Goal: Information Seeking & Learning: Learn about a topic

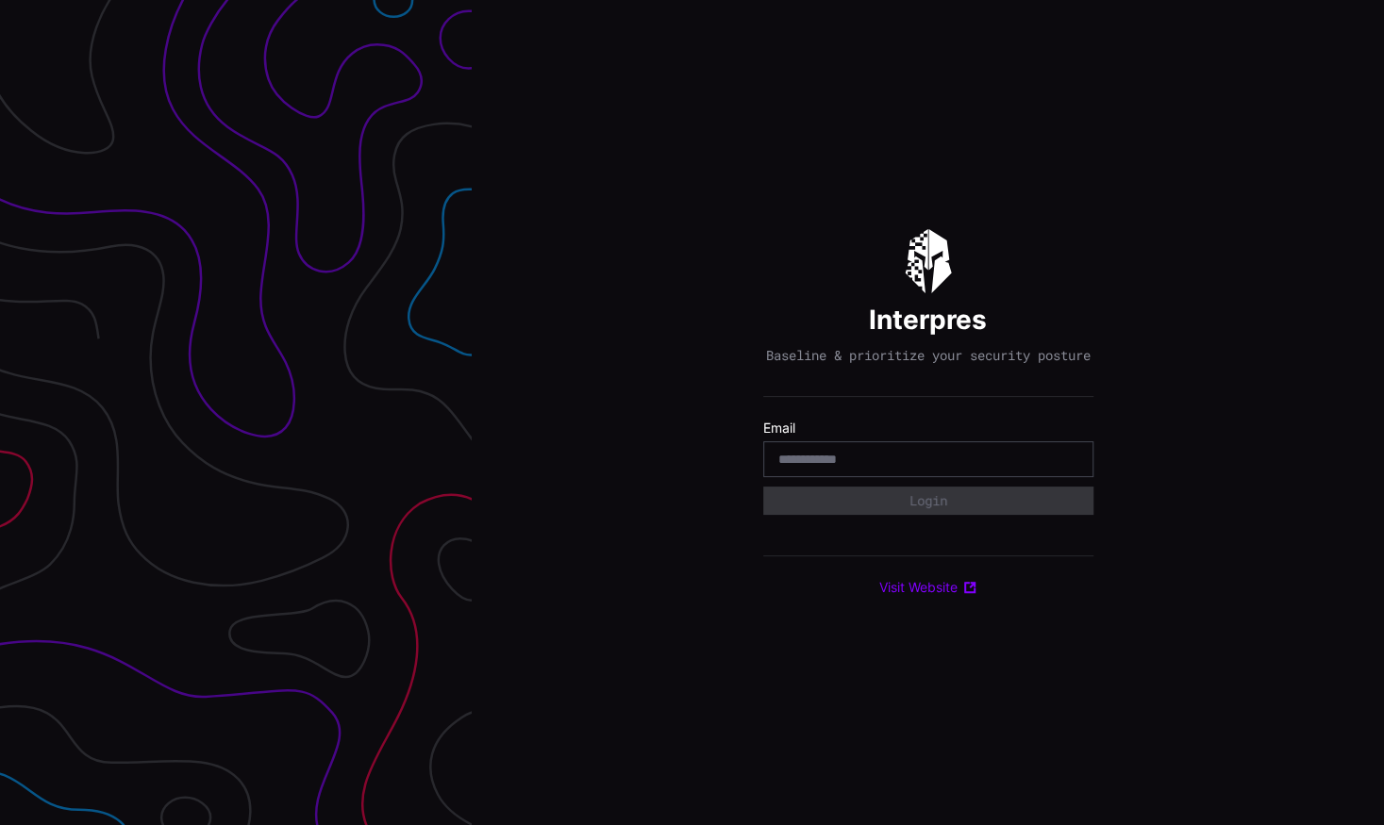
click at [850, 468] on input "email" at bounding box center [928, 459] width 300 height 17
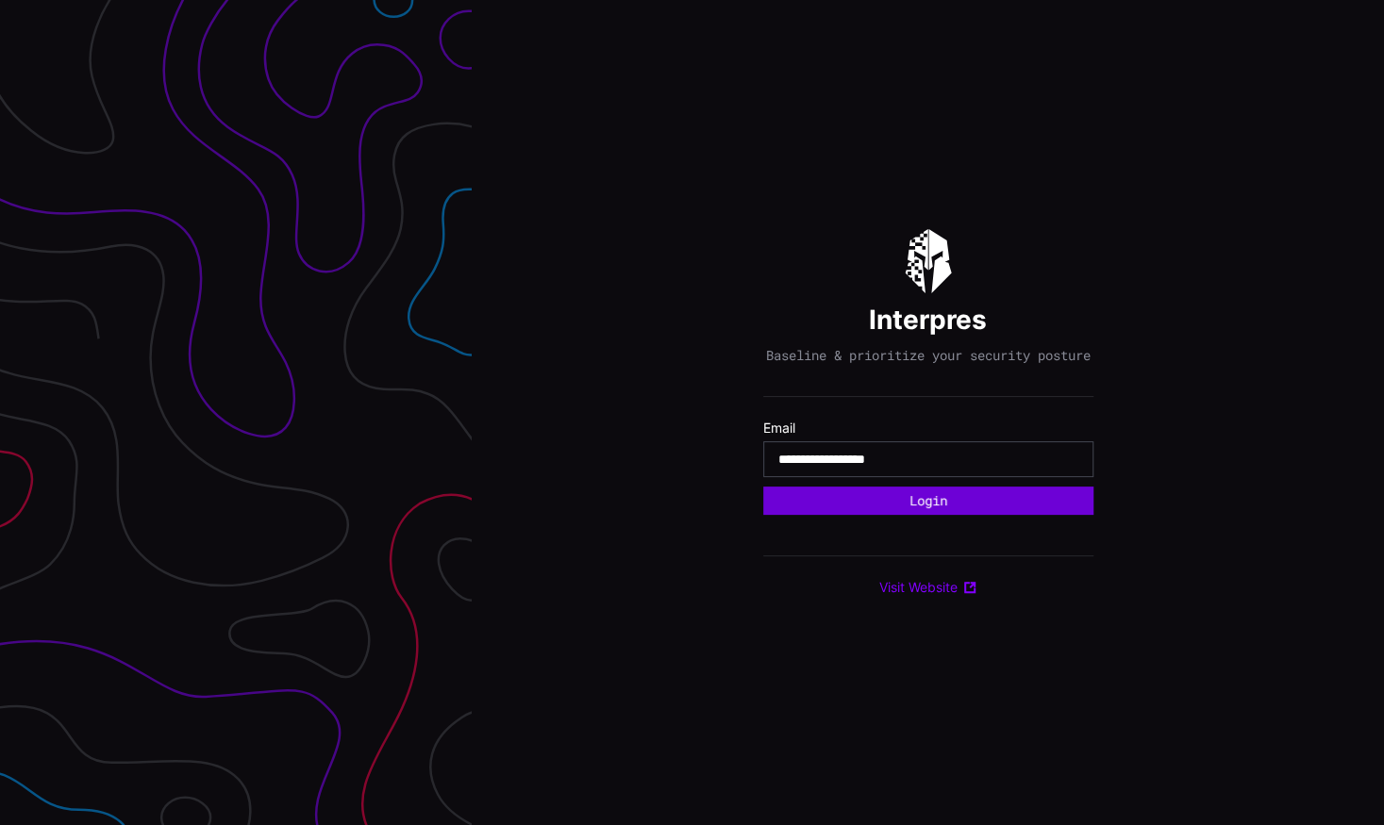
type input "**********"
click at [864, 506] on button "Login" at bounding box center [927, 501] width 315 height 27
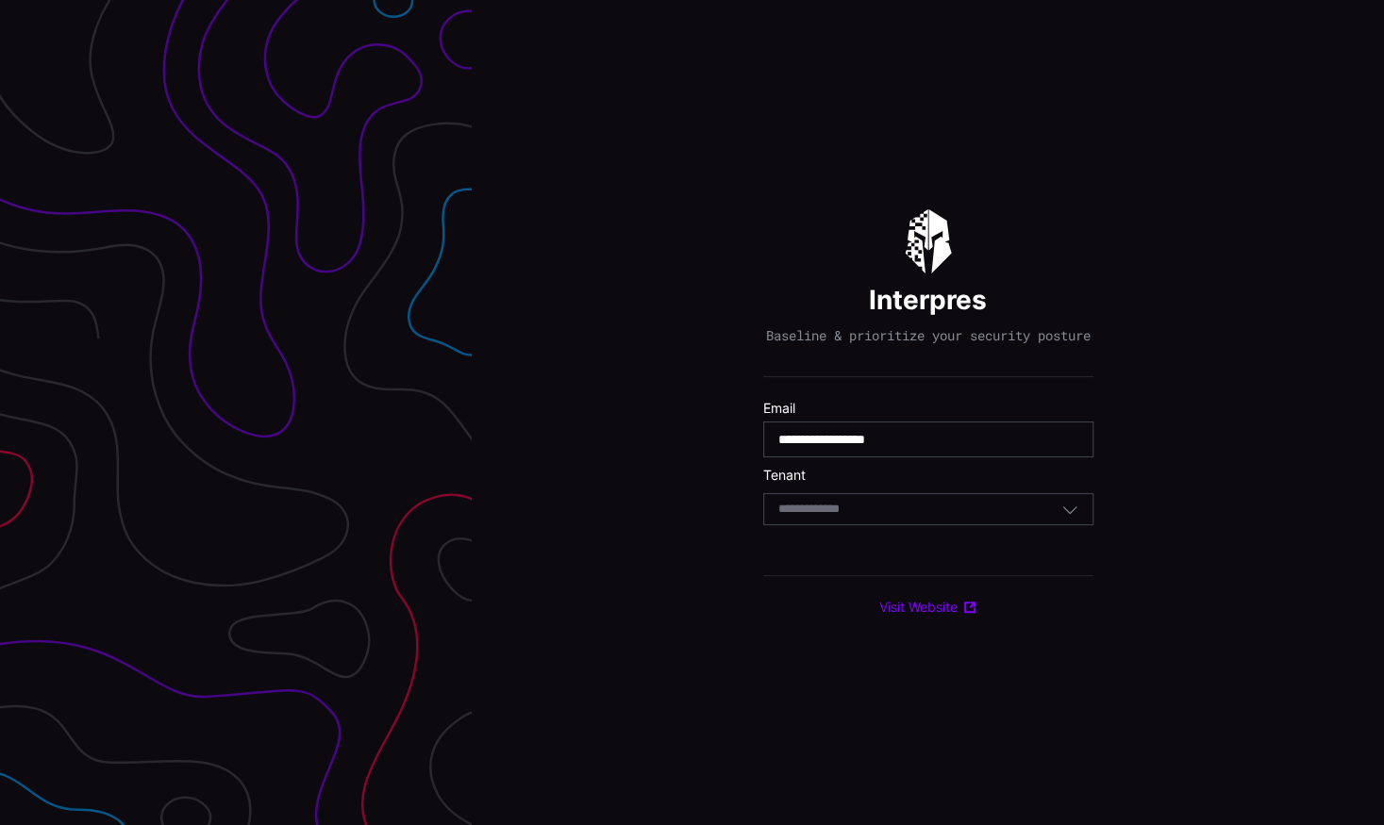
click at [863, 514] on input at bounding box center [826, 510] width 97 height 16
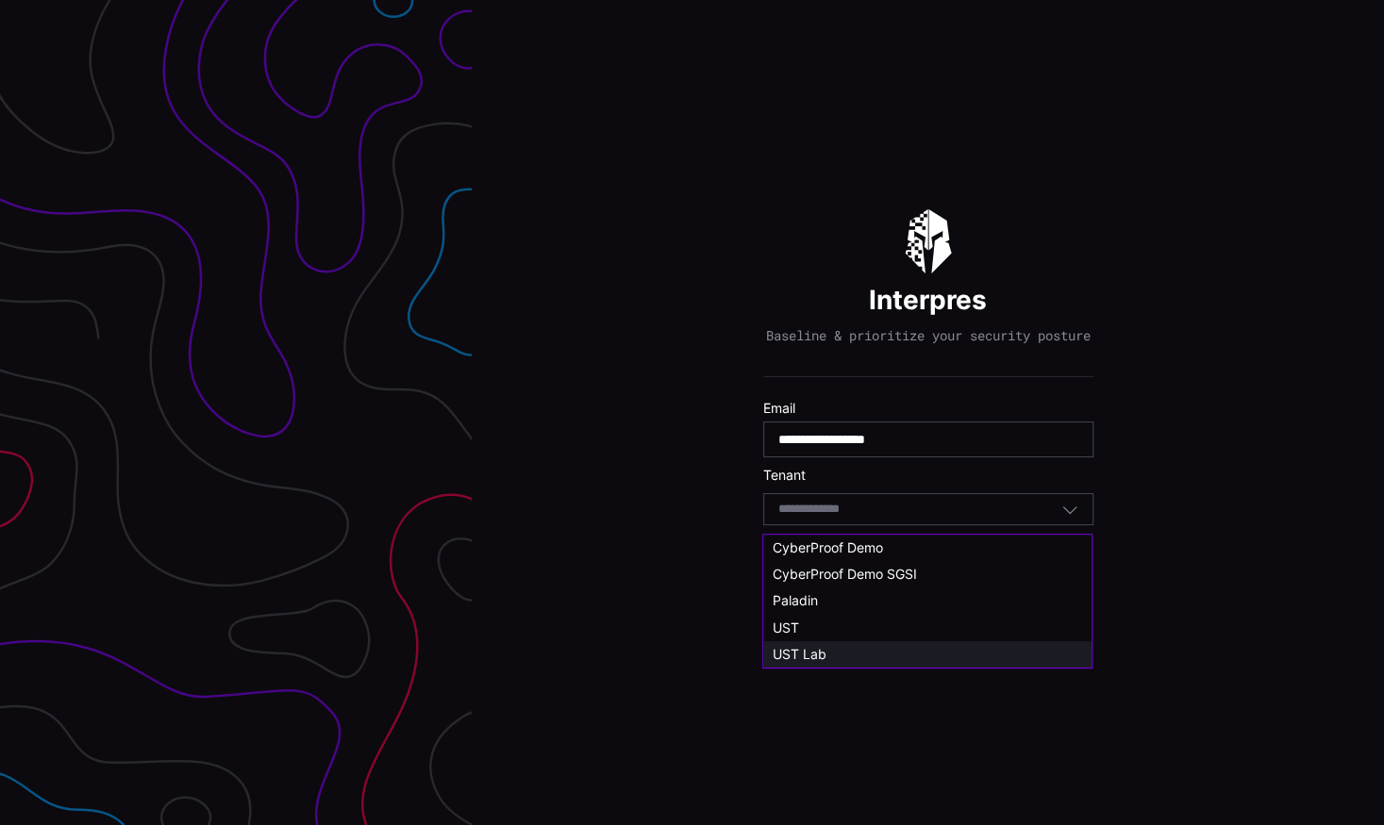
click at [814, 652] on span "UST Lab" at bounding box center [800, 654] width 54 height 16
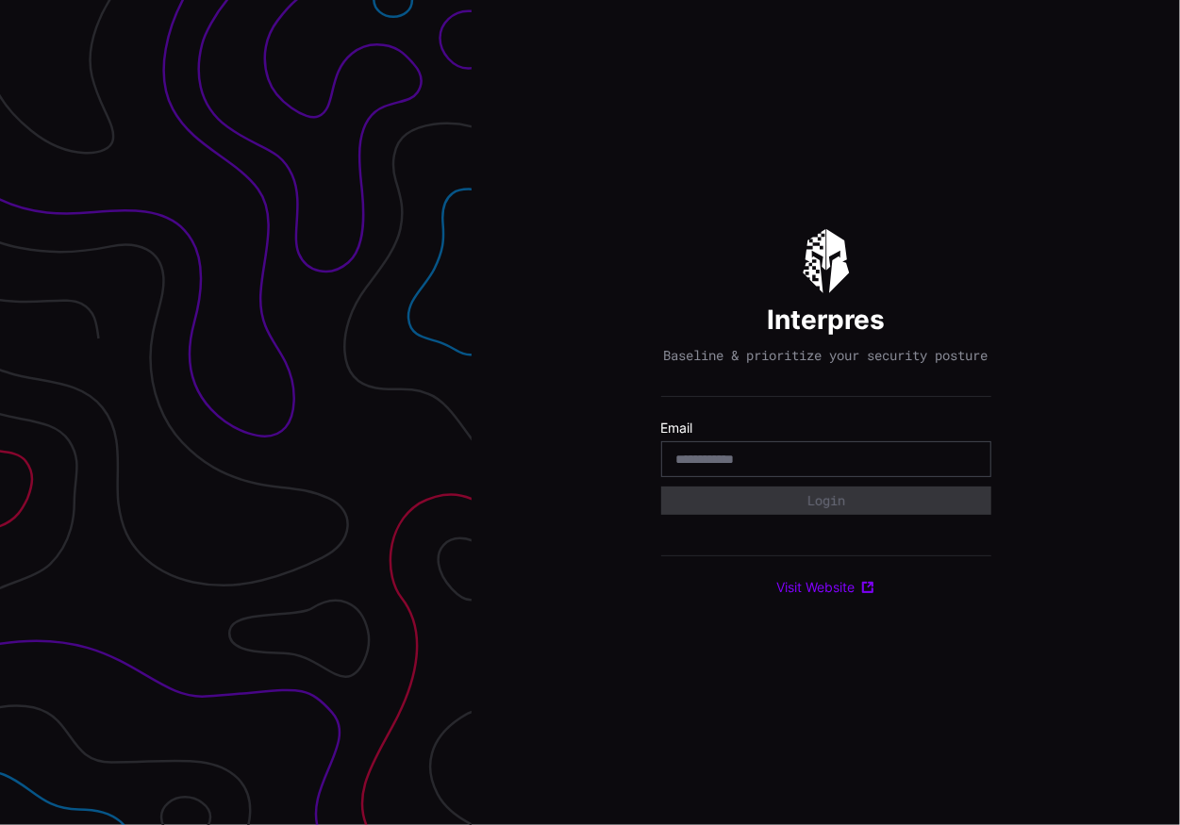
click at [780, 468] on input "email" at bounding box center [826, 459] width 300 height 17
type input "**********"
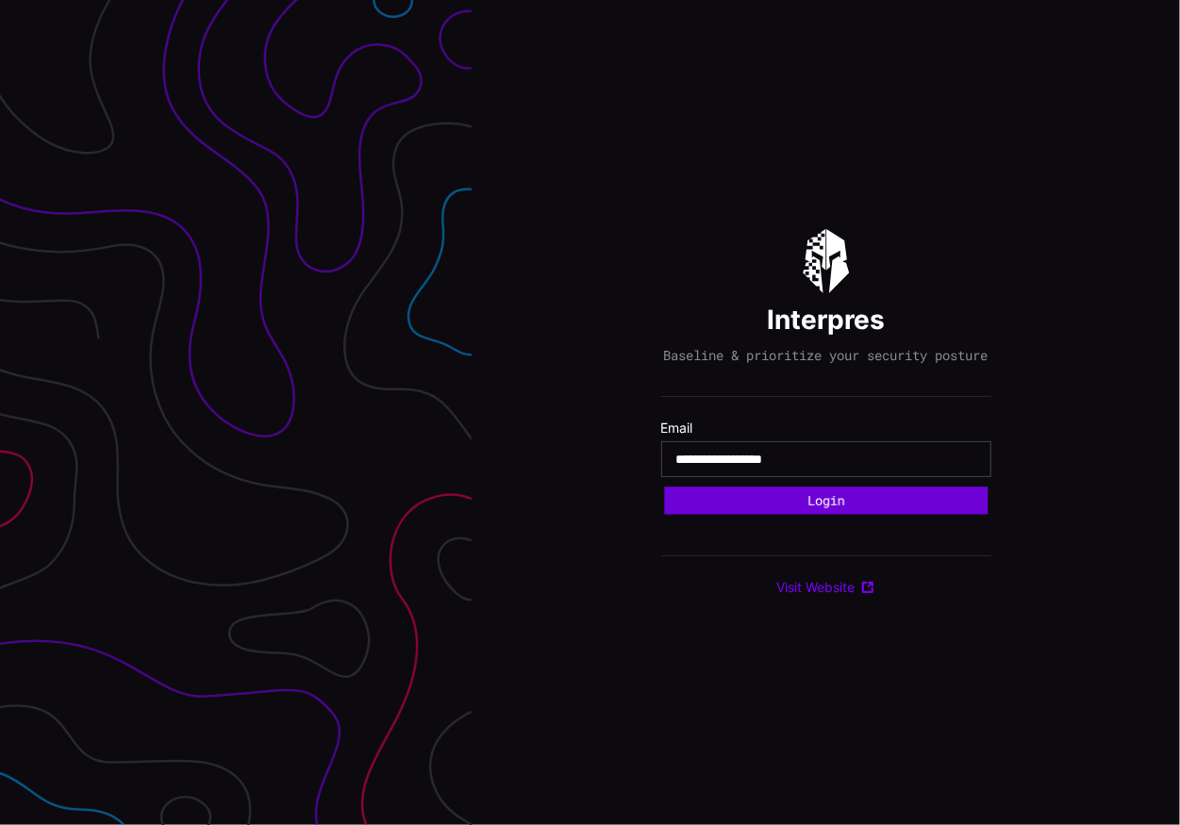
click at [788, 511] on button "Login" at bounding box center [826, 501] width 324 height 28
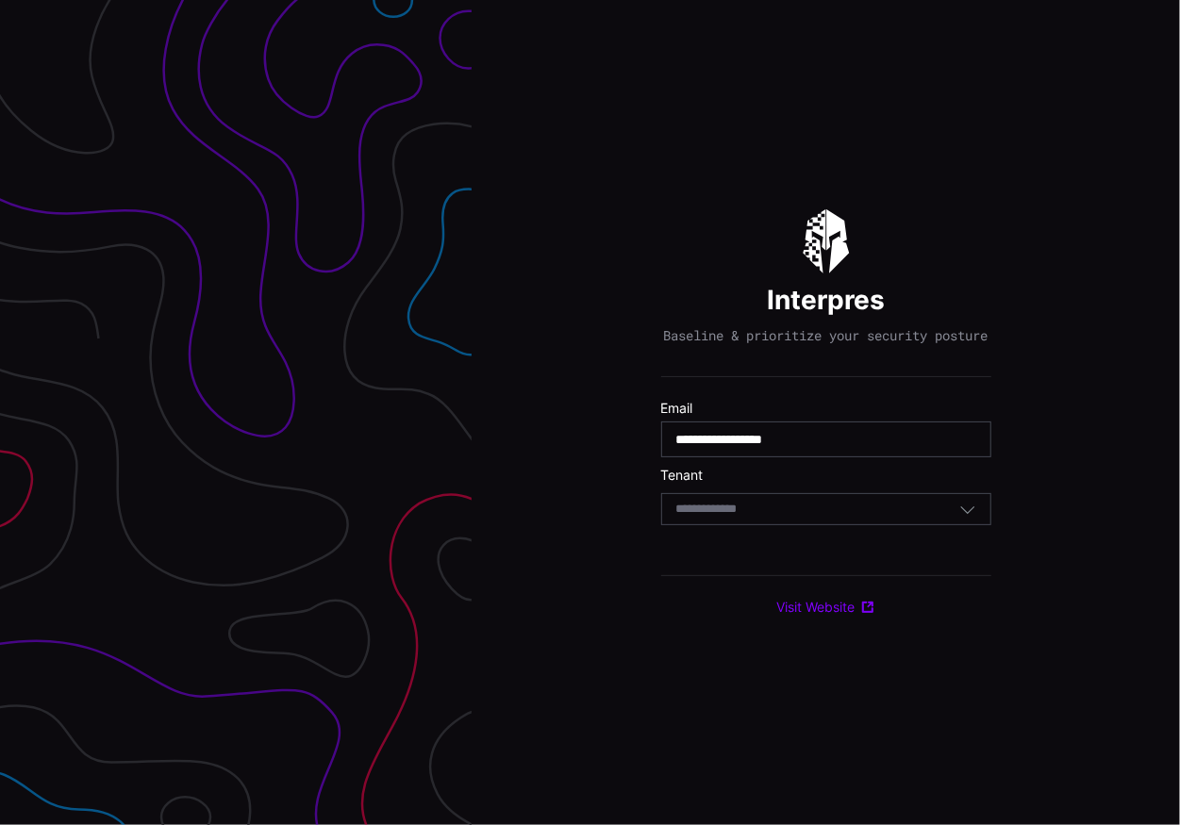
click at [787, 508] on div "Select Tenant" at bounding box center [826, 509] width 330 height 32
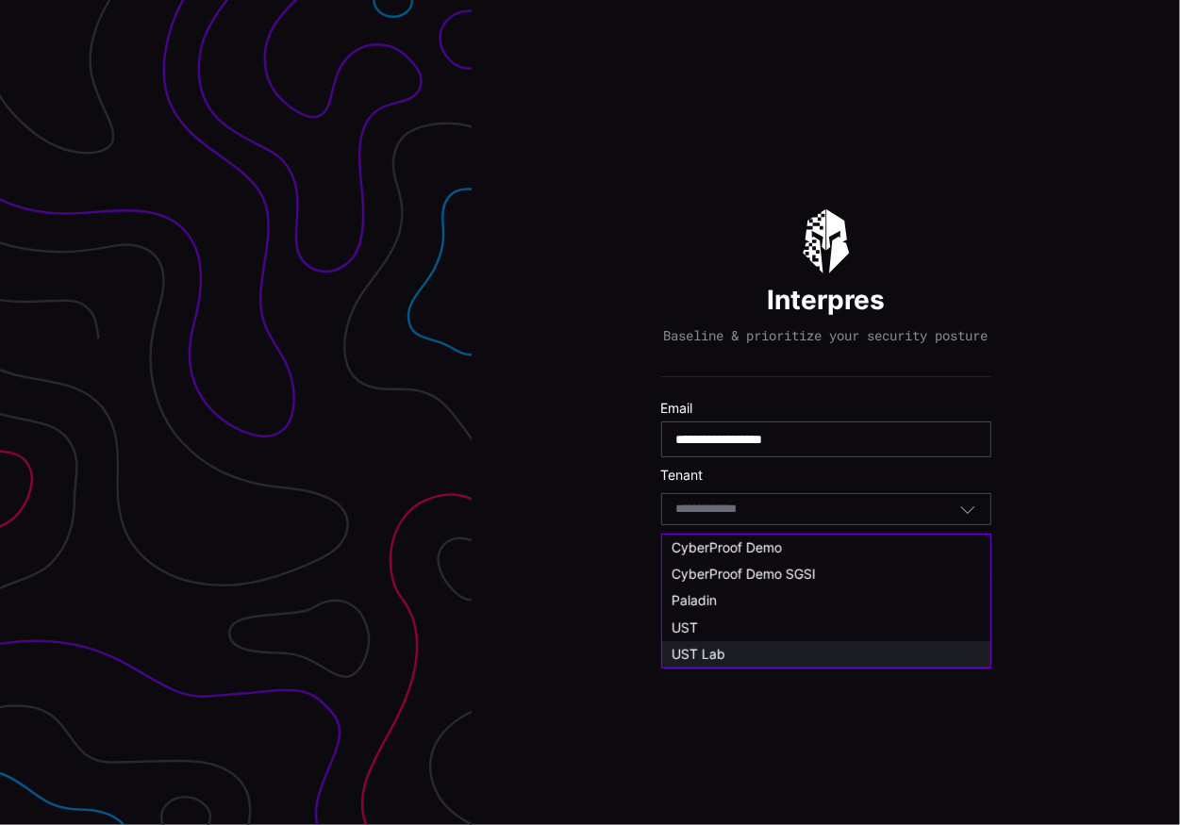
click at [732, 660] on div "UST Lab" at bounding box center [826, 654] width 309 height 17
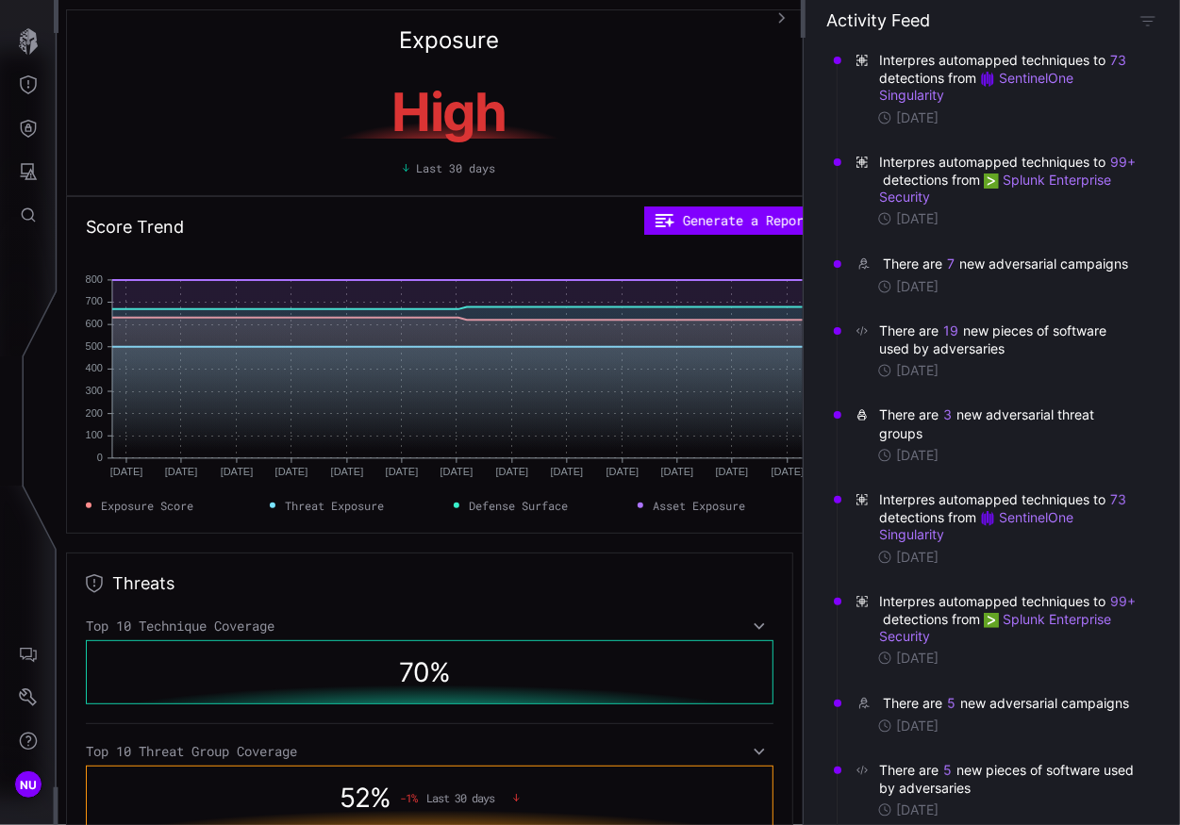
click at [784, 17] on icon "button" at bounding box center [782, 17] width 7 height 10
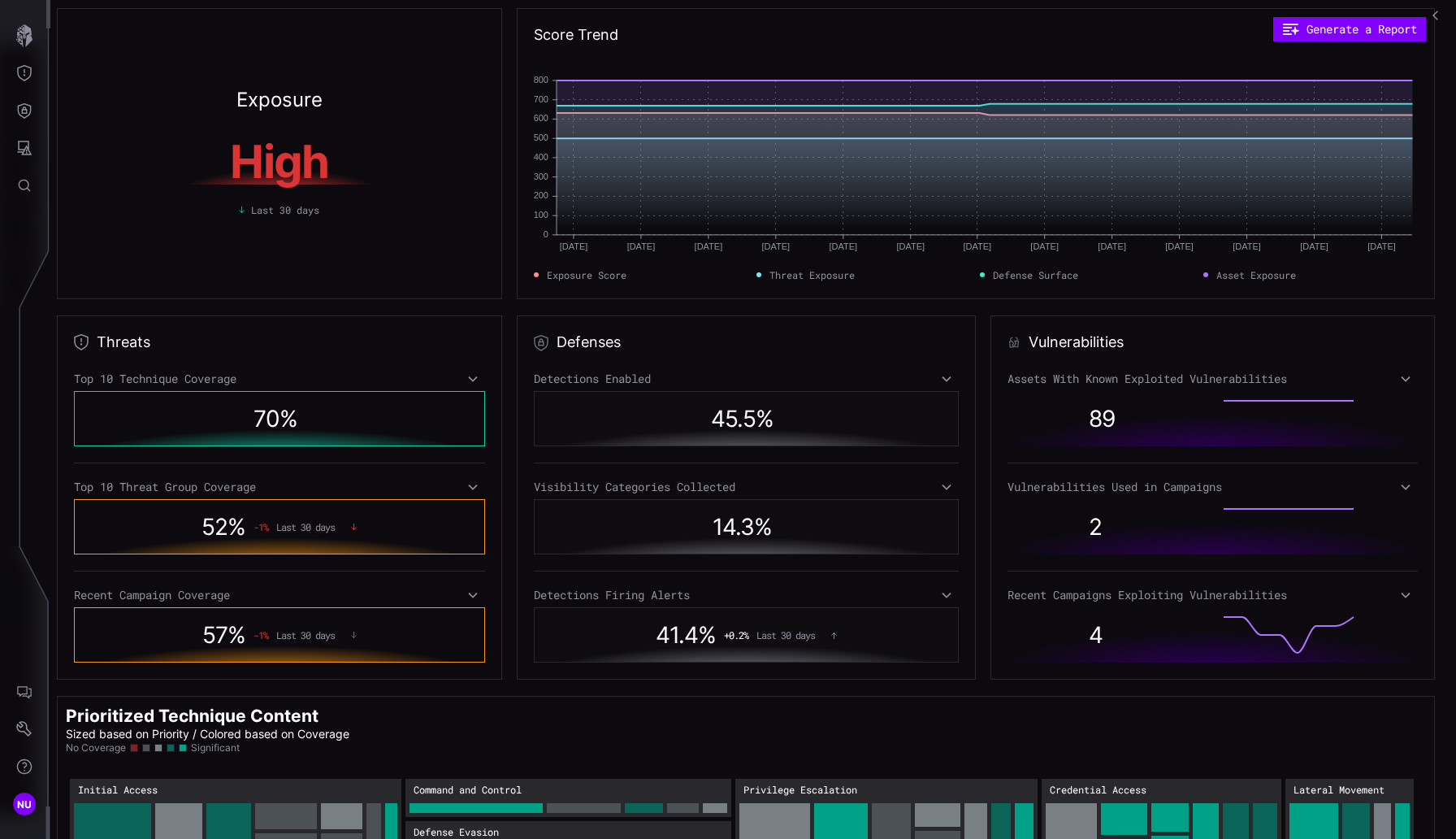
click at [480, 382] on div "Top 10 Technique Coverage" at bounding box center [279, 378] width 411 height 15
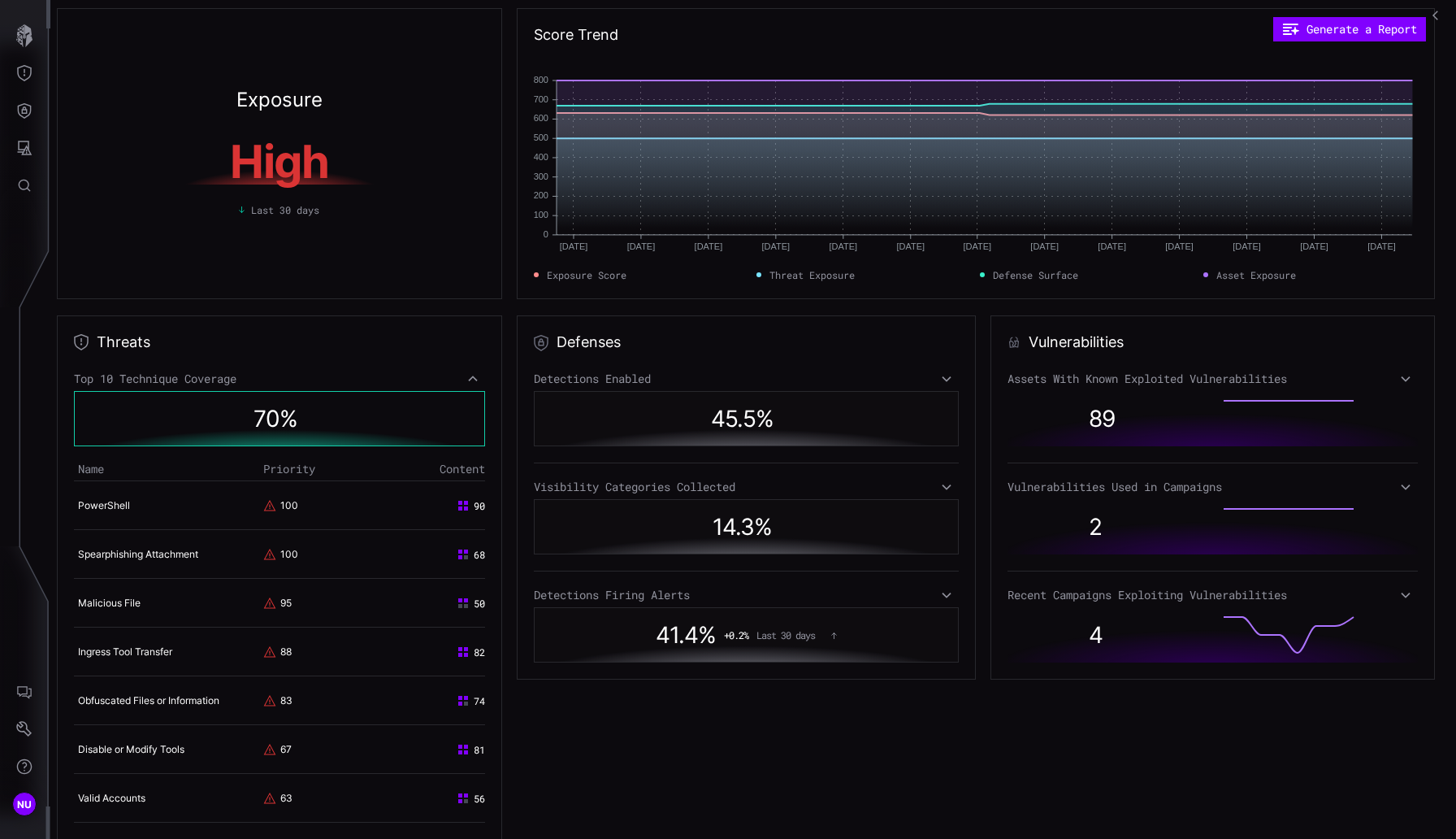
click at [131, 495] on td "PowerShell" at bounding box center [166, 505] width 185 height 49
click at [385, 500] on div "90" at bounding box center [431, 505] width 108 height 15
click at [458, 502] on rect at bounding box center [460, 502] width 4 height 4
click at [467, 507] on div "90" at bounding box center [431, 505] width 108 height 15
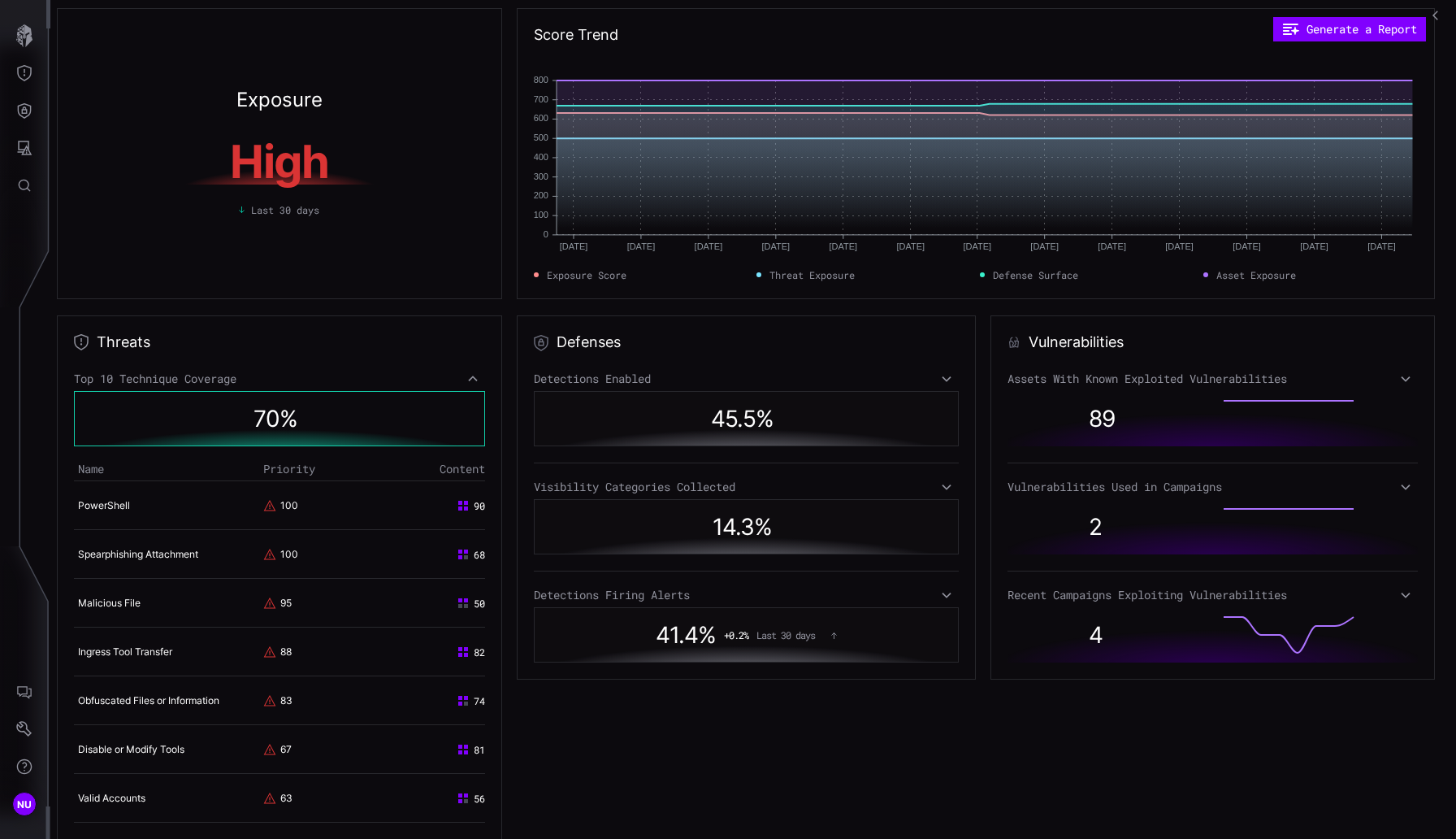
click at [174, 509] on td "PowerShell" at bounding box center [166, 505] width 185 height 49
click at [114, 509] on link "PowerShell" at bounding box center [104, 505] width 52 height 12
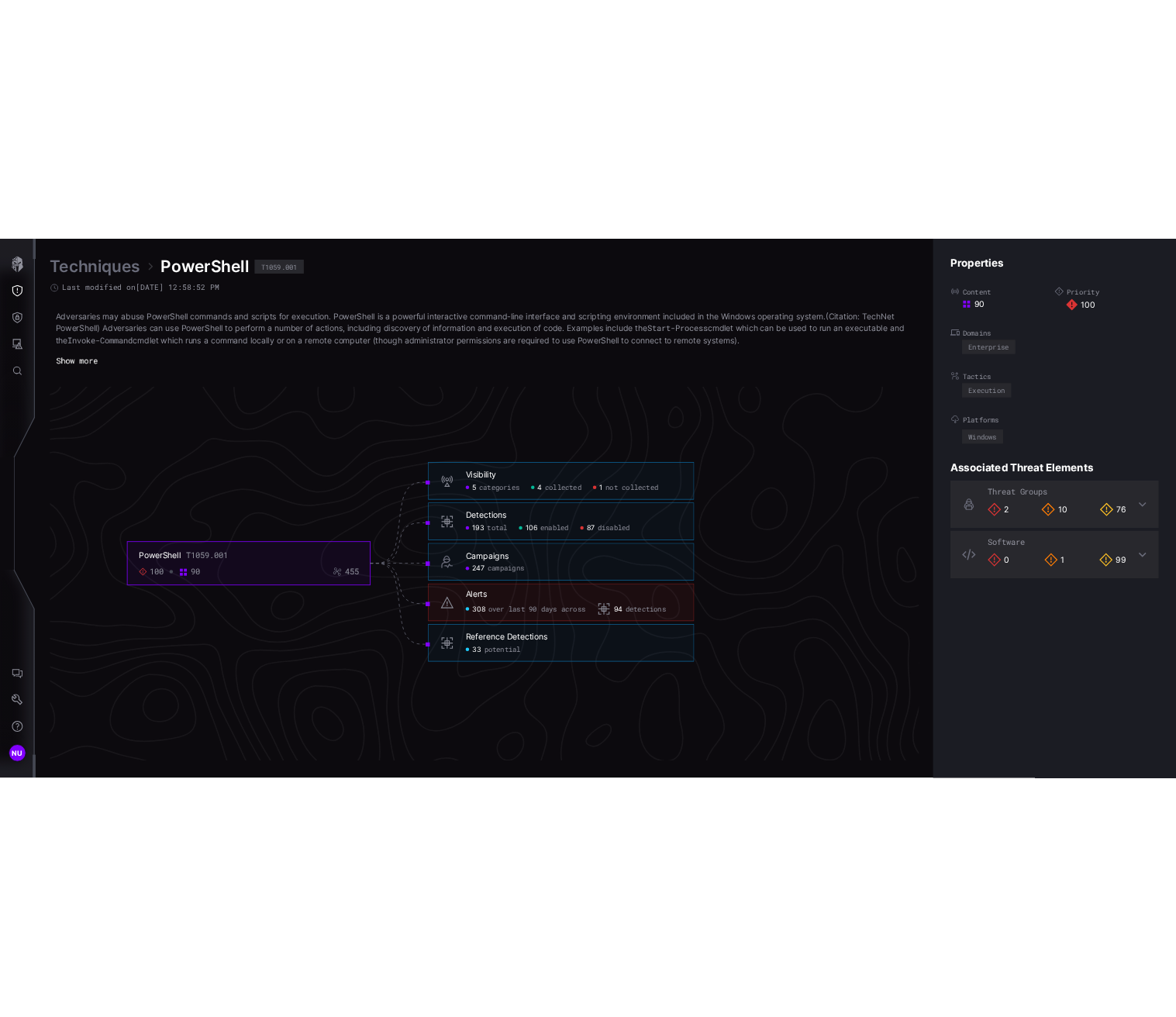
scroll to position [3251, 680]
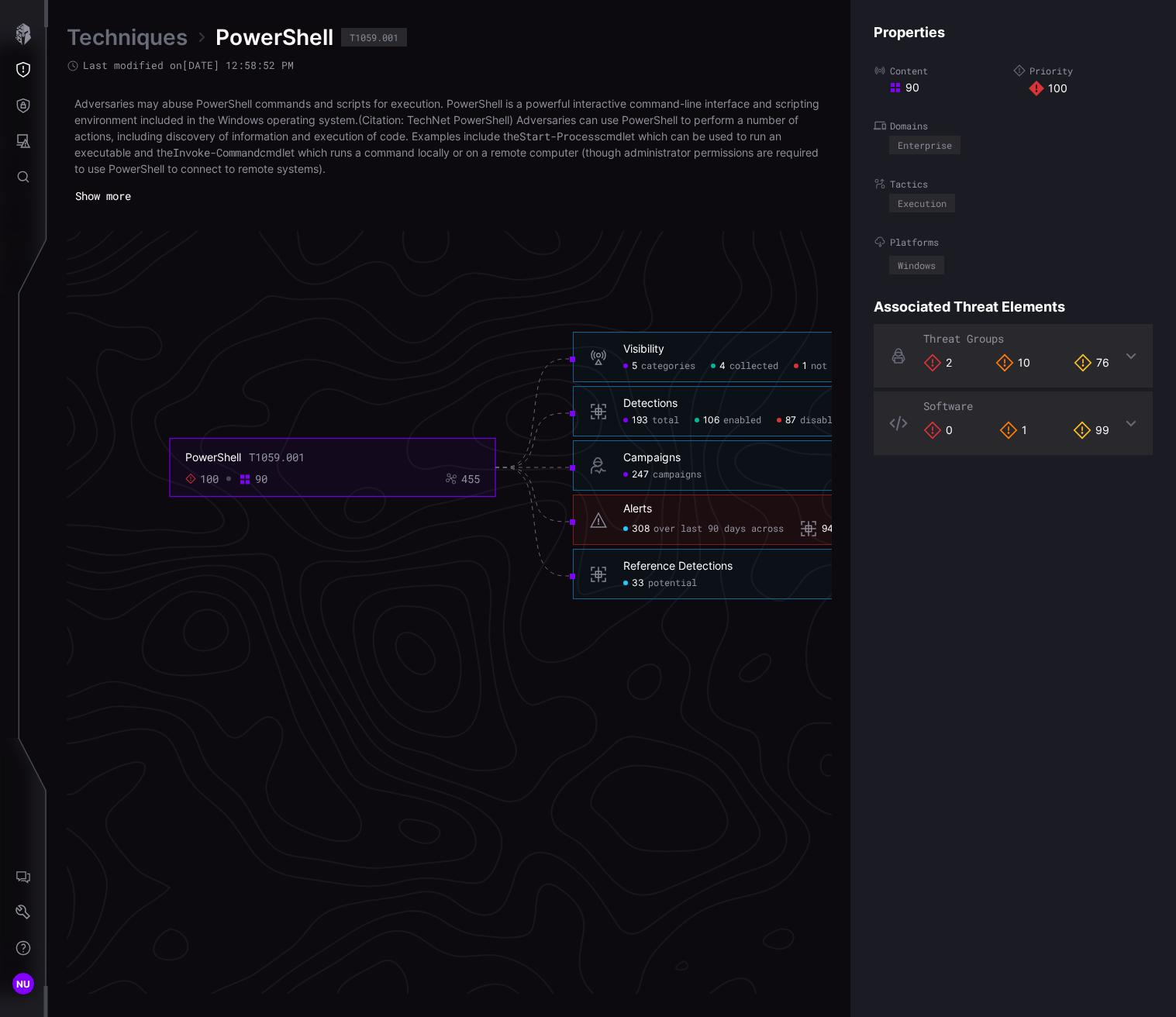
click at [83, 35] on link "Techniques" at bounding box center [127, 37] width 121 height 28
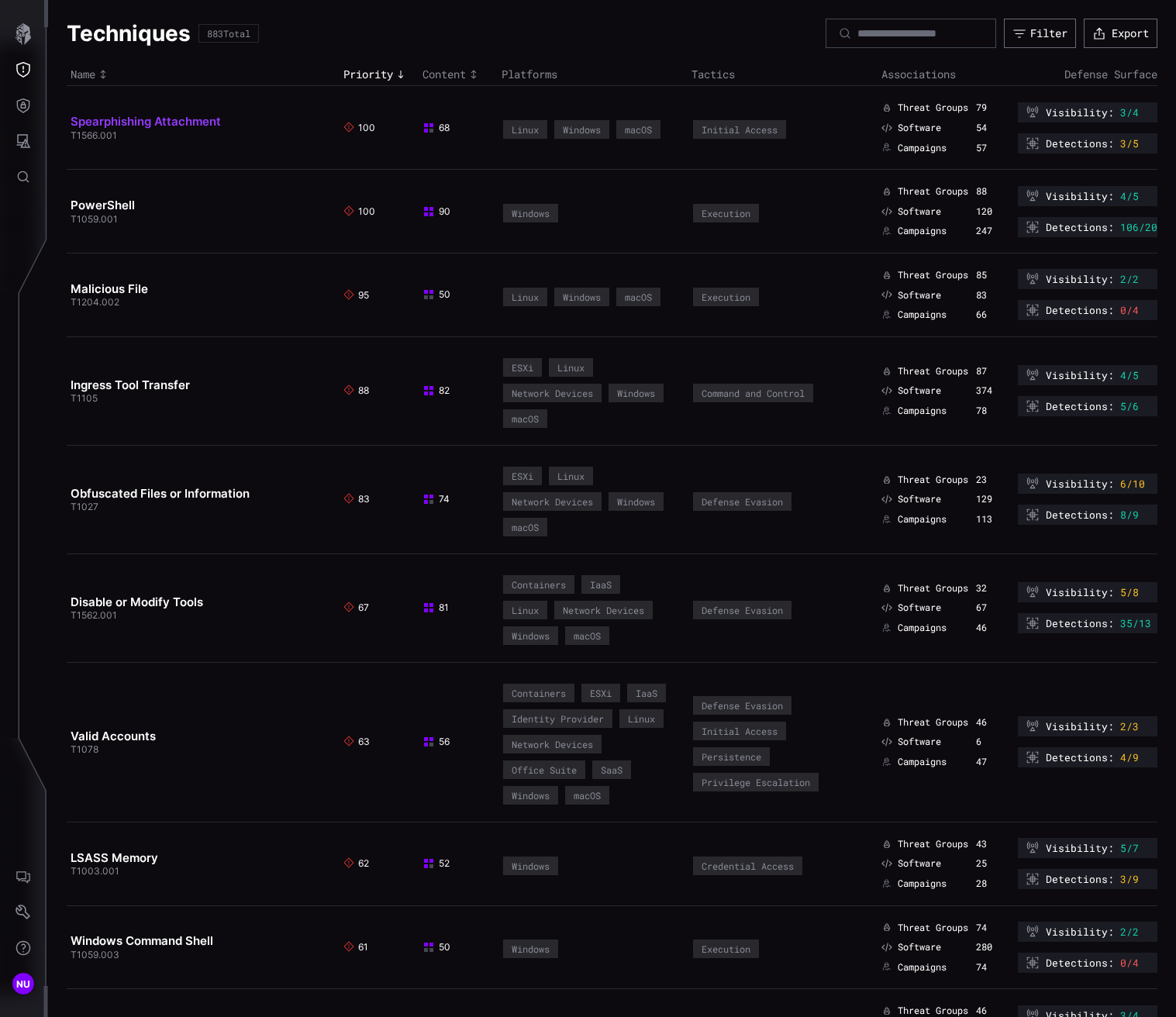
click at [126, 125] on link "Spearphishing Attachment" at bounding box center [145, 122] width 150 height 15
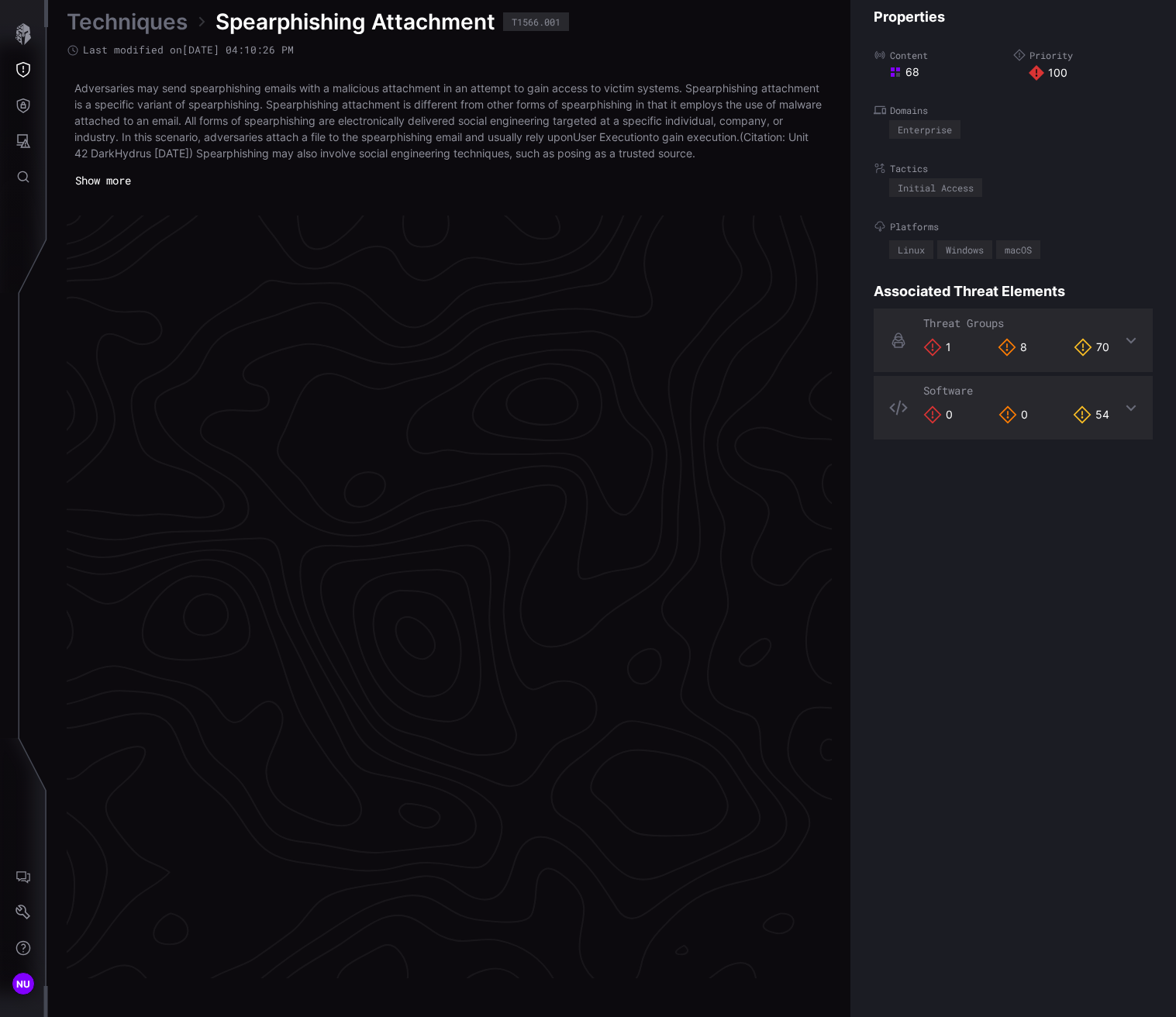
scroll to position [3113, 786]
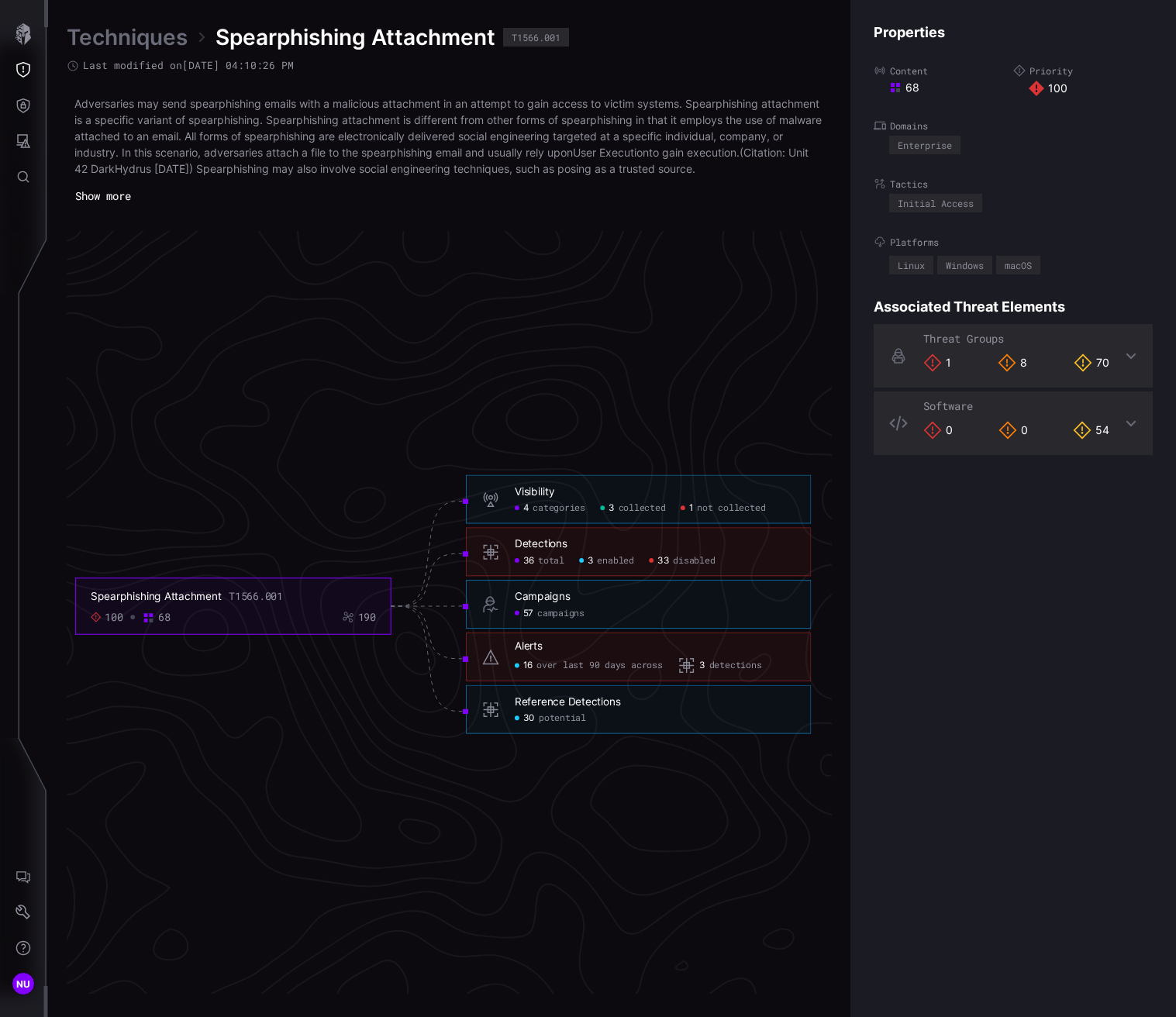
click at [969, 46] on div "Properties Content 68 Priority 100 Domains Enterprise Tactics Initial Access Pl…" at bounding box center [1013, 509] width 325 height 1017
click at [604, 601] on h6 "Campaigns" at bounding box center [655, 596] width 281 height 14
click at [544, 490] on div "Visibility" at bounding box center [534, 492] width 39 height 14
click at [730, 503] on span "not collected" at bounding box center [731, 508] width 68 height 12
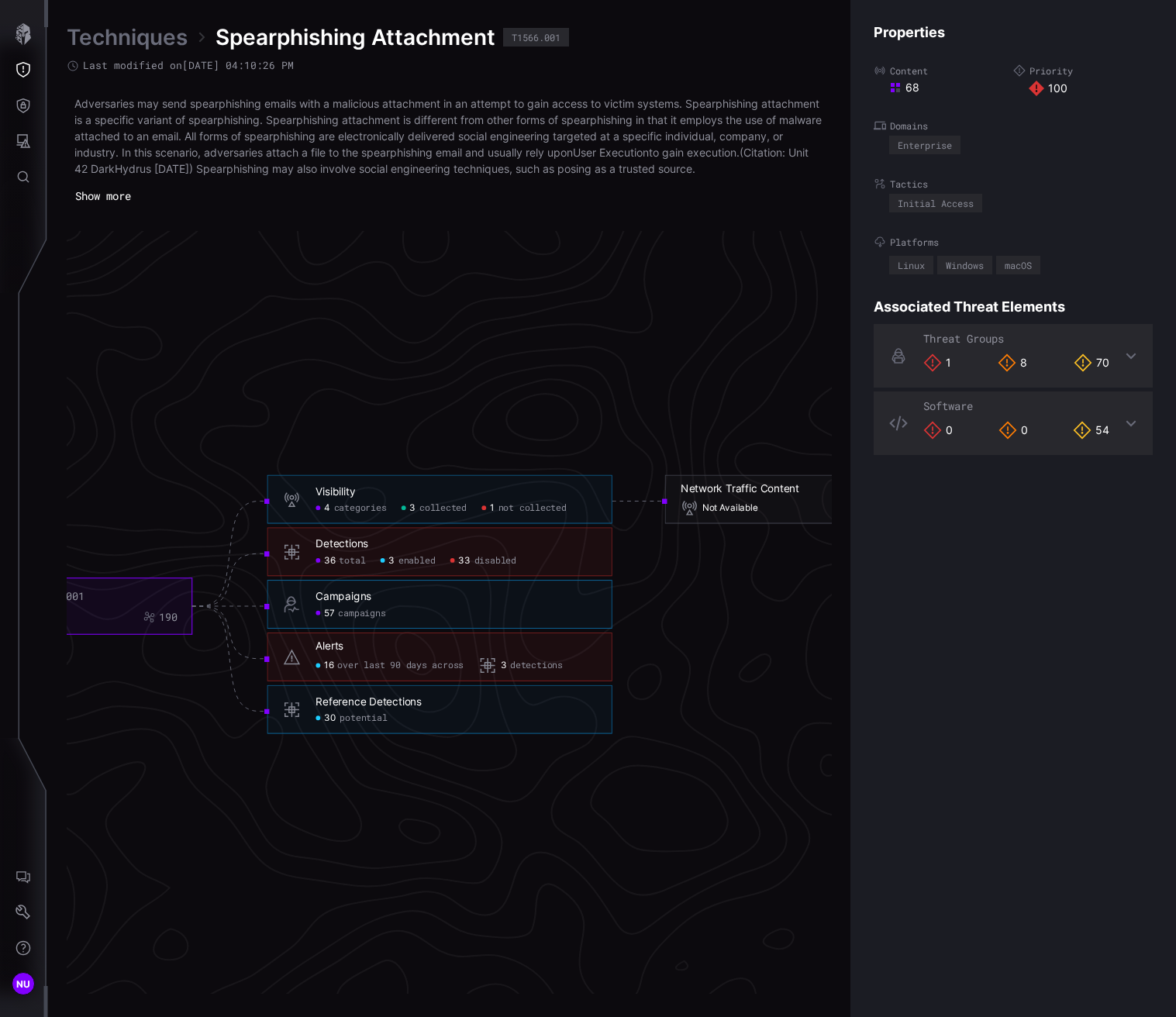
click at [730, 503] on span "Not Available" at bounding box center [731, 508] width 56 height 12
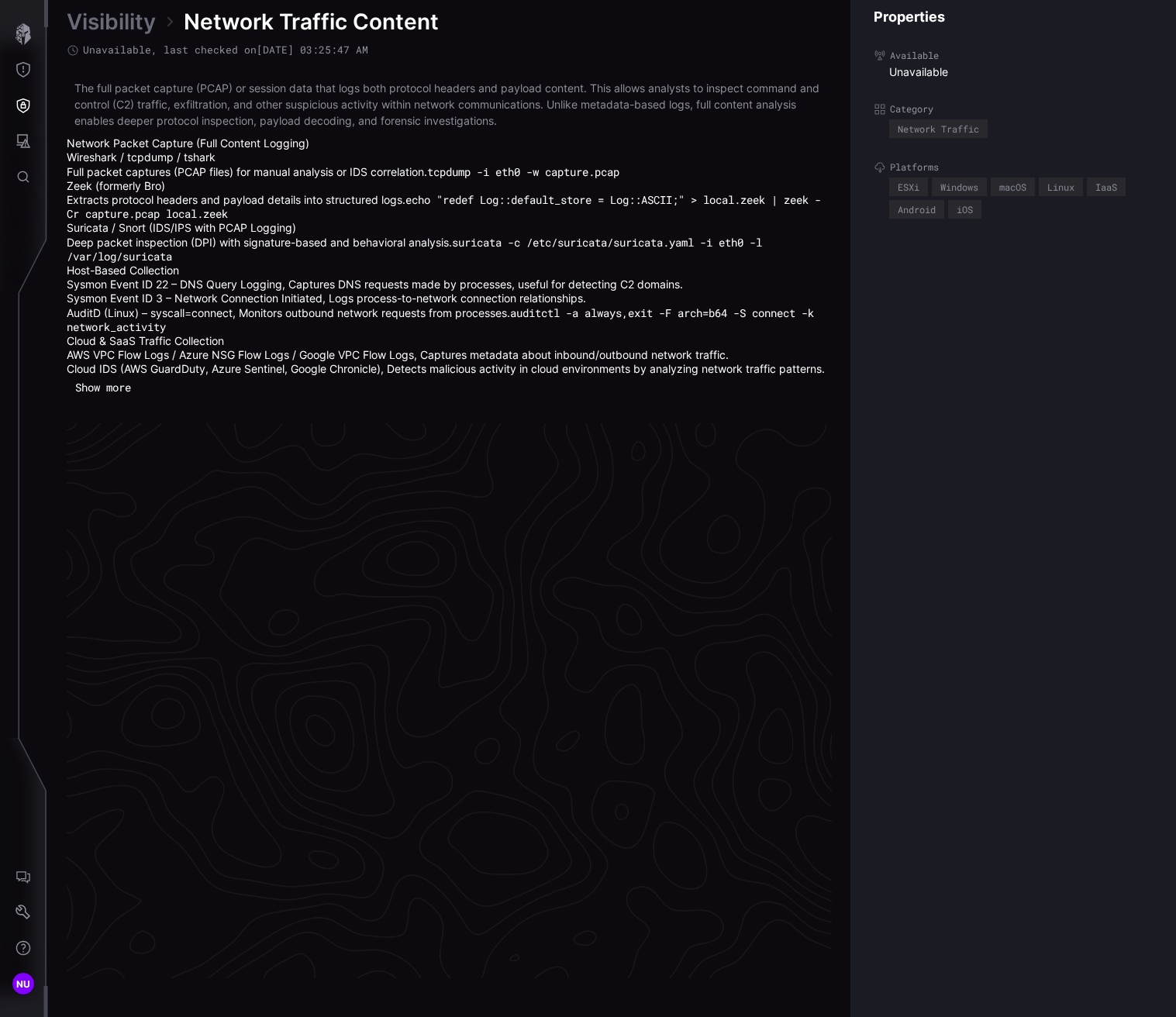
scroll to position [3215, 786]
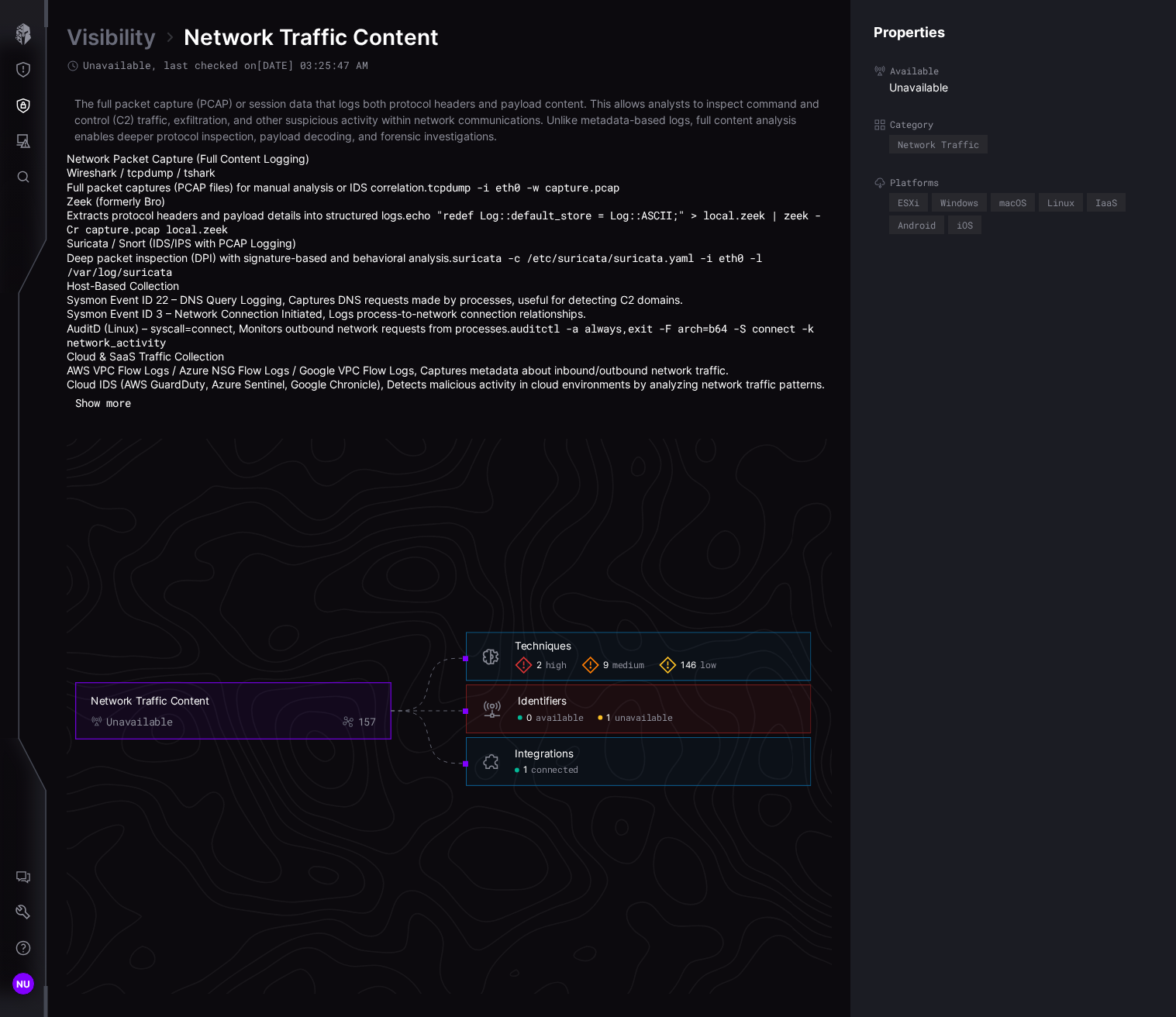
click at [556, 678] on foreignobject "Identifiers 0 available 1 unavailable" at bounding box center [639, 714] width 345 height 59
click at [551, 678] on span "available" at bounding box center [560, 717] width 48 height 12
click at [612, 678] on div "Identifiers 0 available 1 unavailable" at bounding box center [639, 708] width 345 height 48
click at [615, 678] on span "unavailable" at bounding box center [643, 717] width 58 height 12
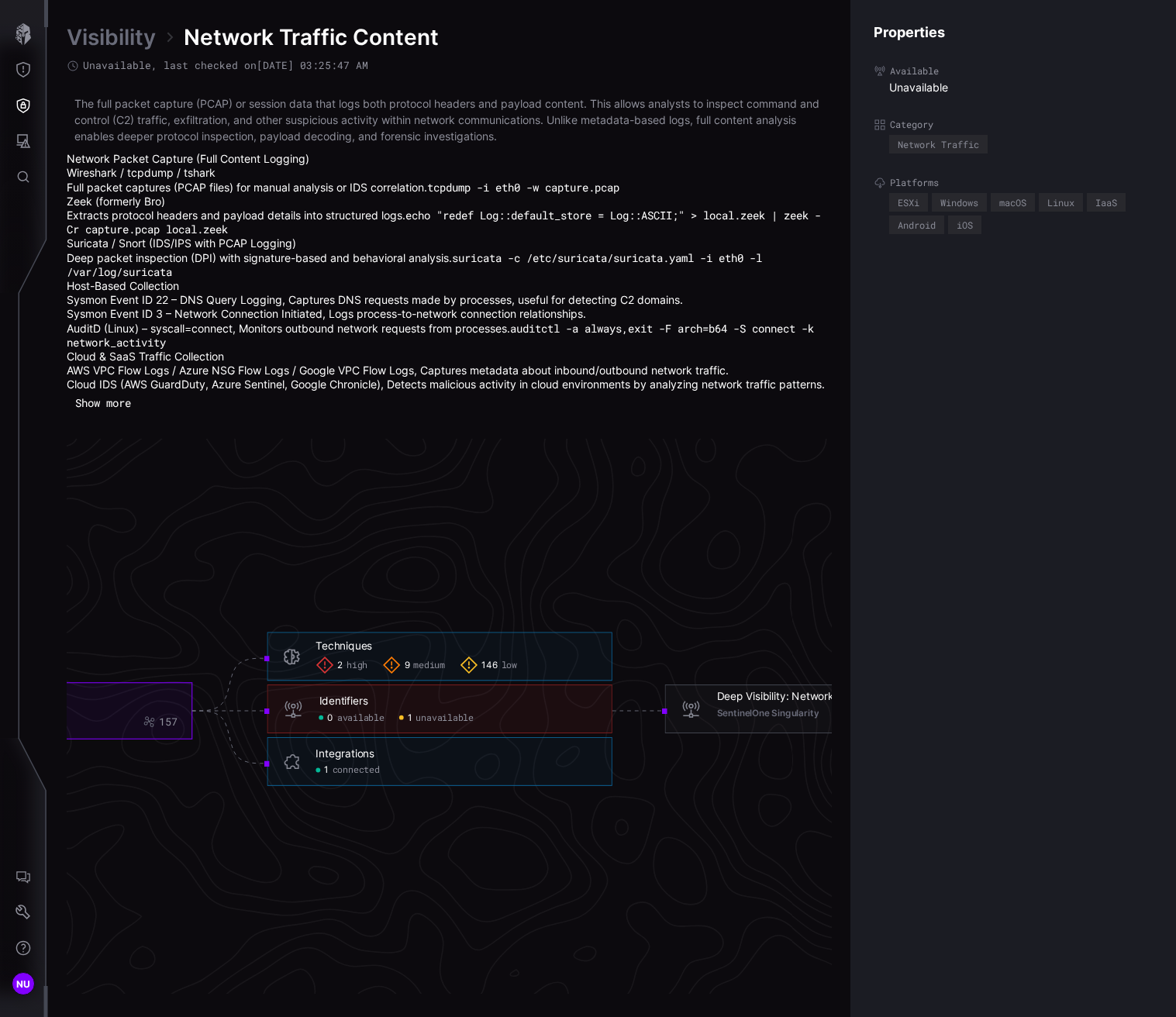
click at [491, 678] on icon "Network Traffic Content Unavailable 157 Techniques 2 high 9 medium 146 low Tech…" at bounding box center [444, 711] width 2326 height 6974
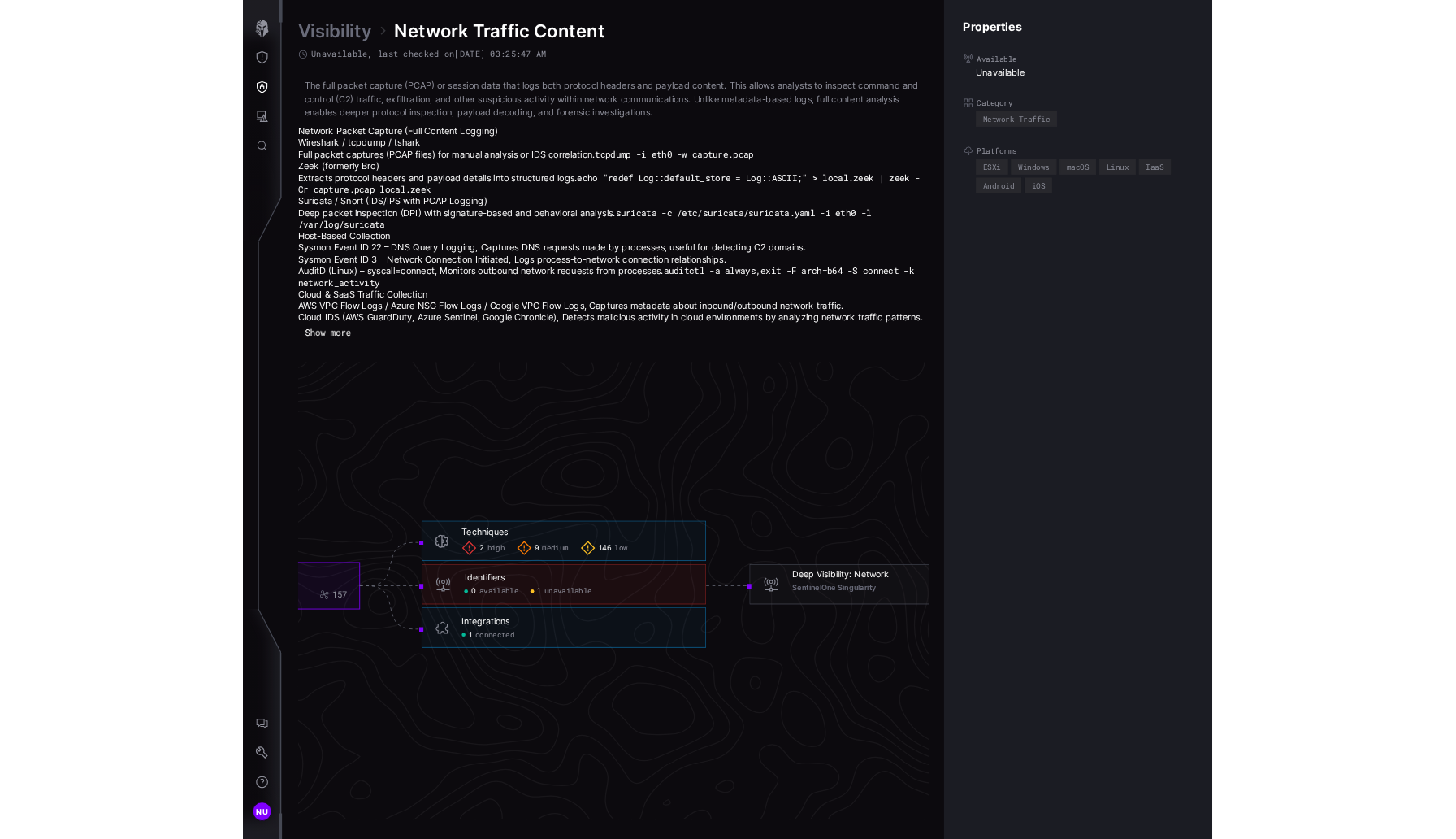
scroll to position [3372, 902]
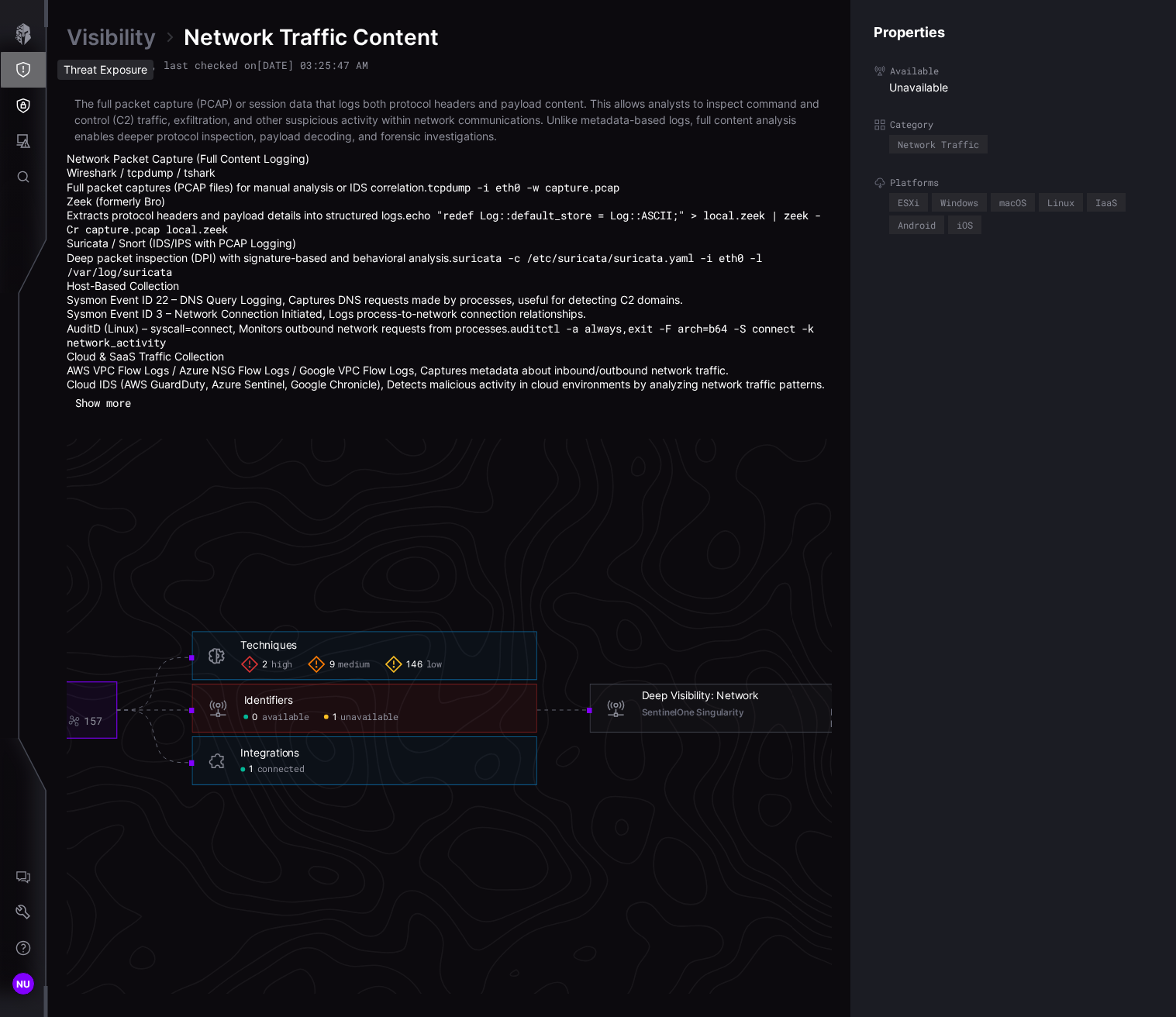
click at [9, 67] on button "Threat Exposure" at bounding box center [23, 69] width 45 height 35
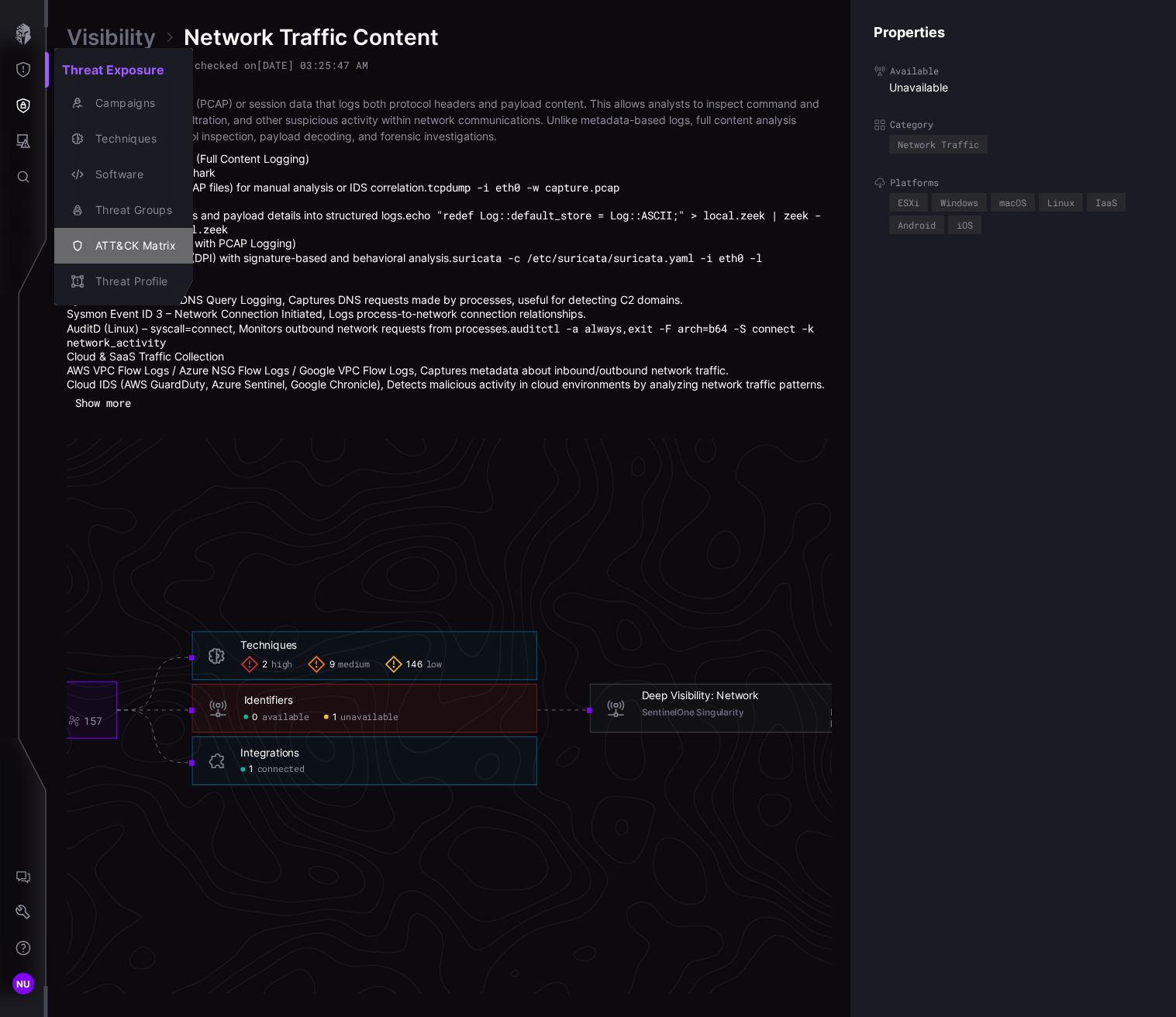
click at [93, 249] on div "ATT&CK Matrix" at bounding box center [132, 246] width 89 height 20
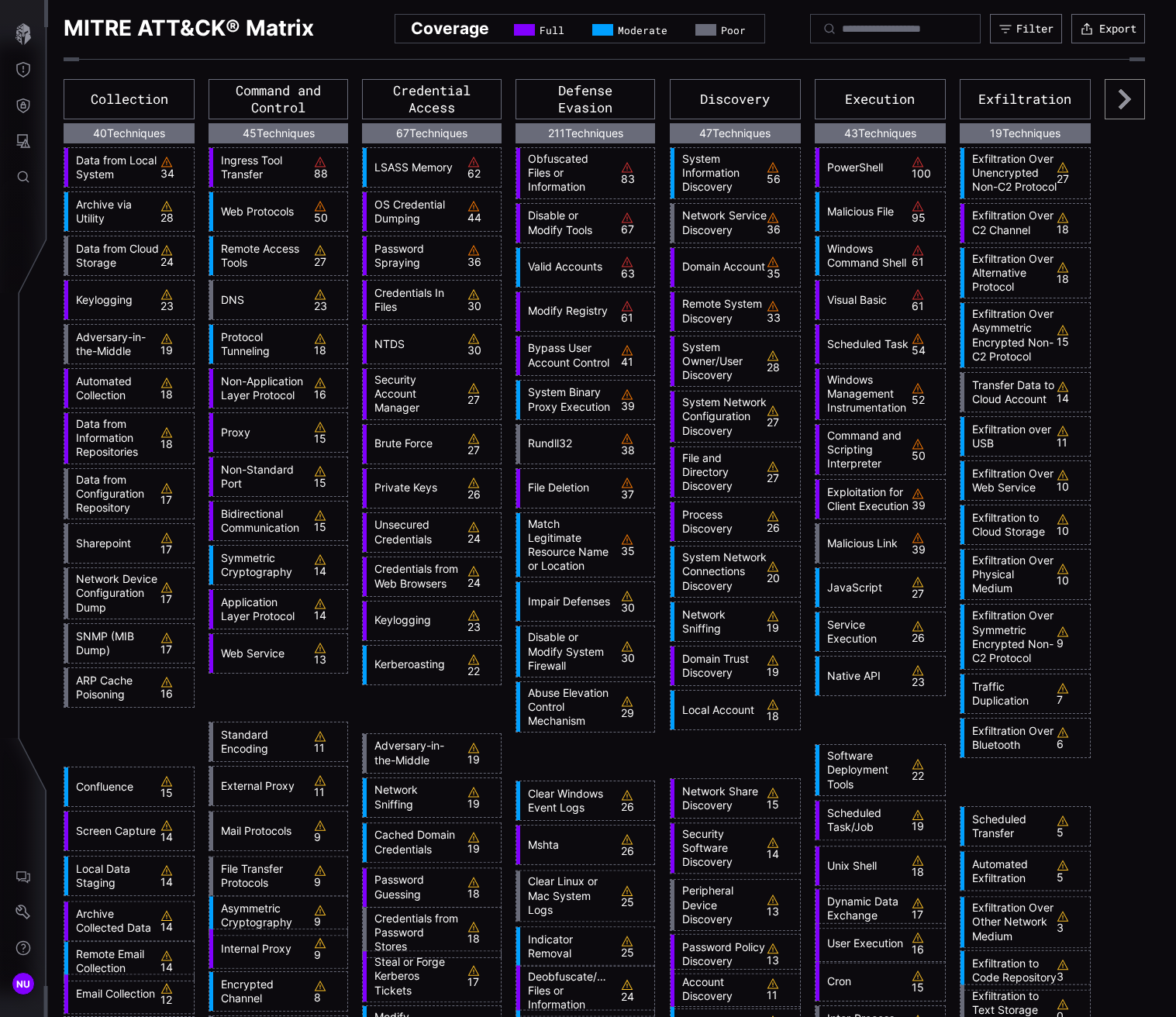
click at [969, 94] on icon at bounding box center [1124, 99] width 40 height 40
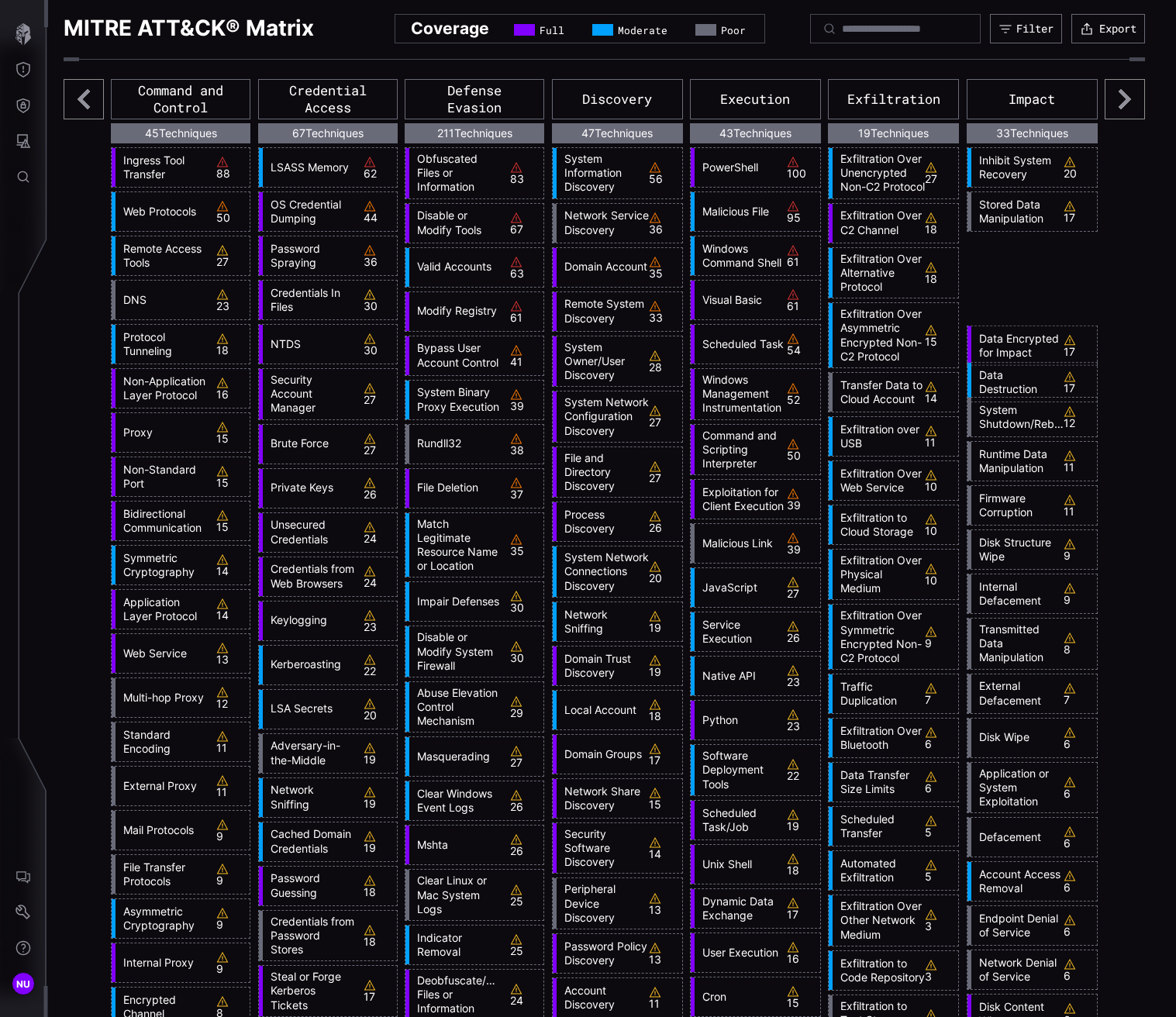
click at [969, 94] on icon at bounding box center [1124, 99] width 40 height 40
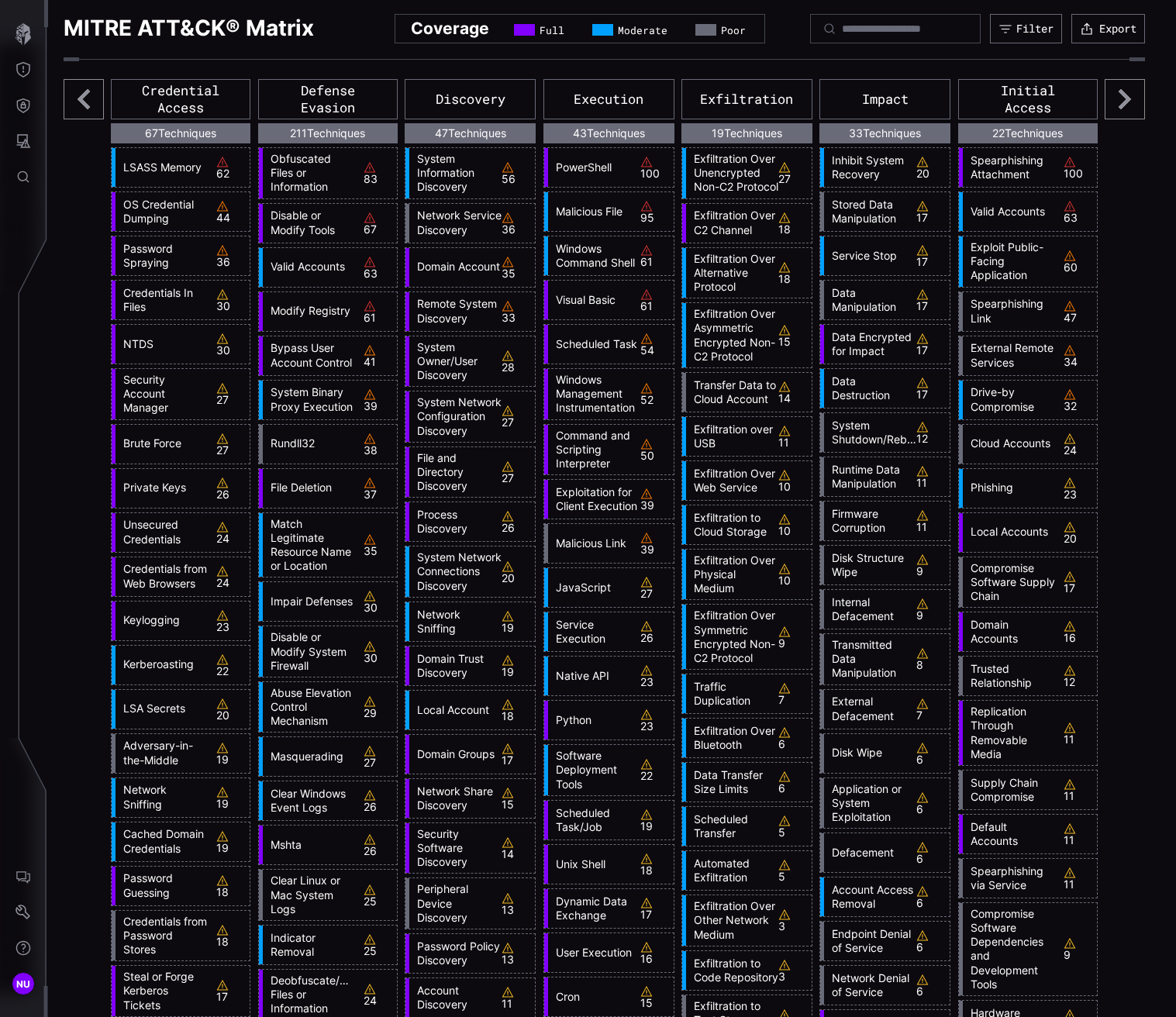
click at [969, 94] on icon at bounding box center [1124, 99] width 40 height 40
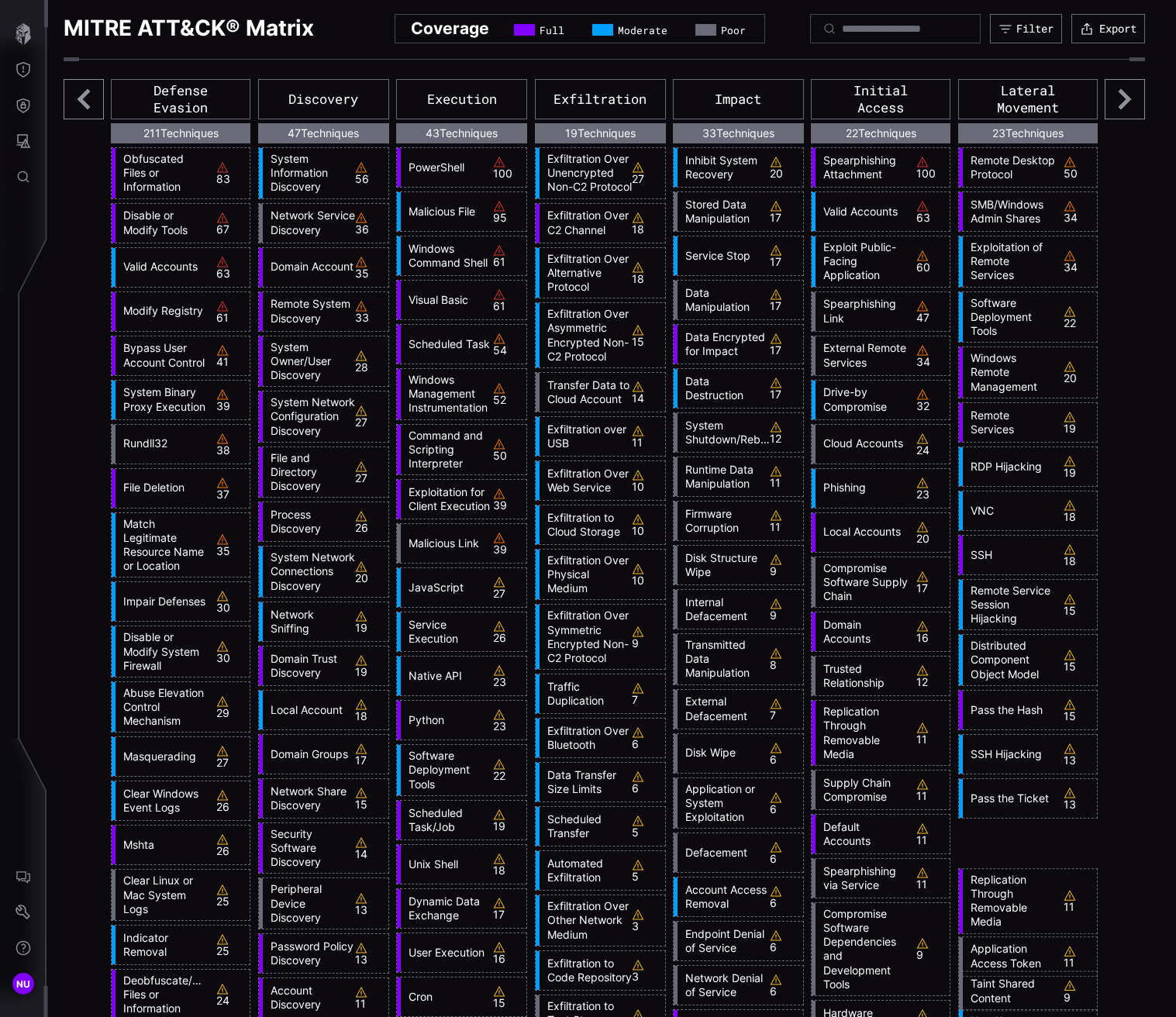
click at [969, 94] on icon at bounding box center [1124, 99] width 40 height 40
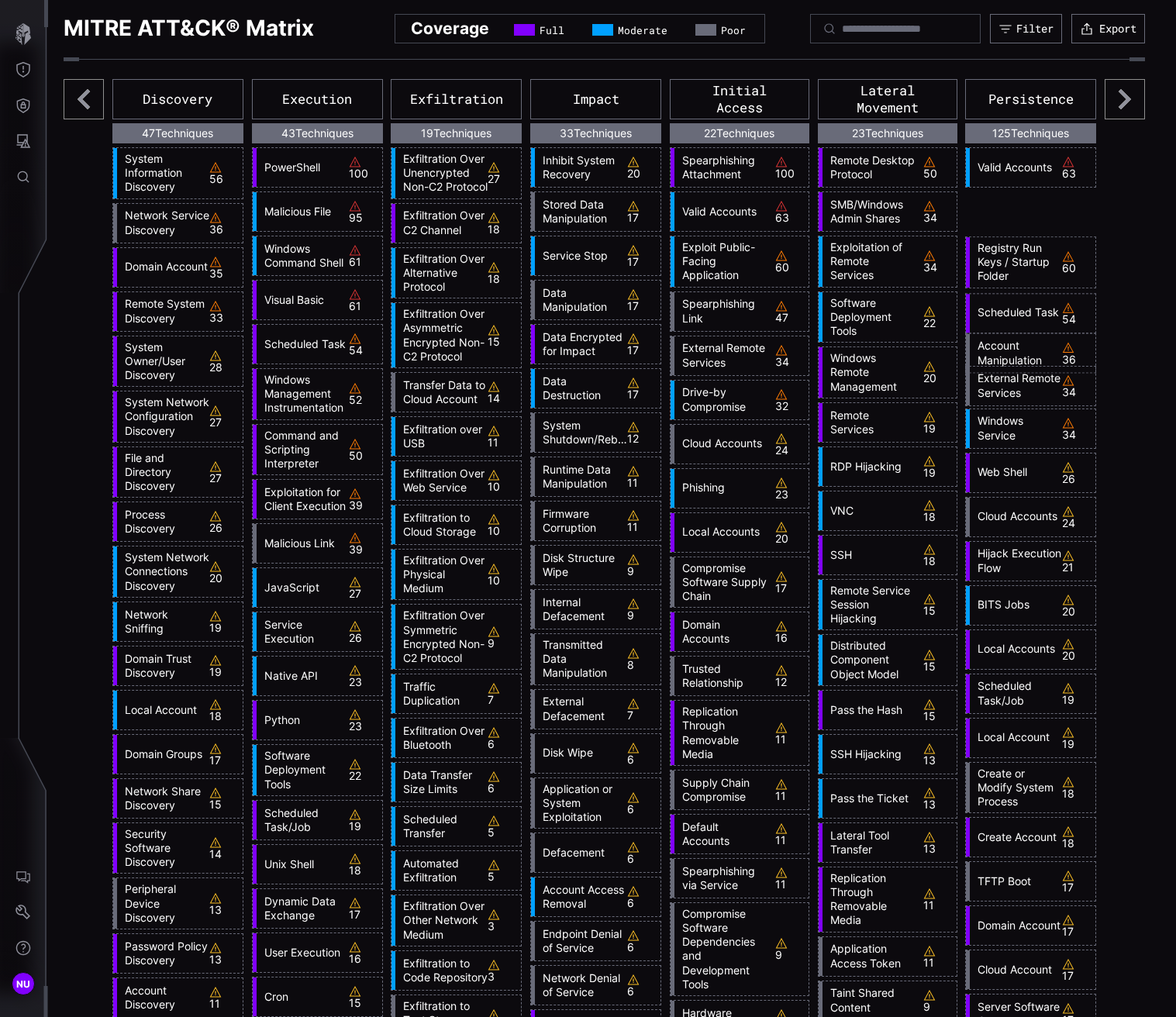
click at [969, 94] on icon at bounding box center [1124, 99] width 40 height 40
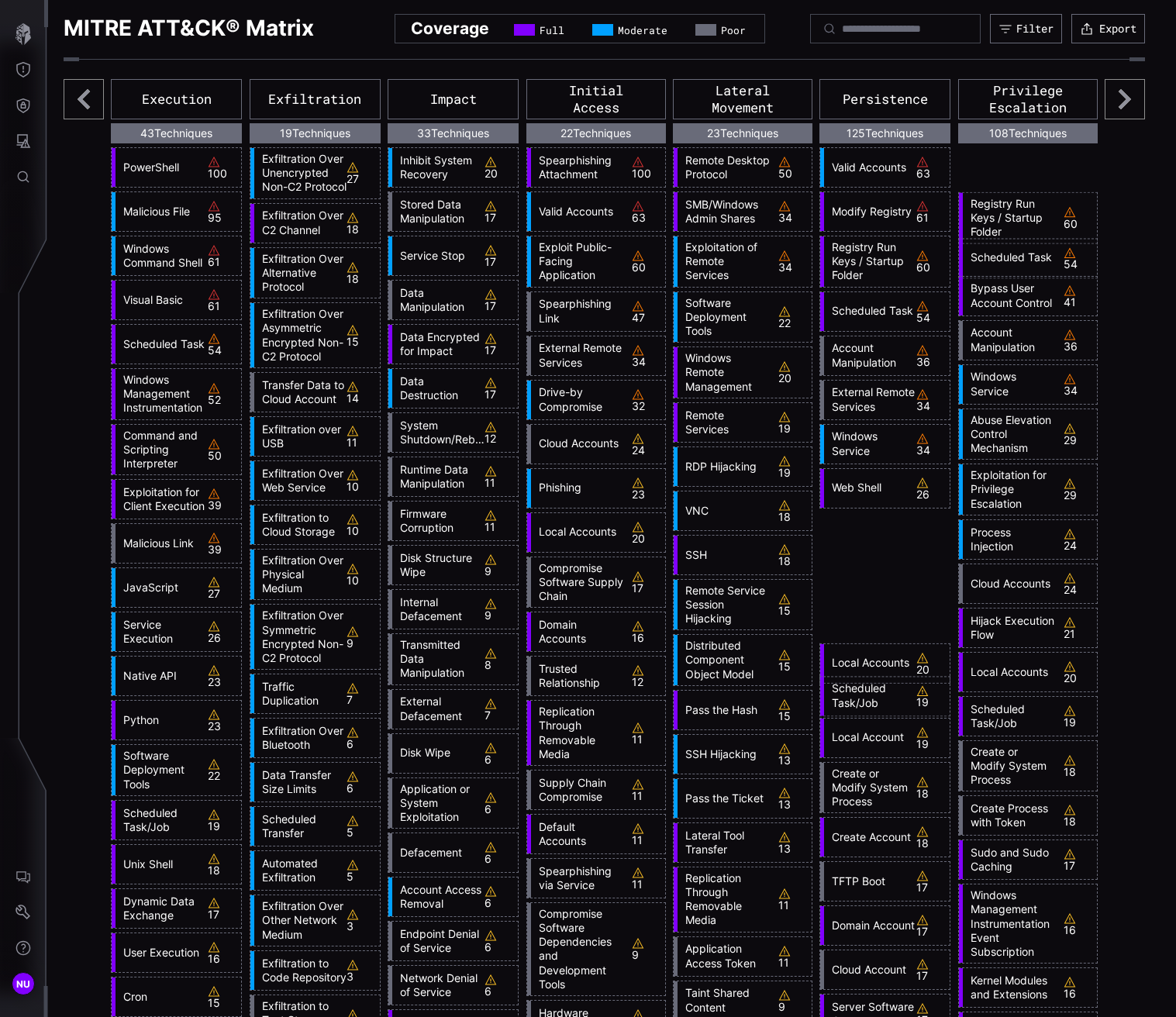
click at [969, 94] on icon at bounding box center [1124, 99] width 40 height 40
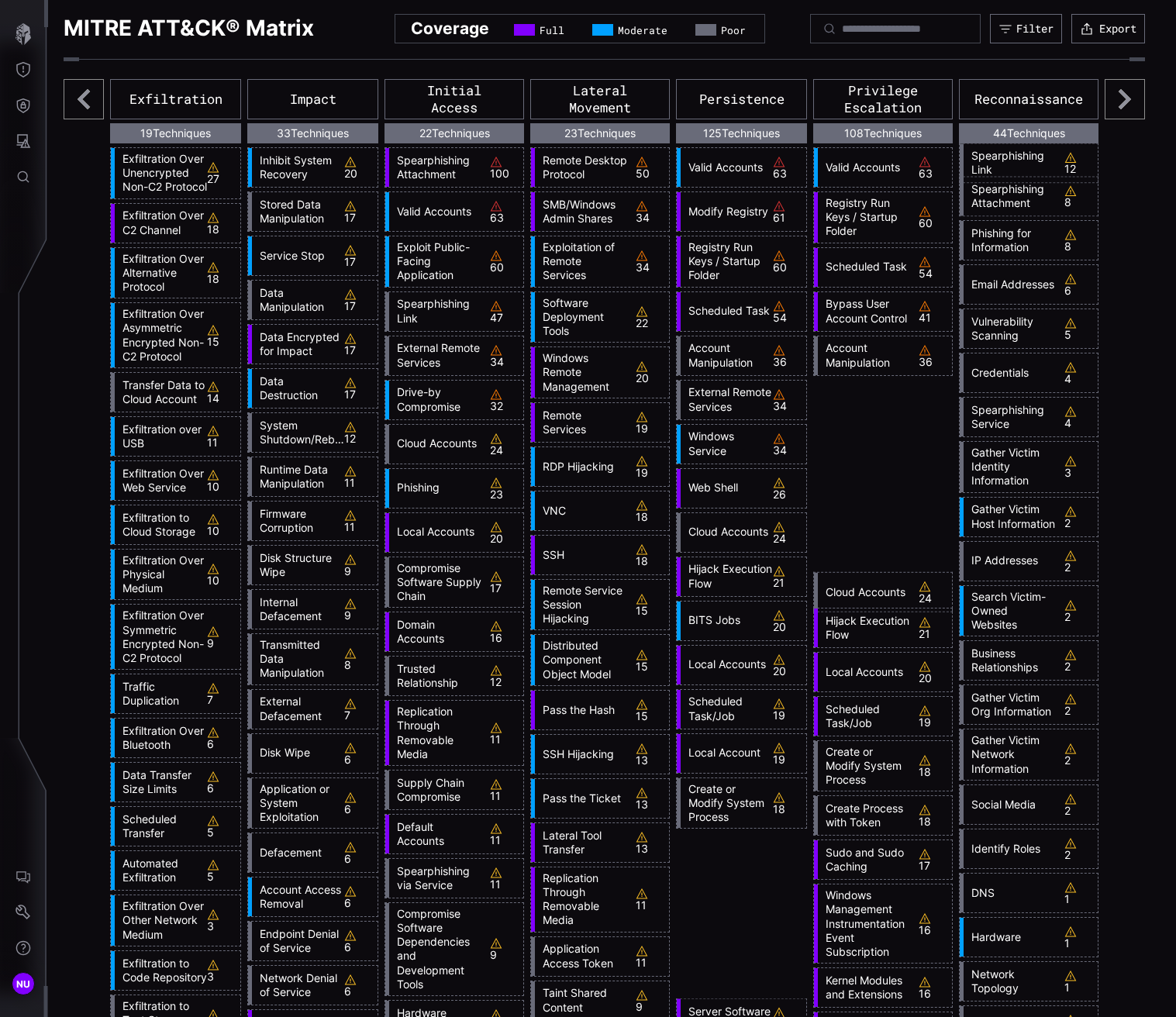
click at [969, 94] on icon at bounding box center [1124, 99] width 40 height 40
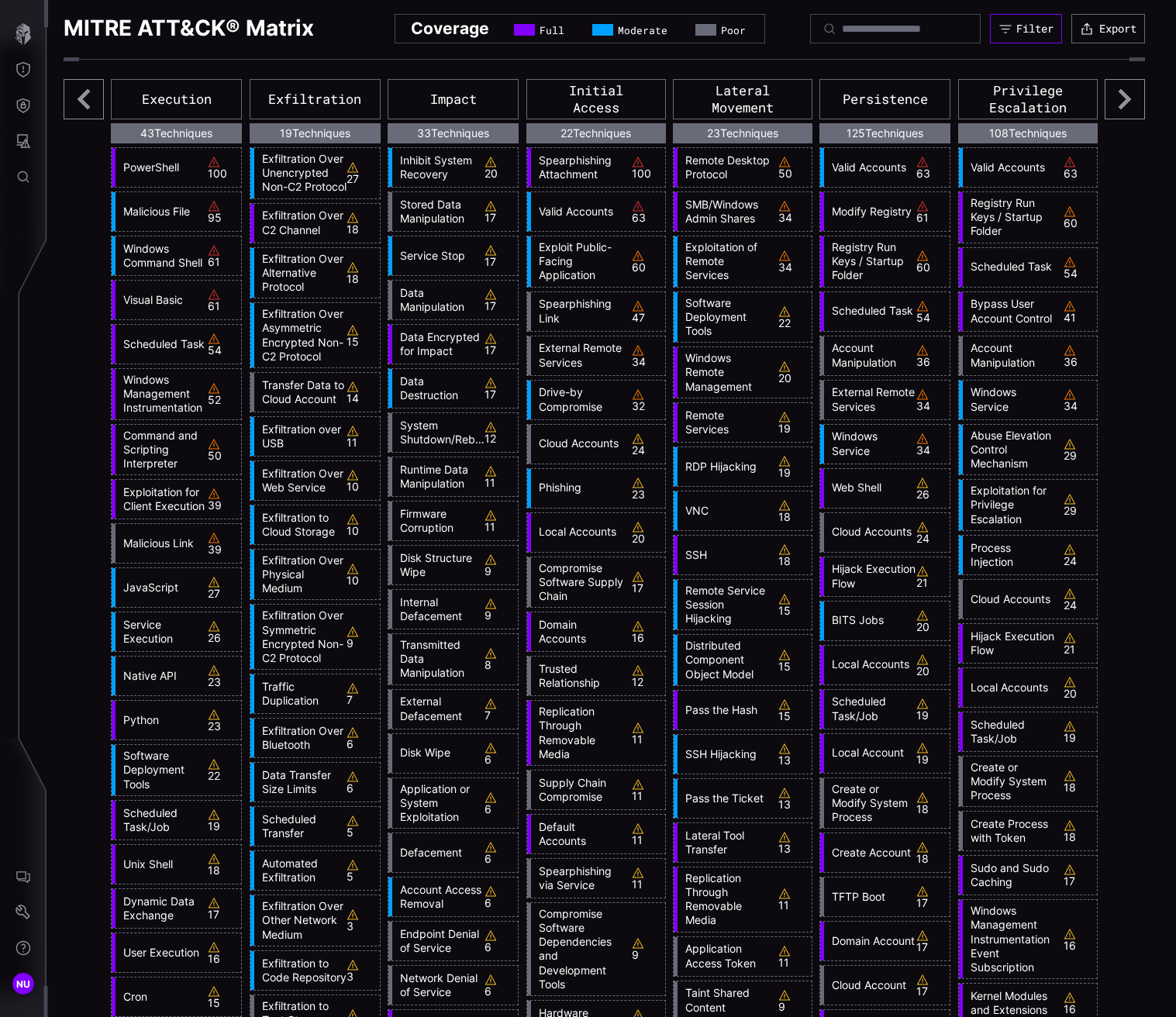
click at [969, 27] on button "Filter" at bounding box center [1026, 29] width 72 height 30
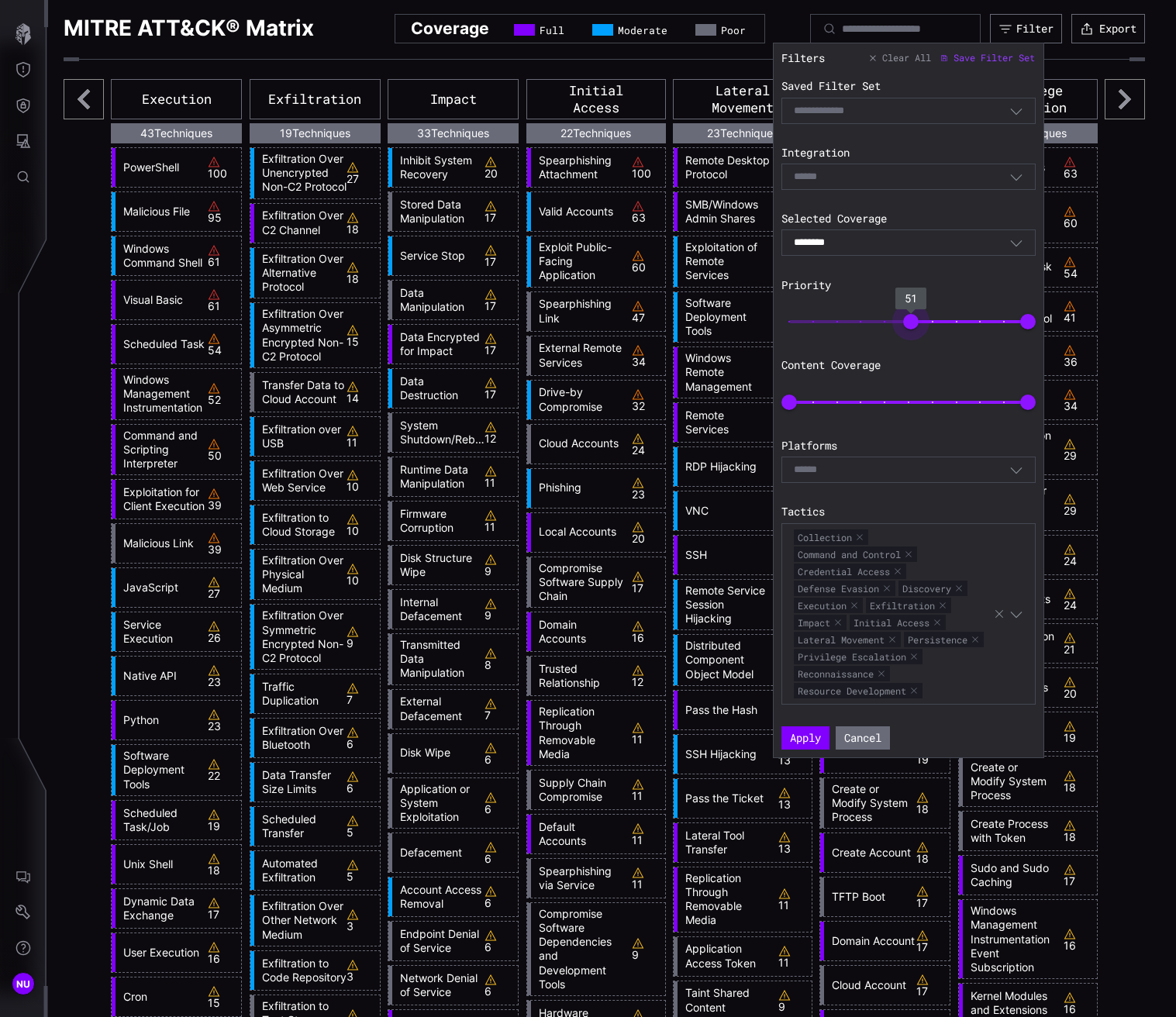
type input "**"
drag, startPoint x: 794, startPoint y: 316, endPoint x: 933, endPoint y: 320, distance: 139.1
click at [933, 320] on span "60" at bounding box center [932, 321] width 16 height 16
click at [969, 403] on span "100" at bounding box center [1027, 402] width 16 height 16
type input "**"
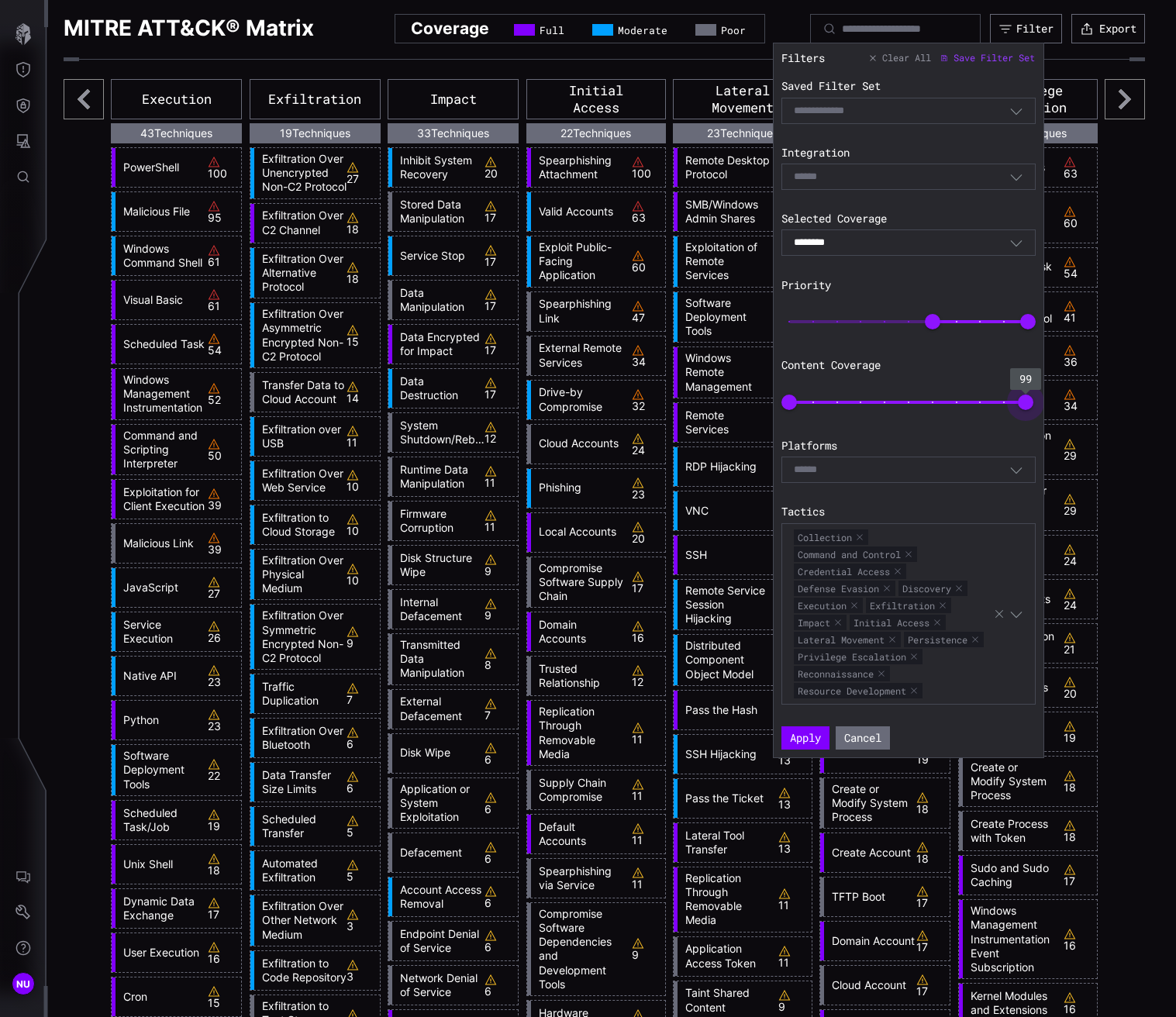
click at [969, 408] on span "99" at bounding box center [1026, 402] width 16 height 16
click at [818, 678] on button "Apply" at bounding box center [805, 737] width 46 height 22
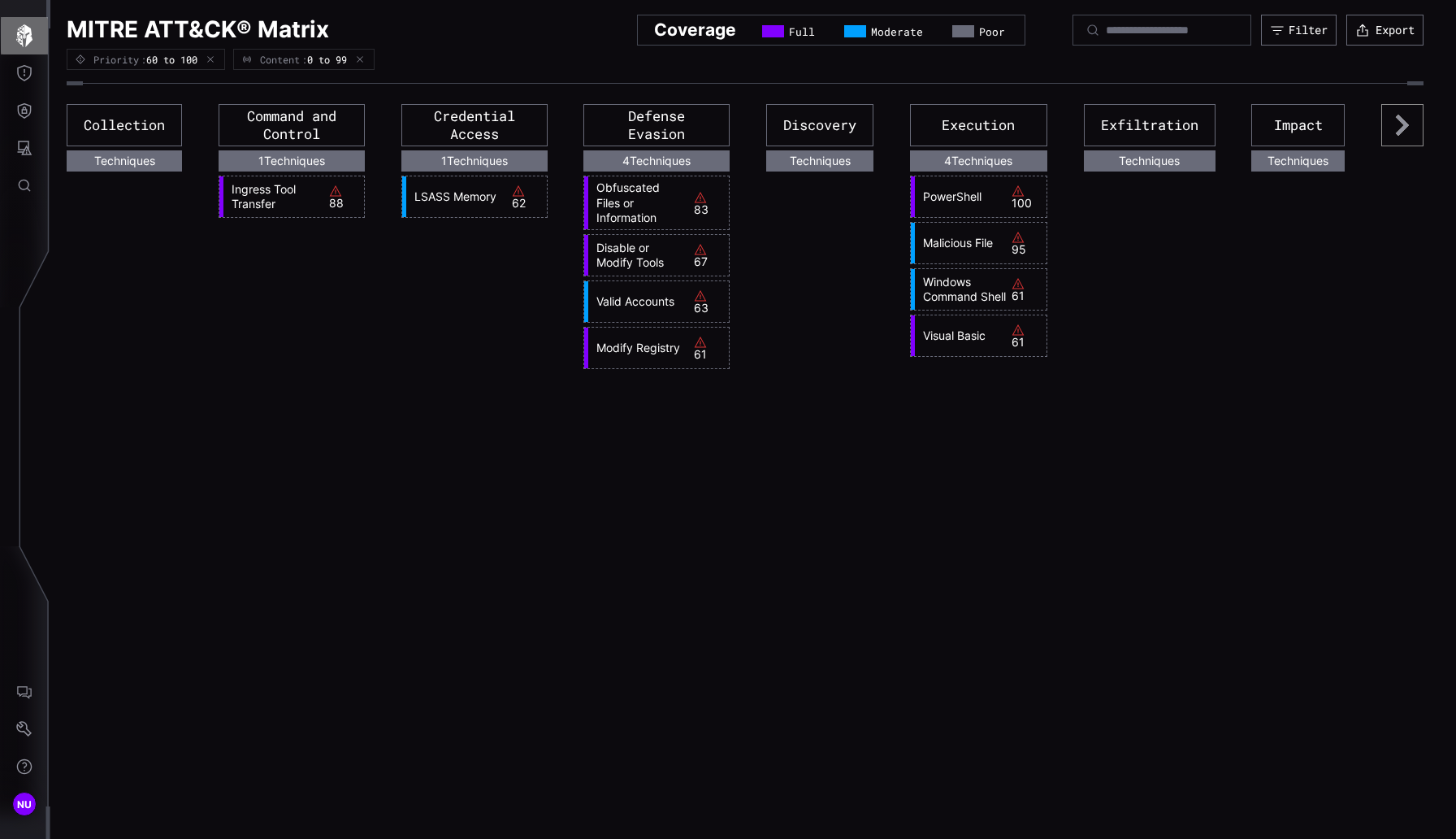
click at [7, 43] on button "button" at bounding box center [24, 35] width 47 height 37
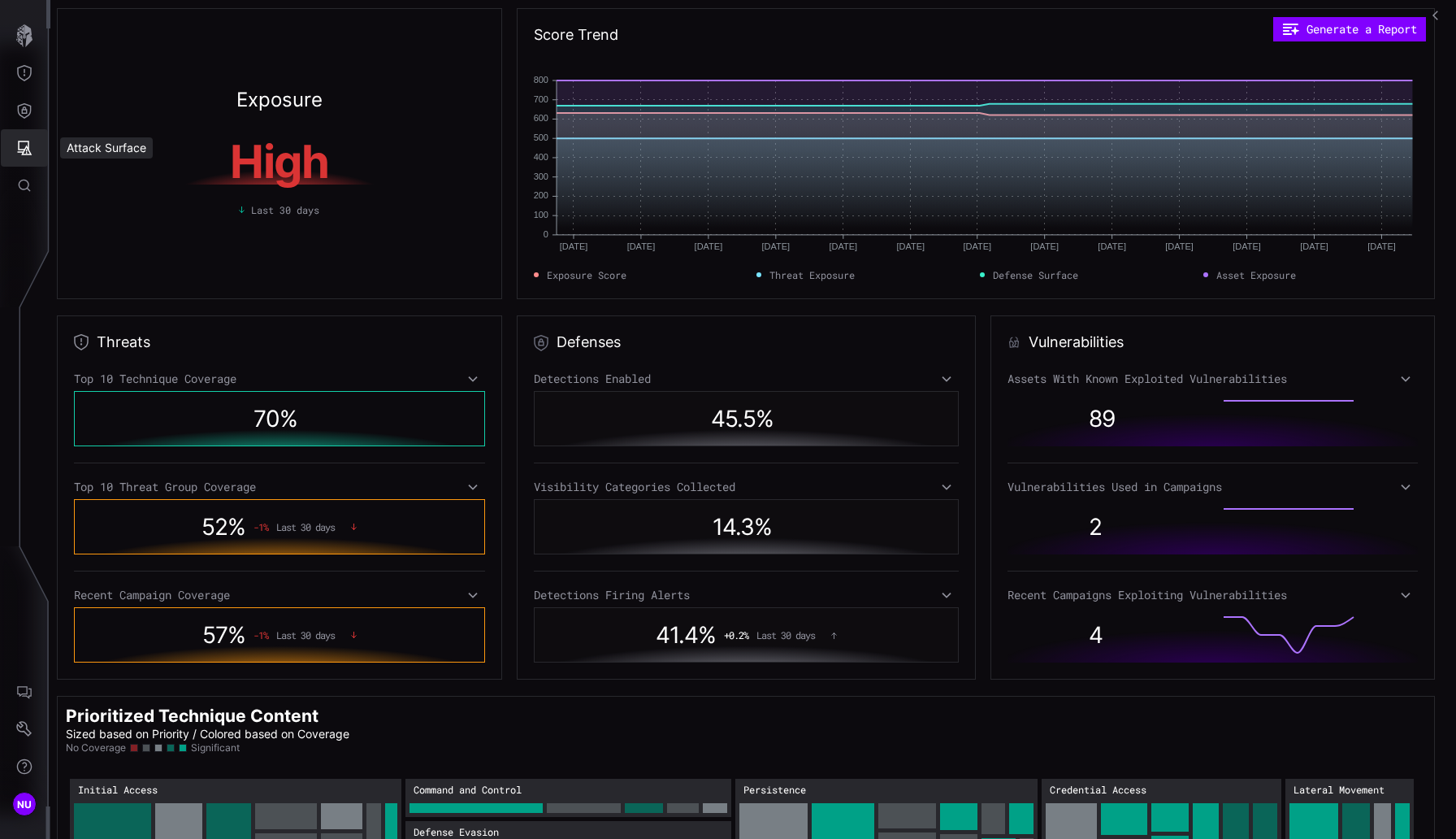
click at [28, 146] on icon "Attack Surface" at bounding box center [25, 147] width 15 height 15
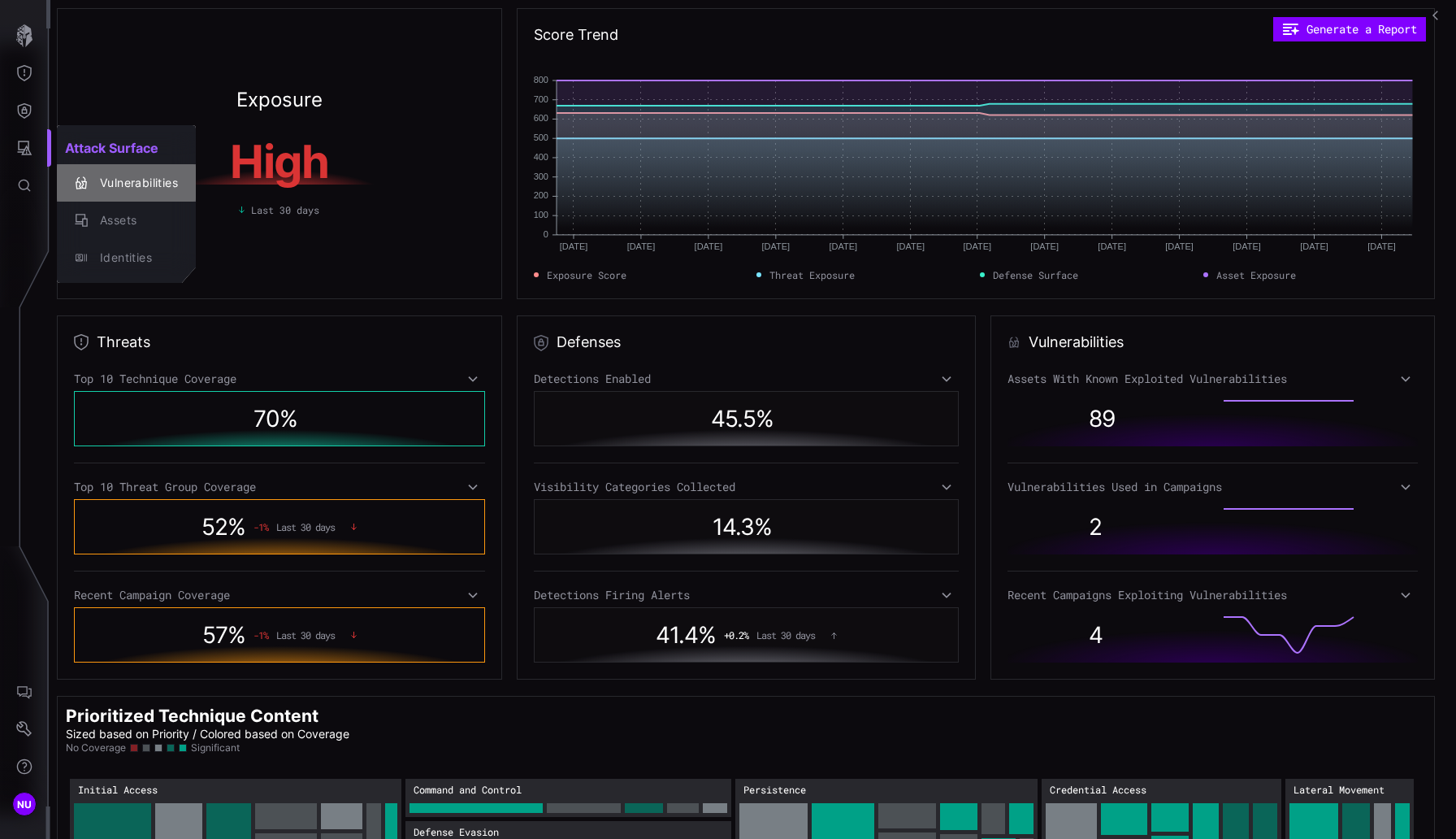
click at [127, 182] on div "Vulnerabilities" at bounding box center [135, 183] width 86 height 21
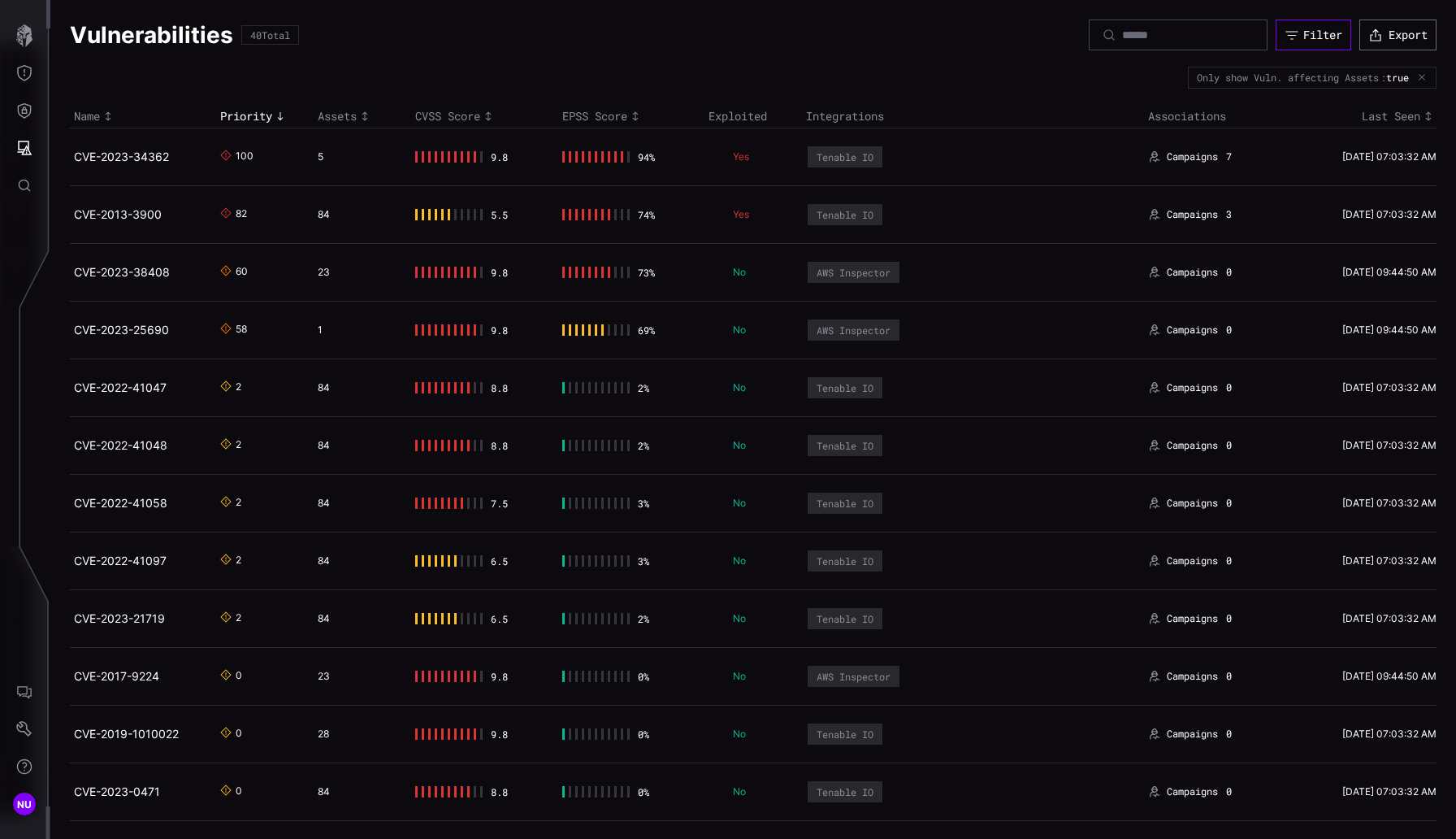
click at [1015, 36] on div "Filter" at bounding box center [1322, 34] width 39 height 15
click at [129, 158] on link "CVE-2023-34362" at bounding box center [121, 157] width 95 height 14
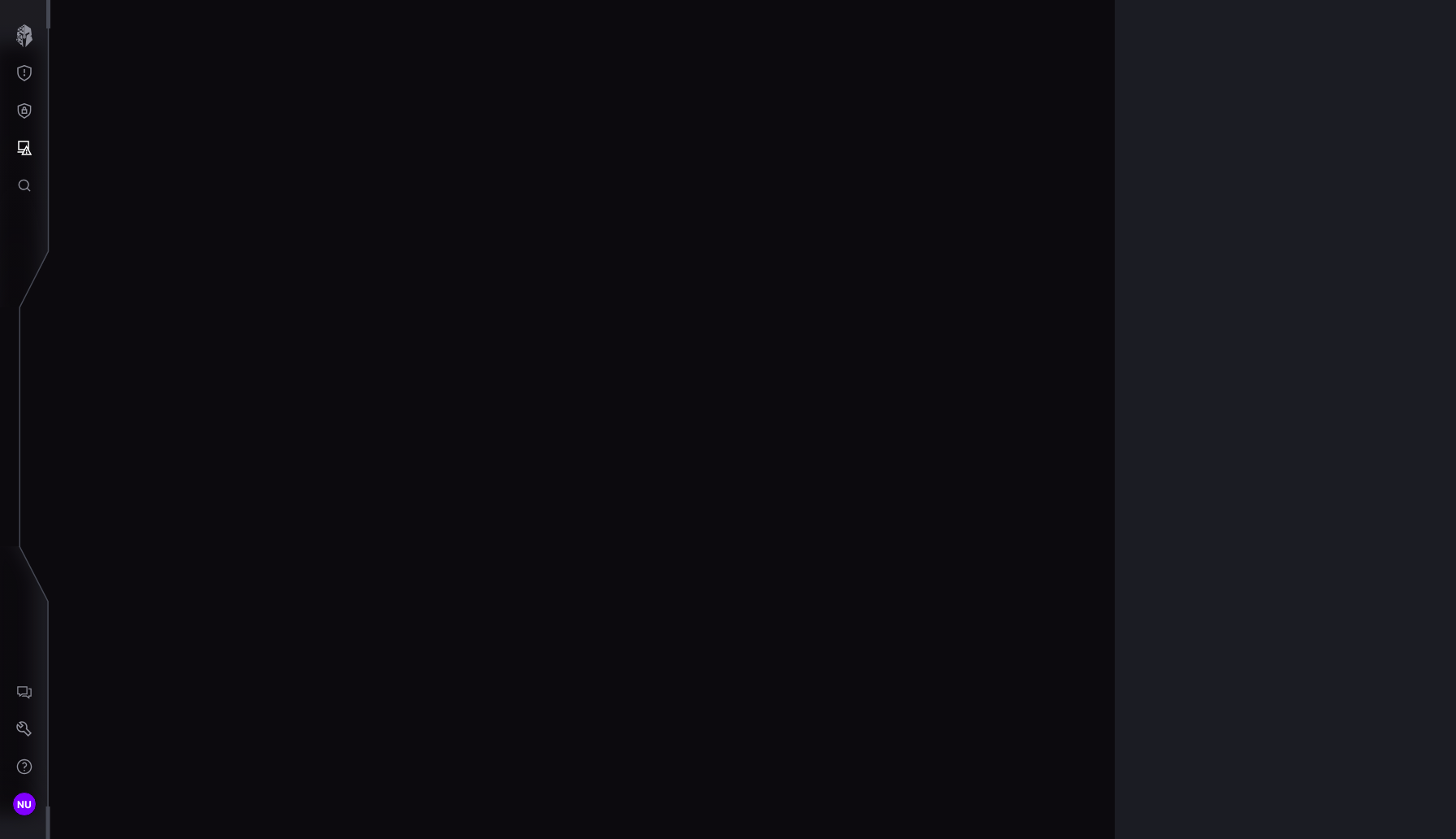
scroll to position [3354, 711]
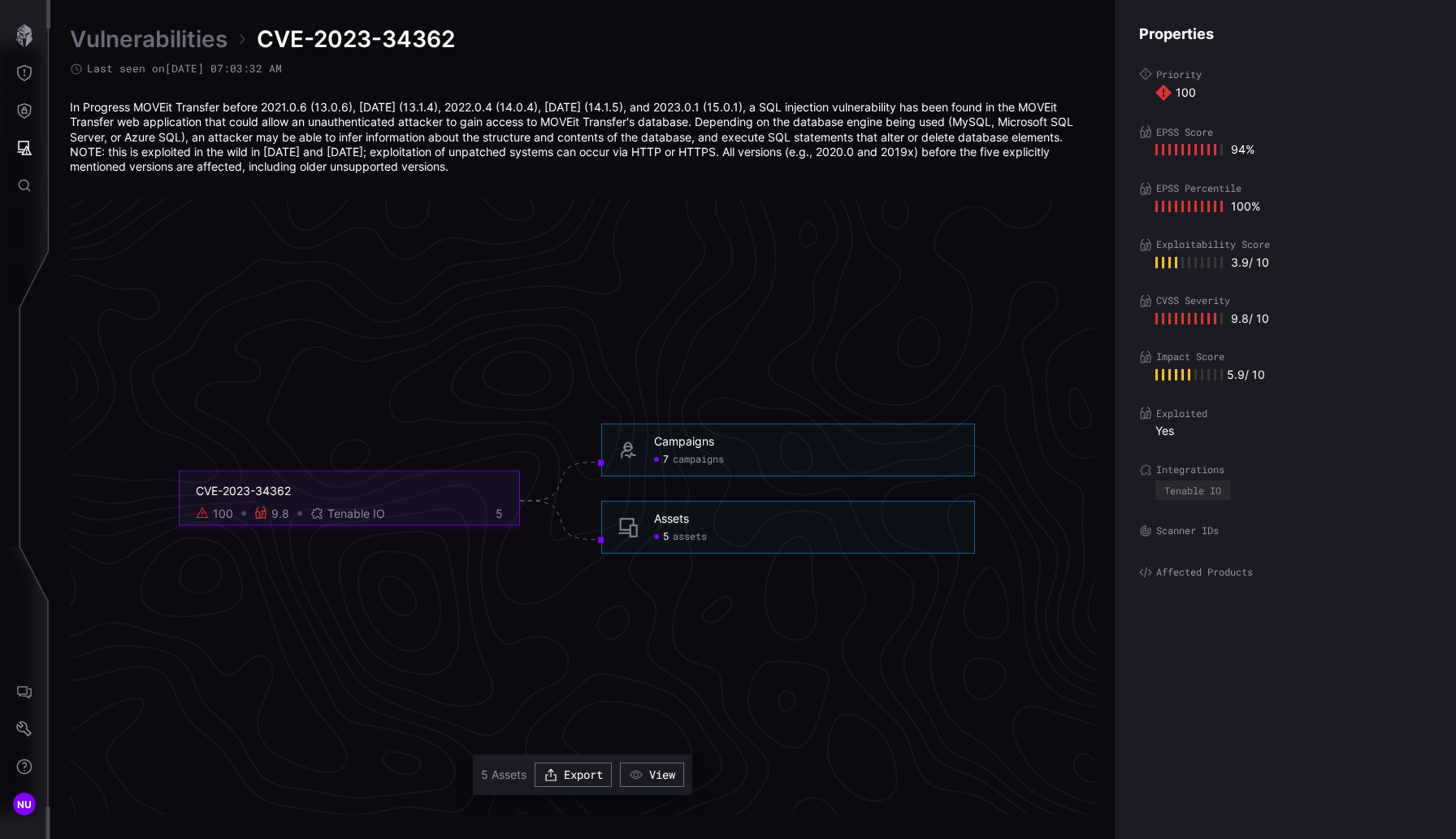
click at [667, 538] on span "5" at bounding box center [666, 537] width 6 height 13
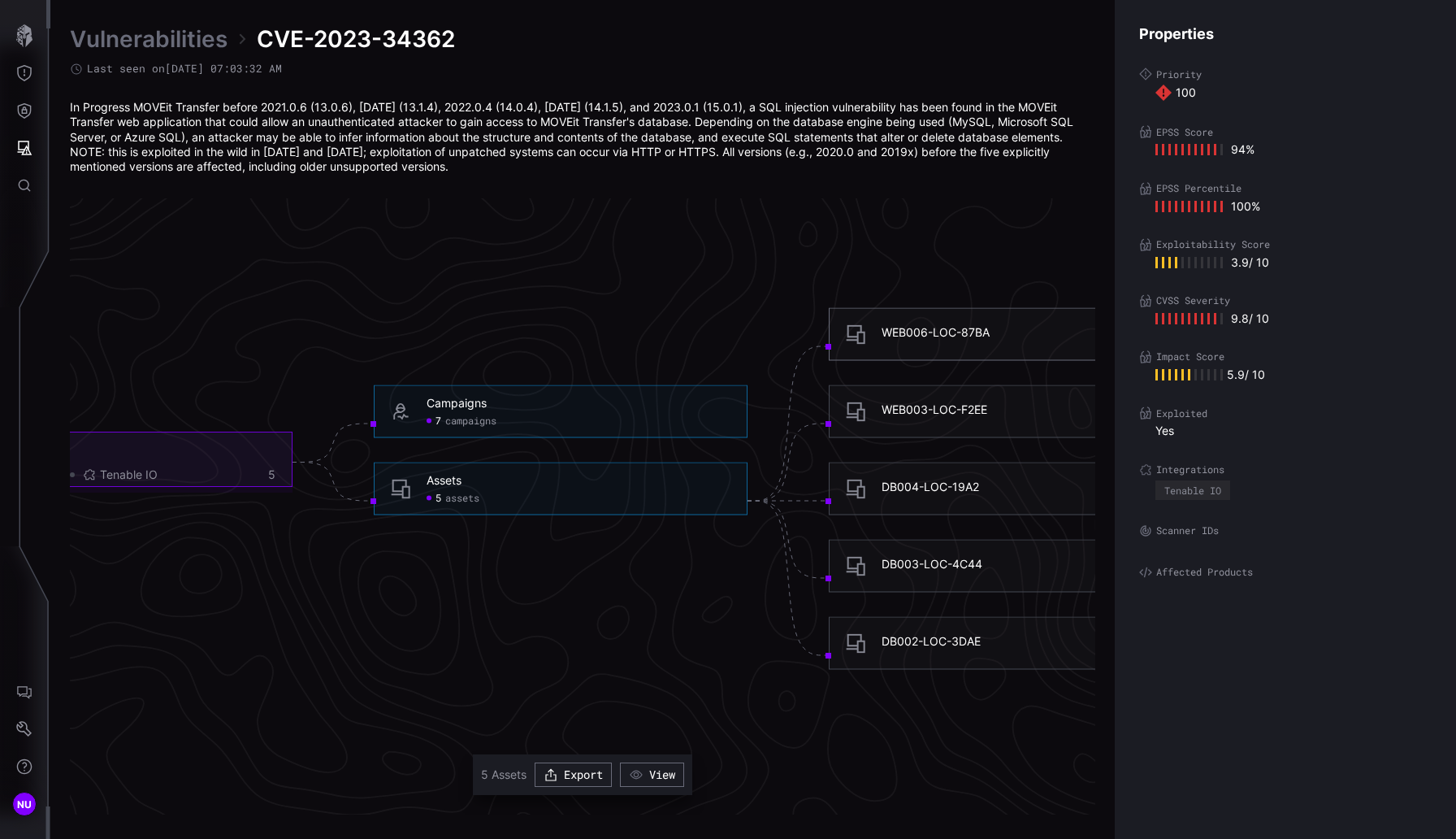
click at [895, 332] on div "WEB006-LOC-87BA" at bounding box center [935, 332] width 108 height 15
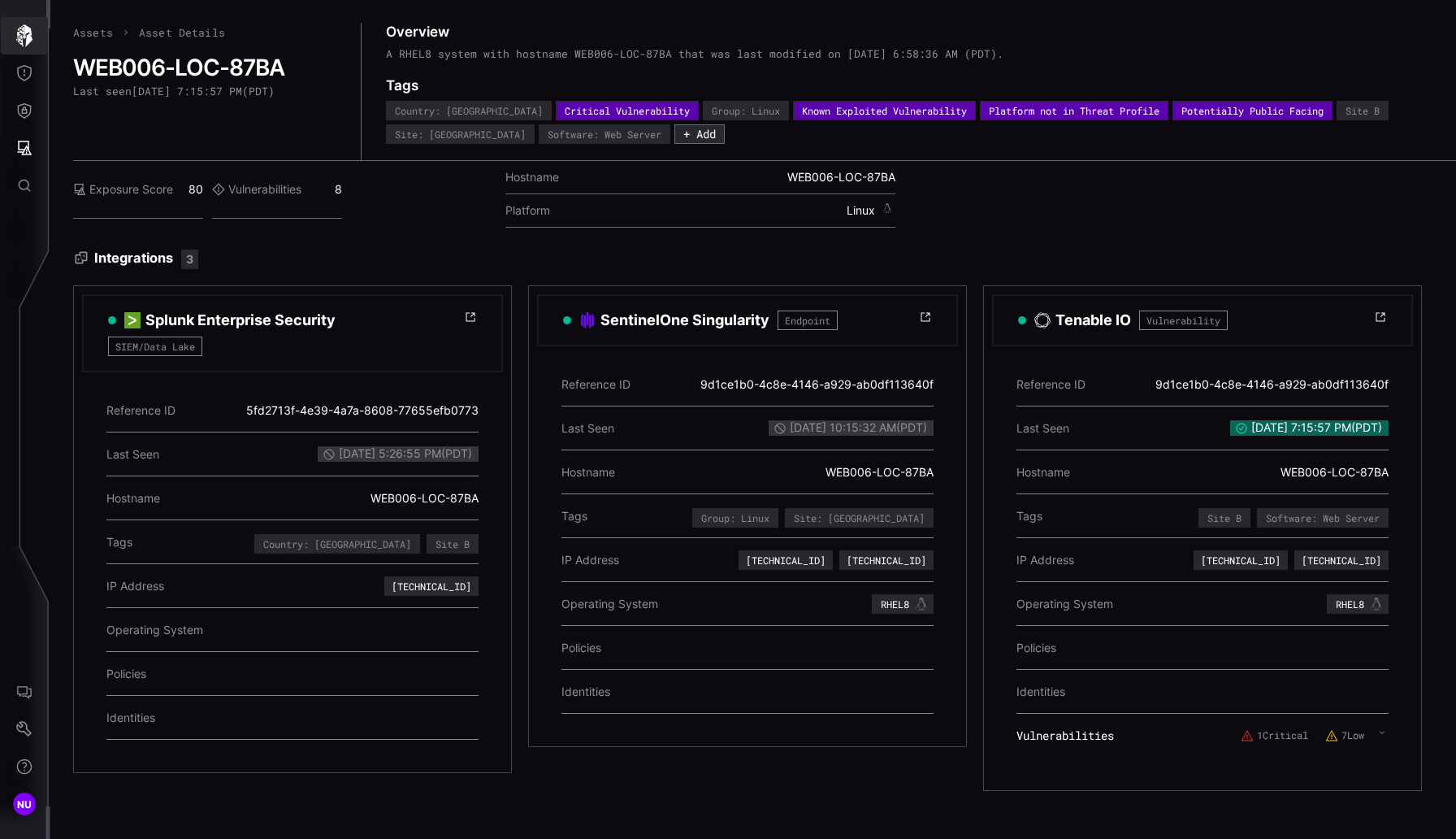
click at [16, 40] on icon "button" at bounding box center [24, 35] width 22 height 22
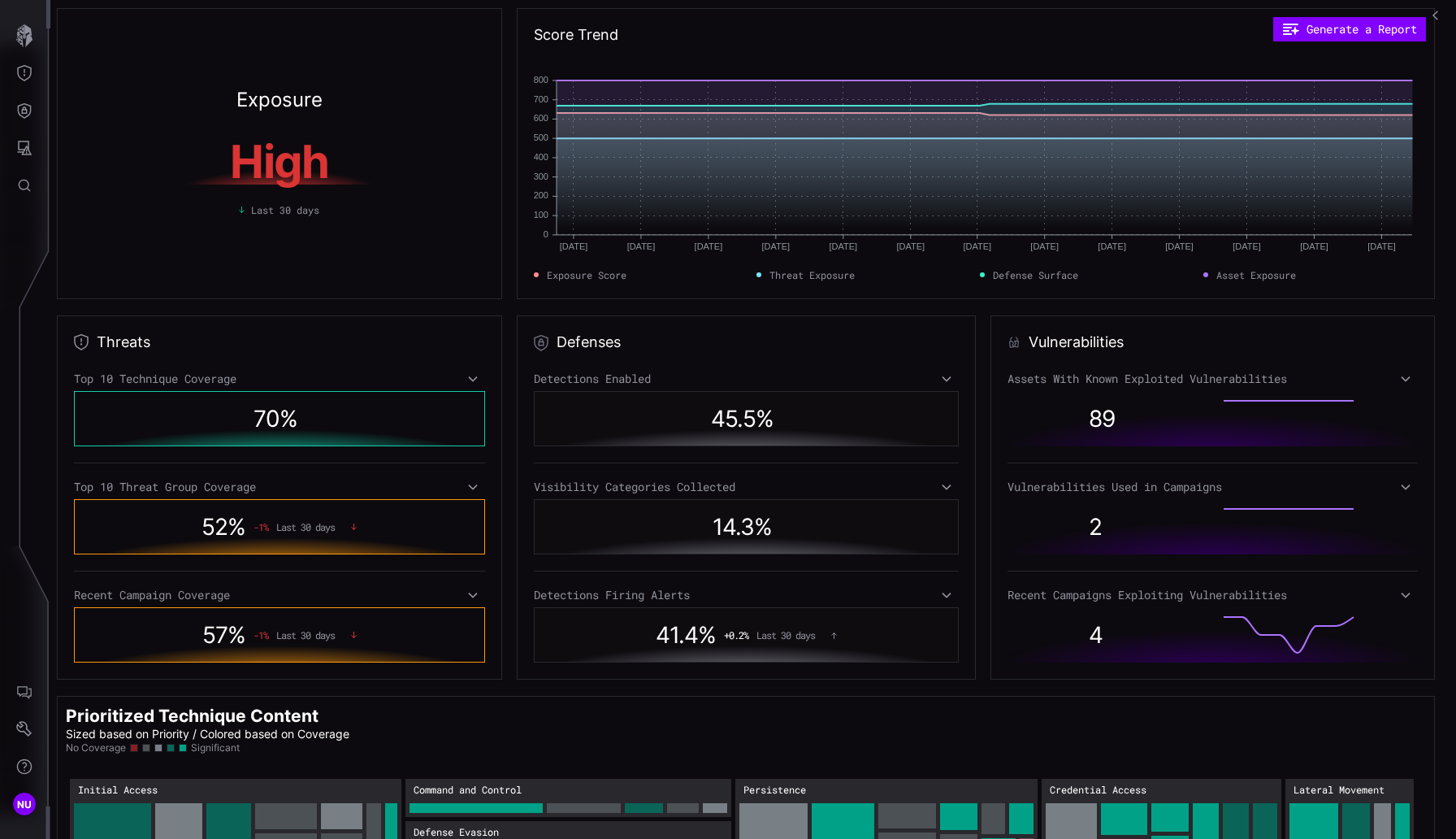
click at [1015, 411] on div at bounding box center [1272, 419] width 130 height 36
click at [1015, 373] on icon at bounding box center [1404, 378] width 11 height 13
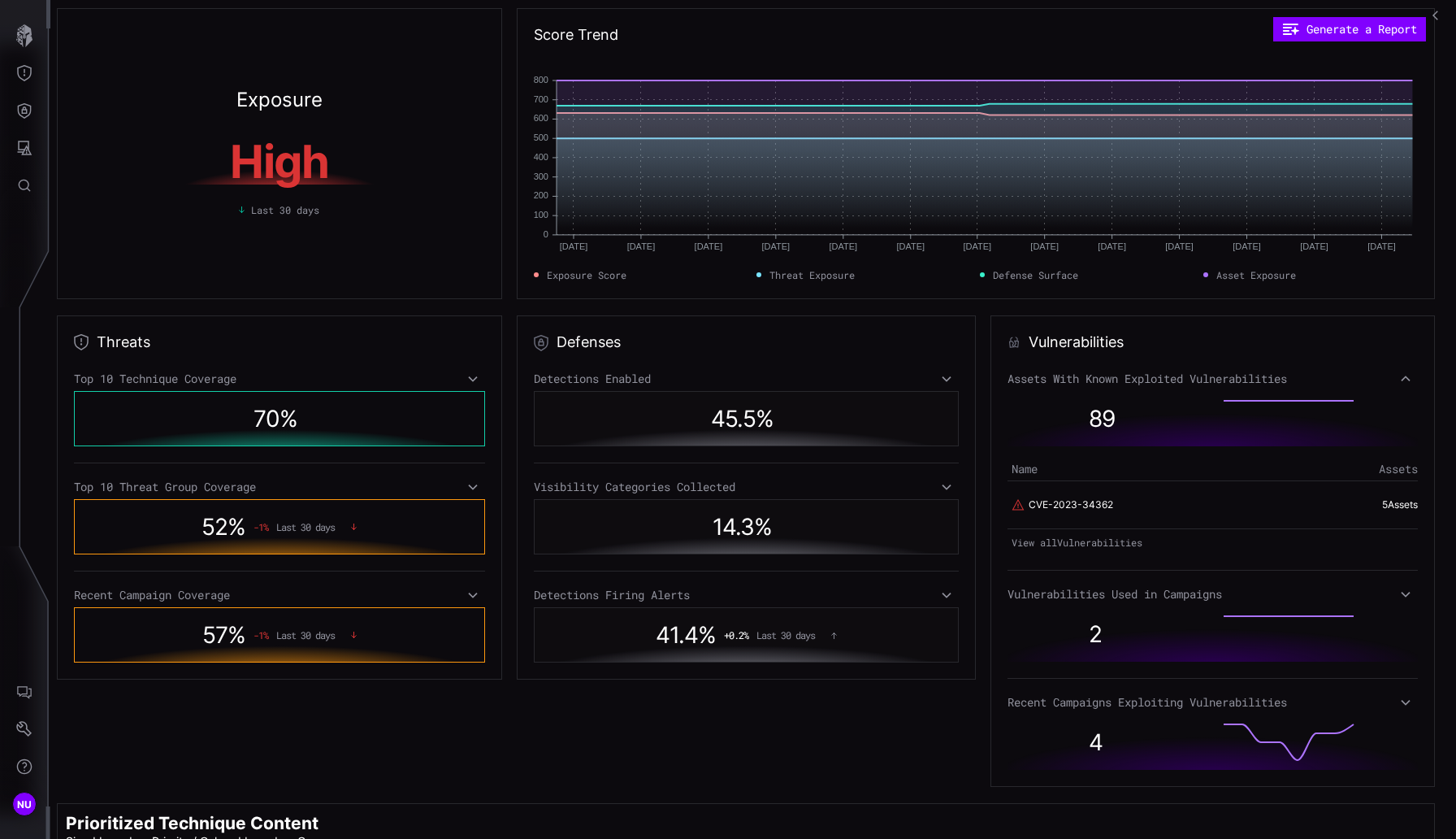
click at [1015, 594] on icon at bounding box center [1404, 594] width 11 height 13
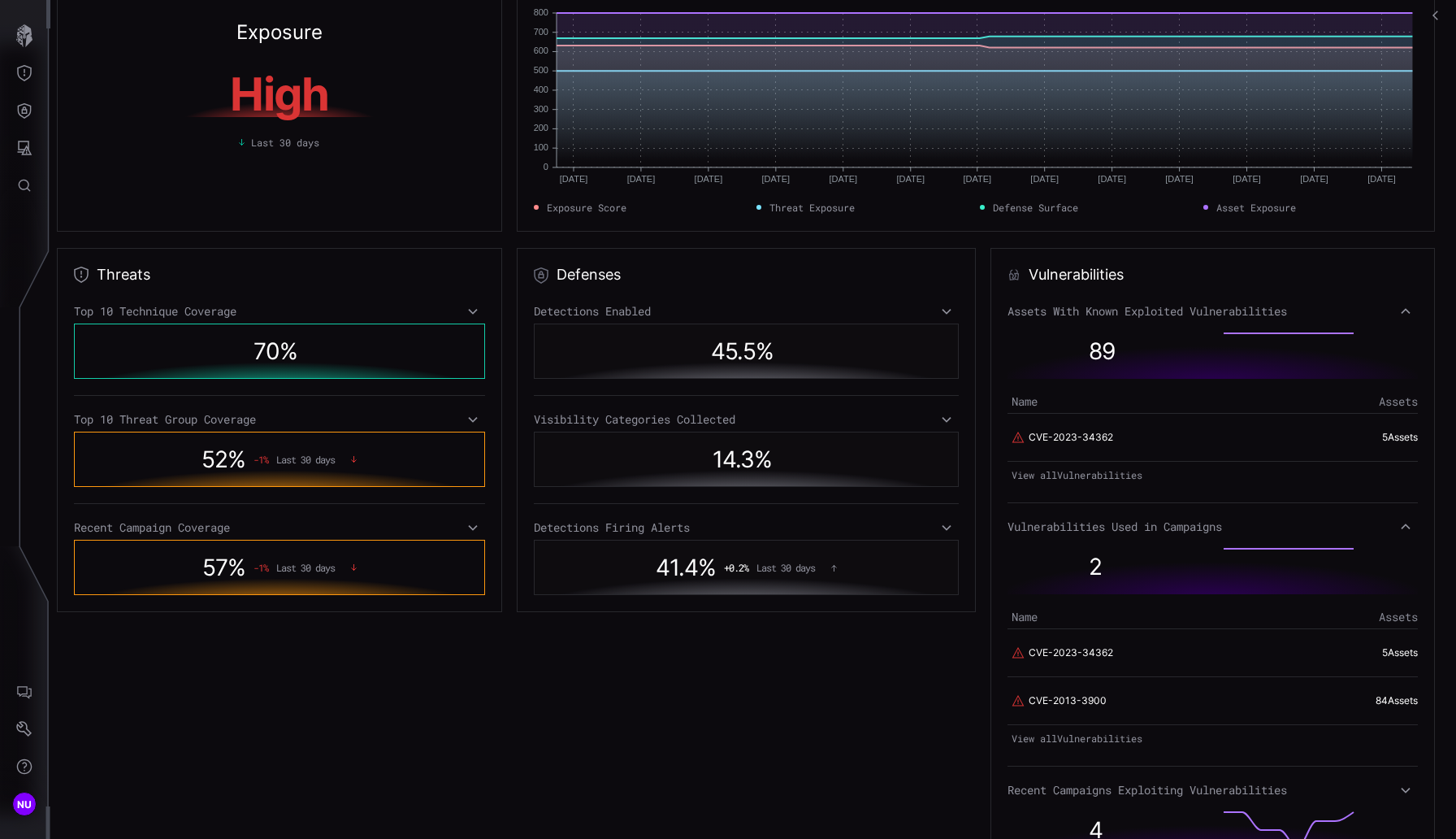
scroll to position [89, 0]
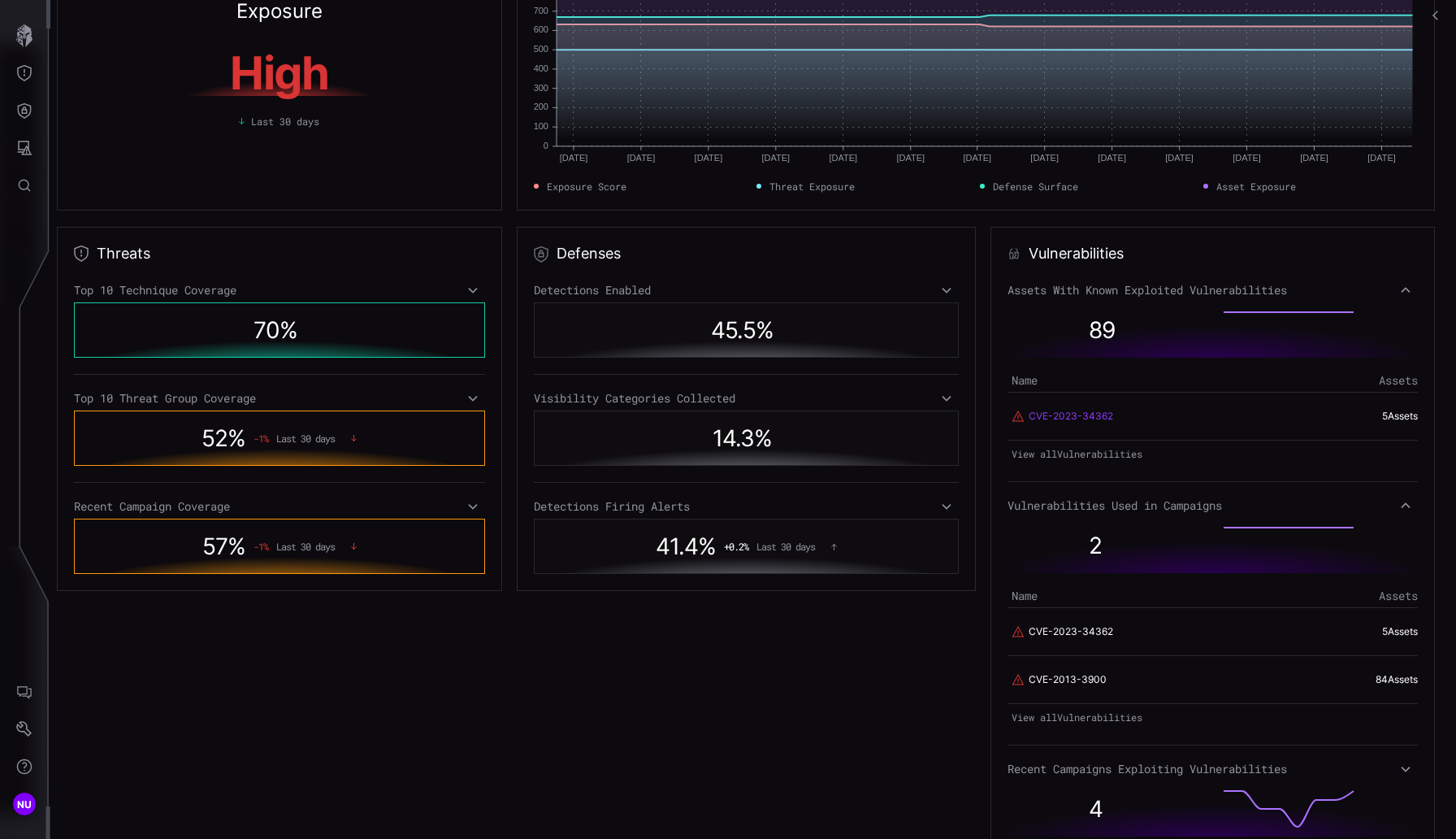
click at [1015, 414] on link "CVE-2023-34362" at bounding box center [1070, 416] width 84 height 15
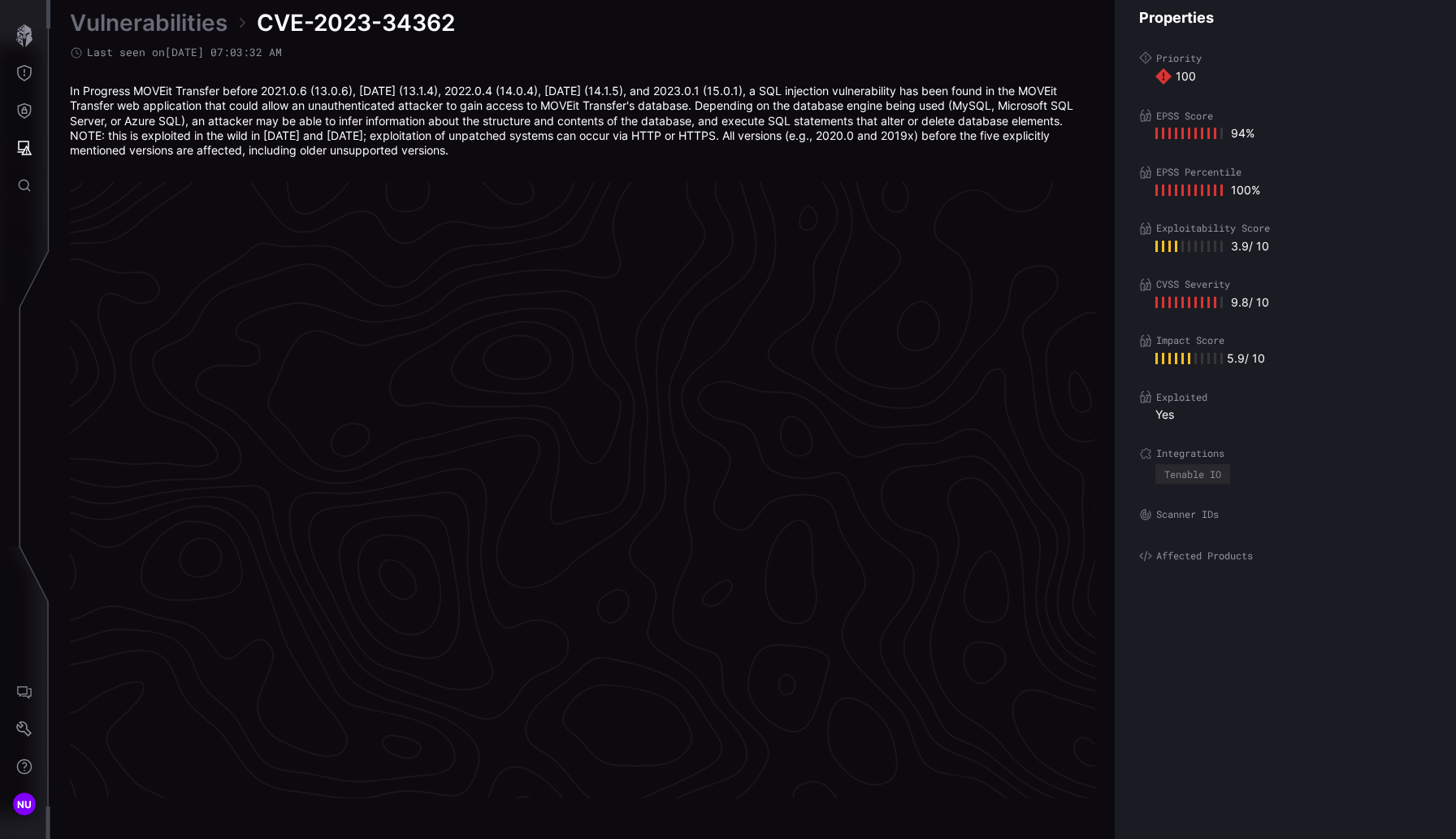
scroll to position [3354, 711]
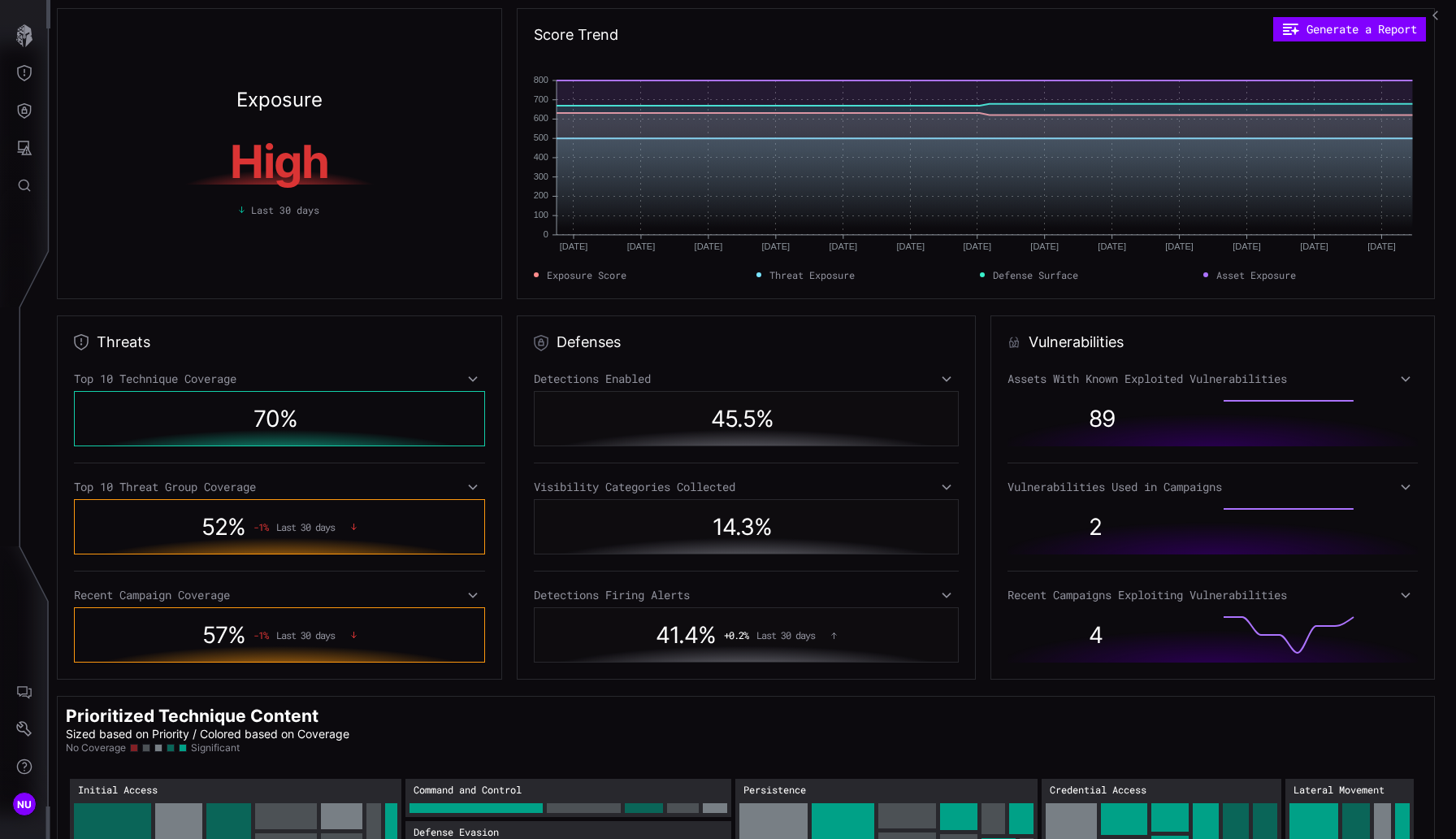
click at [1015, 538] on div "2" at bounding box center [1135, 526] width 127 height 44
click at [1015, 500] on div "2" at bounding box center [1212, 526] width 411 height 55
click at [1015, 485] on div "Vulnerabilities Assets With Known Exploited Vulnerabilities 89 Vulnerabilities …" at bounding box center [1212, 497] width 445 height 364
click at [1015, 484] on div "Vulnerabilities Used in Campaigns" at bounding box center [1212, 487] width 411 height 15
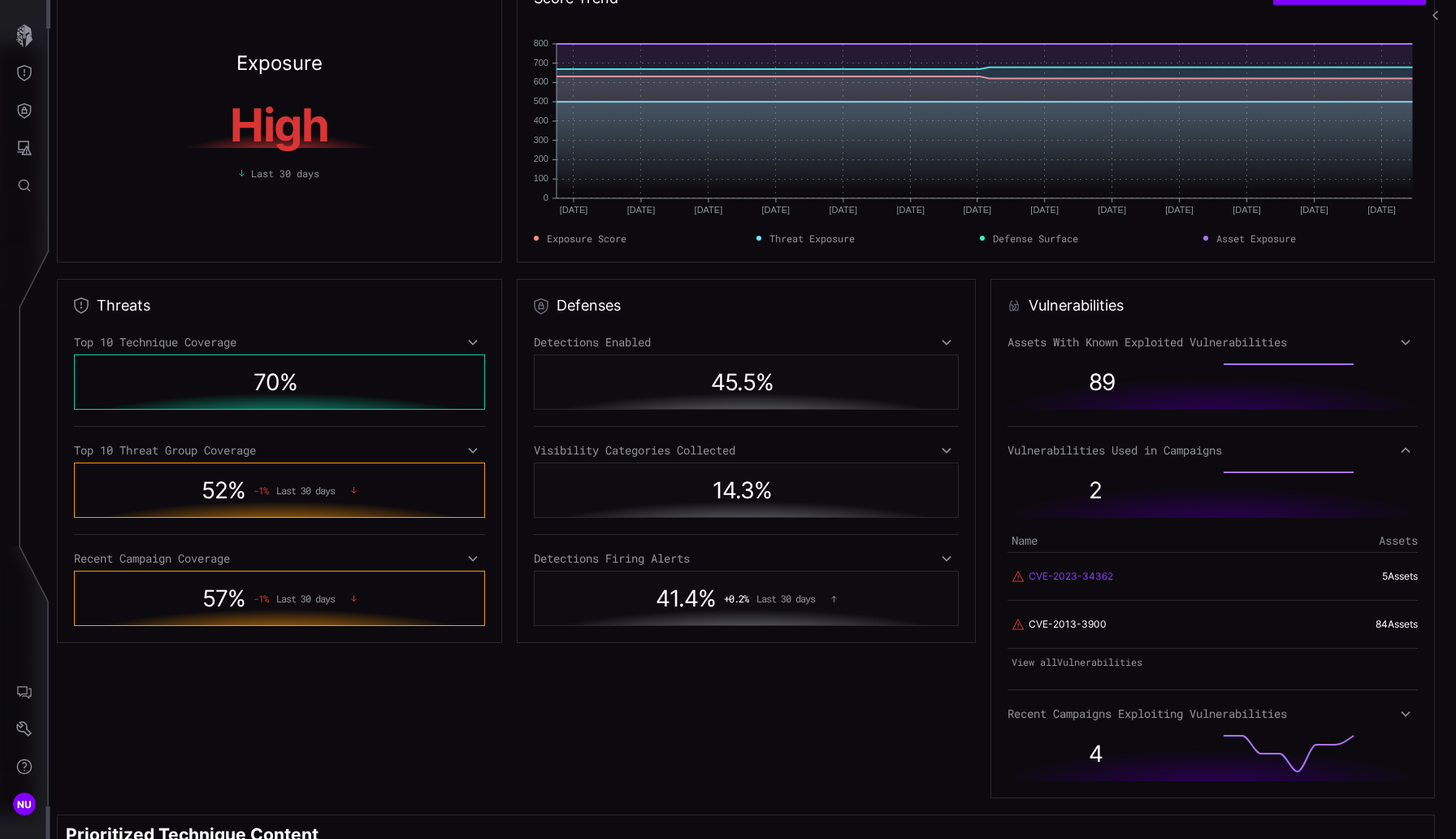
scroll to position [67, 0]
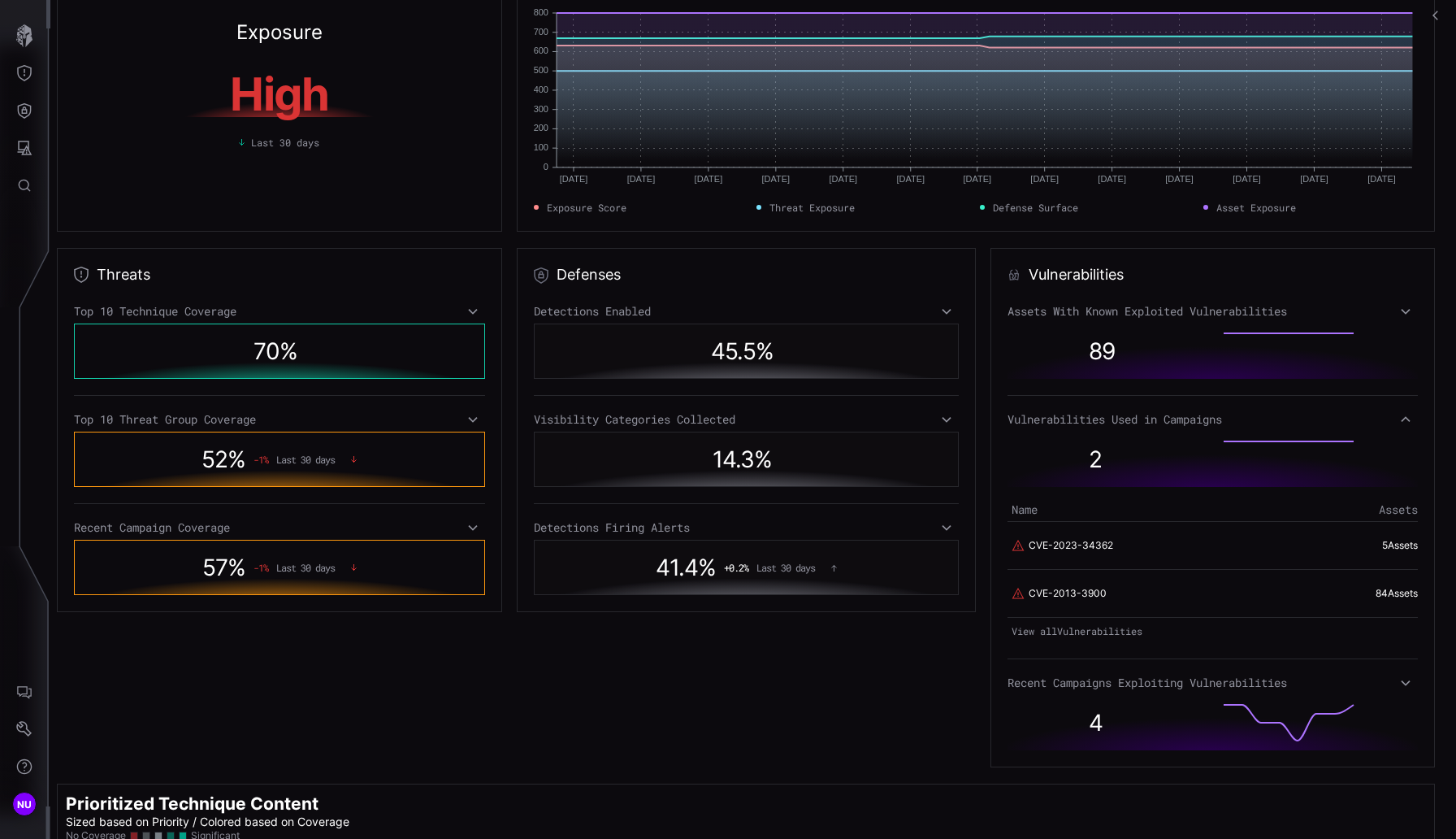
click at [1015, 711] on div "4" at bounding box center [1135, 722] width 127 height 44
click at [1015, 685] on div "Recent Campaigns Exploiting Vulnerabilities" at bounding box center [1212, 682] width 411 height 15
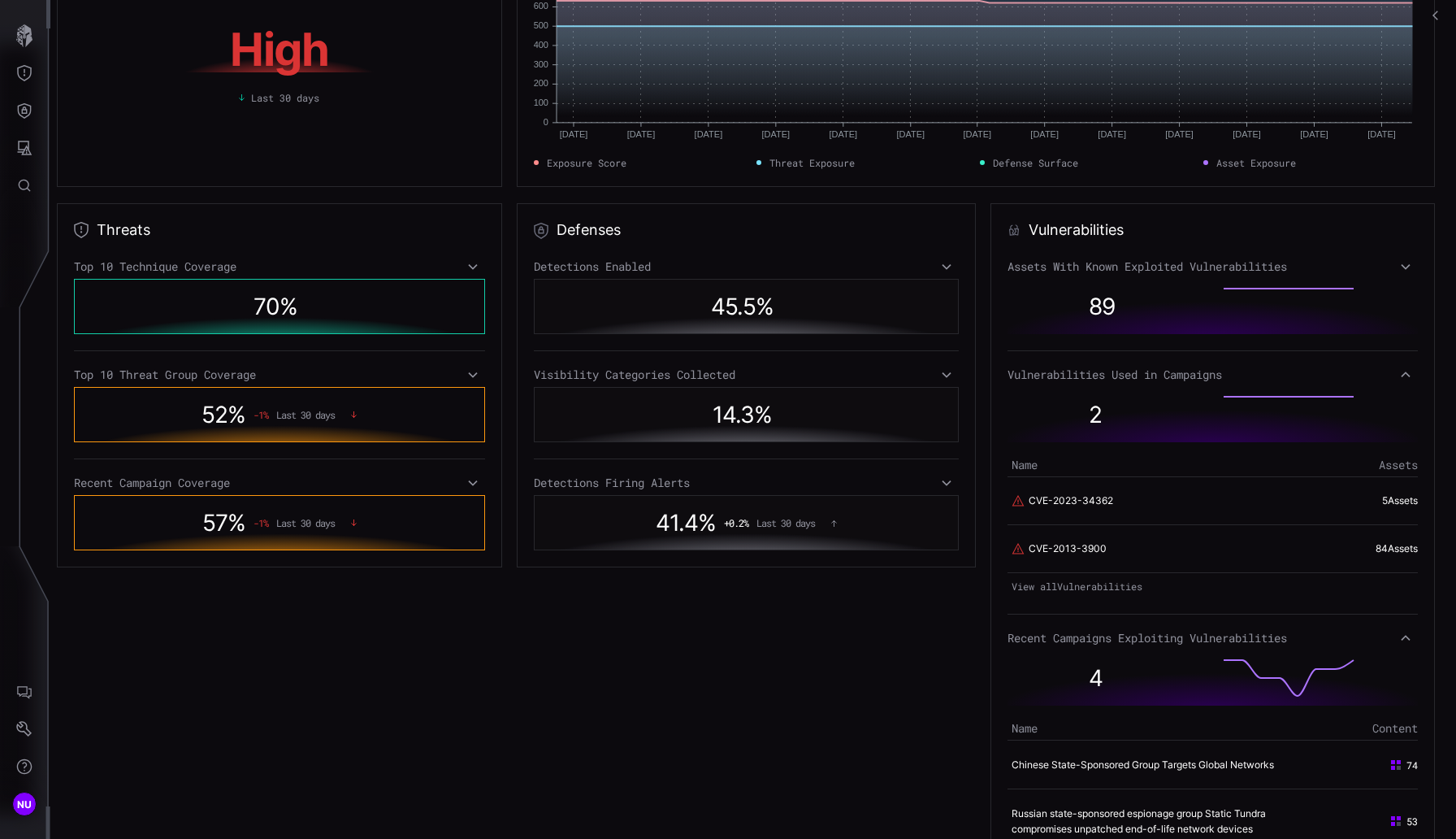
scroll to position [194, 0]
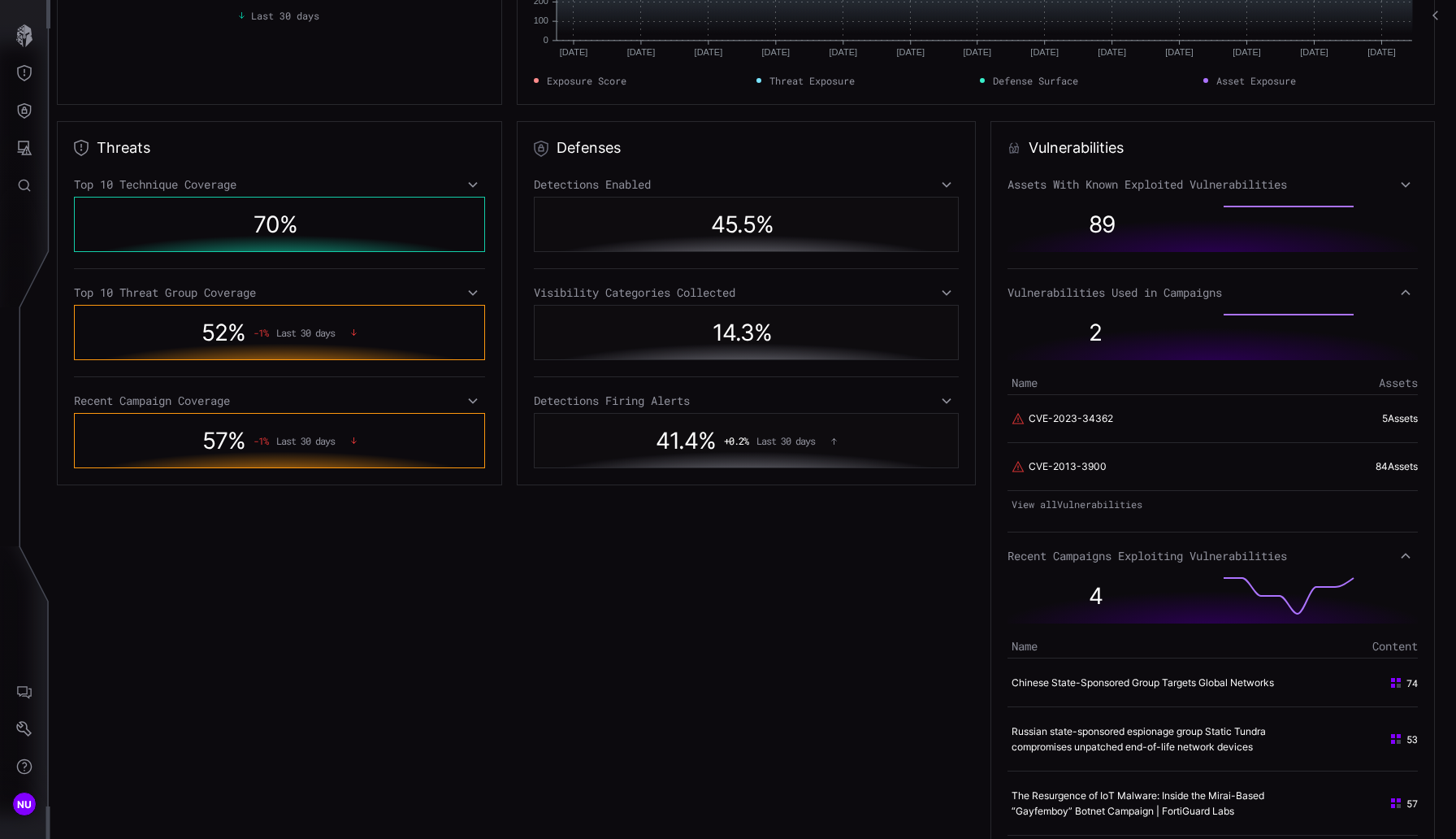
click at [1015, 417] on div "5 Asset s" at bounding box center [1307, 418] width 222 height 15
click at [1015, 423] on link "5 Asset s" at bounding box center [1400, 418] width 36 height 12
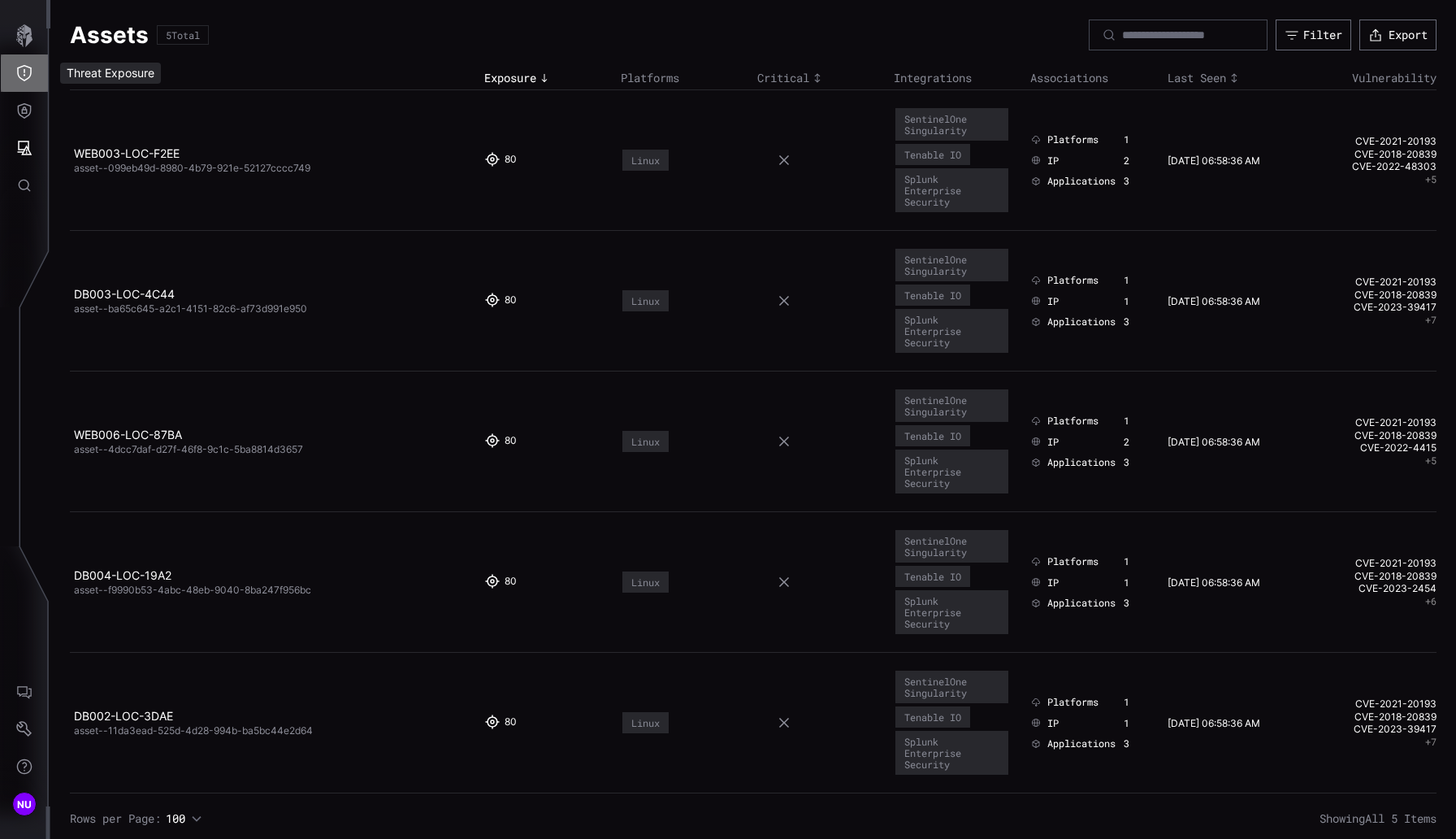
click at [11, 65] on button "Threat Exposure" at bounding box center [24, 72] width 47 height 37
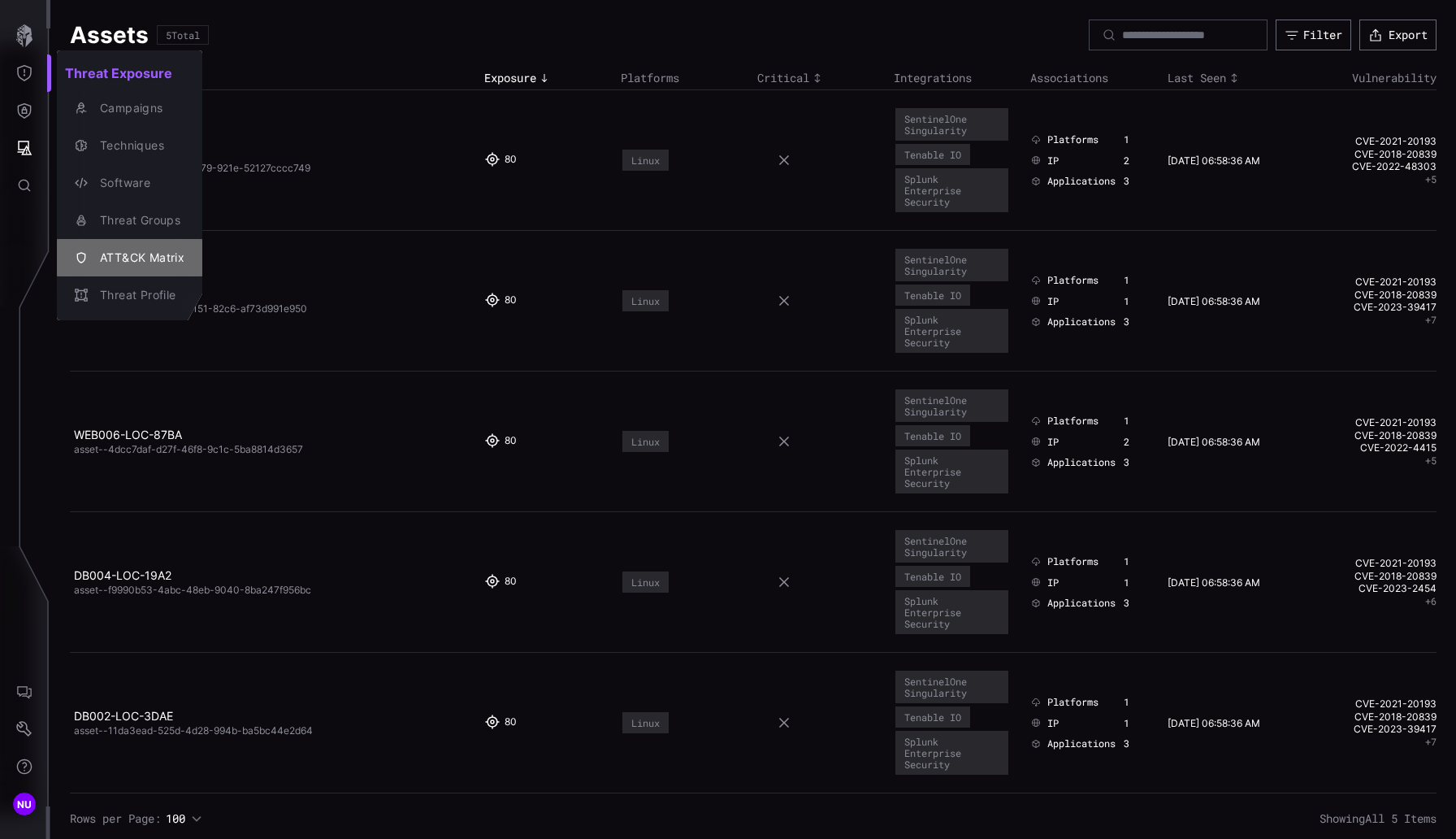
drag, startPoint x: 104, startPoint y: 249, endPoint x: 89, endPoint y: 252, distance: 15.3
click at [104, 250] on div "ATT&CK Matrix" at bounding box center [139, 258] width 93 height 21
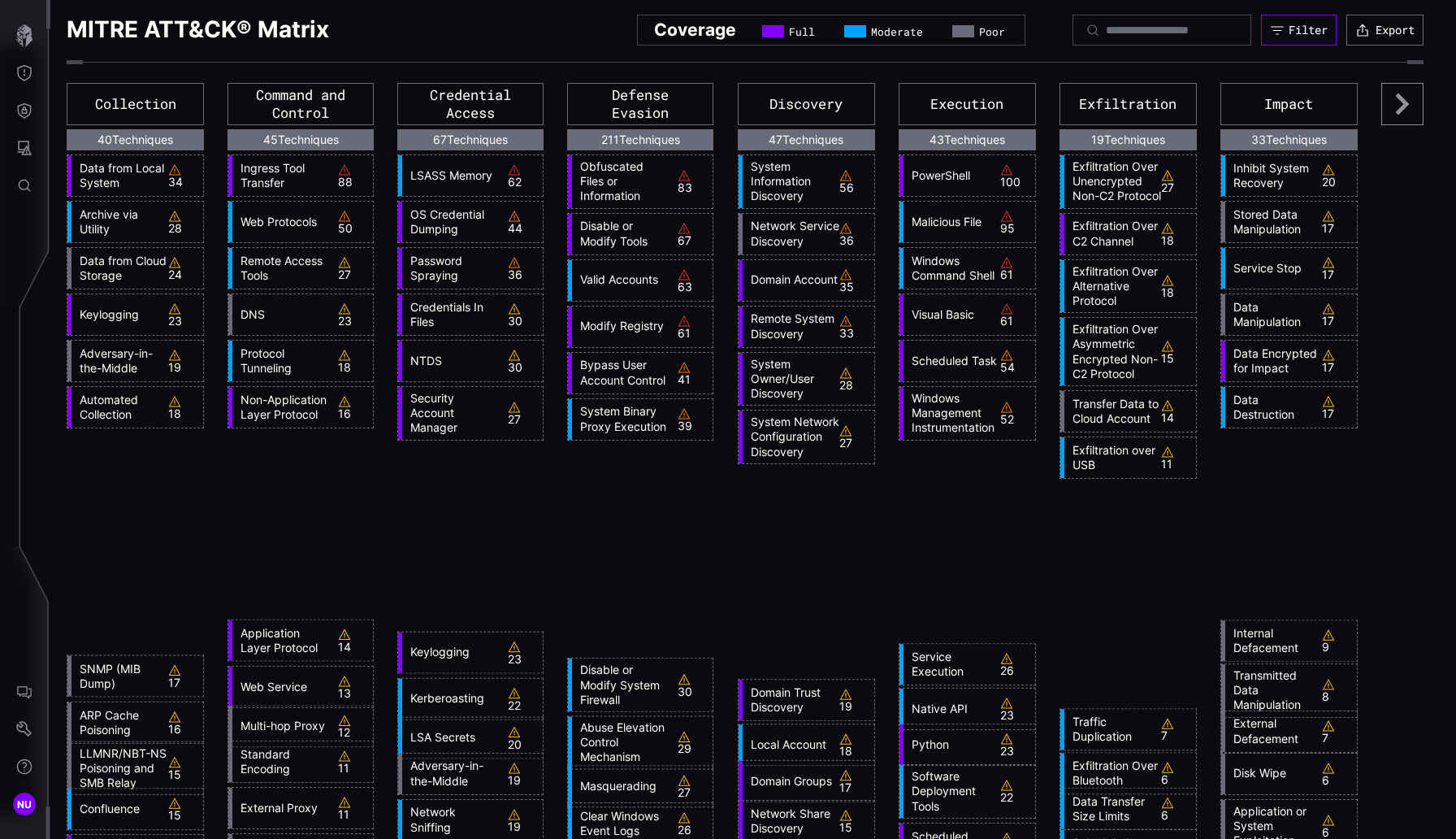
click at [1015, 42] on button "Filter" at bounding box center [1298, 30] width 76 height 31
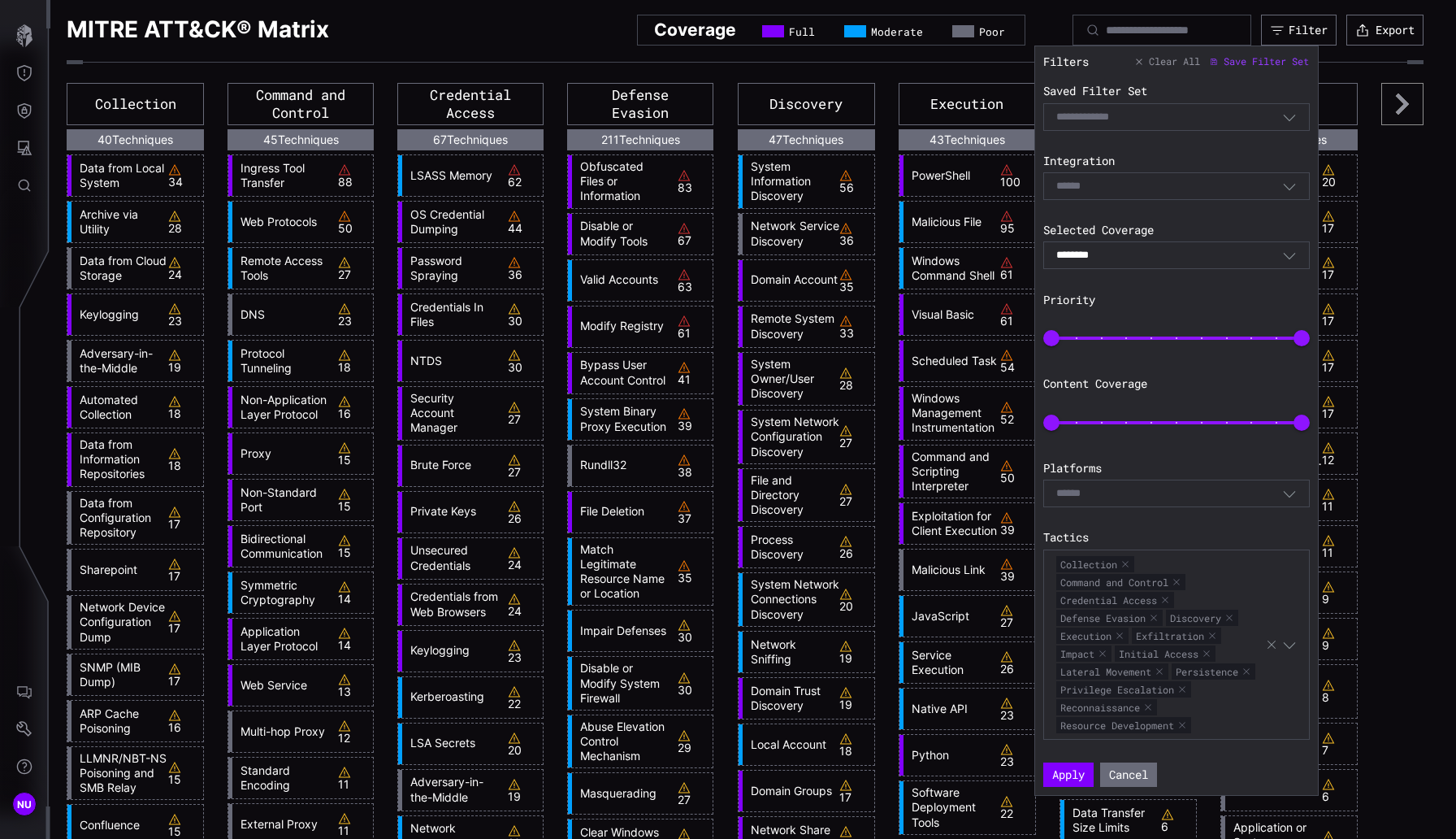
click at [1015, 251] on div "******** Combined" at bounding box center [1168, 255] width 226 height 15
click at [1015, 239] on section "Filters Clear All Save Filter Set Saved Filter Set Select Filter Integration Se…" at bounding box center [1176, 420] width 284 height 750
click at [1015, 248] on div "******** Combined" at bounding box center [1168, 255] width 226 height 15
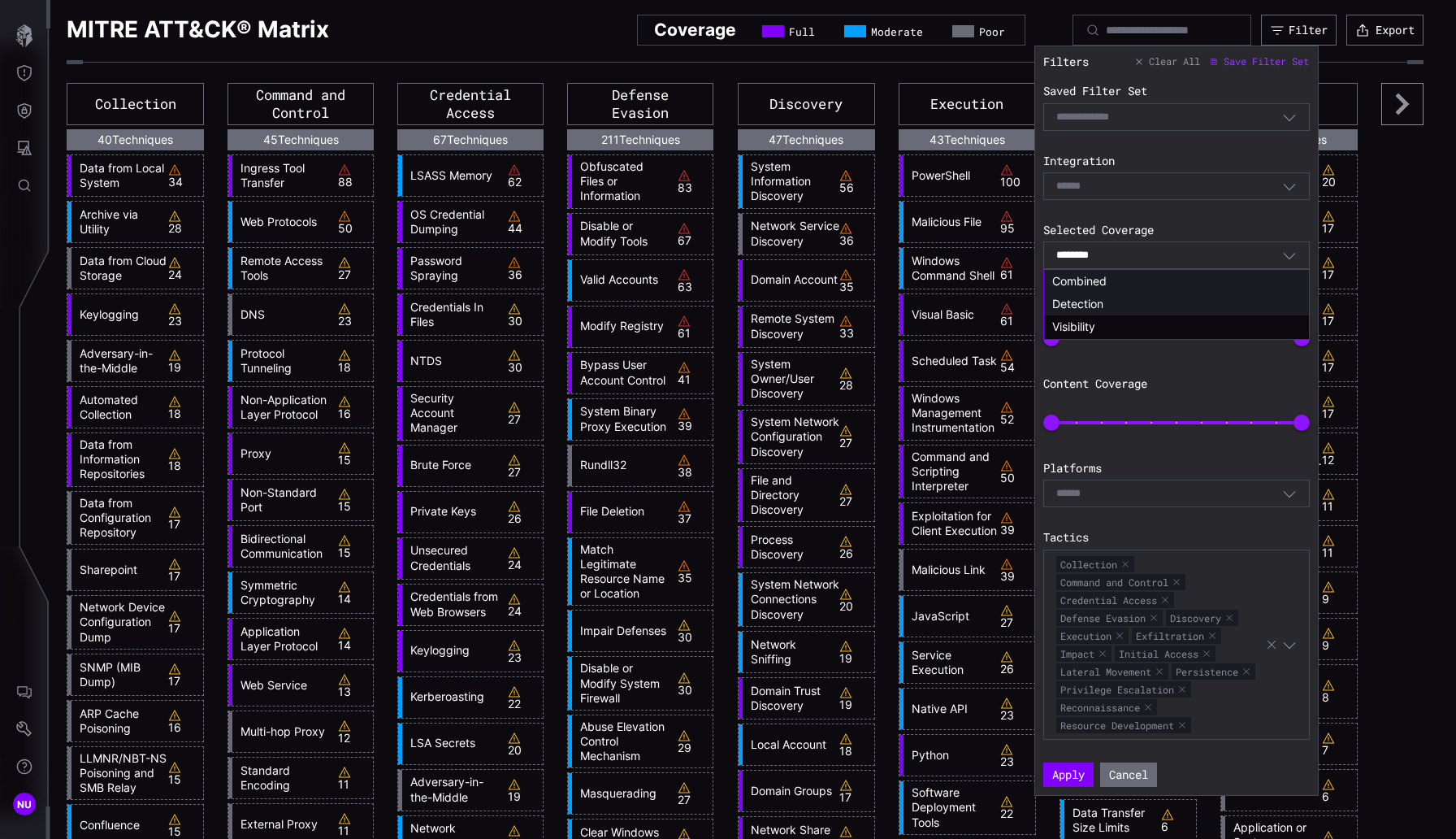
click at [1015, 312] on div "Detection" at bounding box center [1176, 304] width 265 height 22
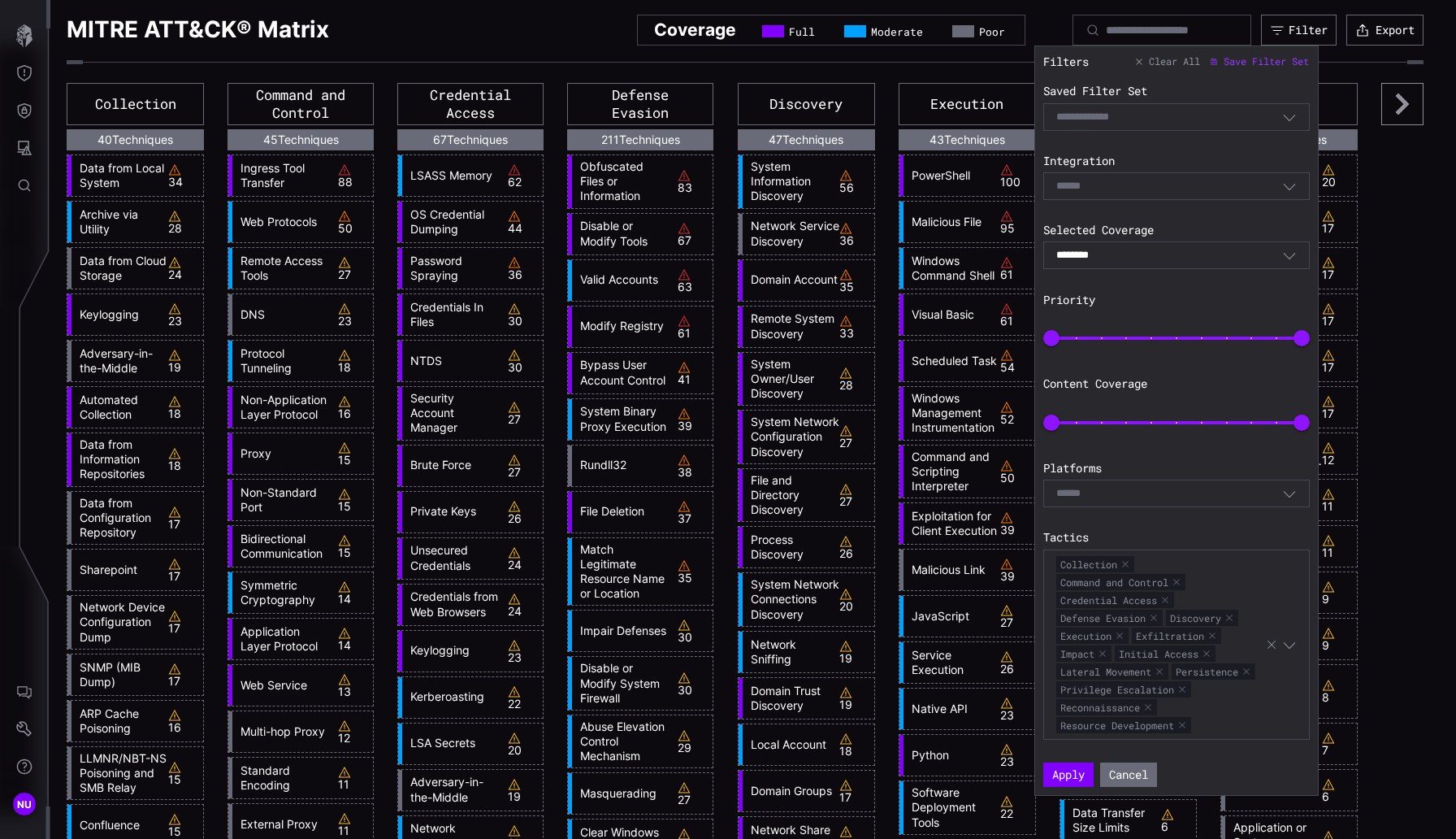
type input "*********"
click at [1015, 711] on button "Apply" at bounding box center [1068, 774] width 50 height 24
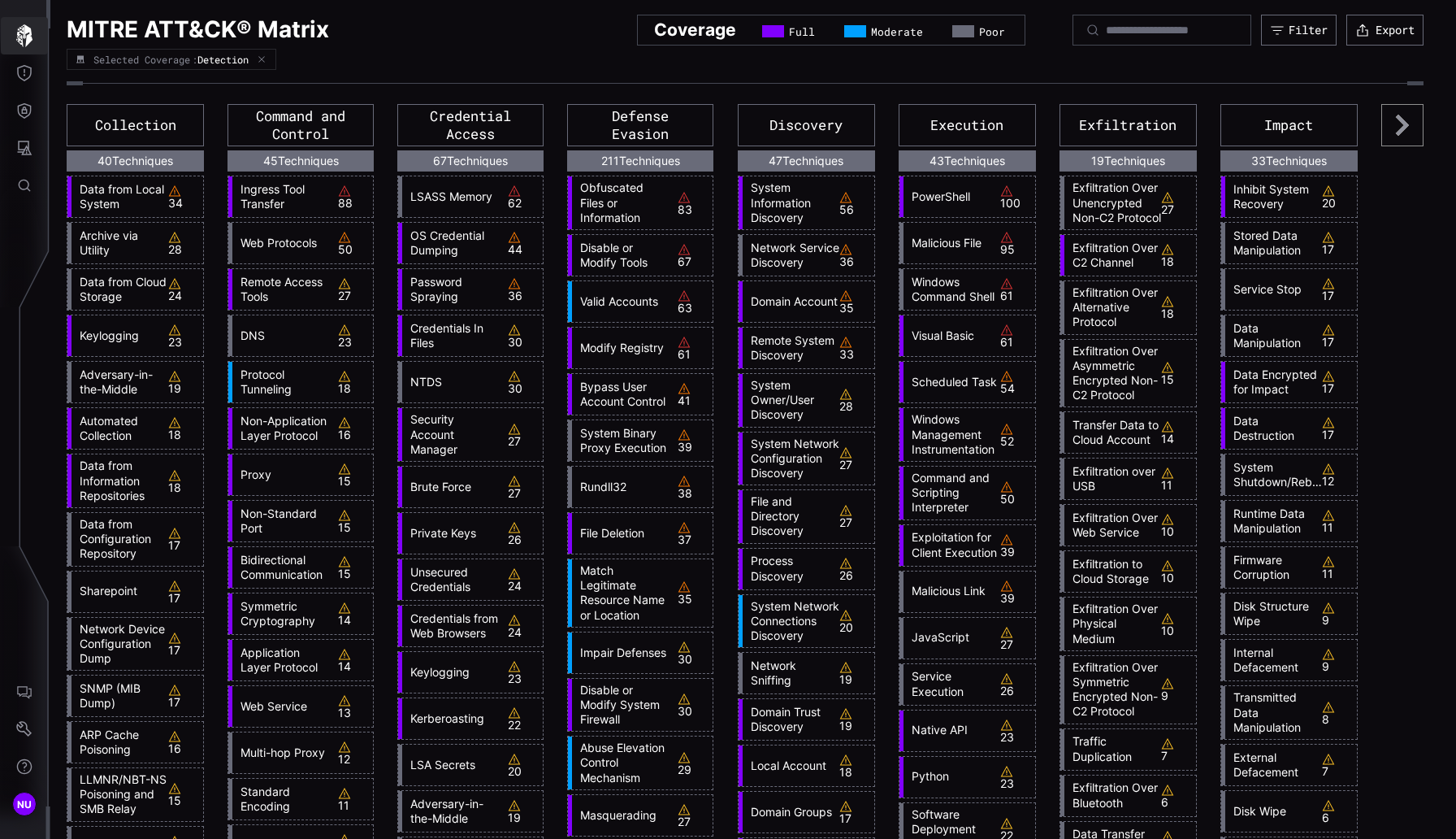
click at [22, 39] on icon "button" at bounding box center [24, 35] width 22 height 22
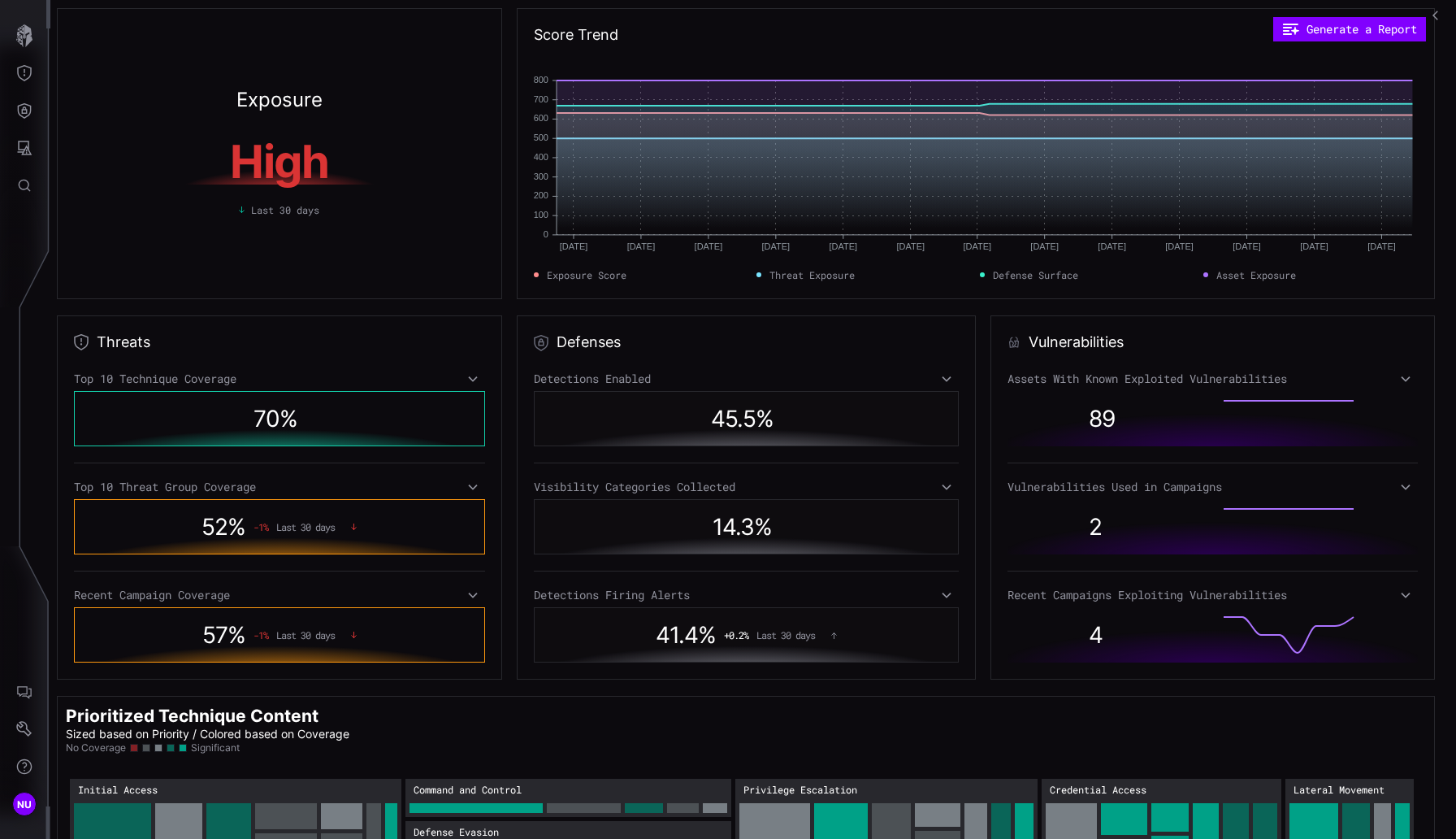
click at [919, 600] on div "Detections Firing Alerts" at bounding box center [746, 594] width 424 height 15
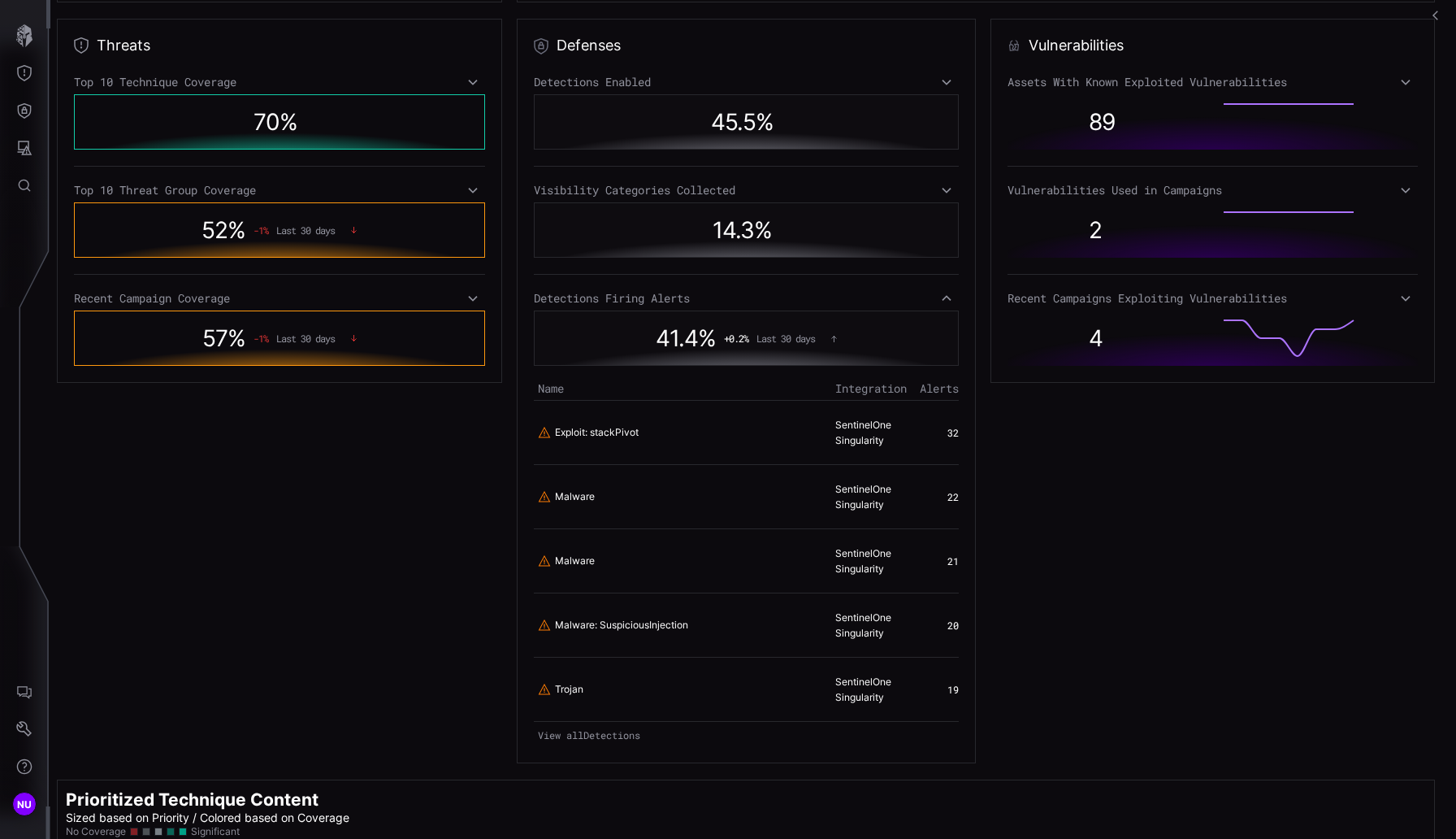
scroll to position [373, 0]
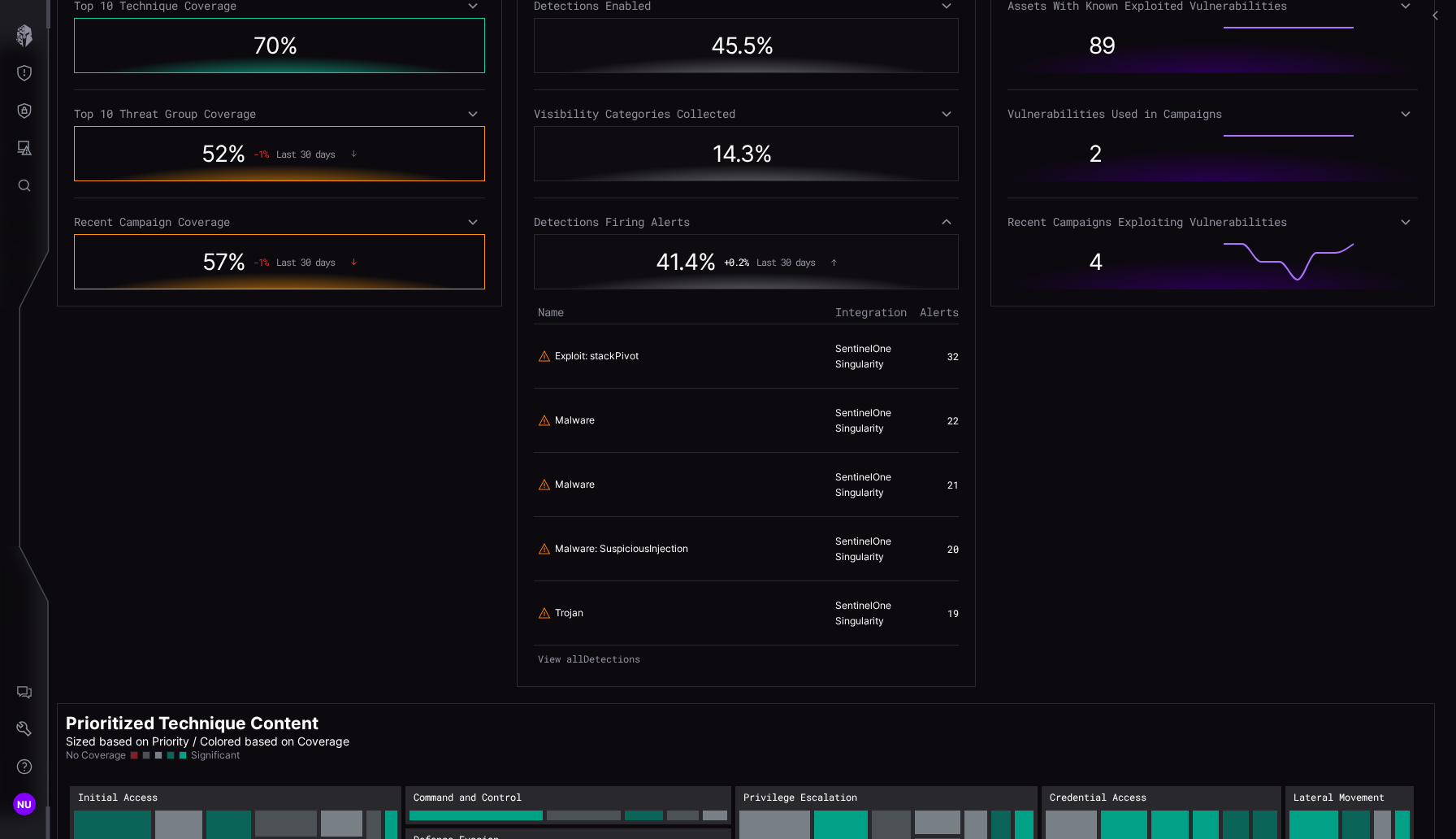
click at [608, 651] on link "View all Detections" at bounding box center [746, 658] width 424 height 22
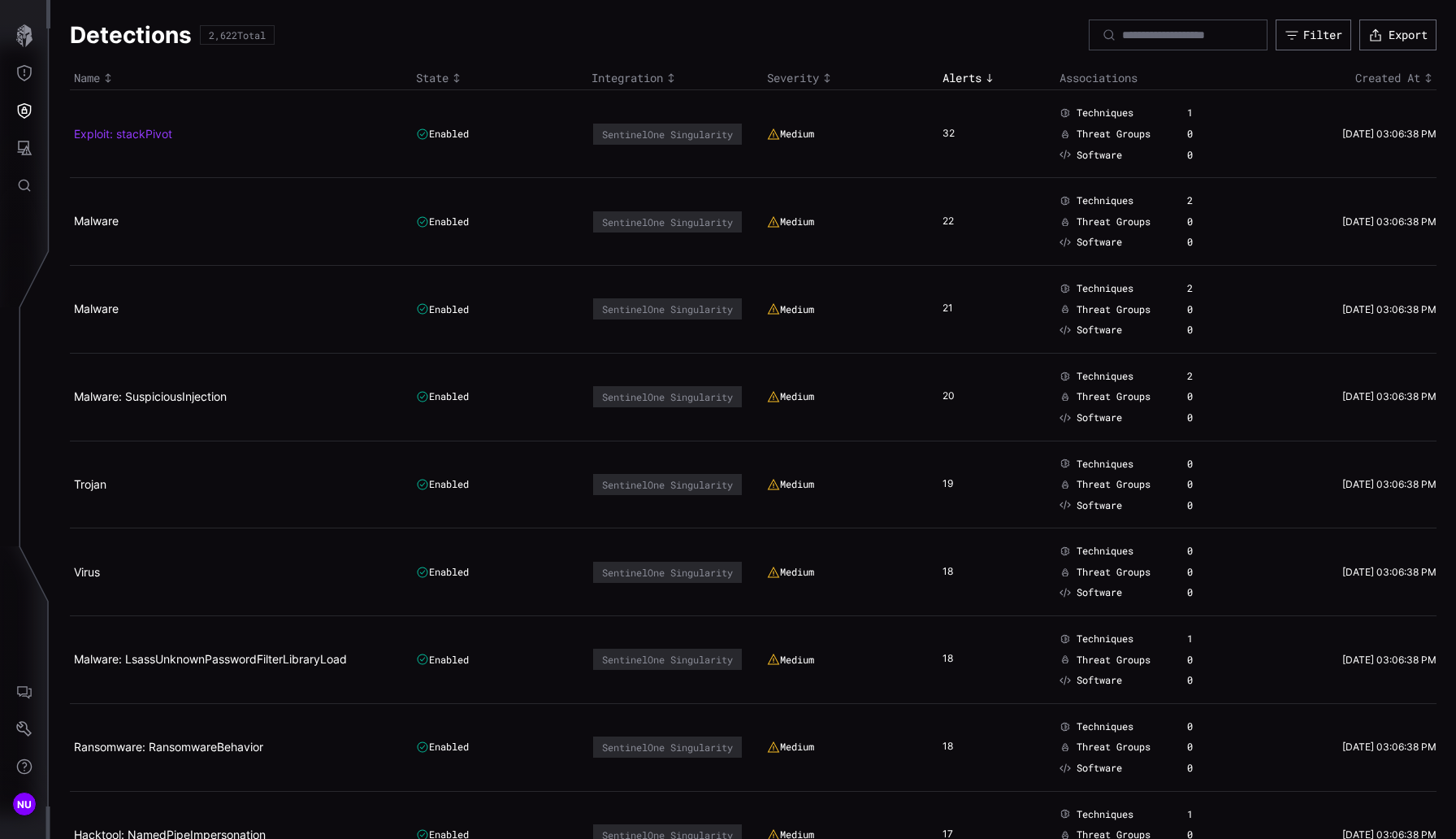
click at [136, 134] on link "Exploit: stackPivot" at bounding box center [123, 134] width 98 height 14
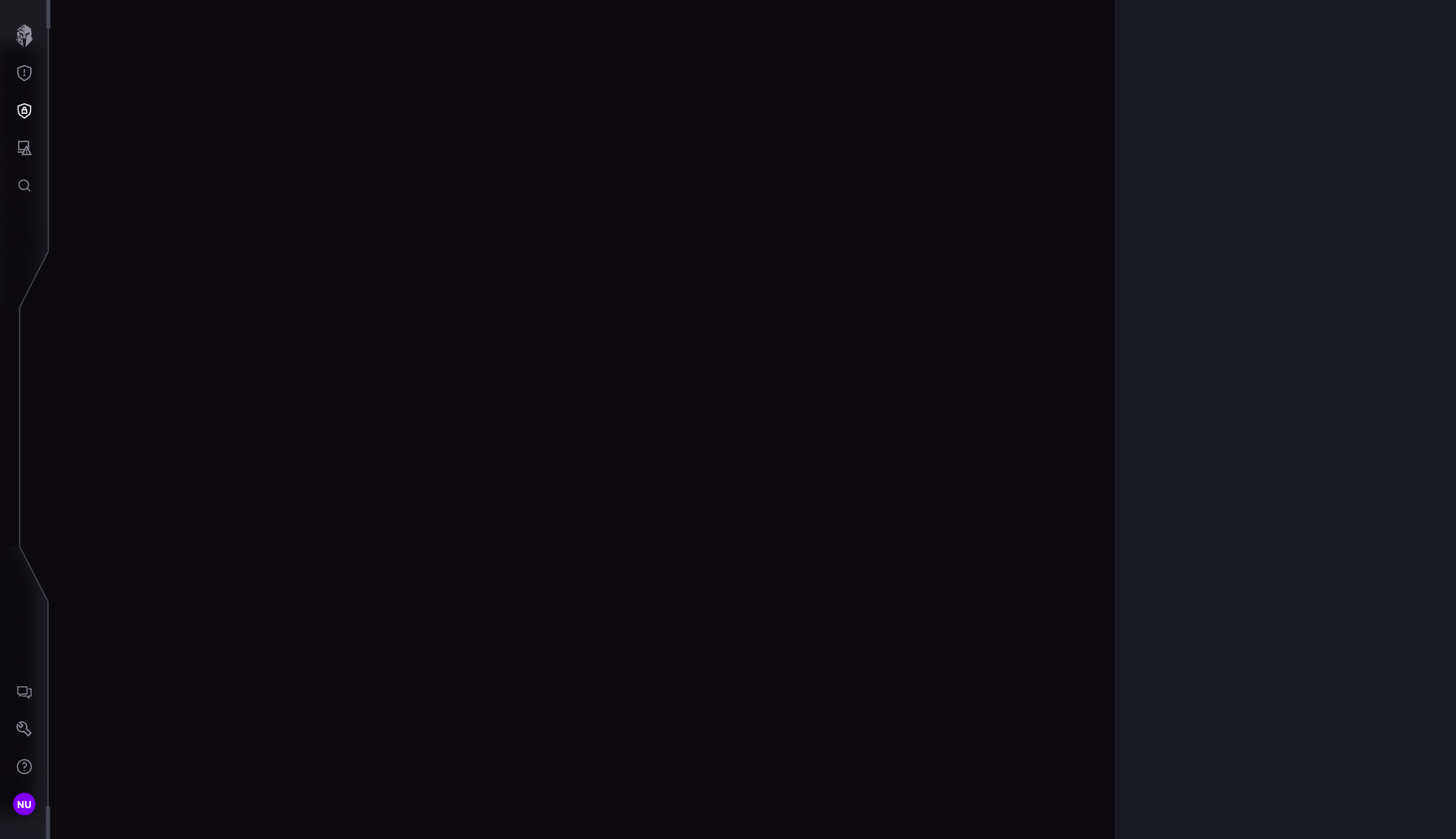
scroll to position [3351, 711]
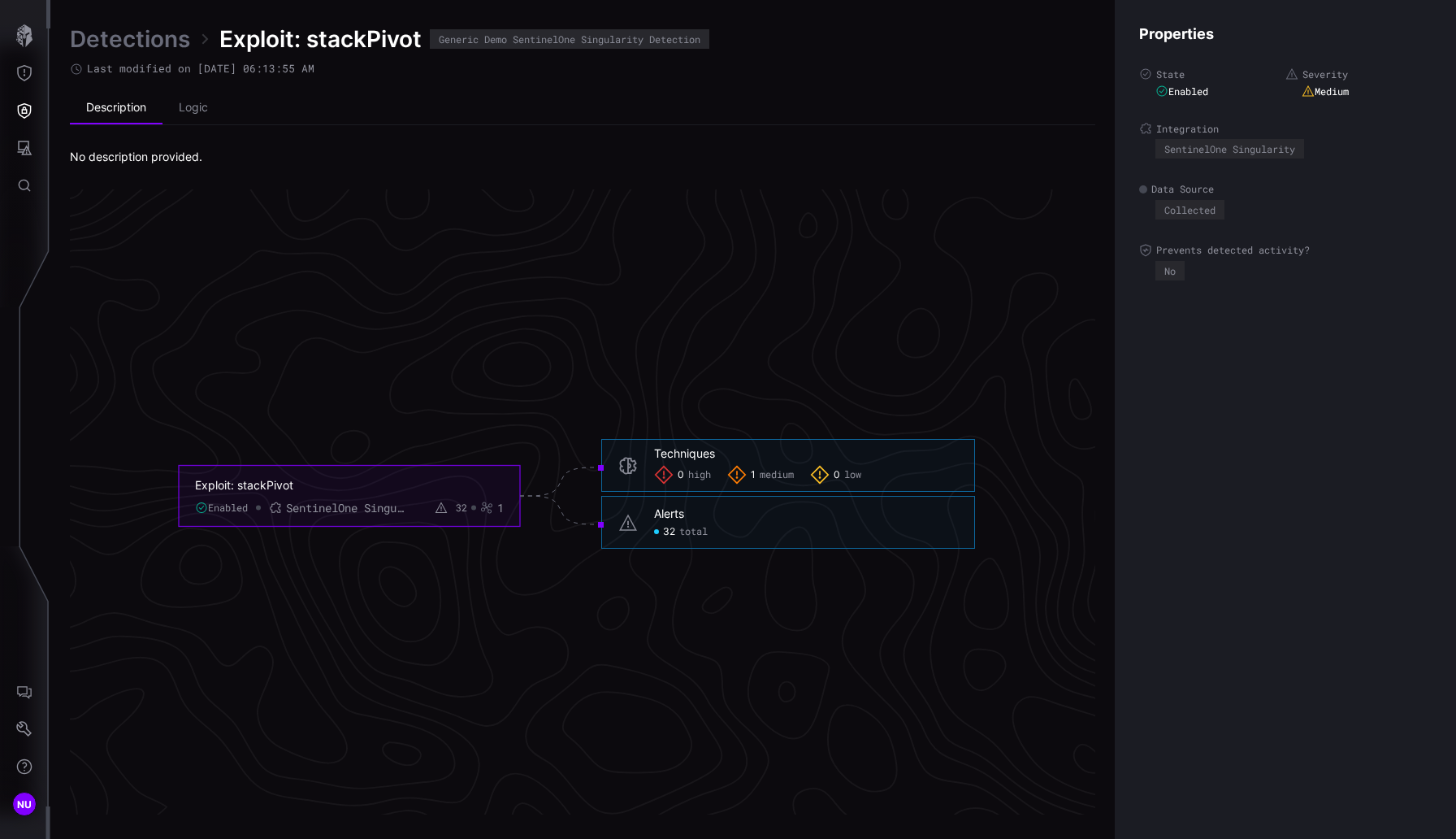
click at [676, 528] on div "32 total" at bounding box center [680, 531] width 53 height 13
click span "total"
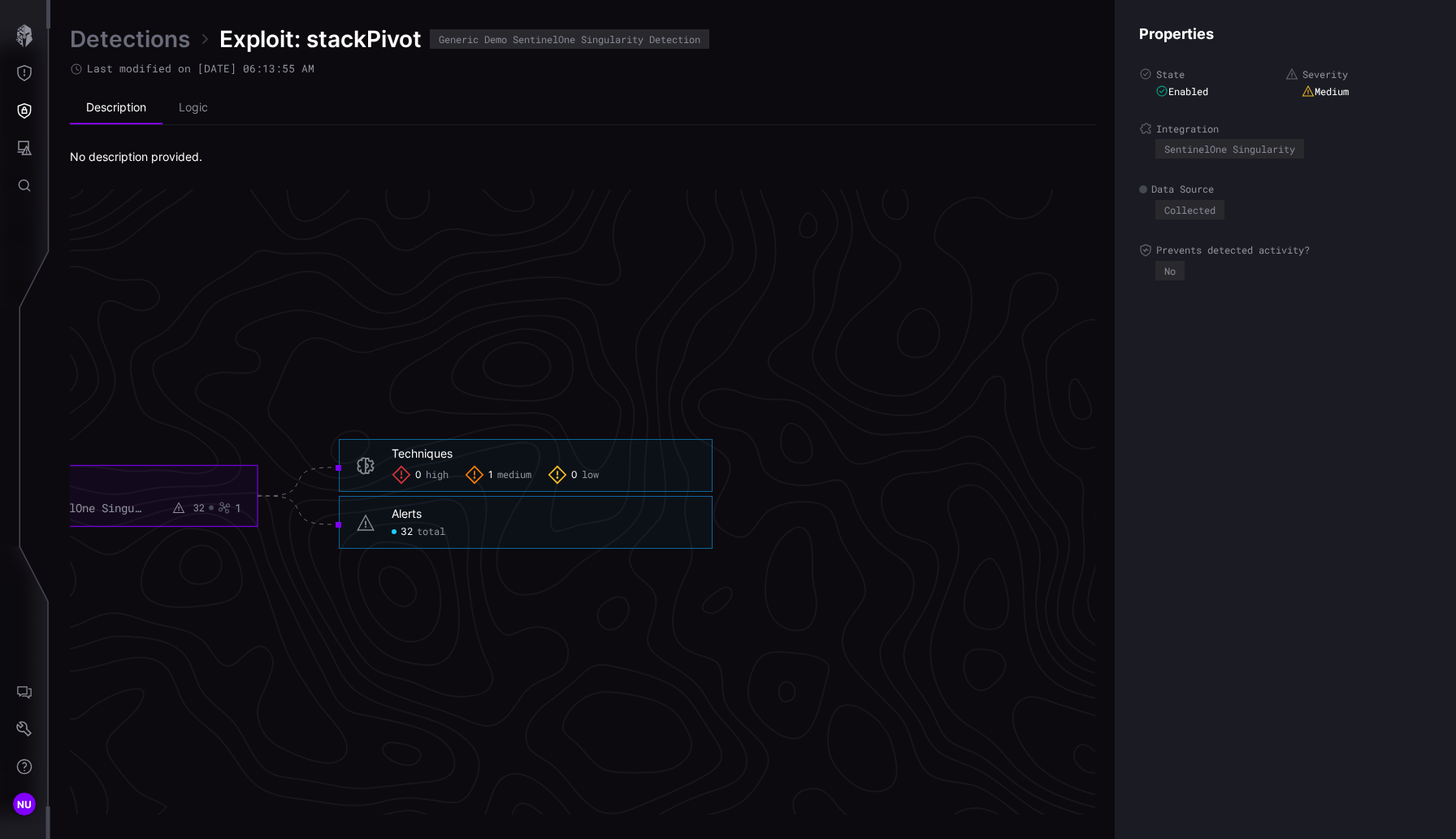
scroll to position [3351, 1116]
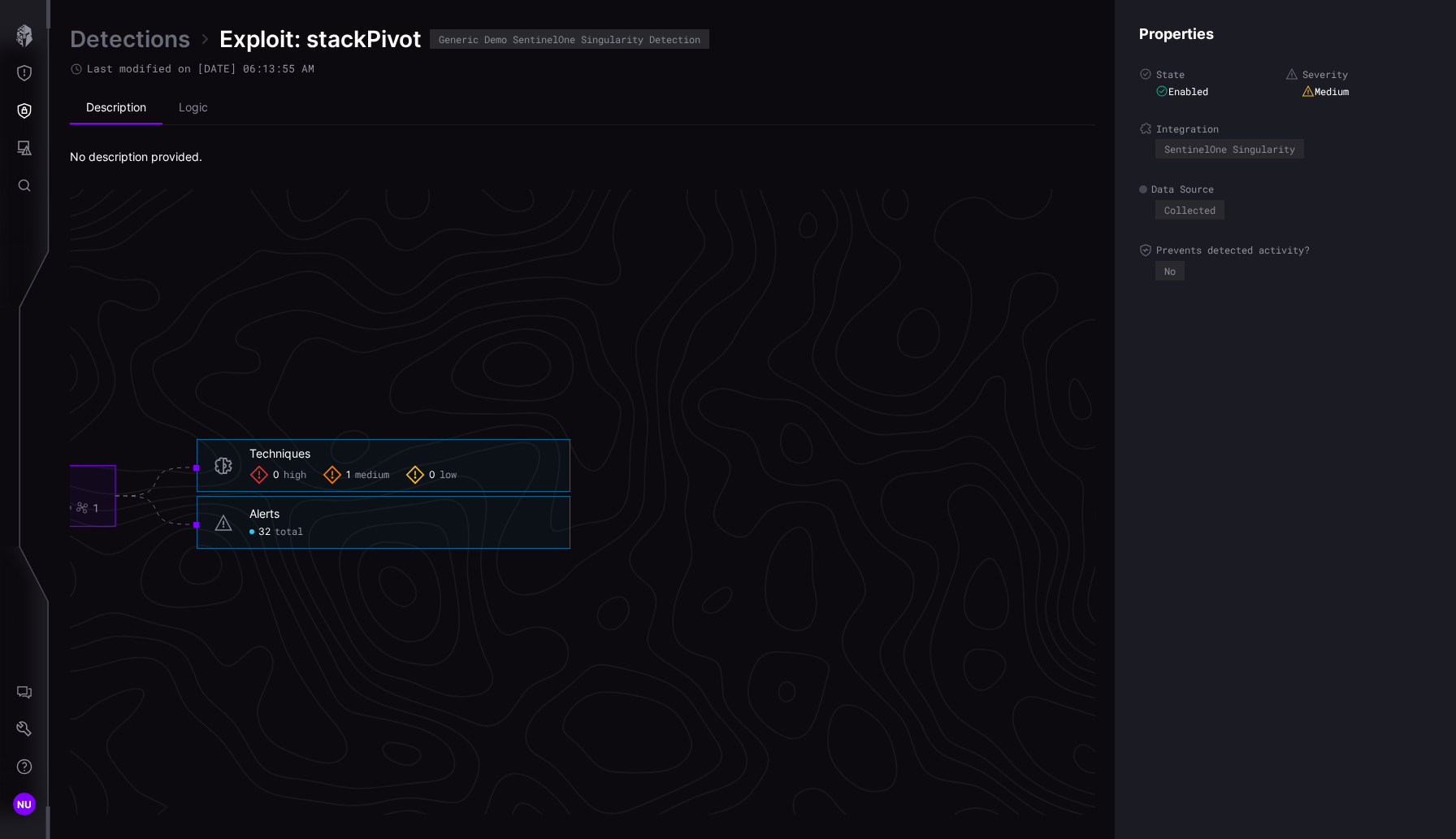
click span "total"
click at [258, 528] on span "32" at bounding box center [264, 531] width 12 height 13
click at [255, 508] on div "Alerts" at bounding box center [264, 513] width 30 height 15
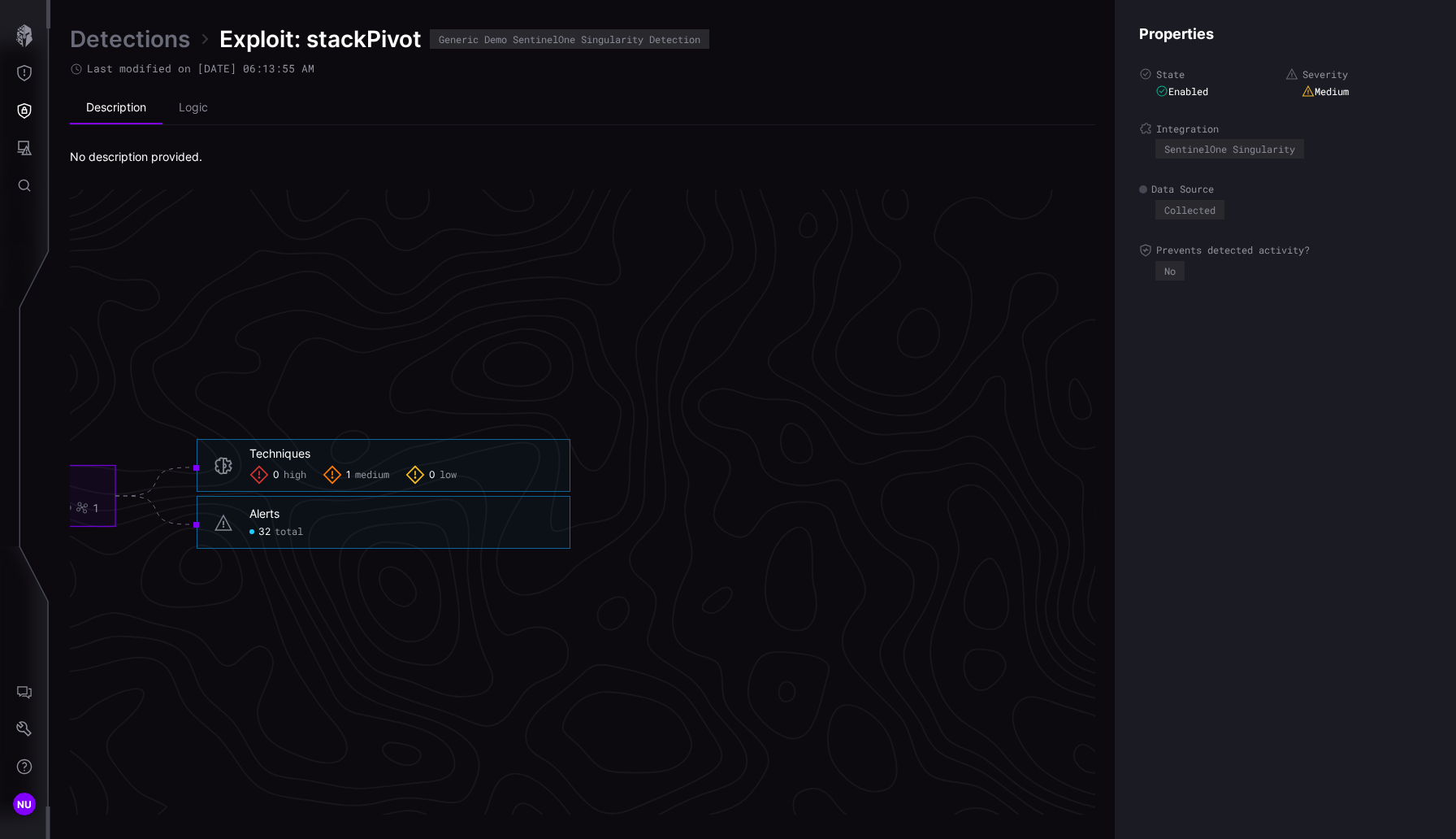
click at [257, 521] on div "Alerts 32 total" at bounding box center [401, 522] width 304 height 32
click at [265, 529] on span "32" at bounding box center [264, 531] width 12 height 13
click at [264, 531] on span "32" at bounding box center [264, 531] width 12 height 13
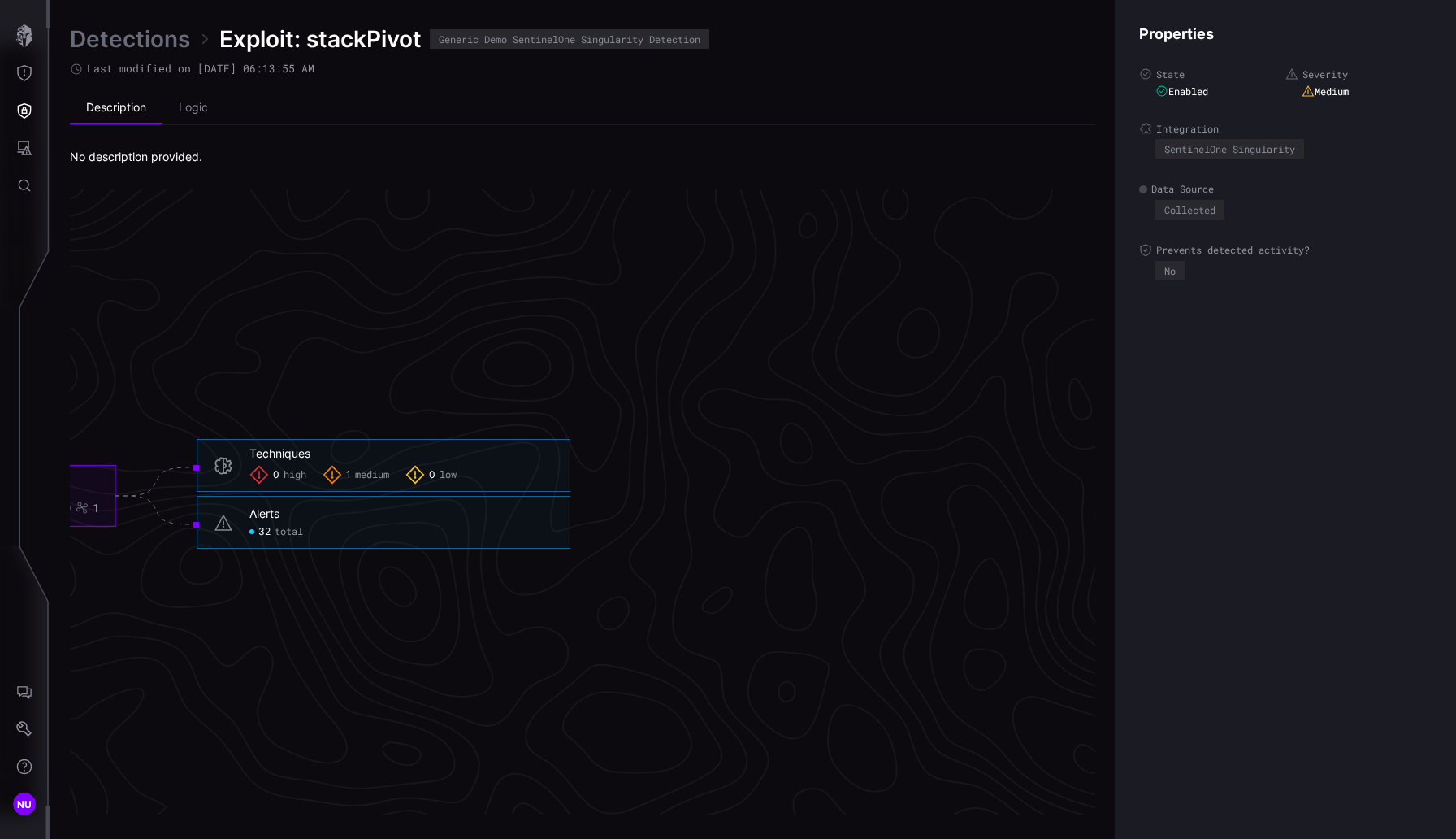
drag, startPoint x: 329, startPoint y: 547, endPoint x: 314, endPoint y: 534, distance: 19.8
click at [326, 542] on div "Alerts 32 total" at bounding box center [383, 521] width 374 height 53
click at [276, 523] on div "Alerts 32 total" at bounding box center [401, 522] width 304 height 32
click at [167, 26] on link "Detections" at bounding box center [130, 39] width 121 height 29
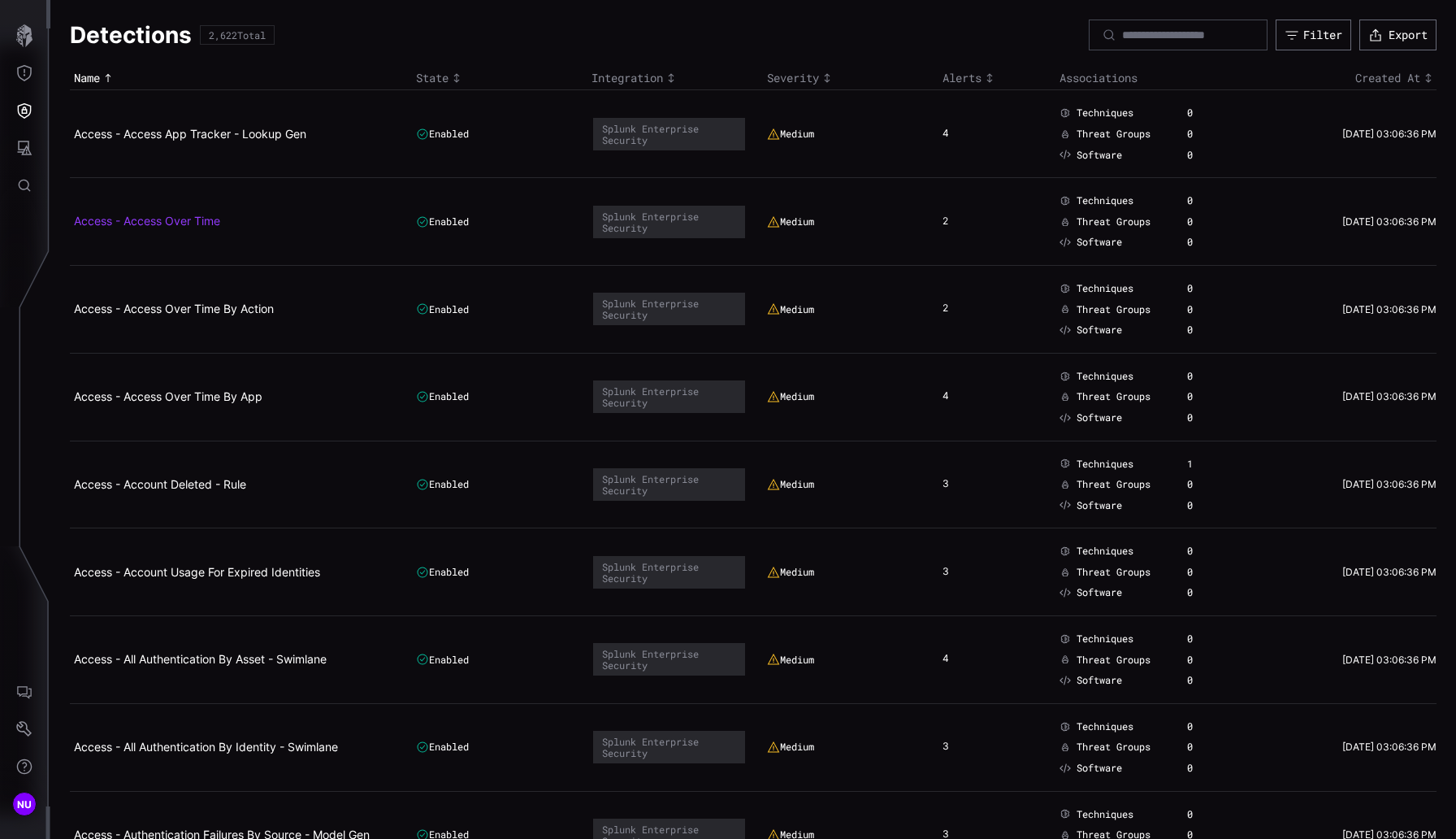
click at [160, 223] on link "Access - Access Over Time" at bounding box center [147, 221] width 146 height 14
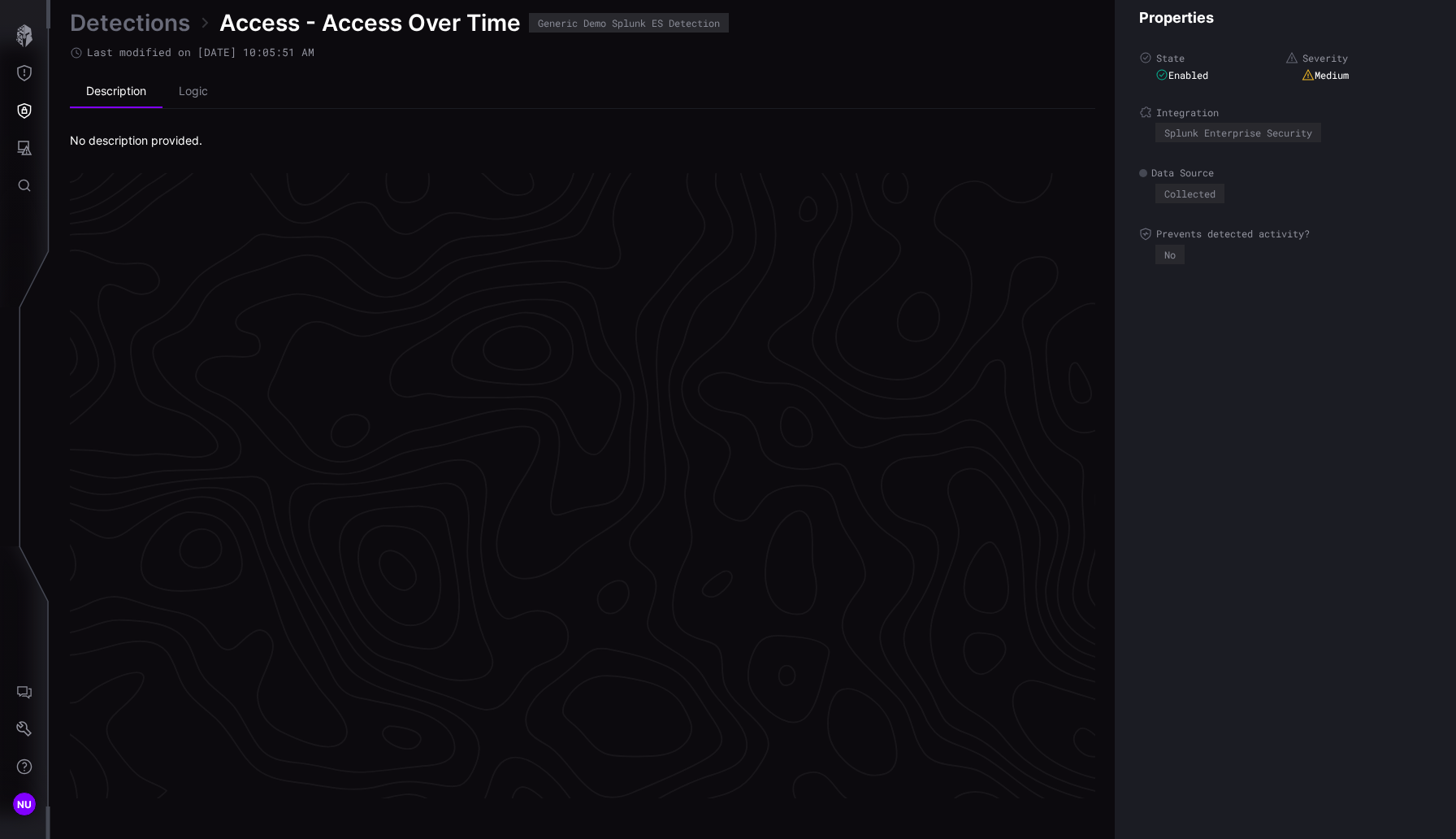
scroll to position [3351, 711]
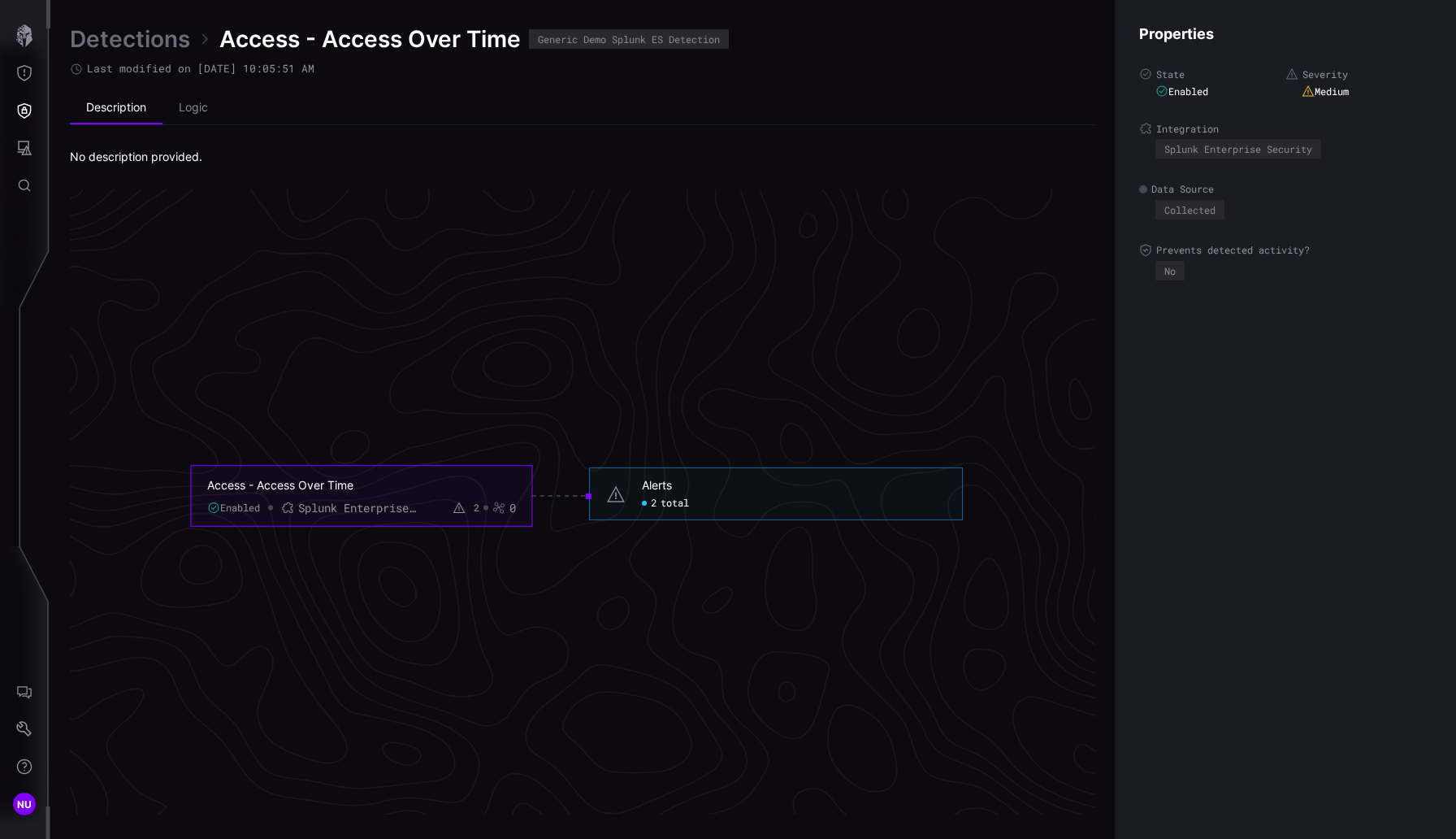
click at [685, 503] on span "total" at bounding box center [674, 502] width 28 height 13
click span "total"
click at [644, 503] on div at bounding box center [644, 503] width 5 height 5
click at [640, 492] on div "Alerts 2 total" at bounding box center [776, 493] width 374 height 53
drag, startPoint x: 678, startPoint y: 487, endPoint x: 668, endPoint y: 499, distance: 15.6
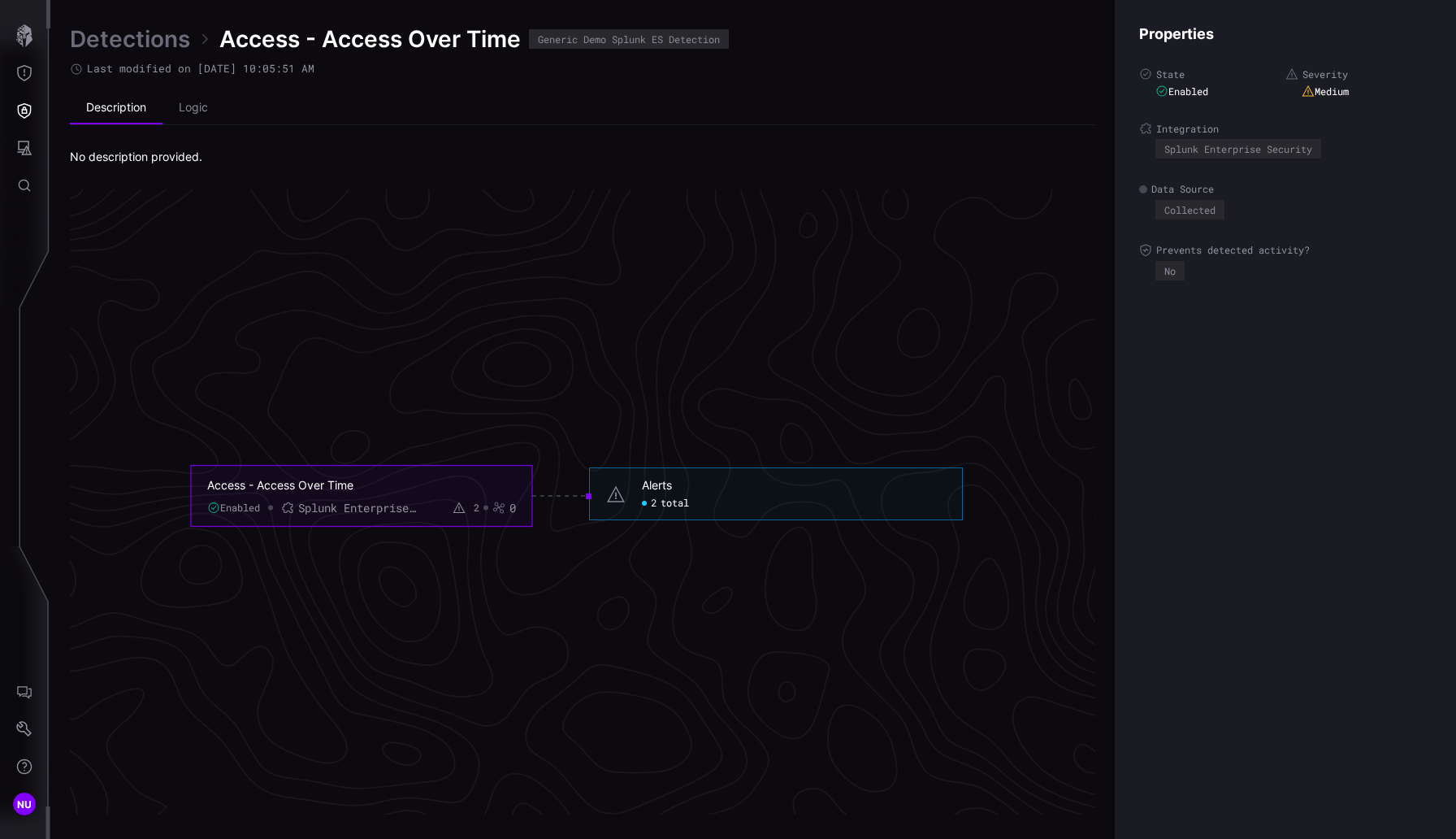
click at [678, 487] on h6 "Alerts" at bounding box center [793, 485] width 304 height 15
click span "total"
click at [657, 519] on div "Alerts 2 total" at bounding box center [776, 493] width 374 height 53
click at [659, 500] on div "2 total" at bounding box center [665, 502] width 47 height 13
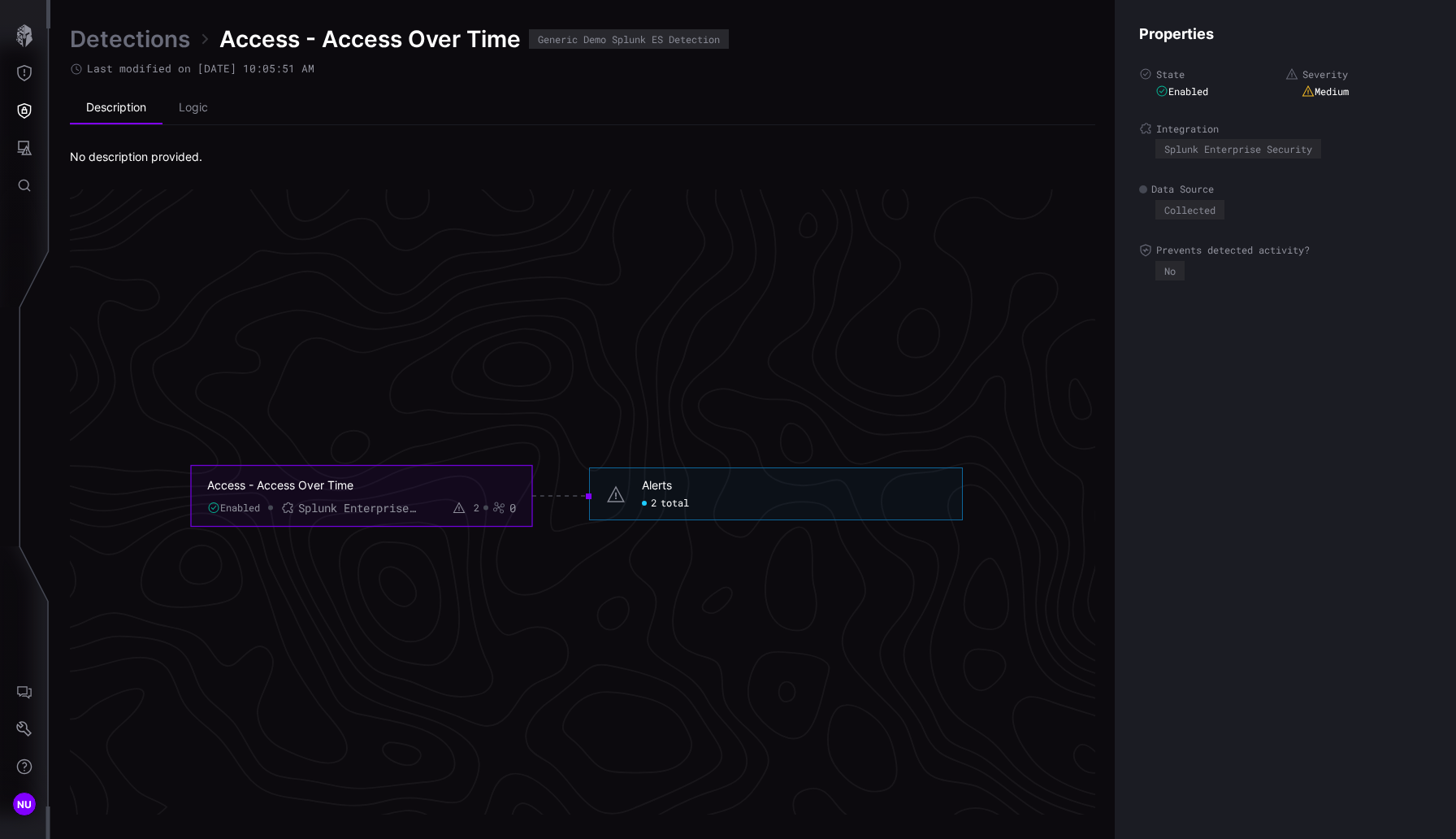
click at [659, 500] on div "2 total" at bounding box center [665, 502] width 47 height 13
click at [20, 70] on icon "Threat Exposure" at bounding box center [24, 72] width 16 height 16
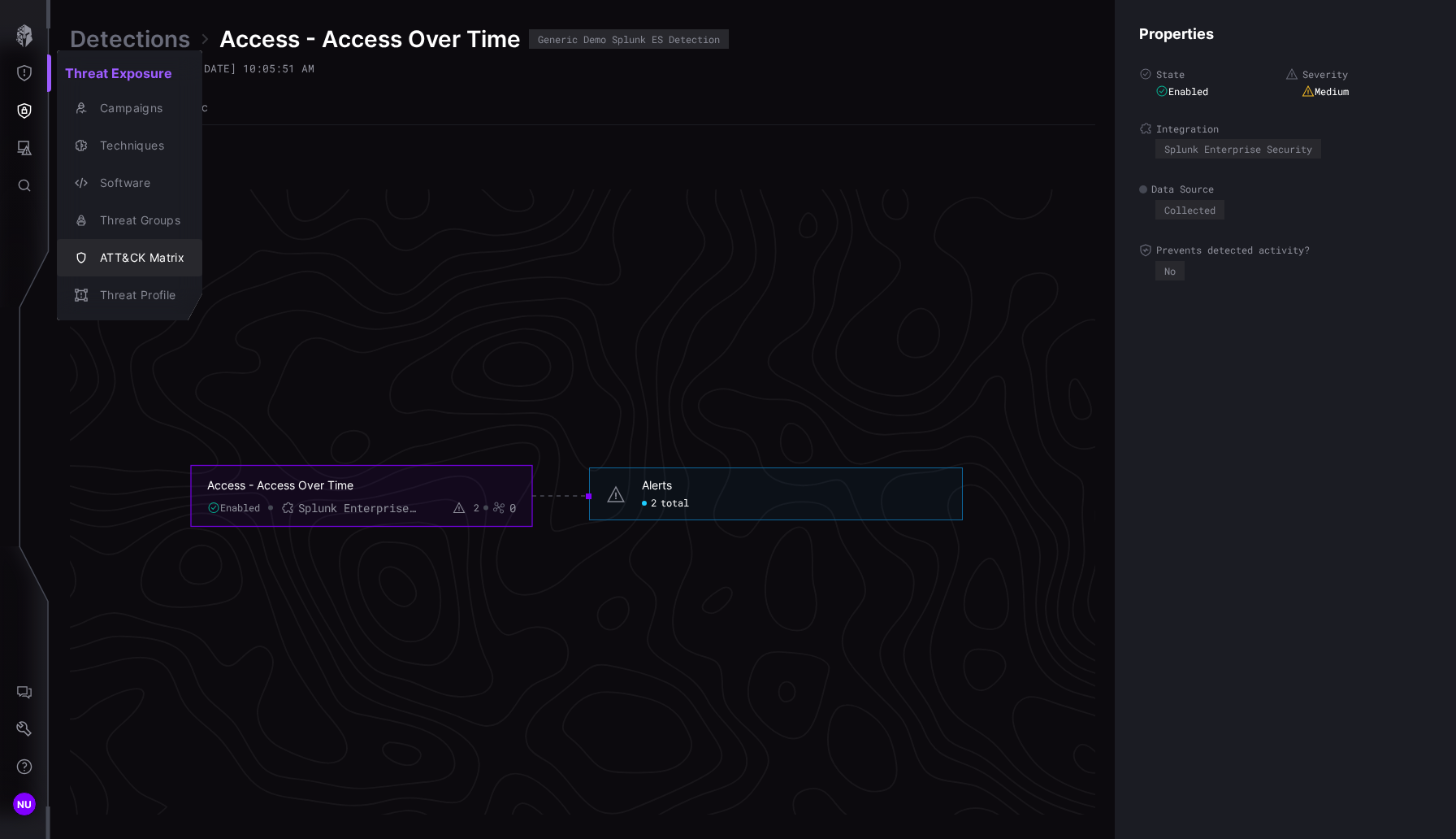
click at [85, 264] on div "ATT&CK Matrix" at bounding box center [130, 258] width 133 height 22
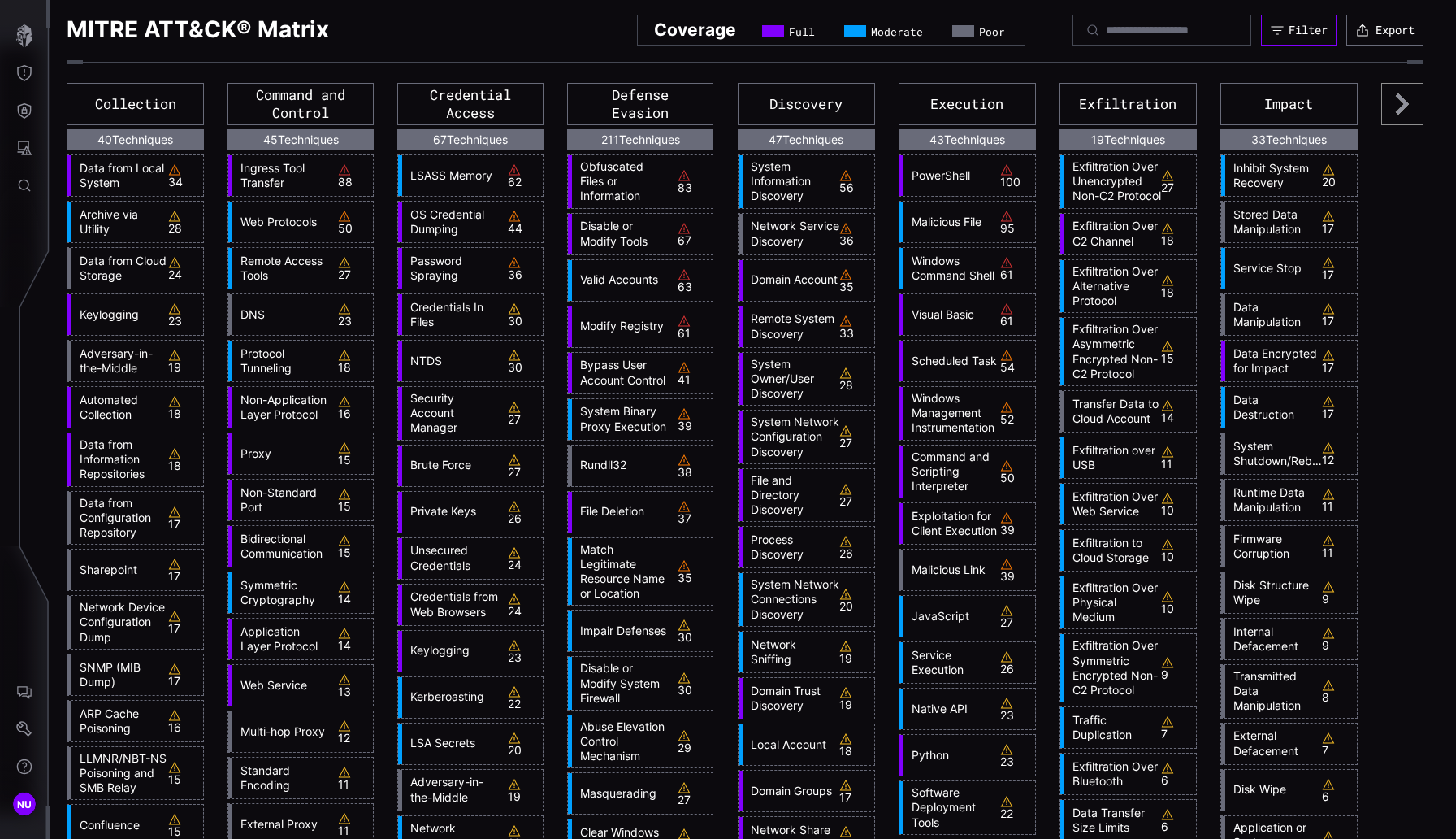
click at [1015, 40] on button "Filter" at bounding box center [1298, 30] width 76 height 31
click at [2, 70] on button "Threat Exposure" at bounding box center [24, 72] width 47 height 37
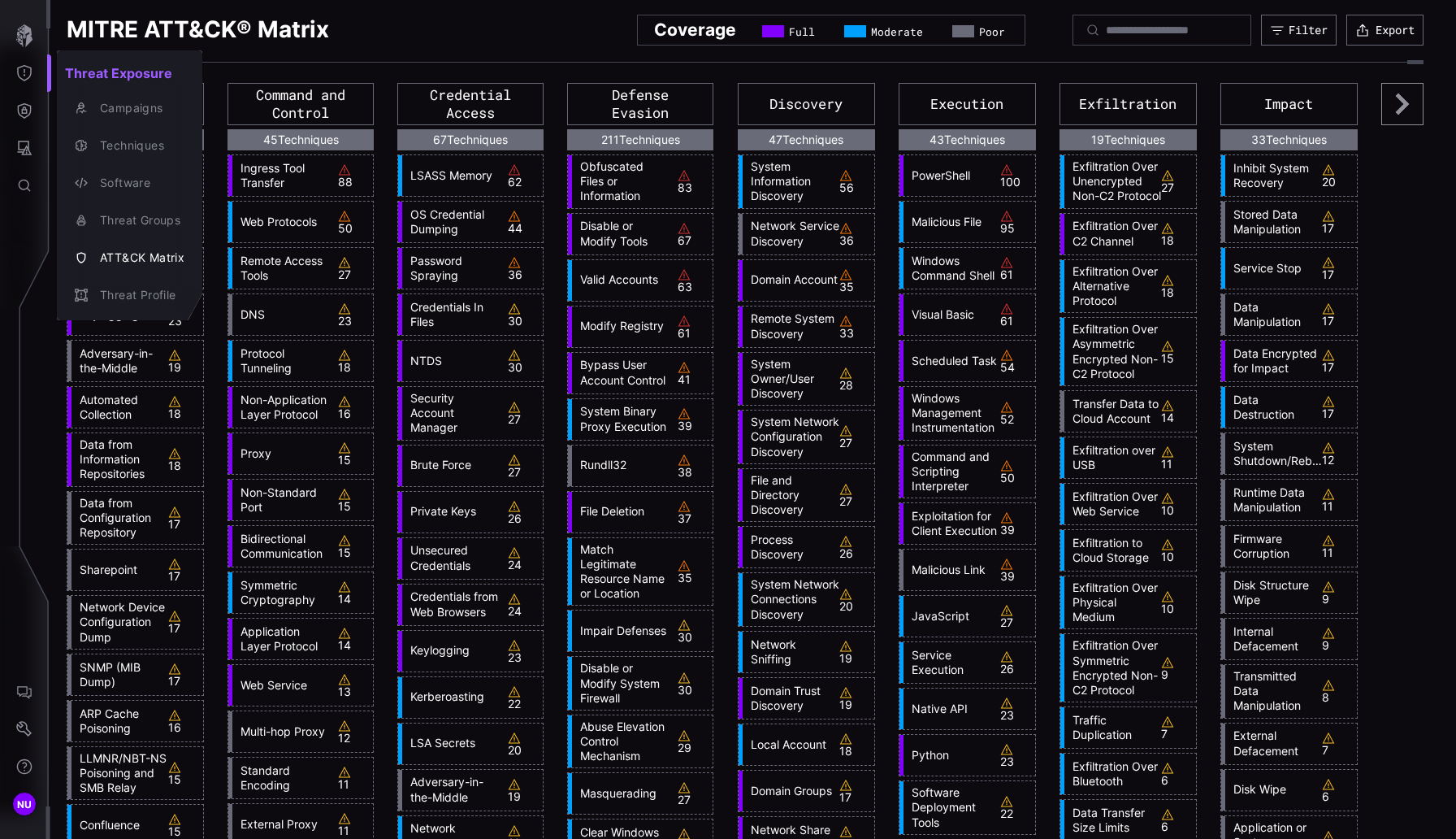
click at [17, 115] on div at bounding box center [728, 420] width 1456 height 839
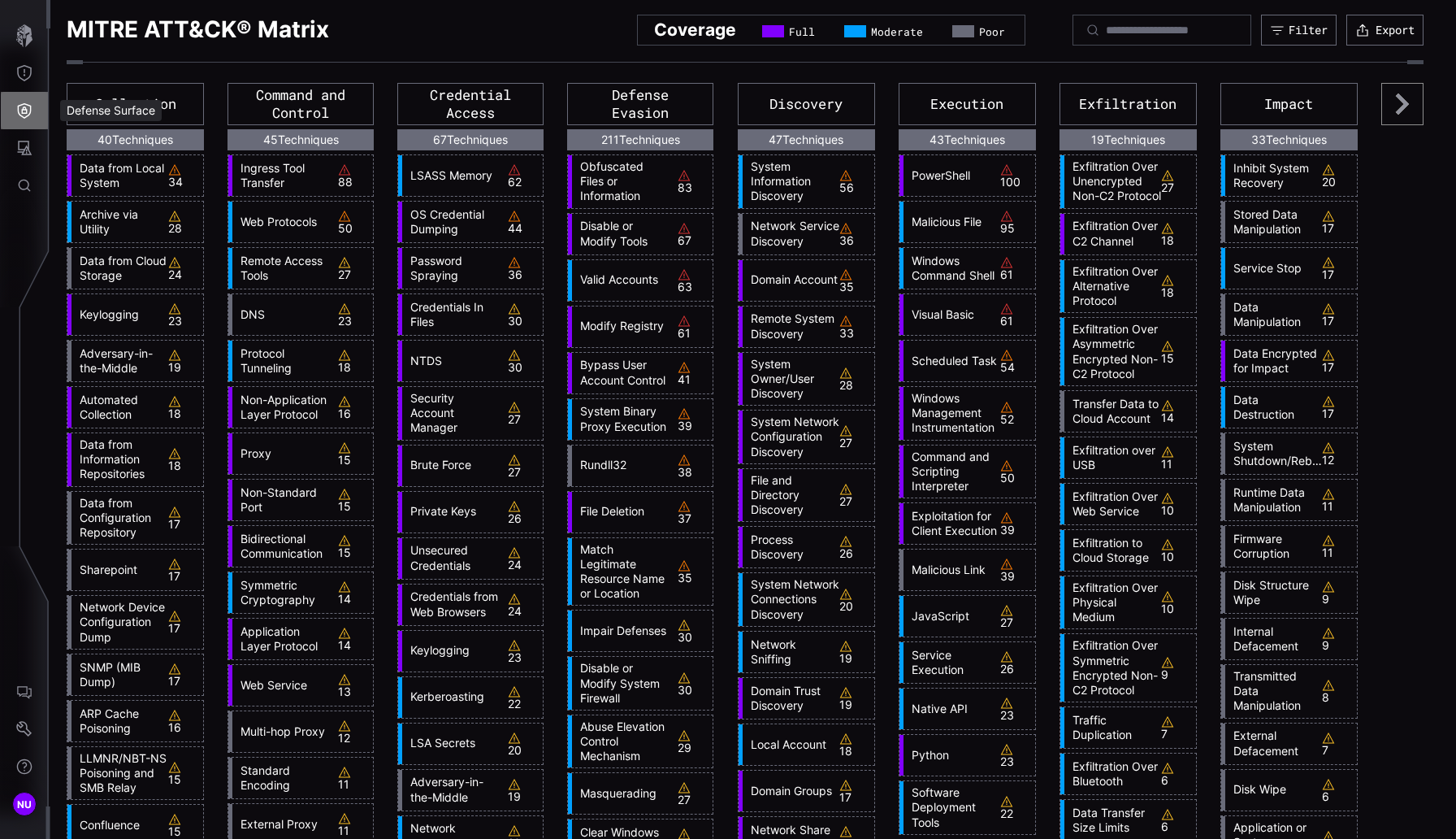
click at [31, 115] on icon "Defense Surface" at bounding box center [24, 110] width 16 height 16
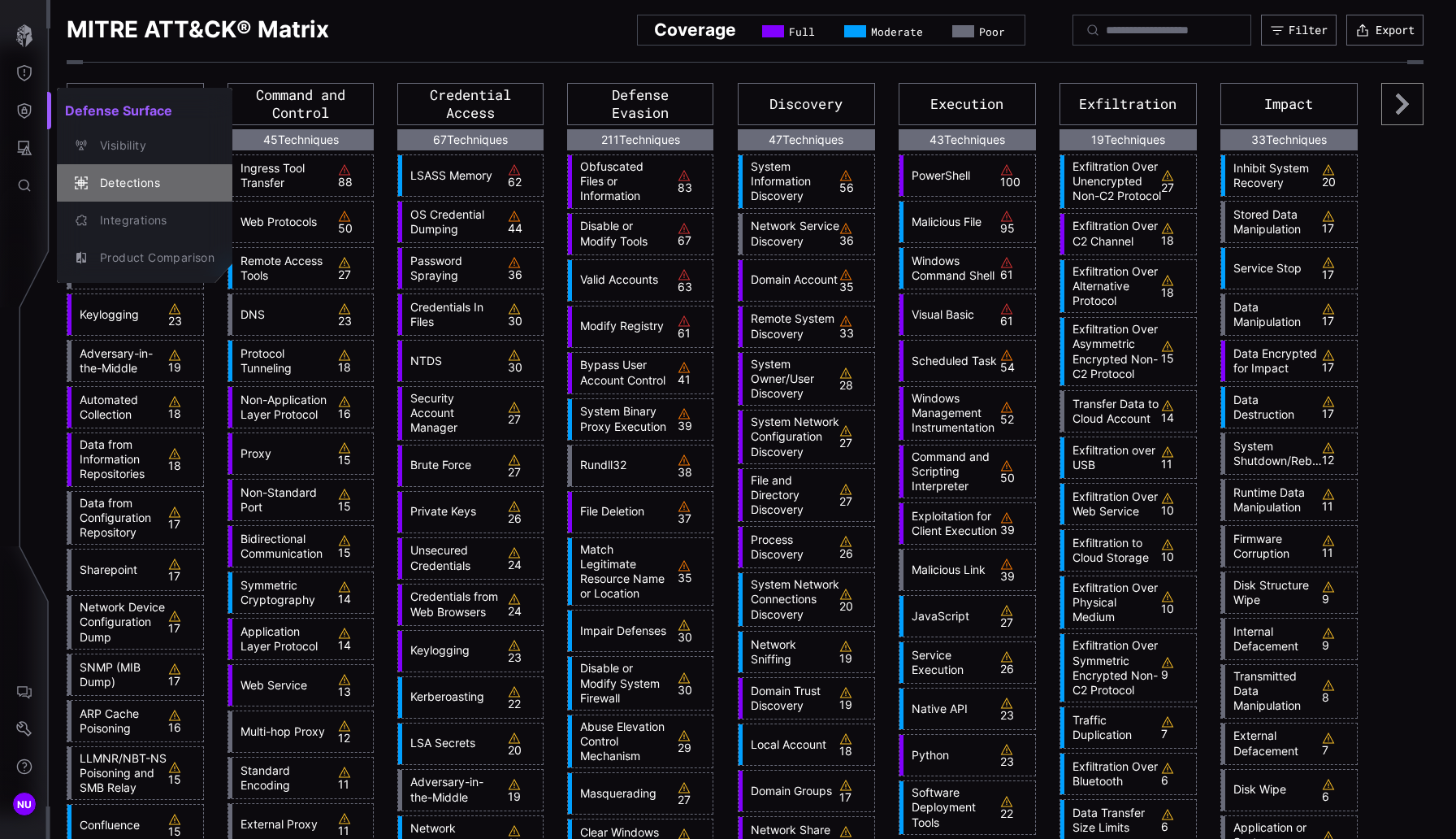
click at [113, 193] on div "Detections" at bounding box center [145, 183] width 163 height 22
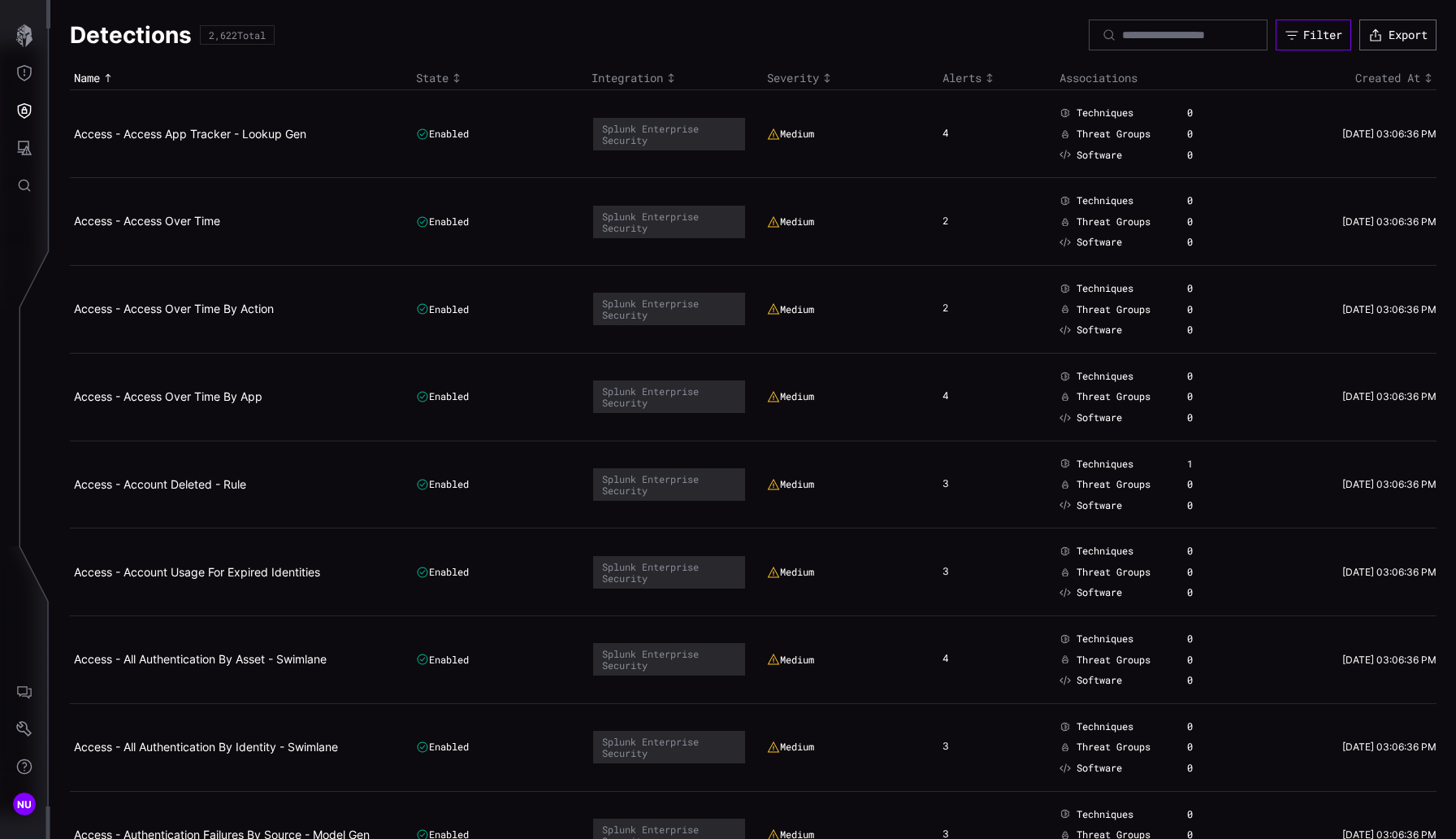
click at [1015, 34] on div "Filter" at bounding box center [1322, 34] width 39 height 15
click at [927, 136] on td "Medium" at bounding box center [851, 134] width 176 height 88
click at [939, 133] on td "4" at bounding box center [997, 134] width 117 height 88
click at [942, 135] on div "4" at bounding box center [954, 134] width 24 height 15
click at [288, 131] on link "Access - Access App Tracker - Lookup Gen" at bounding box center [190, 134] width 232 height 14
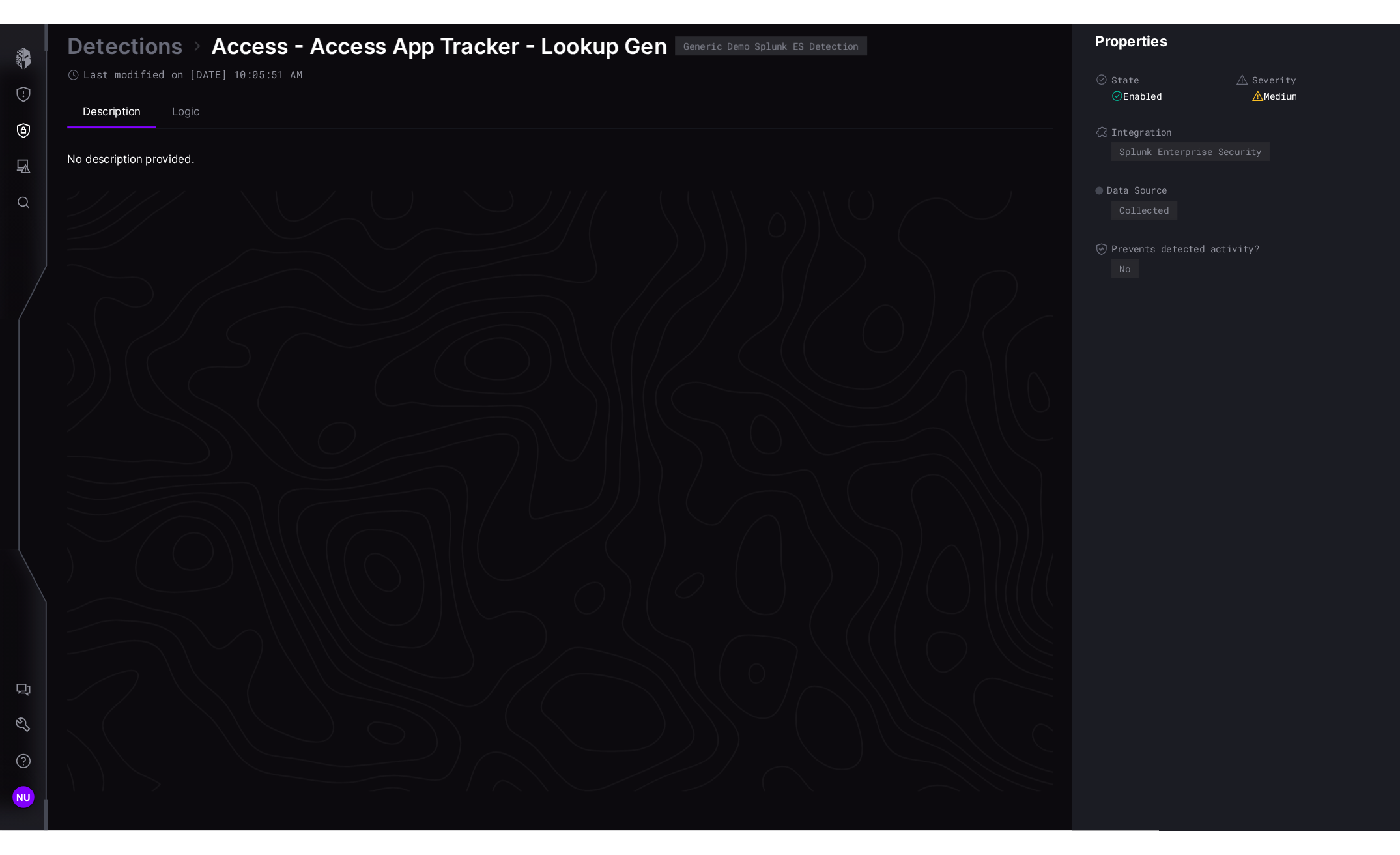
scroll to position [2687, 570]
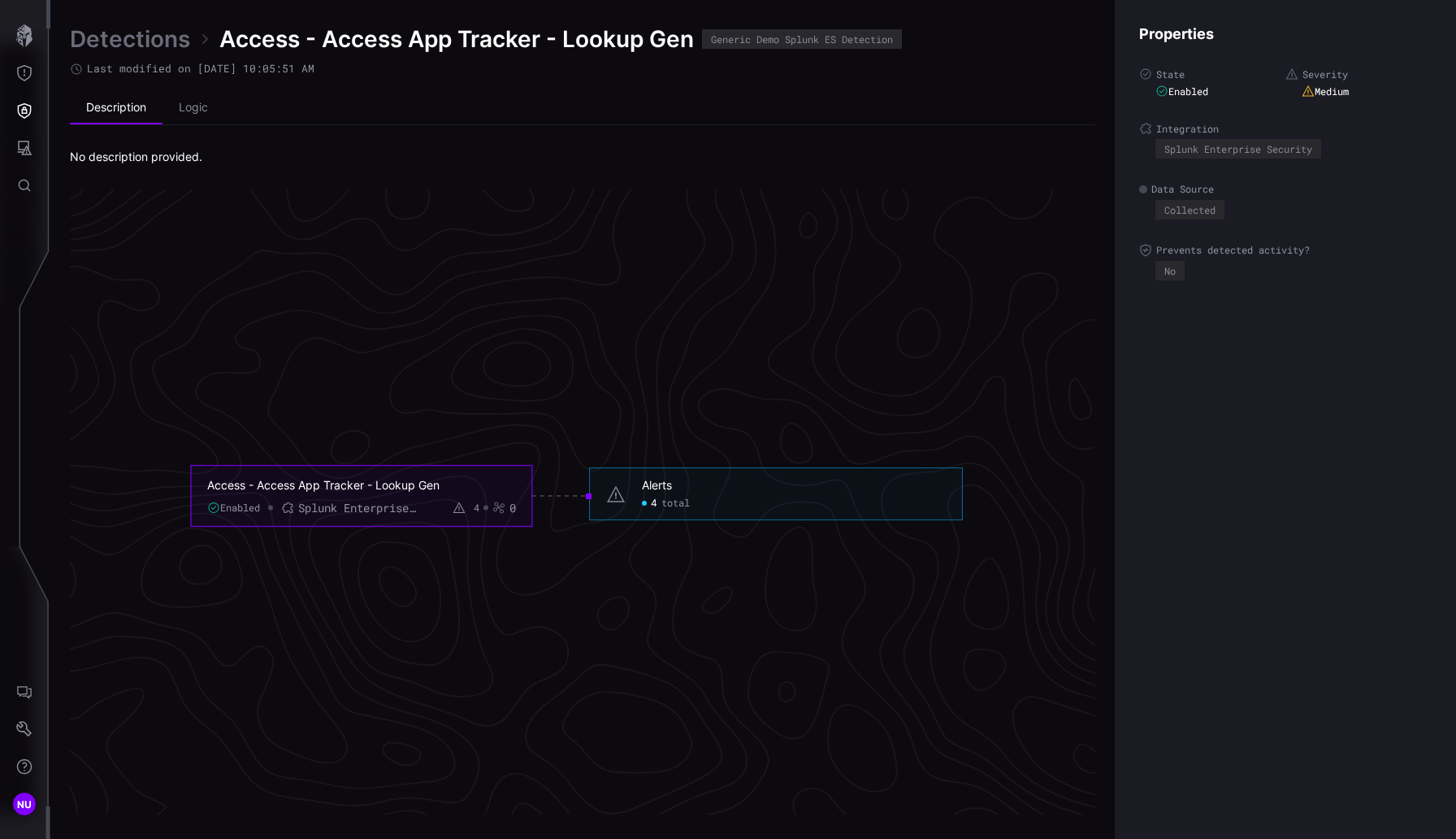
click at [642, 509] on div "4 total" at bounding box center [666, 502] width 48 height 13
click at [145, 47] on link "Detections" at bounding box center [130, 39] width 121 height 29
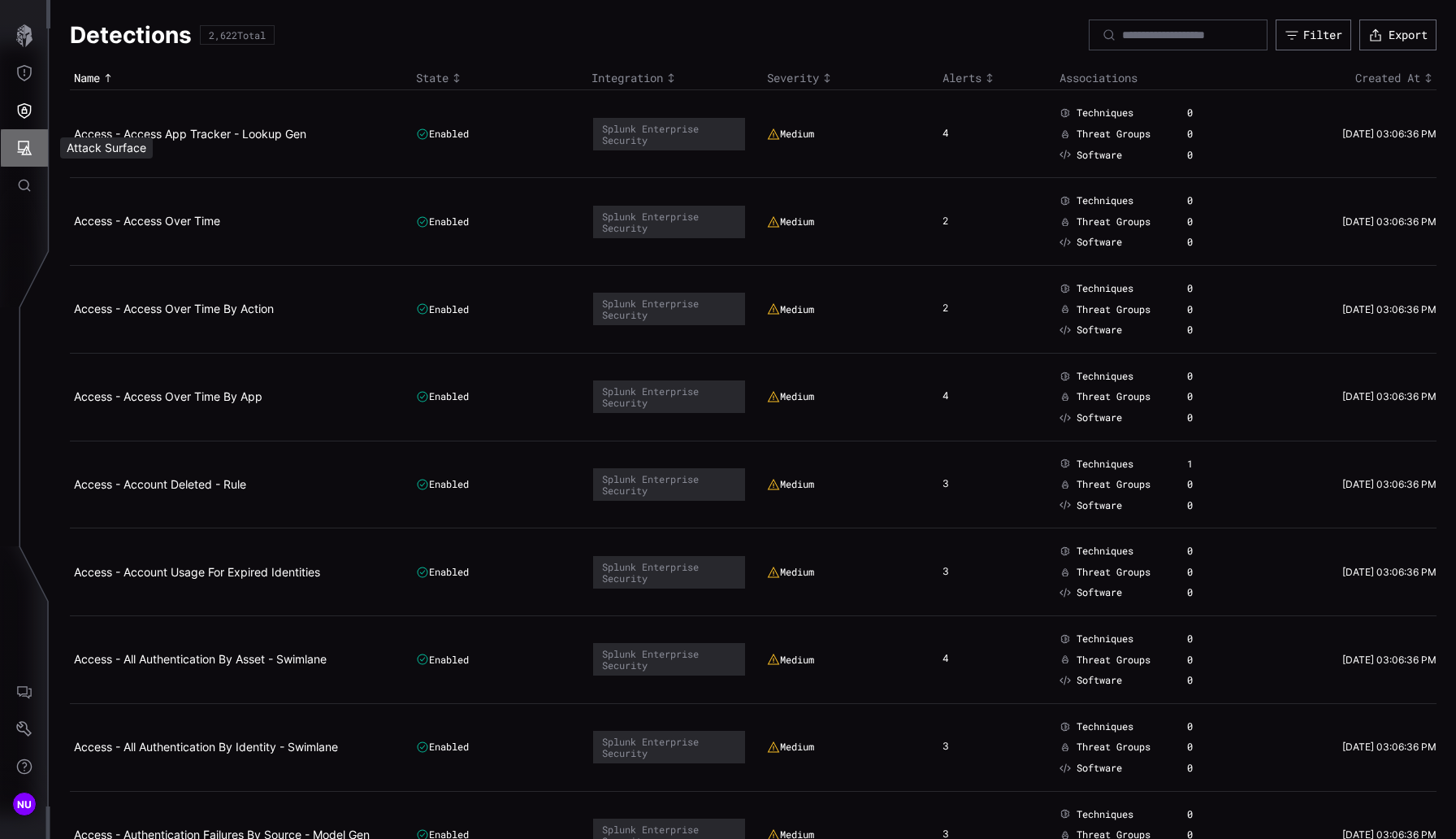
click at [23, 154] on icon "Attack Surface" at bounding box center [25, 147] width 15 height 15
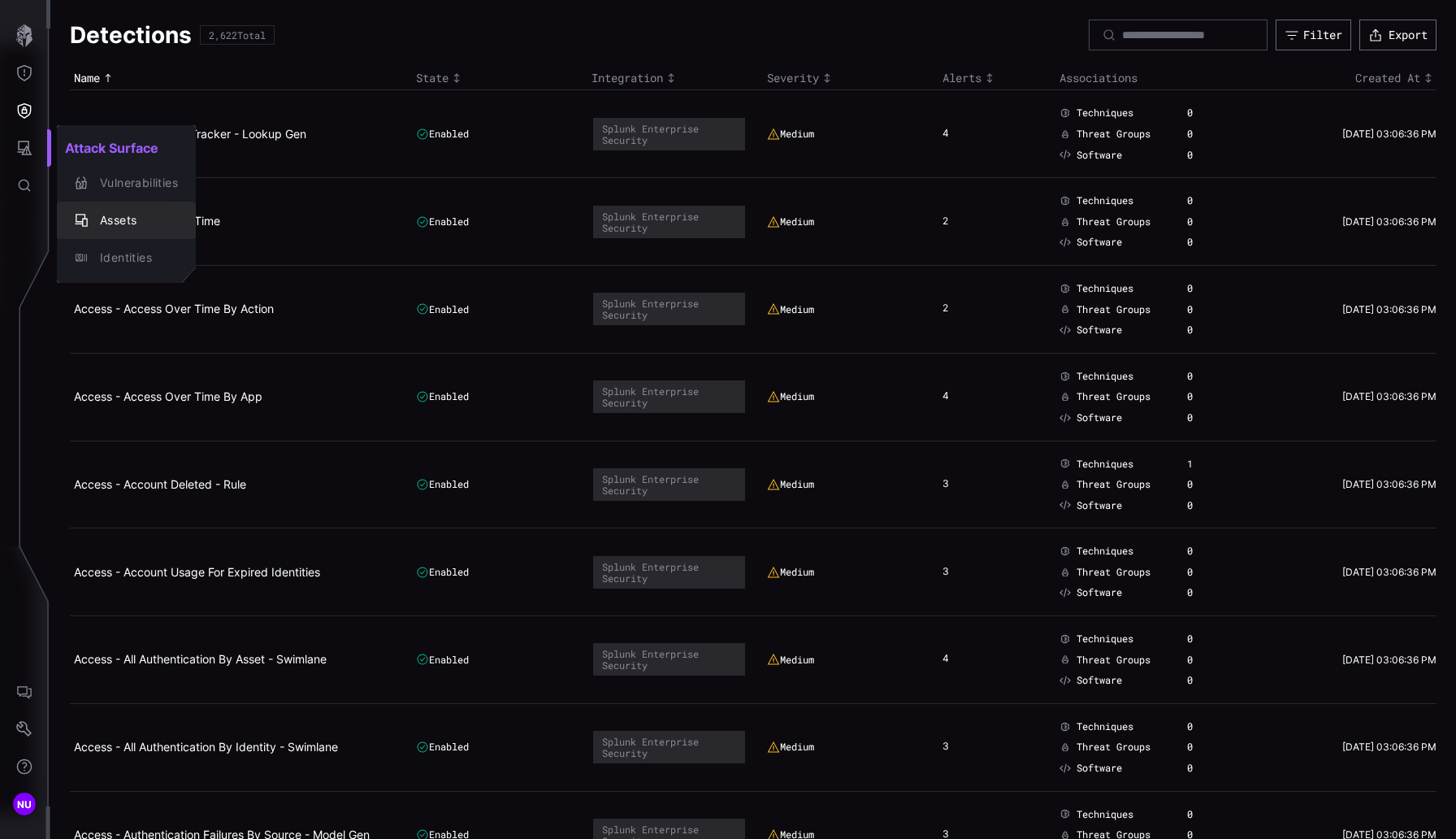
click at [124, 230] on div "Assets" at bounding box center [127, 220] width 126 height 22
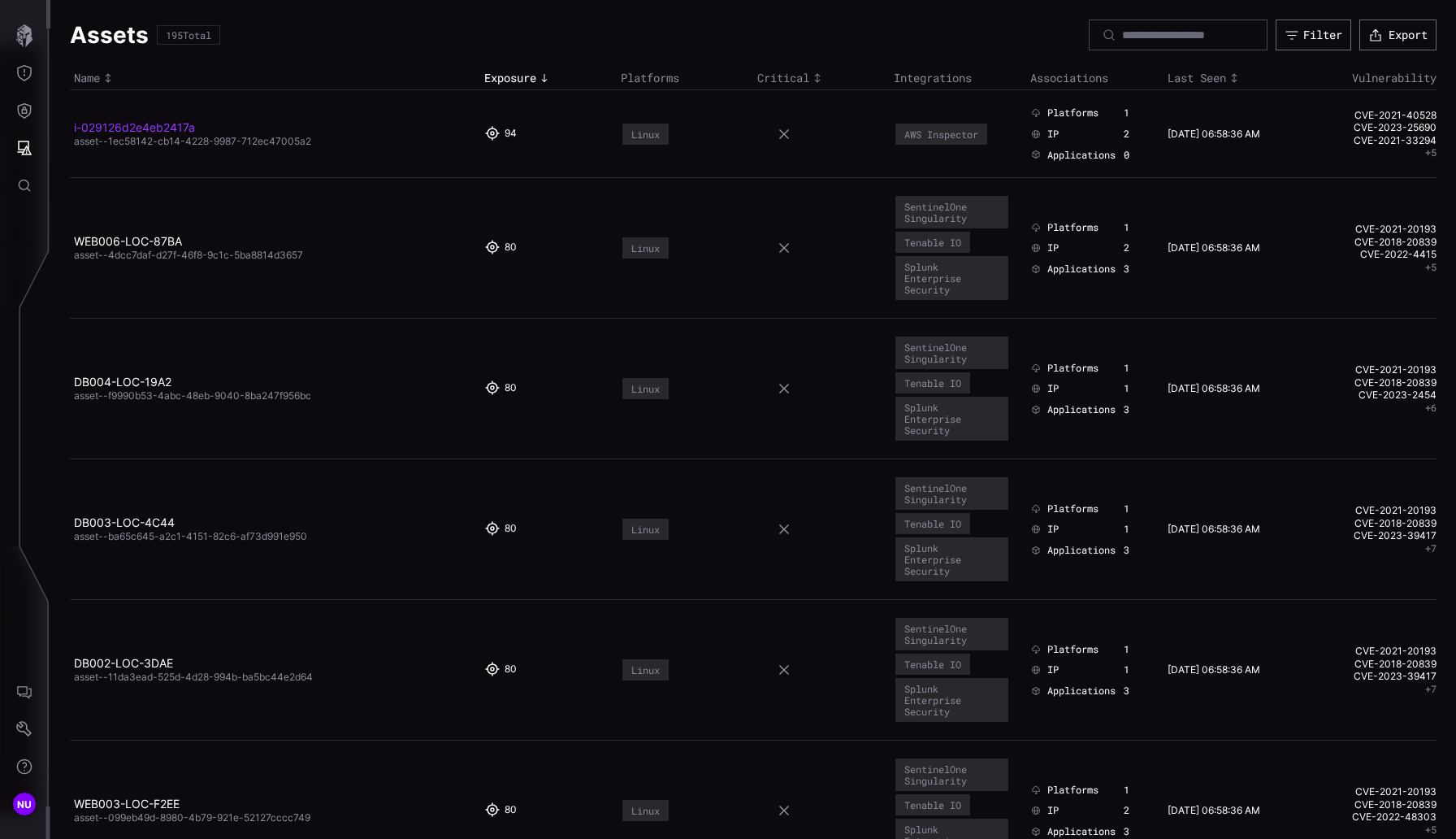
click at [174, 127] on link "i-029126d2e4eb2417a" at bounding box center [134, 127] width 121 height 14
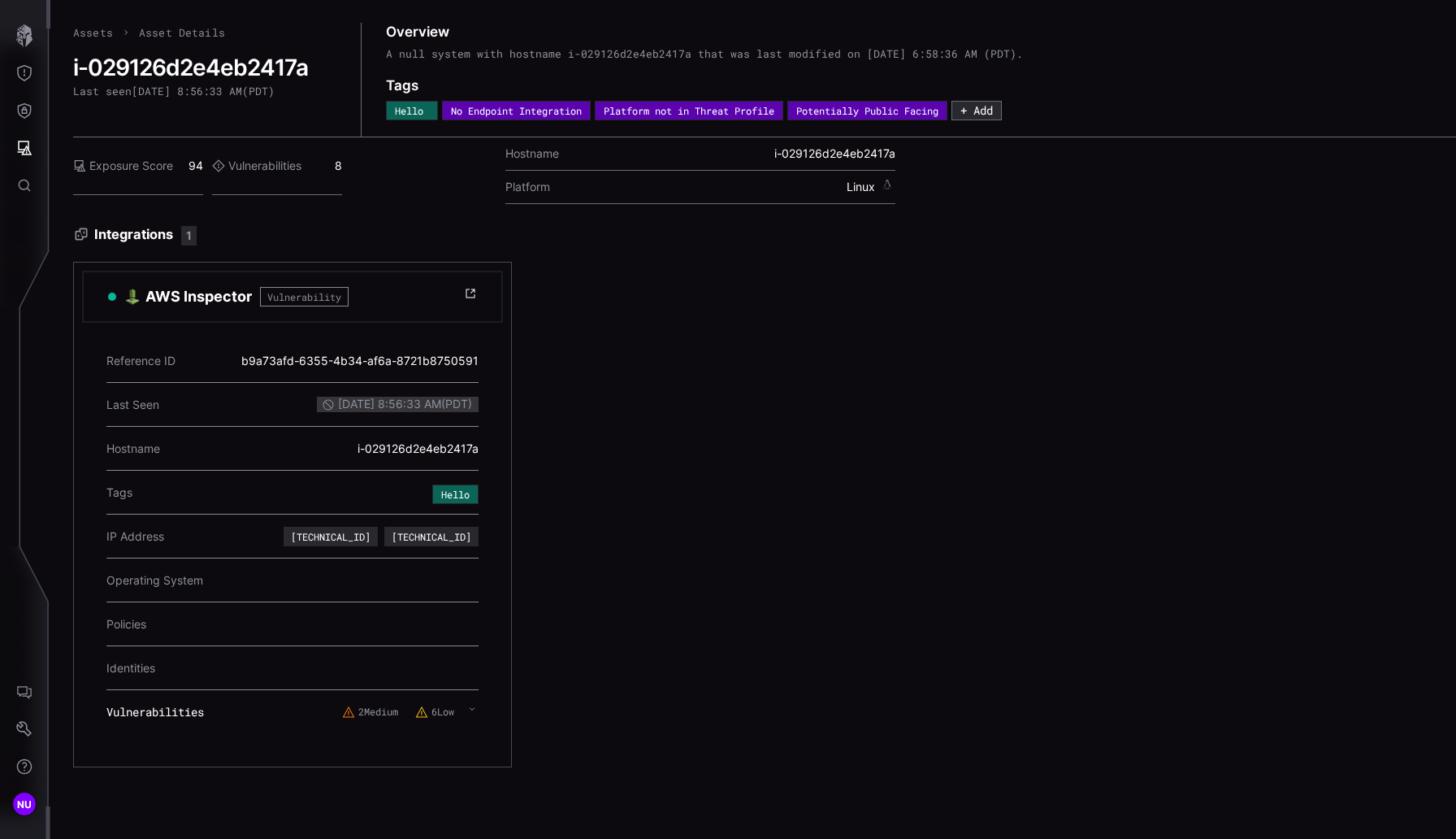
click at [98, 28] on link "Assets" at bounding box center [93, 32] width 40 height 15
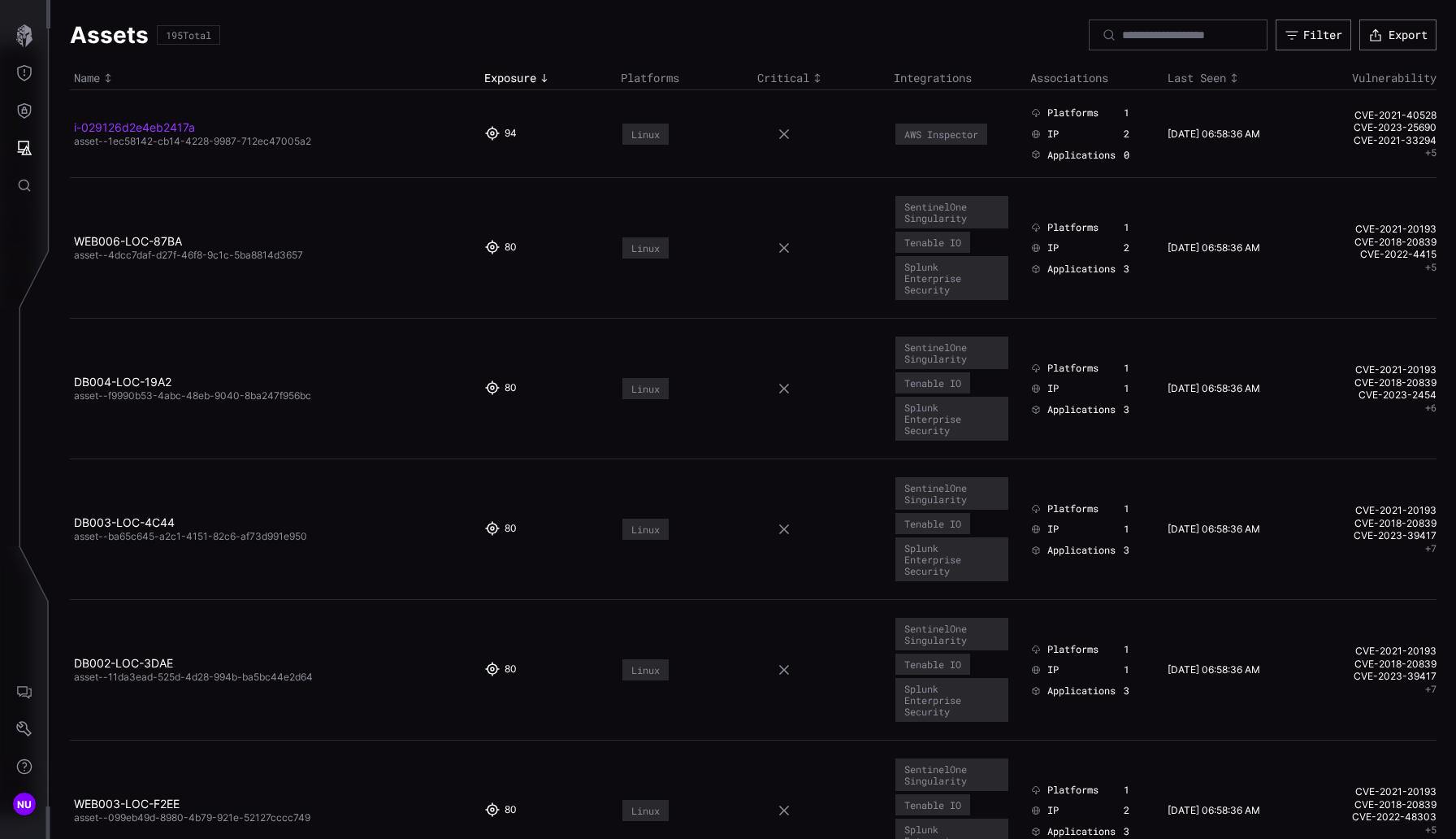
click at [111, 122] on link "i-029126d2e4eb2417a" at bounding box center [134, 127] width 121 height 14
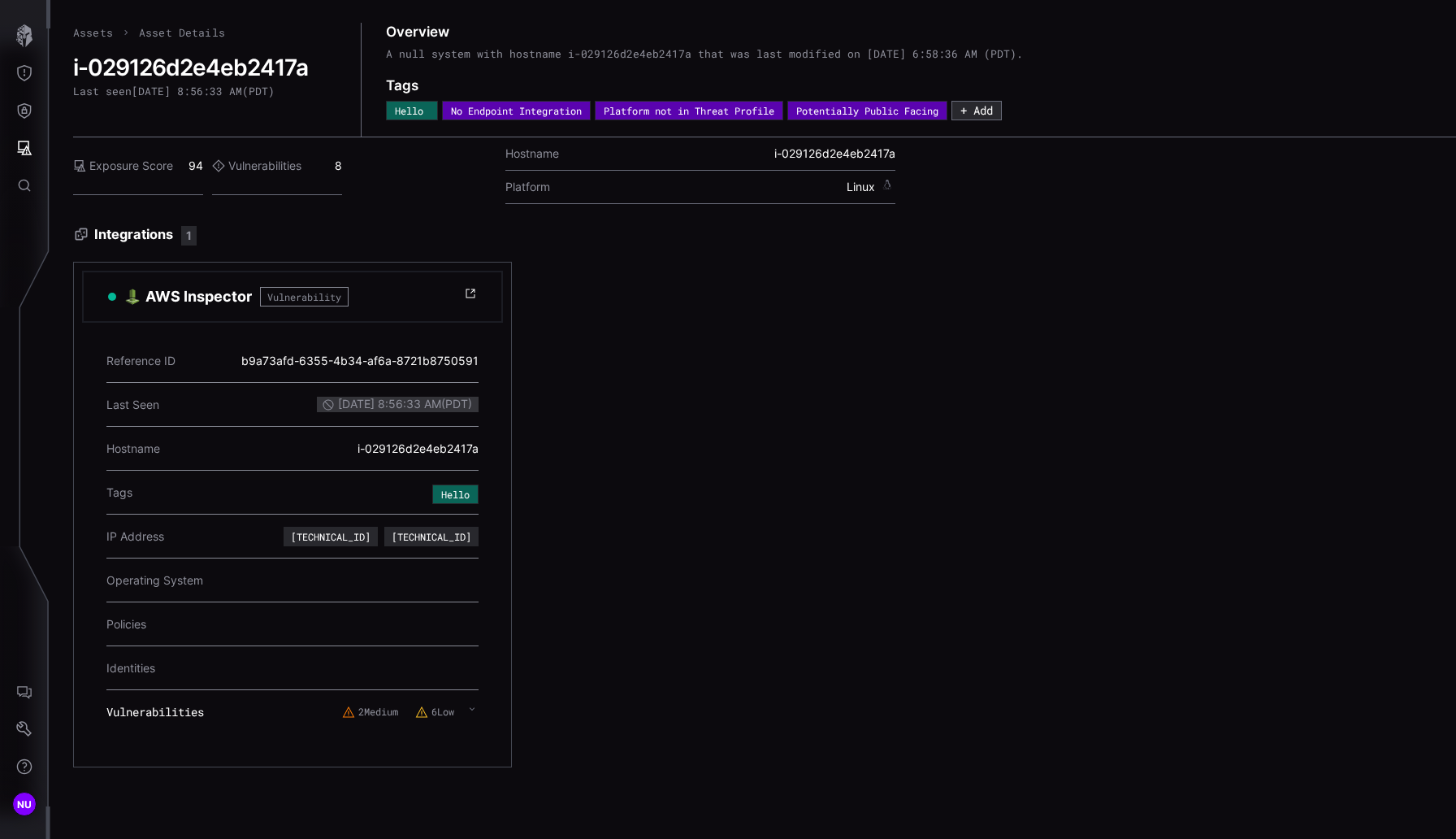
click at [96, 39] on link "Assets" at bounding box center [93, 32] width 40 height 15
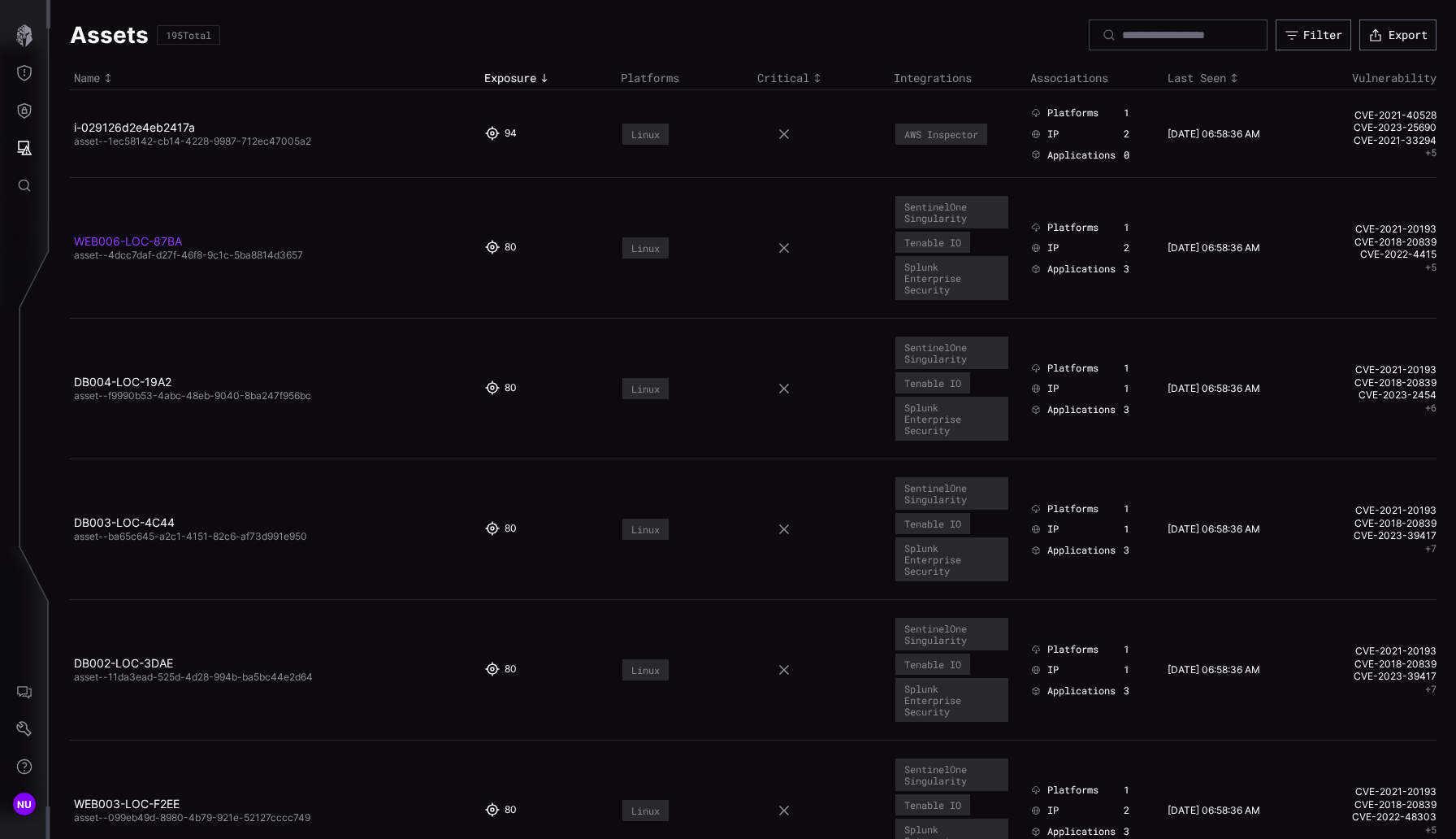
click at [152, 247] on link "WEB006-LOC-87BA" at bounding box center [127, 241] width 108 height 14
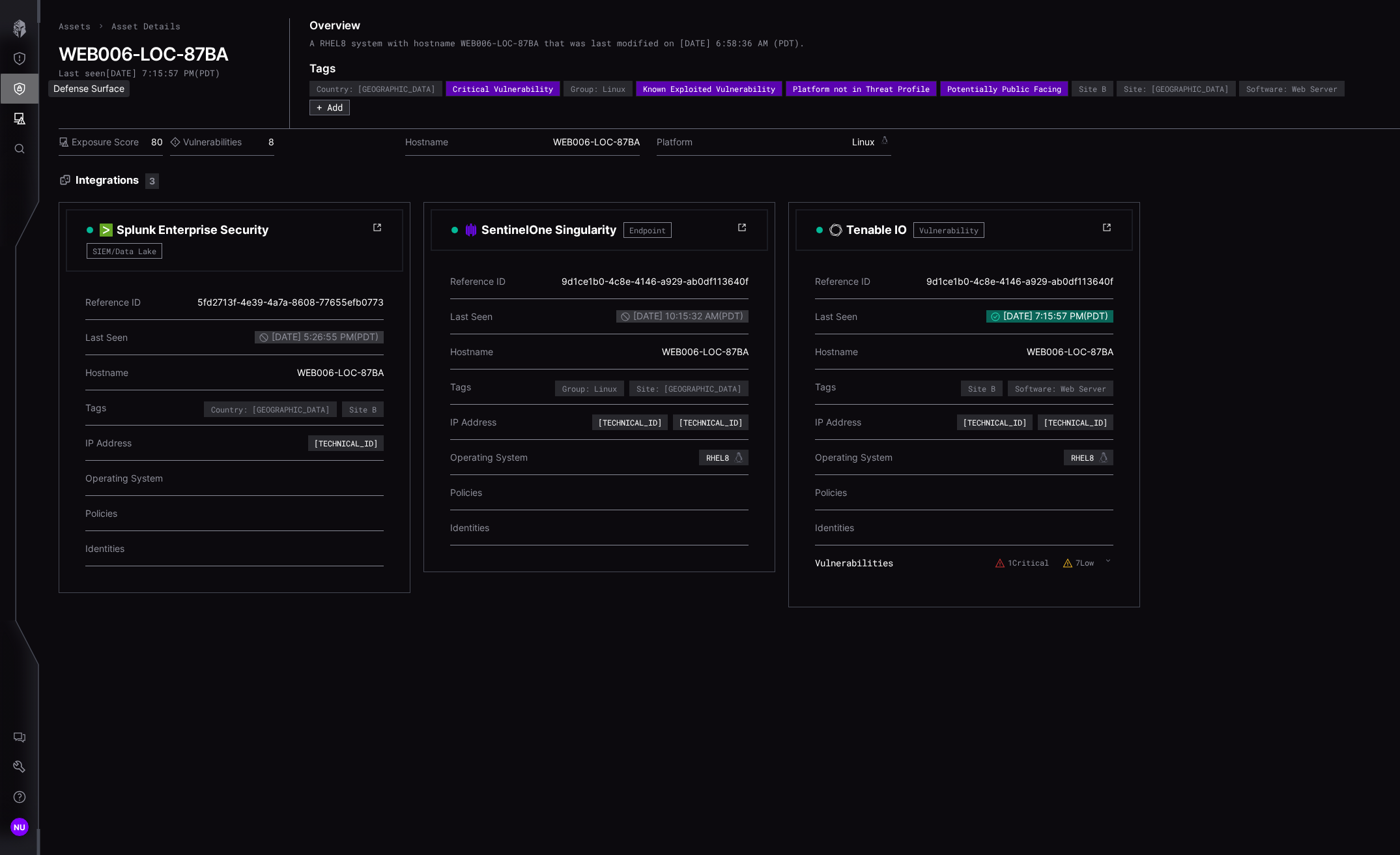
click at [19, 88] on icon "Defense Surface" at bounding box center [19, 88] width 13 height 13
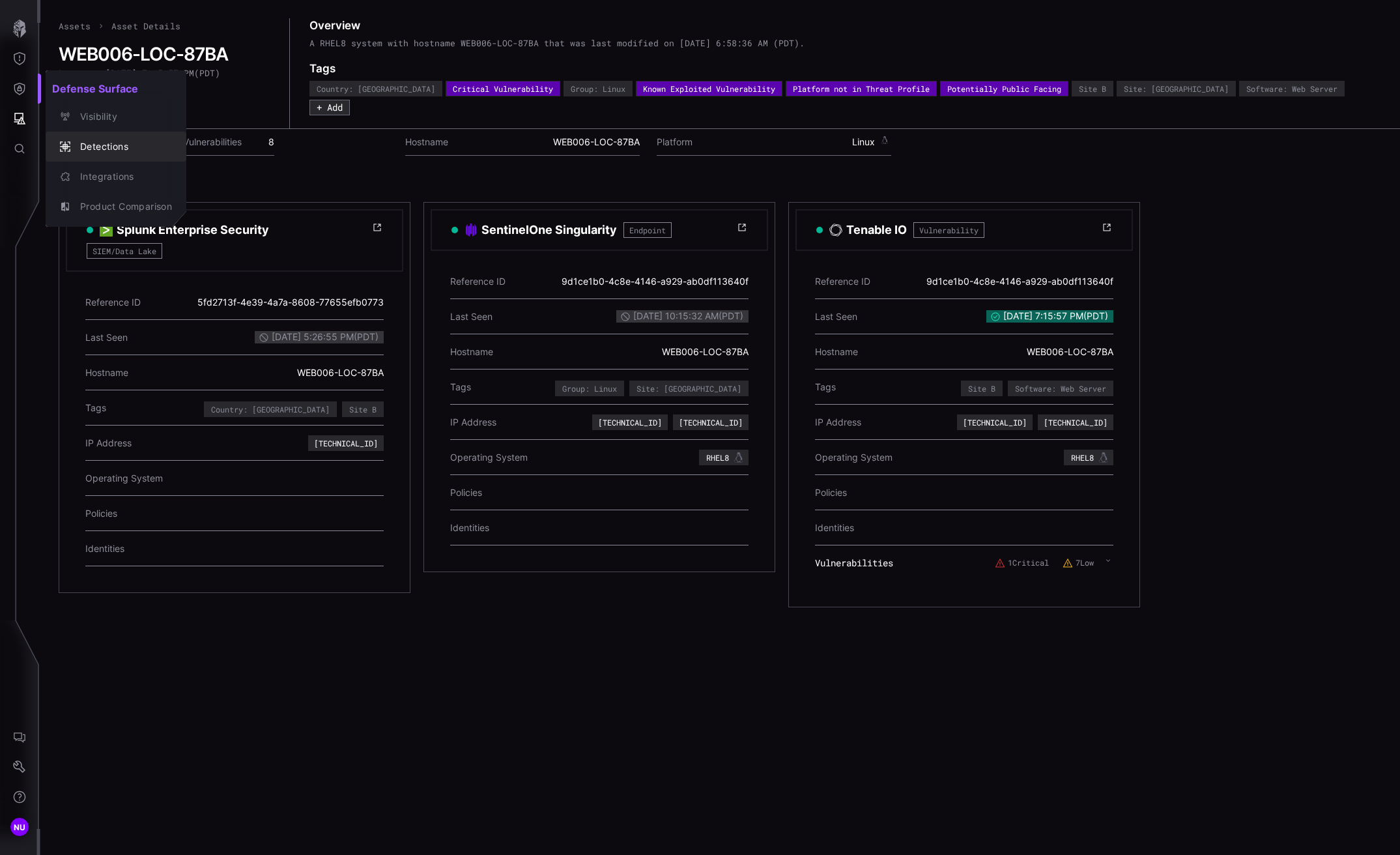
click at [67, 142] on icon "button" at bounding box center [65, 146] width 10 height 10
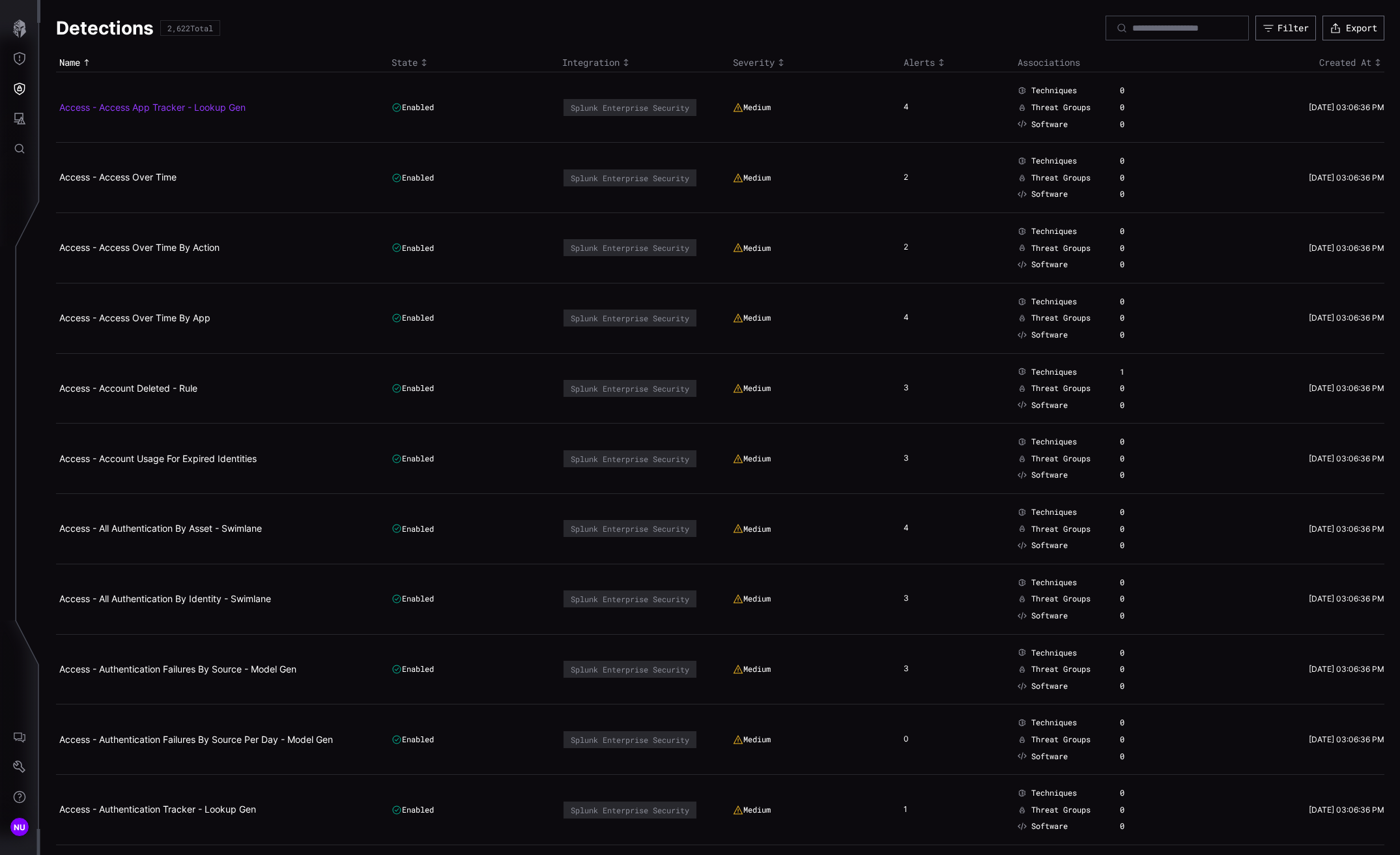
click at [100, 108] on link "Access - Access App Tracker - Lookup Gen" at bounding box center [153, 107] width 186 height 11
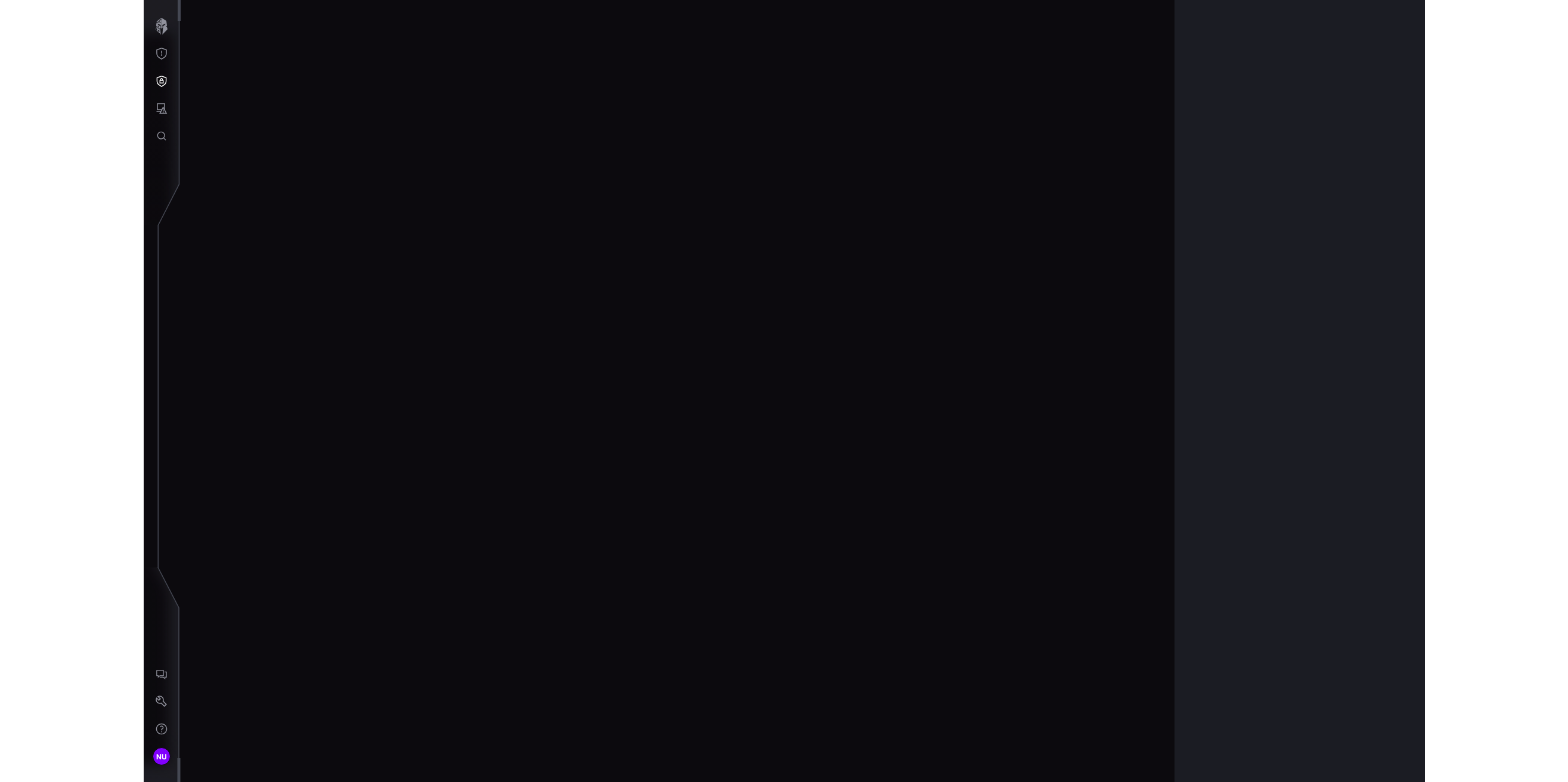
scroll to position [2373, 416]
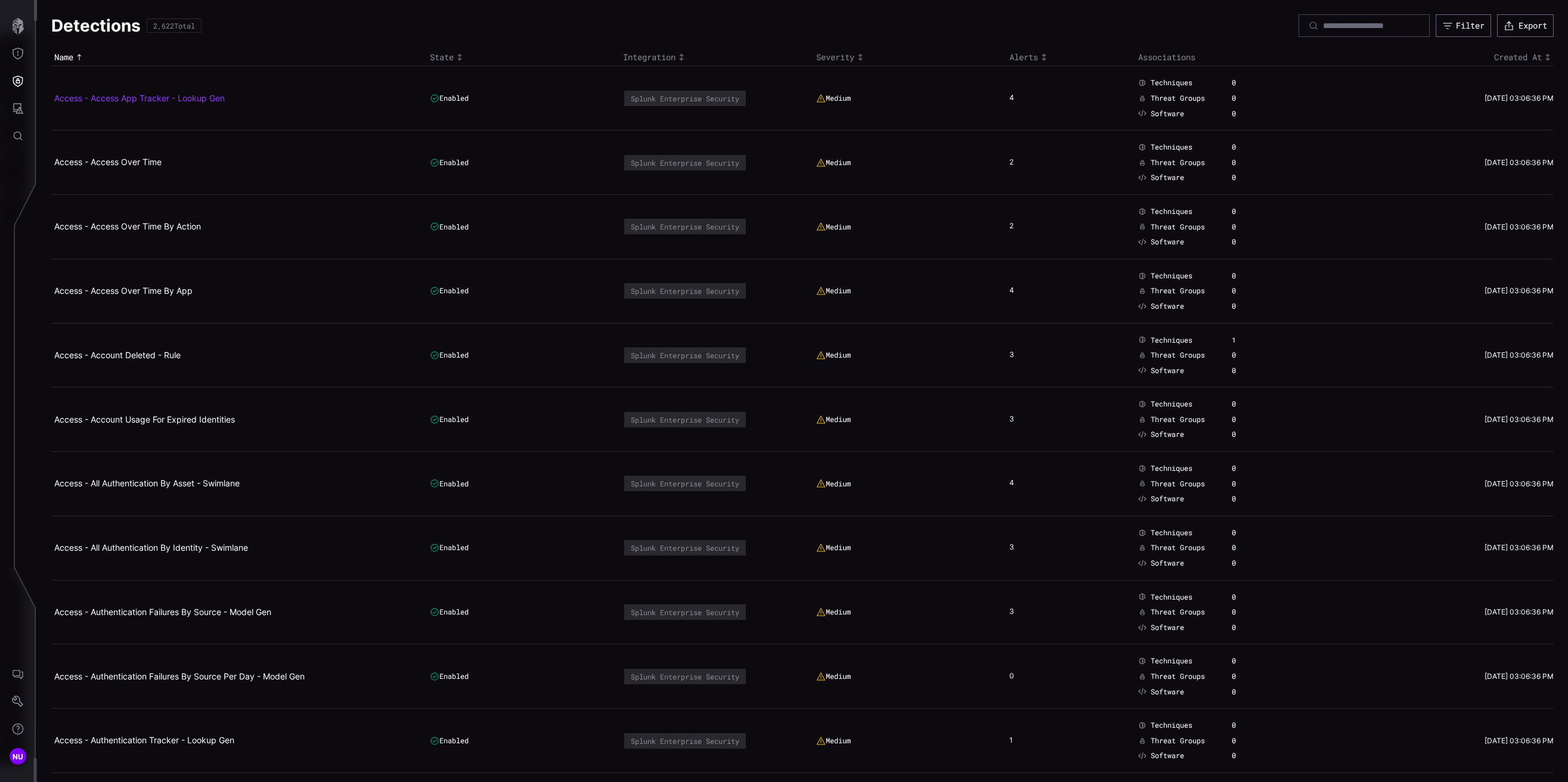
click at [156, 99] on link "Access - Access App Tracker - Lookup Gen" at bounding box center [140, 98] width 171 height 10
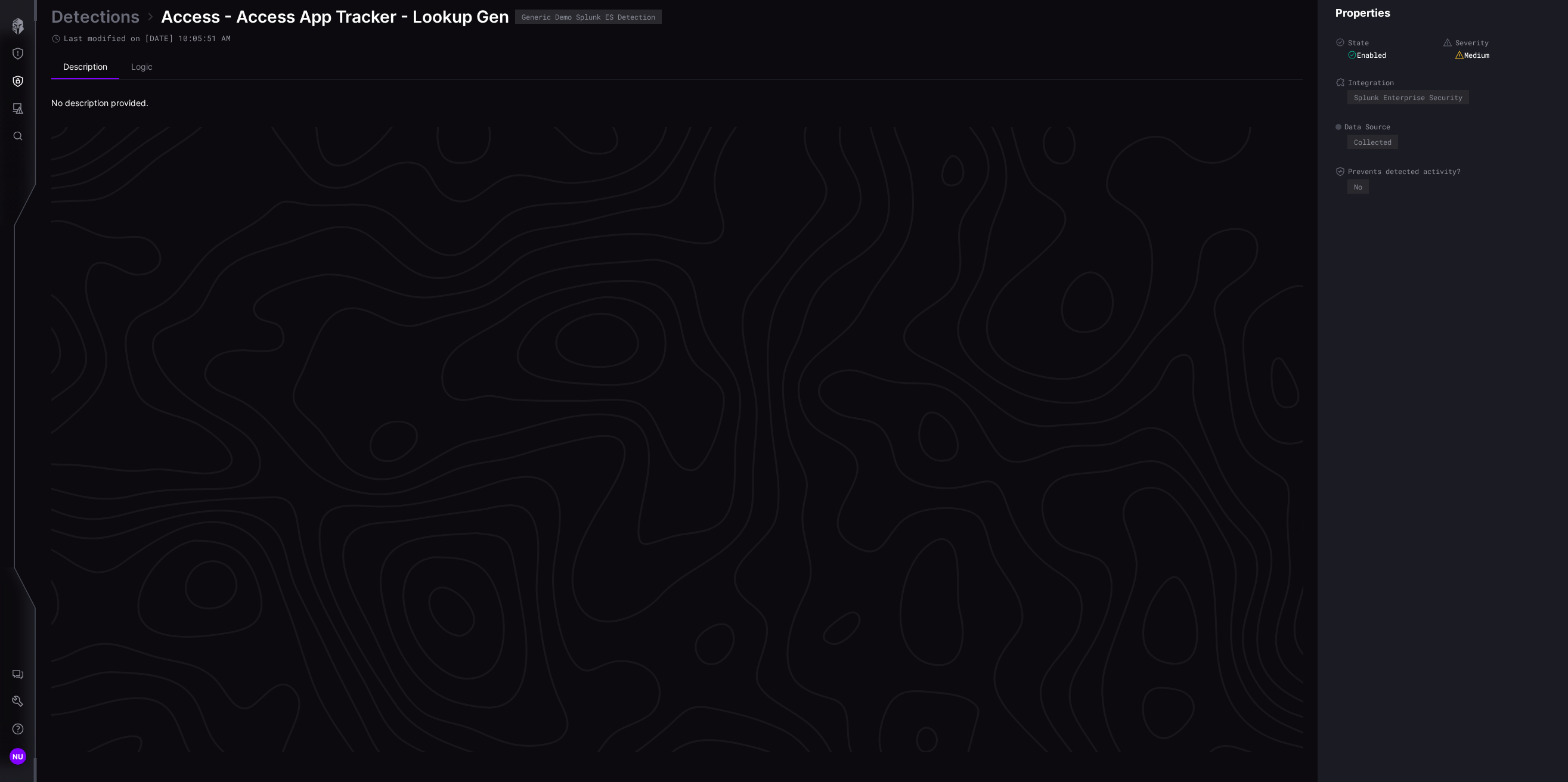
scroll to position [2373, 273]
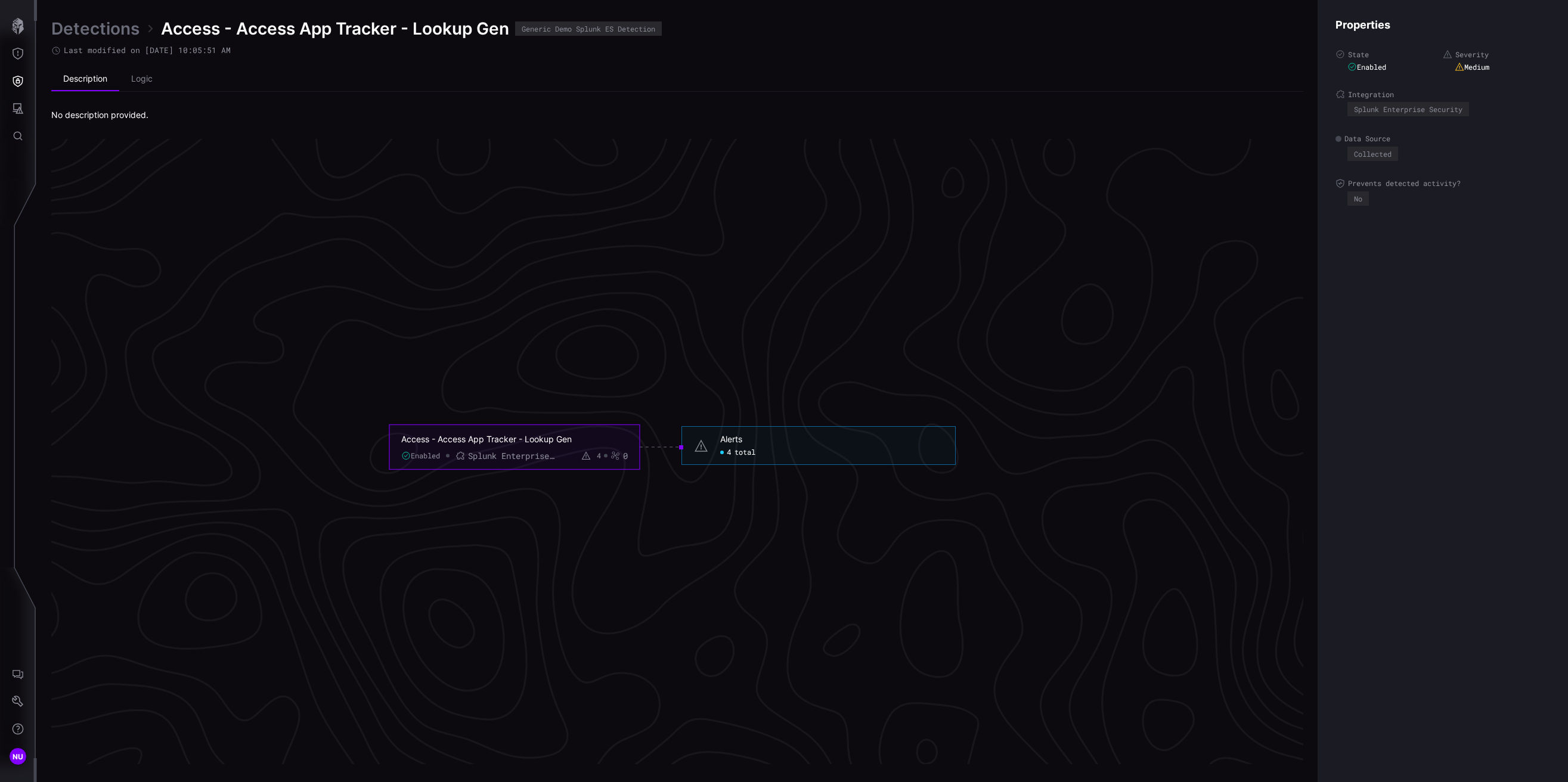
click at [728, 454] on span "4" at bounding box center [729, 452] width 5 height 9
click span "total"
click at [110, 31] on link "Detections" at bounding box center [95, 28] width 88 height 21
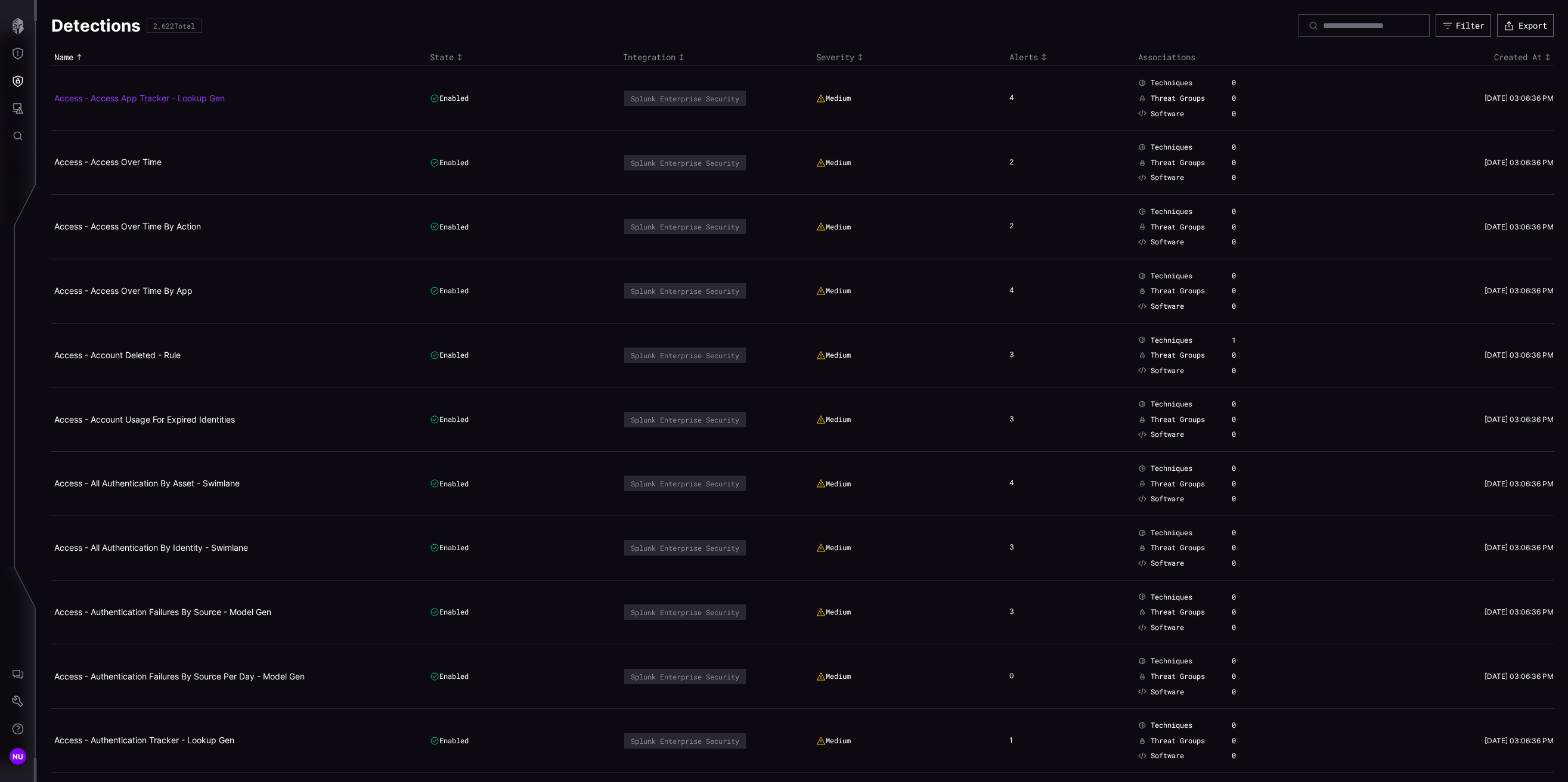
click at [154, 98] on link "Access - Access App Tracker - Lookup Gen" at bounding box center [140, 98] width 171 height 10
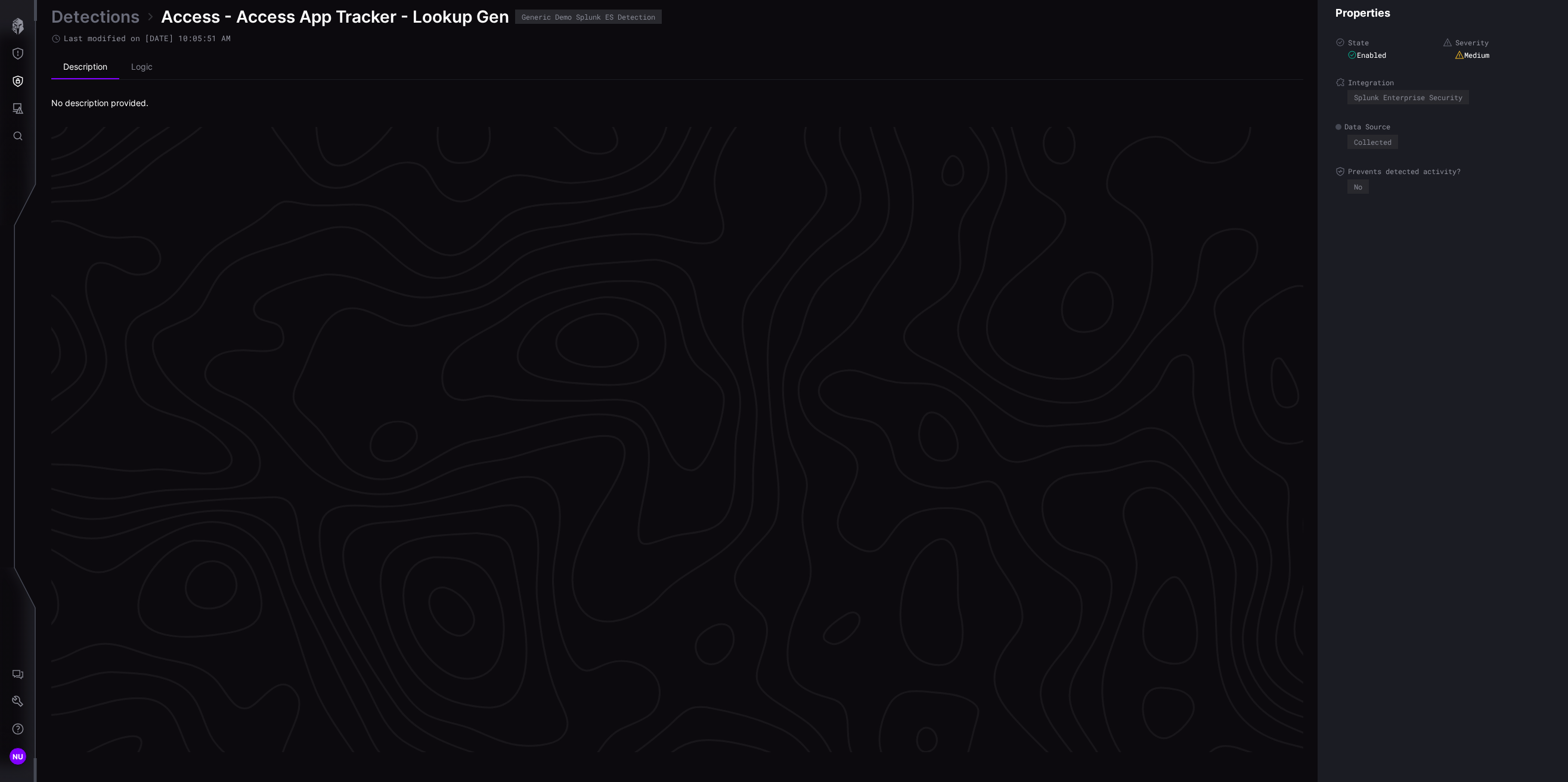
scroll to position [2373, 273]
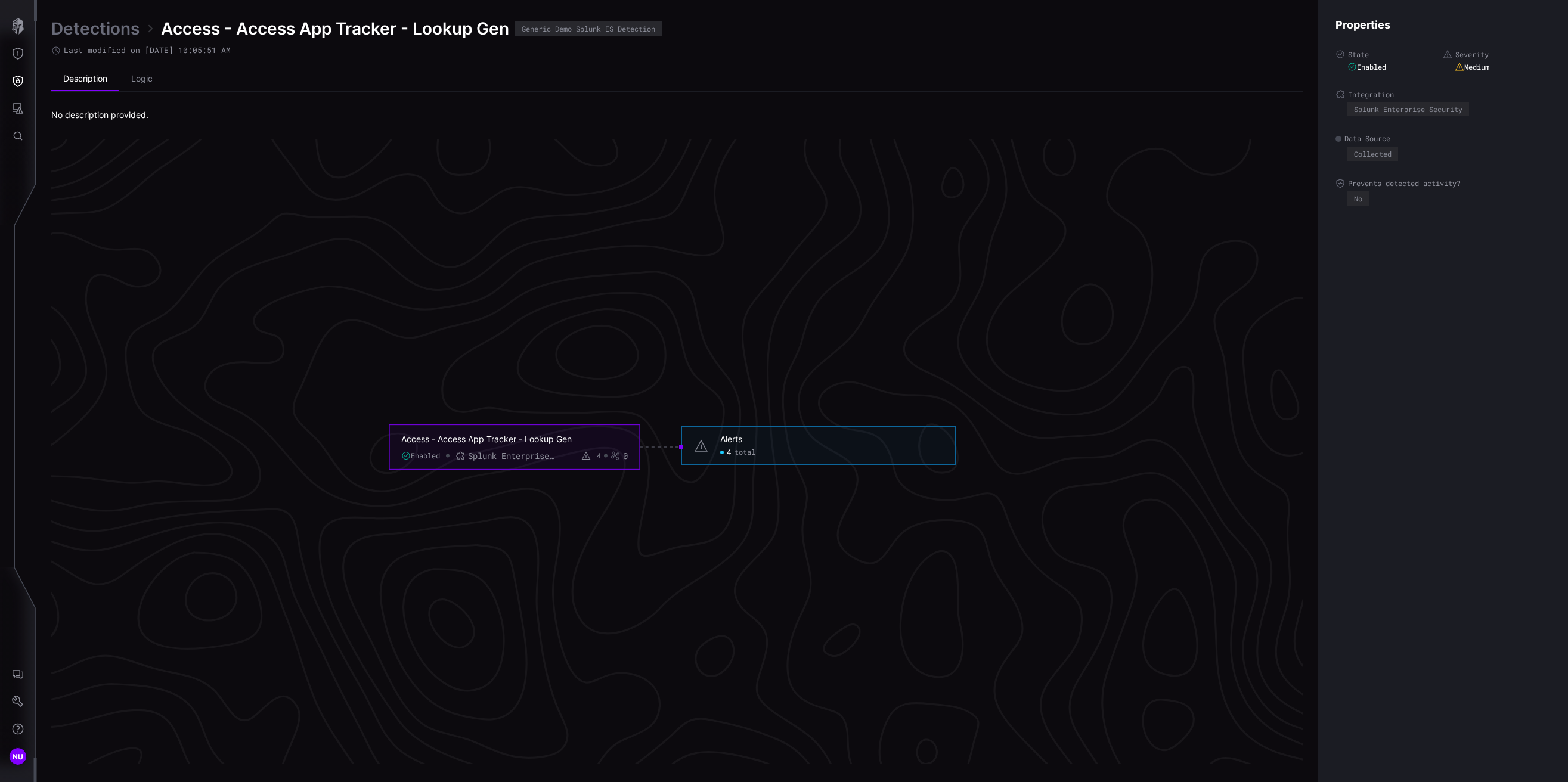
click at [79, 26] on link "Detections" at bounding box center [95, 28] width 88 height 21
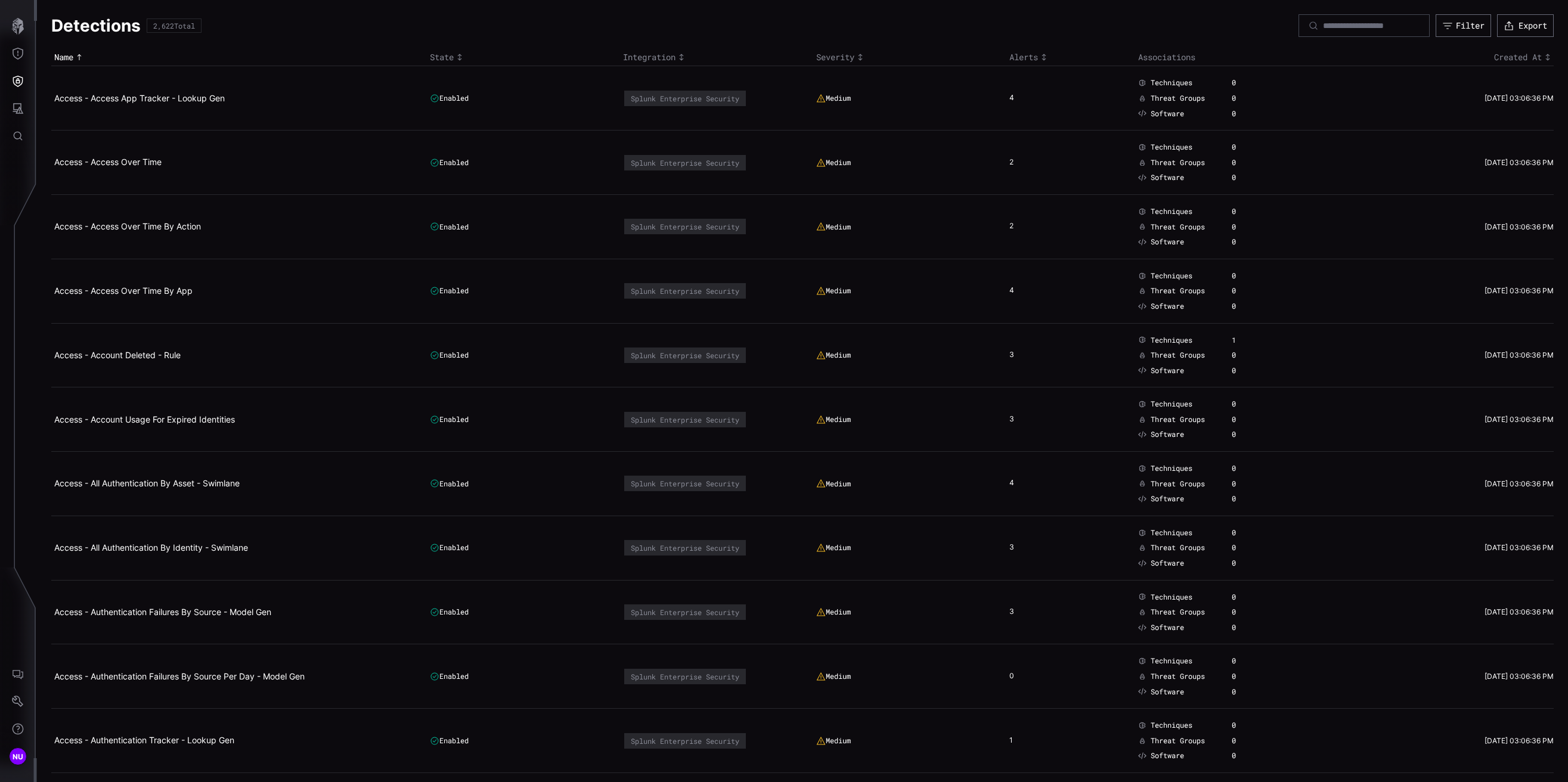
click at [96, 170] on td "Access - Access Over Time" at bounding box center [239, 163] width 375 height 64
click at [100, 164] on link "Access - Access Over Time" at bounding box center [108, 162] width 107 height 10
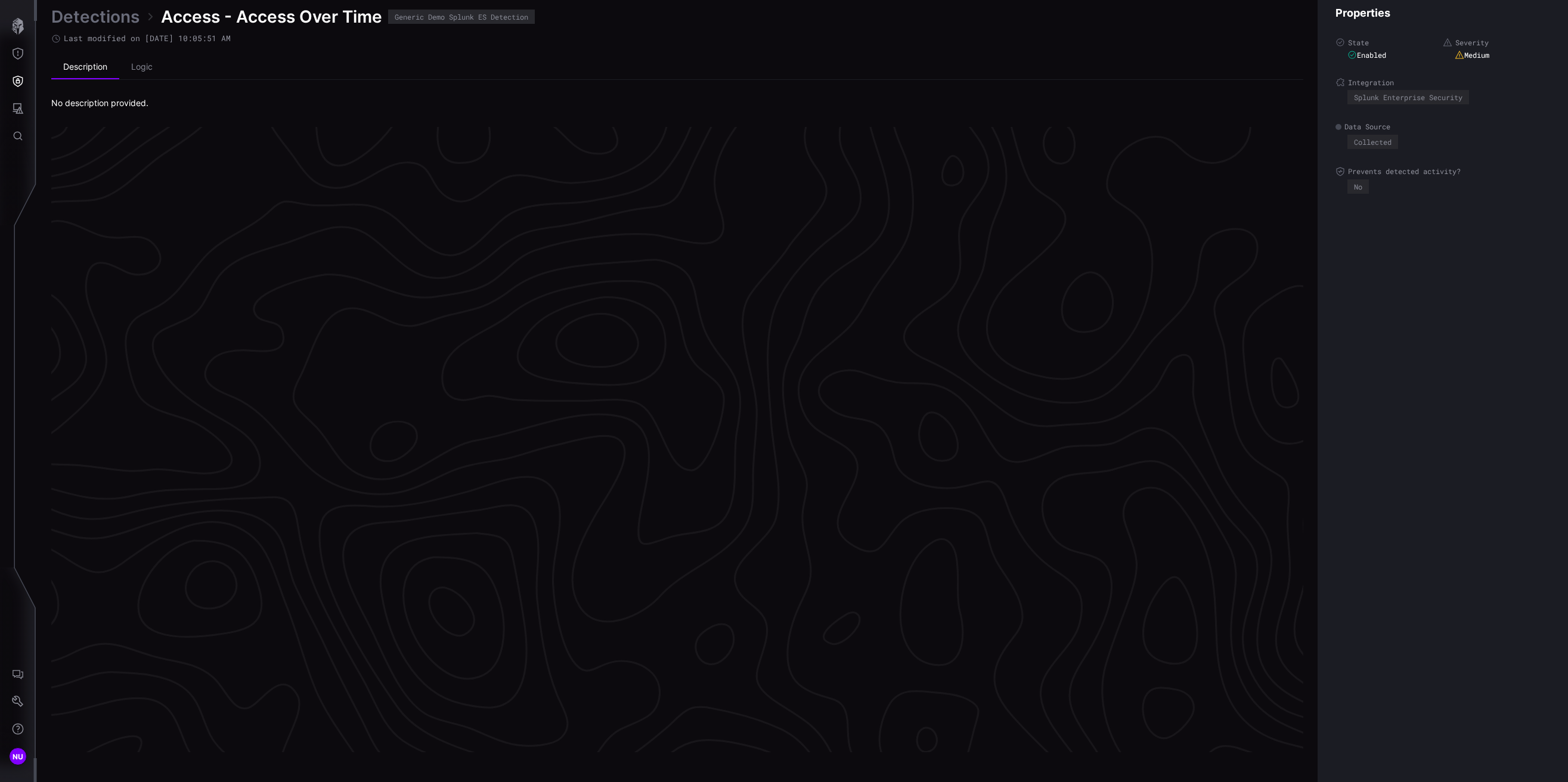
scroll to position [2373, 273]
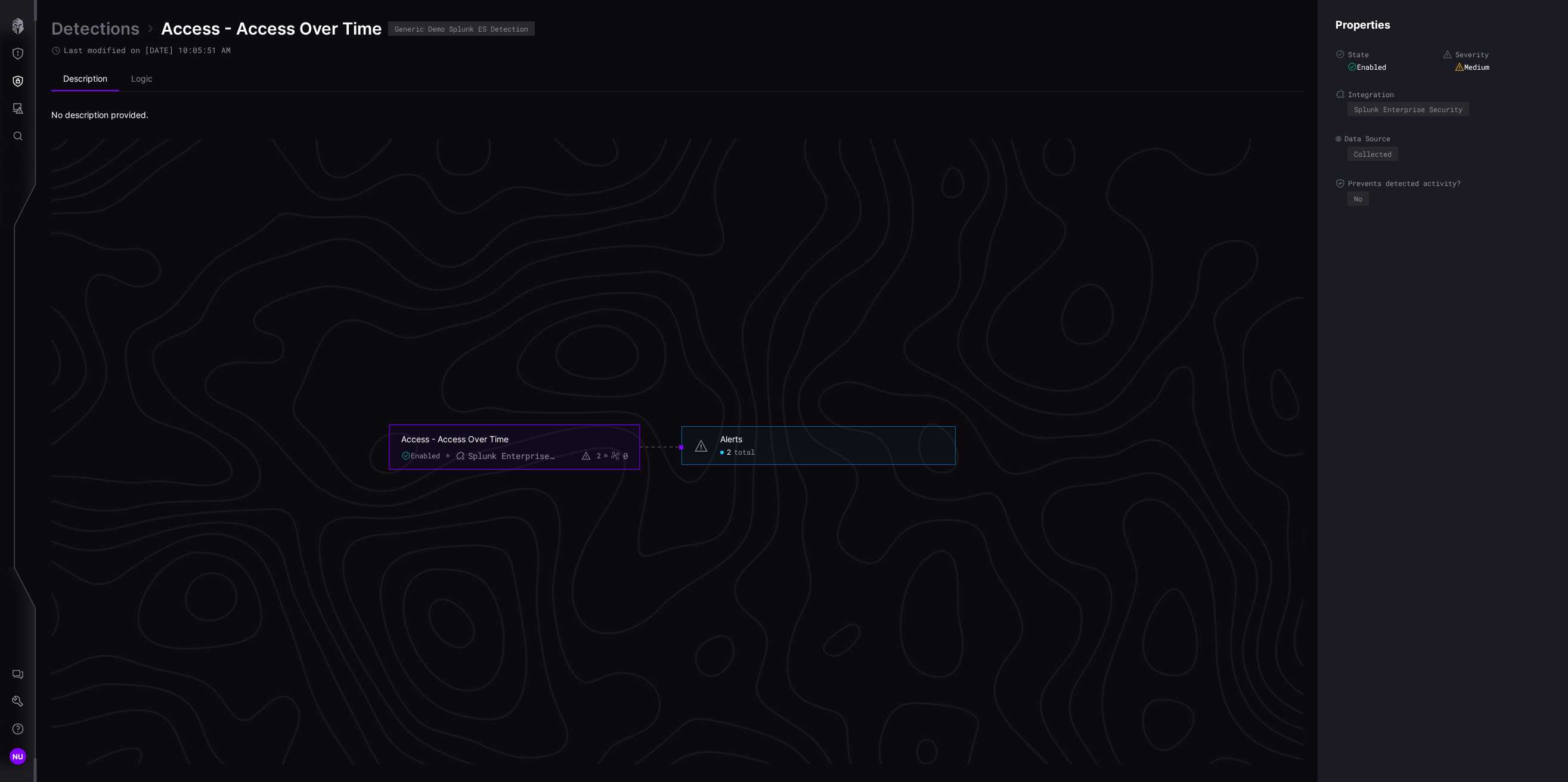
click at [105, 37] on link "Detections" at bounding box center [95, 28] width 88 height 21
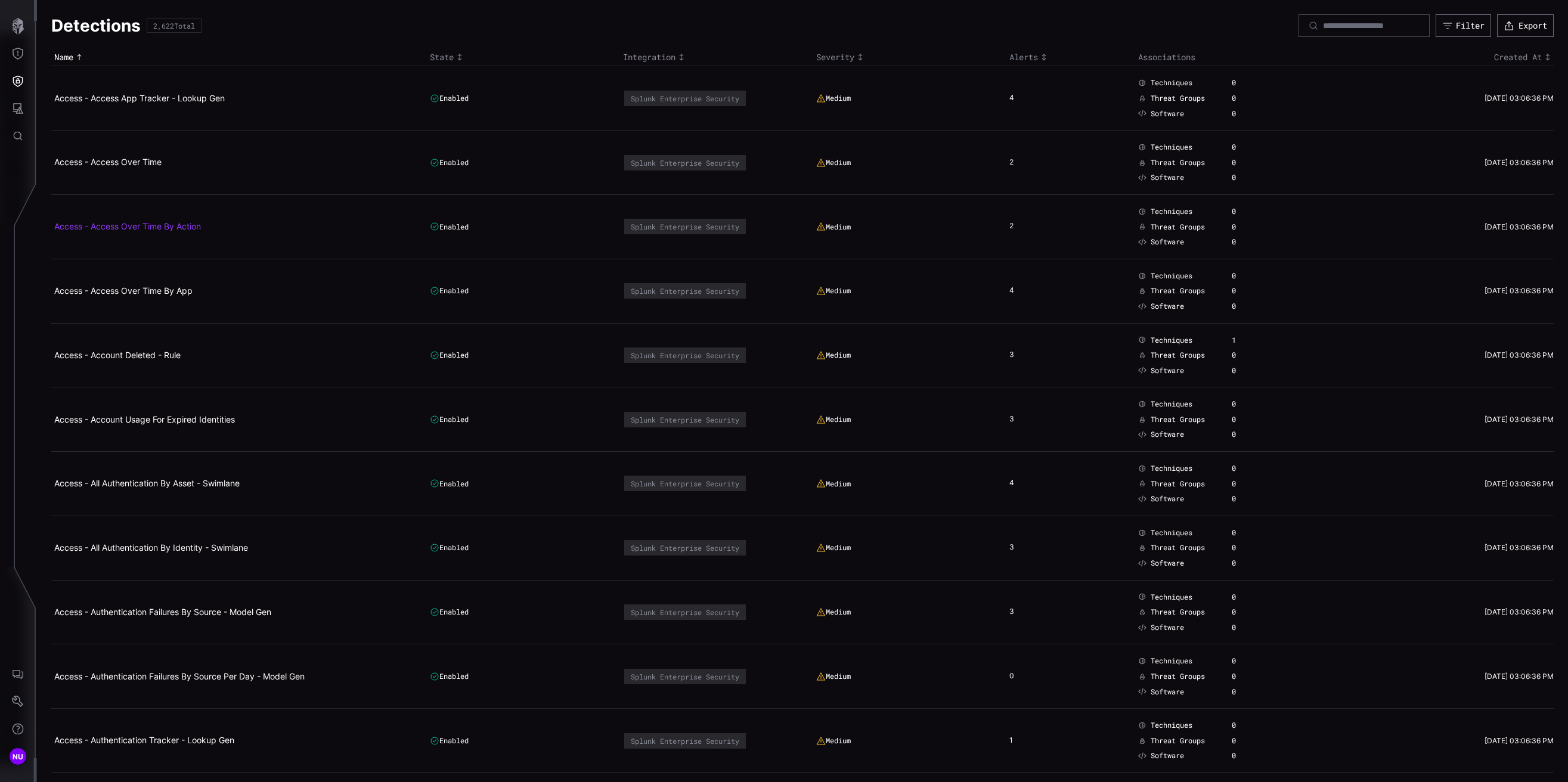
click at [131, 229] on link "Access - Access Over Time By Action" at bounding box center [128, 226] width 147 height 10
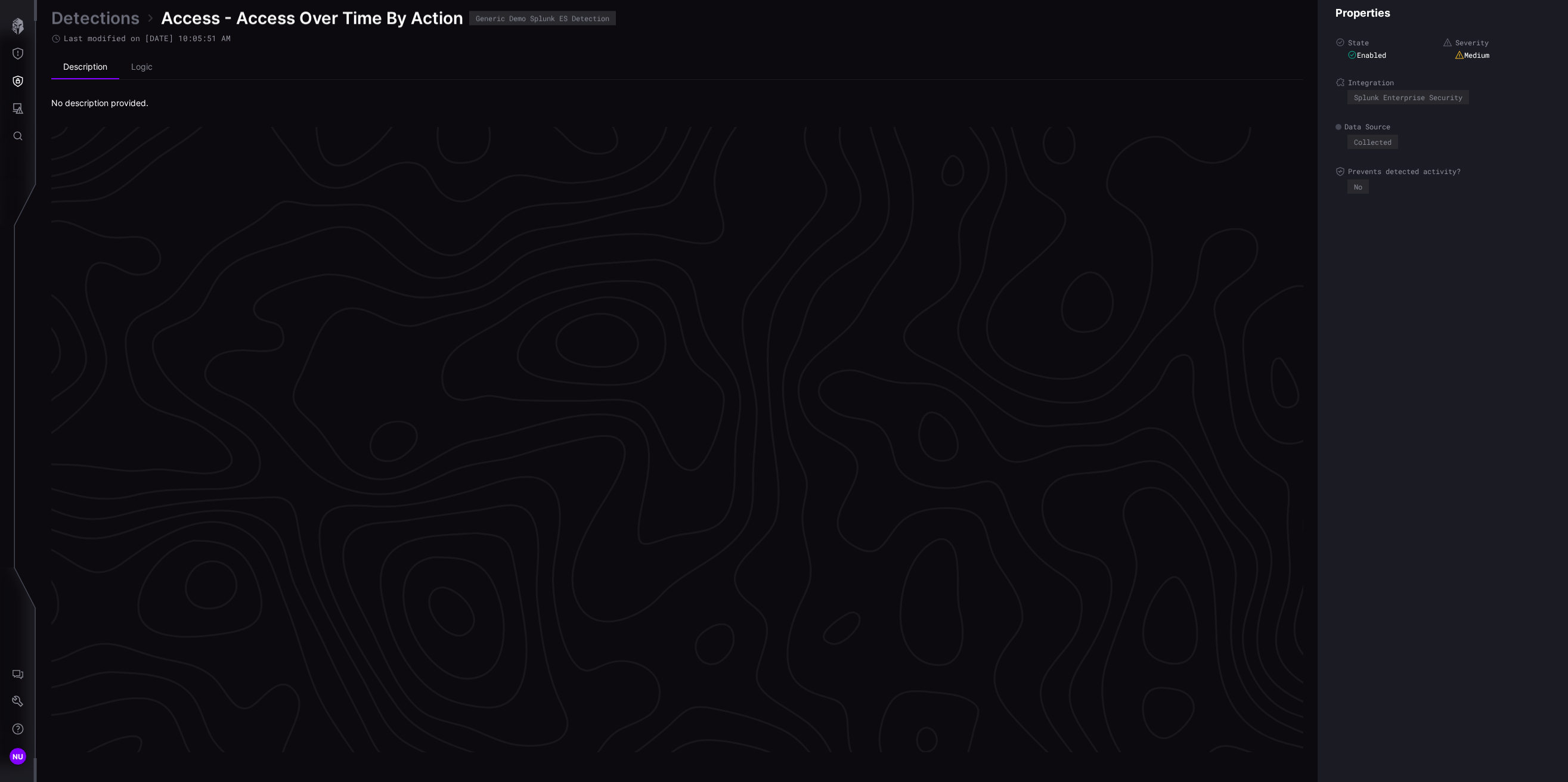
scroll to position [2373, 273]
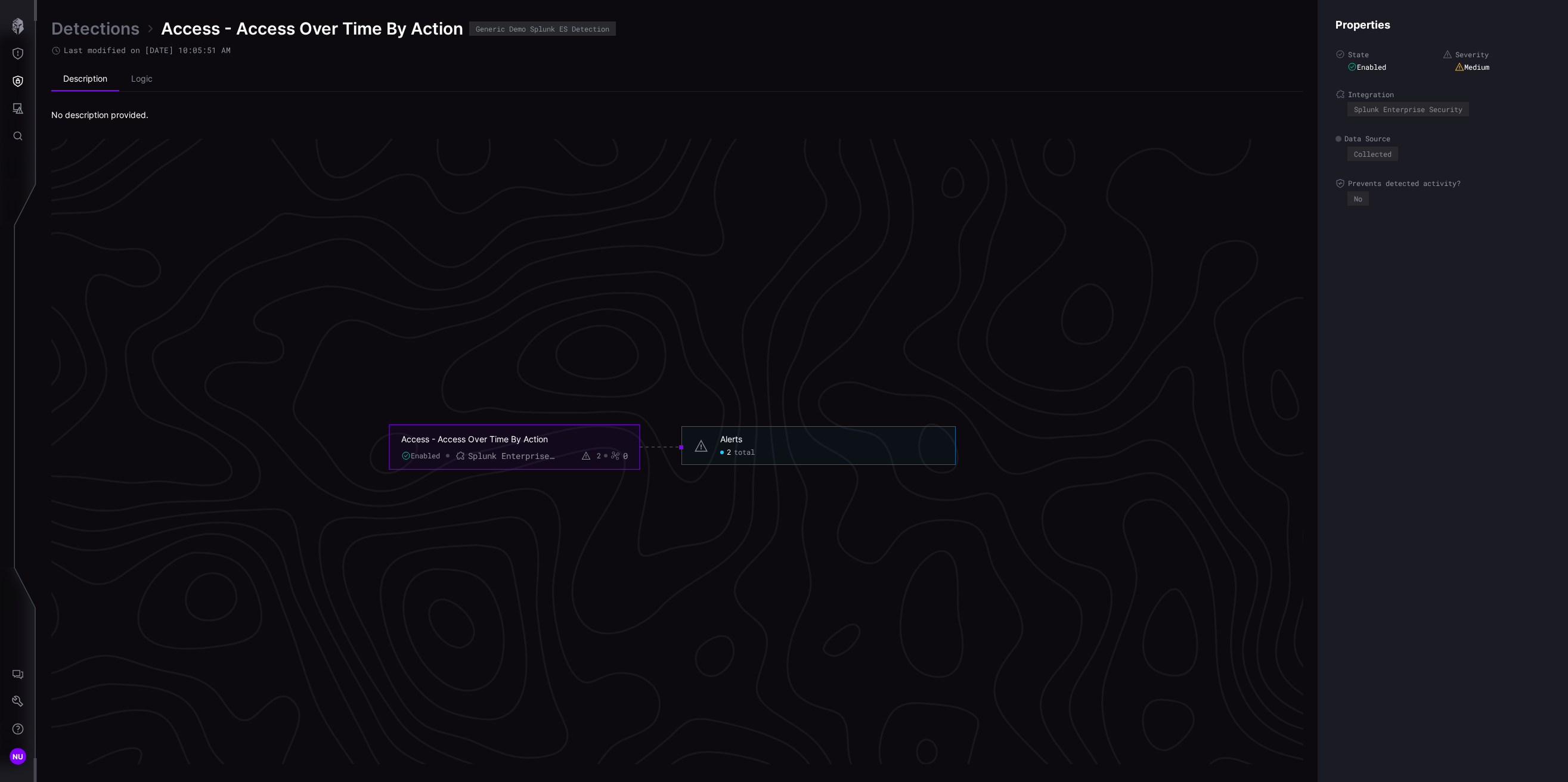
click at [96, 35] on link "Detections" at bounding box center [95, 28] width 88 height 21
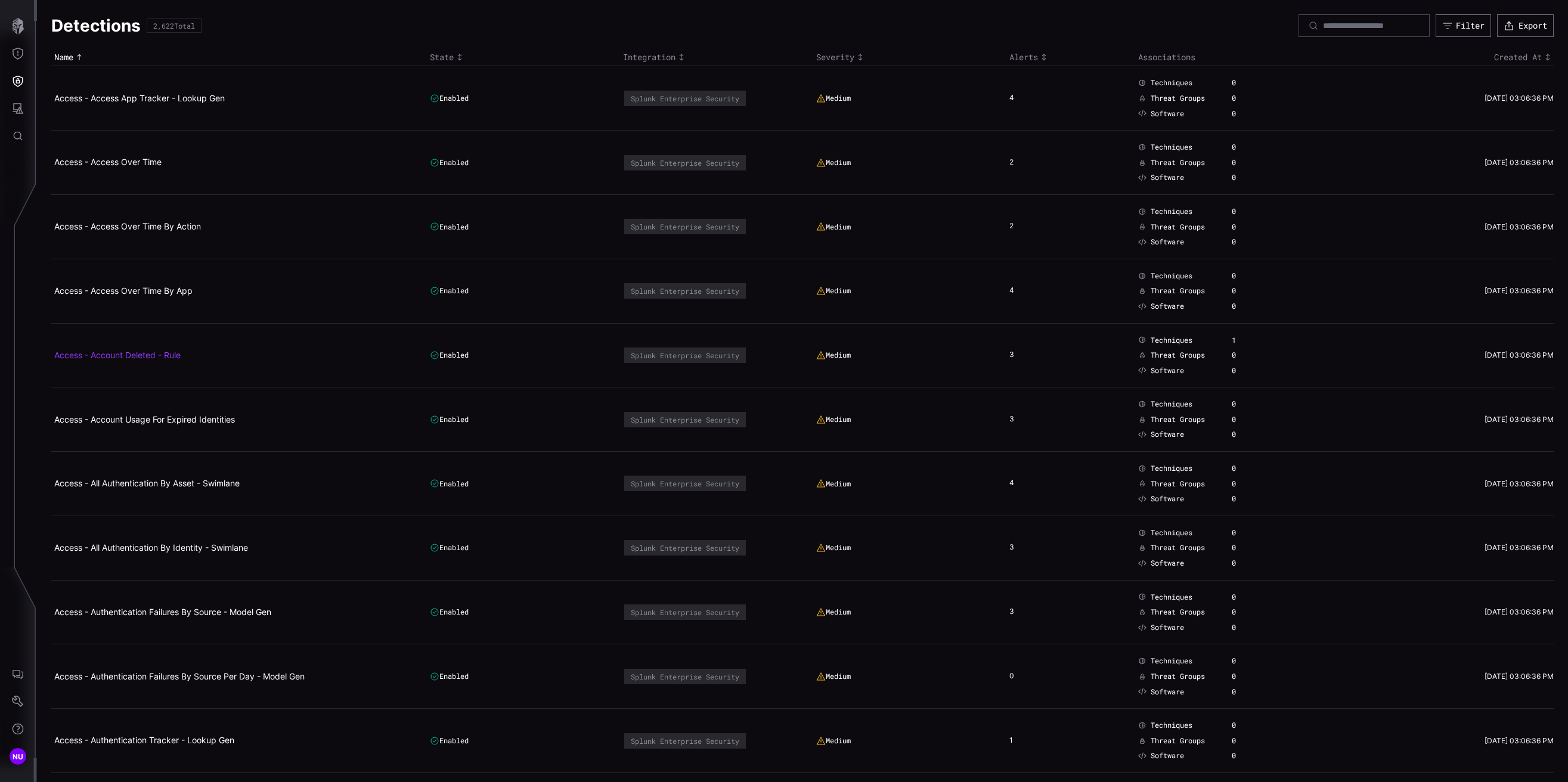
click at [155, 352] on link "Access - Account Deleted - Rule" at bounding box center [118, 355] width 126 height 10
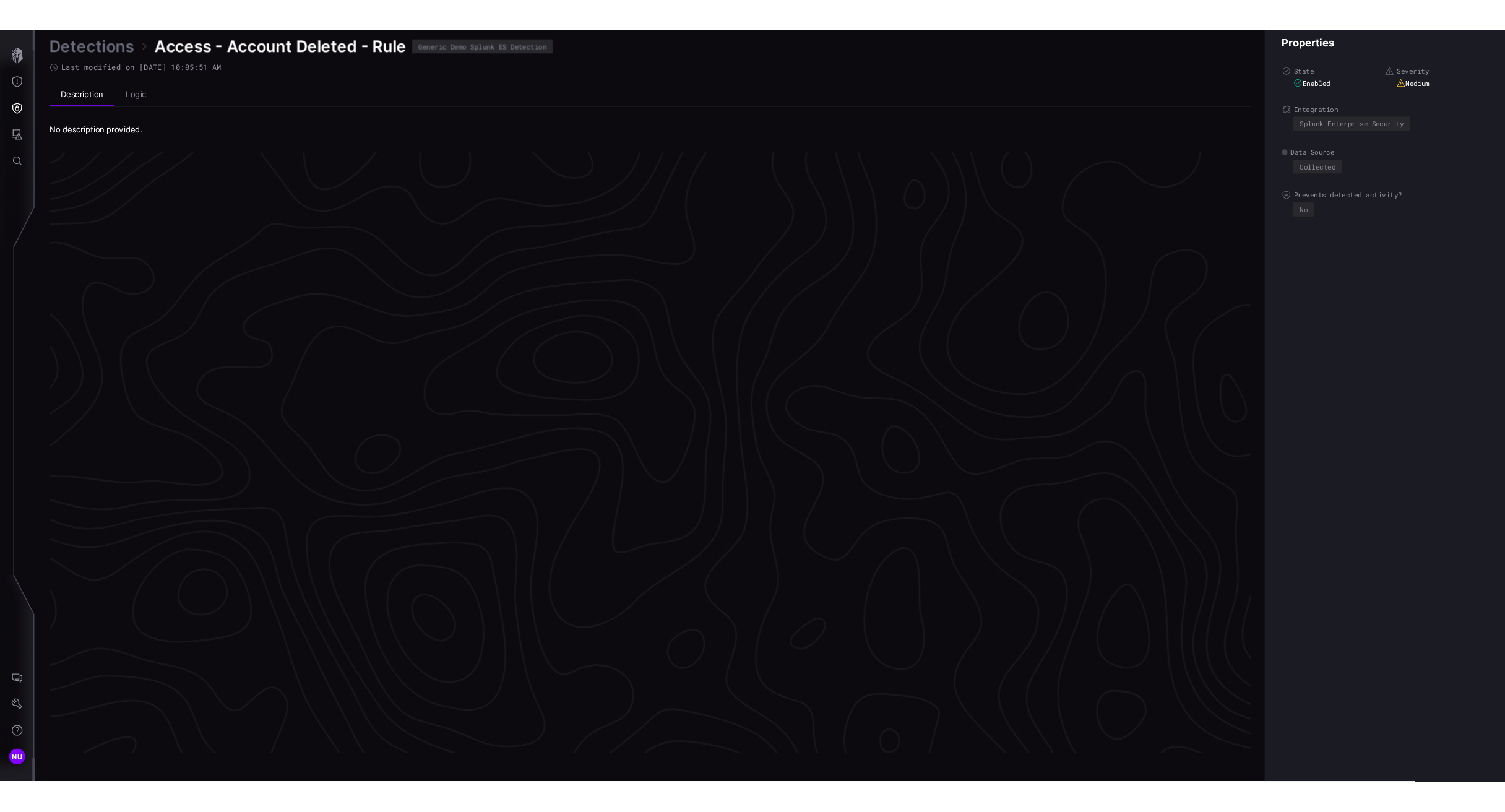
scroll to position [2464, 283]
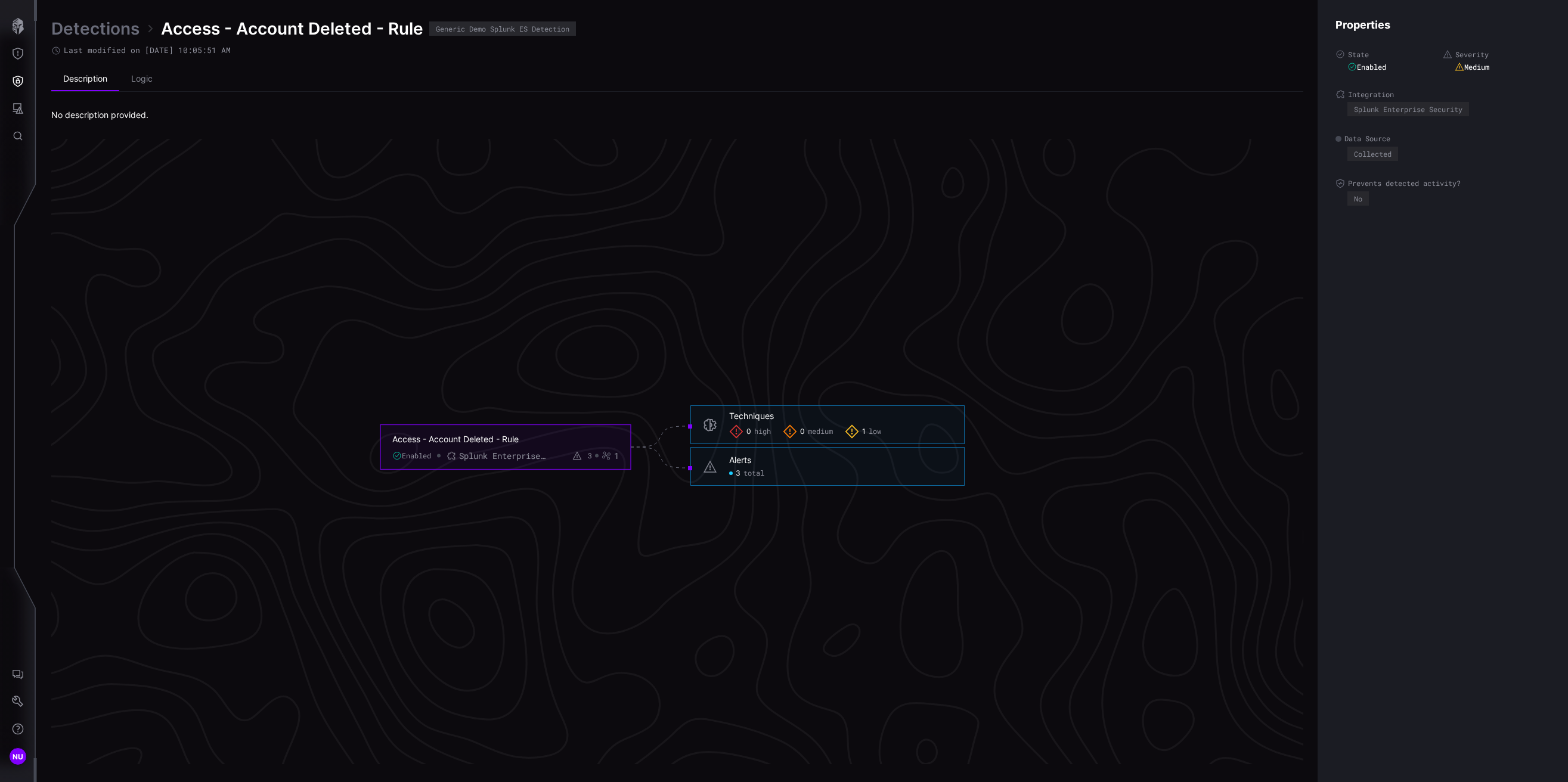
click at [112, 32] on link "Detections" at bounding box center [95, 28] width 88 height 21
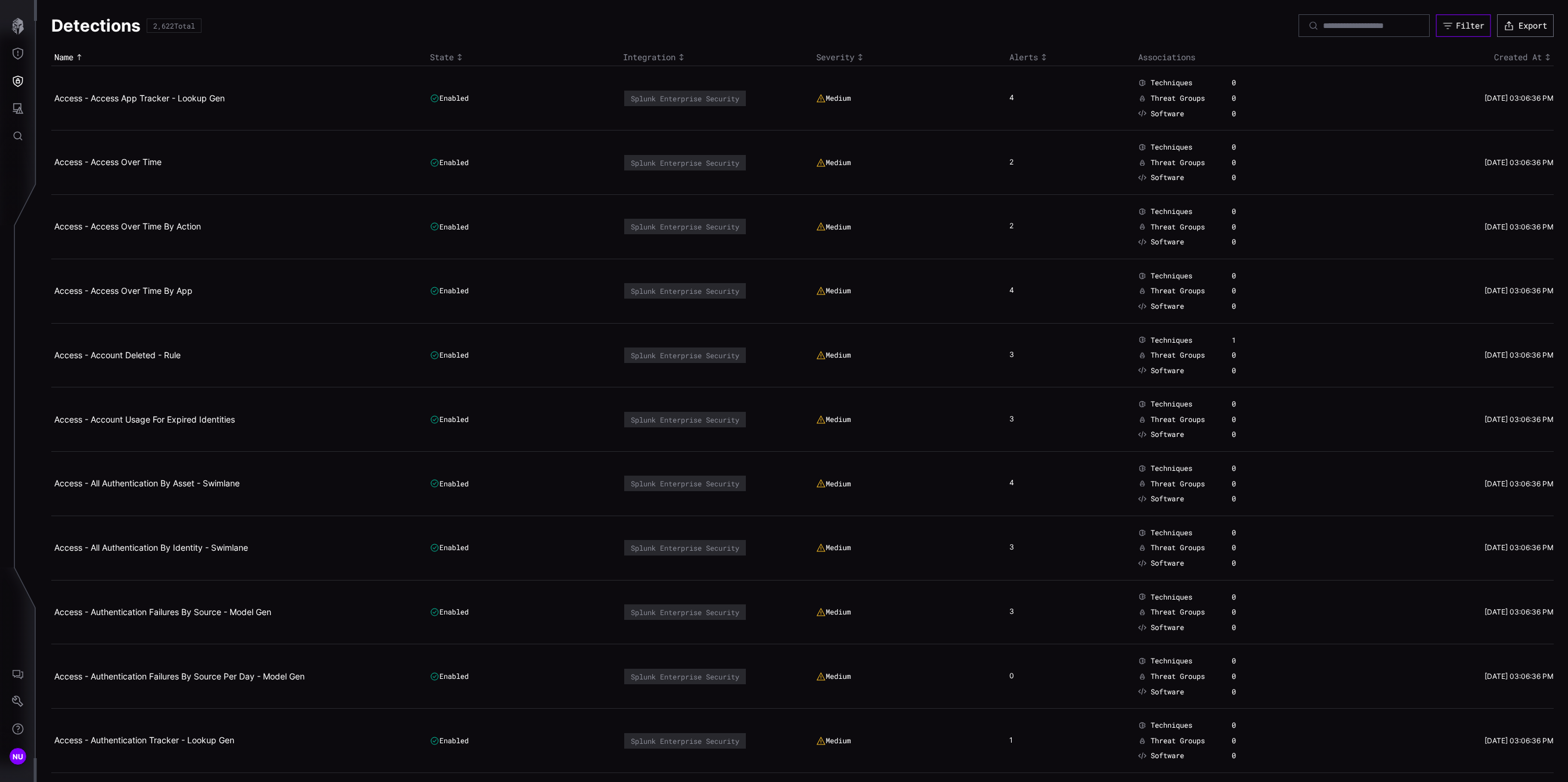
click at [1456, 26] on div "Filter" at bounding box center [1470, 25] width 28 height 11
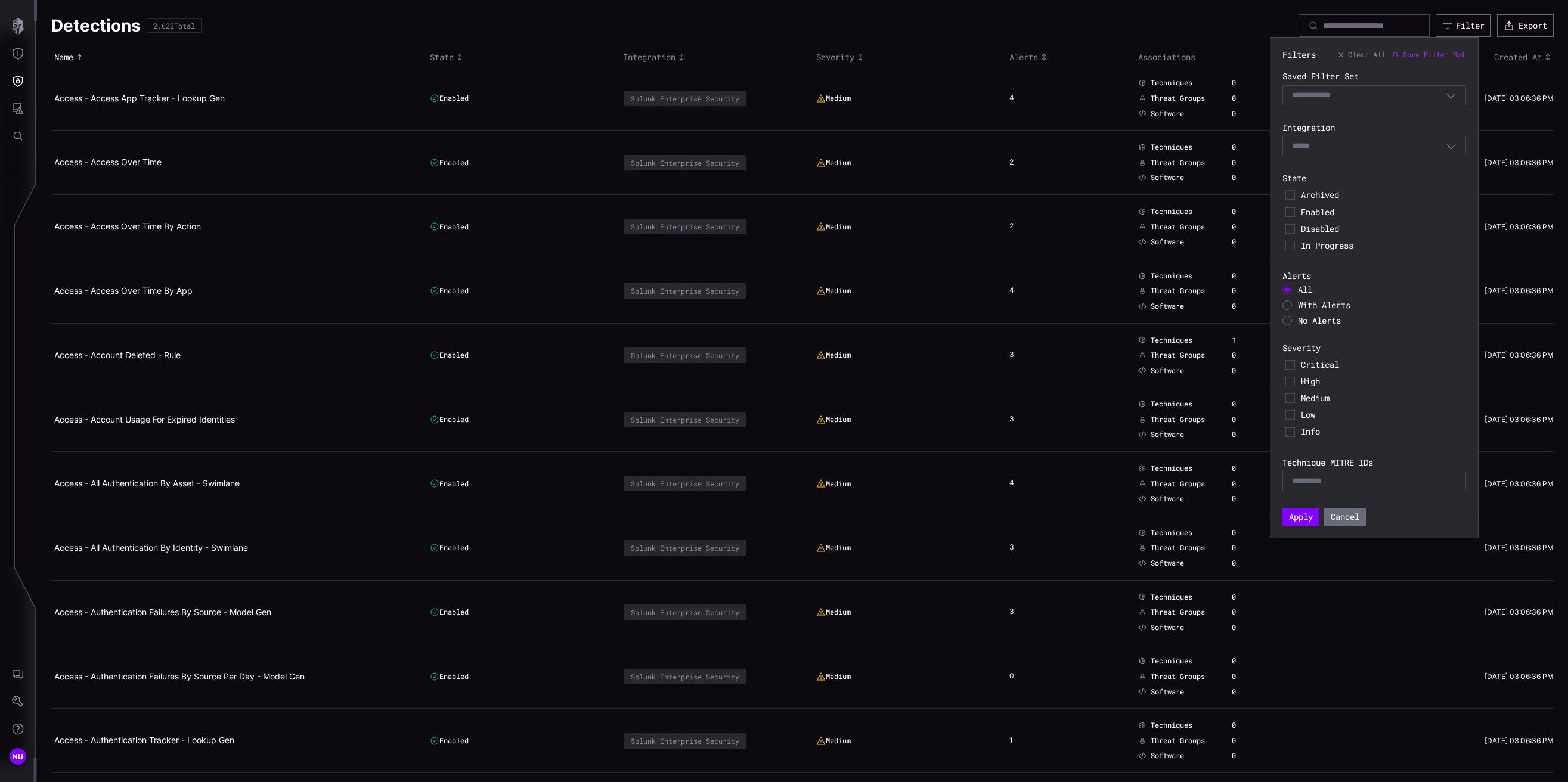
click at [1323, 478] on input at bounding box center [1315, 481] width 47 height 10
click at [1310, 482] on input at bounding box center [1315, 481] width 47 height 10
drag, startPoint x: 1311, startPoint y: 482, endPoint x: 1346, endPoint y: 476, distance: 35.5
click at [1346, 476] on div "E.g. T1234" at bounding box center [1374, 481] width 164 height 11
click at [1331, 466] on label "Technique MITRE IDs" at bounding box center [1374, 462] width 184 height 11
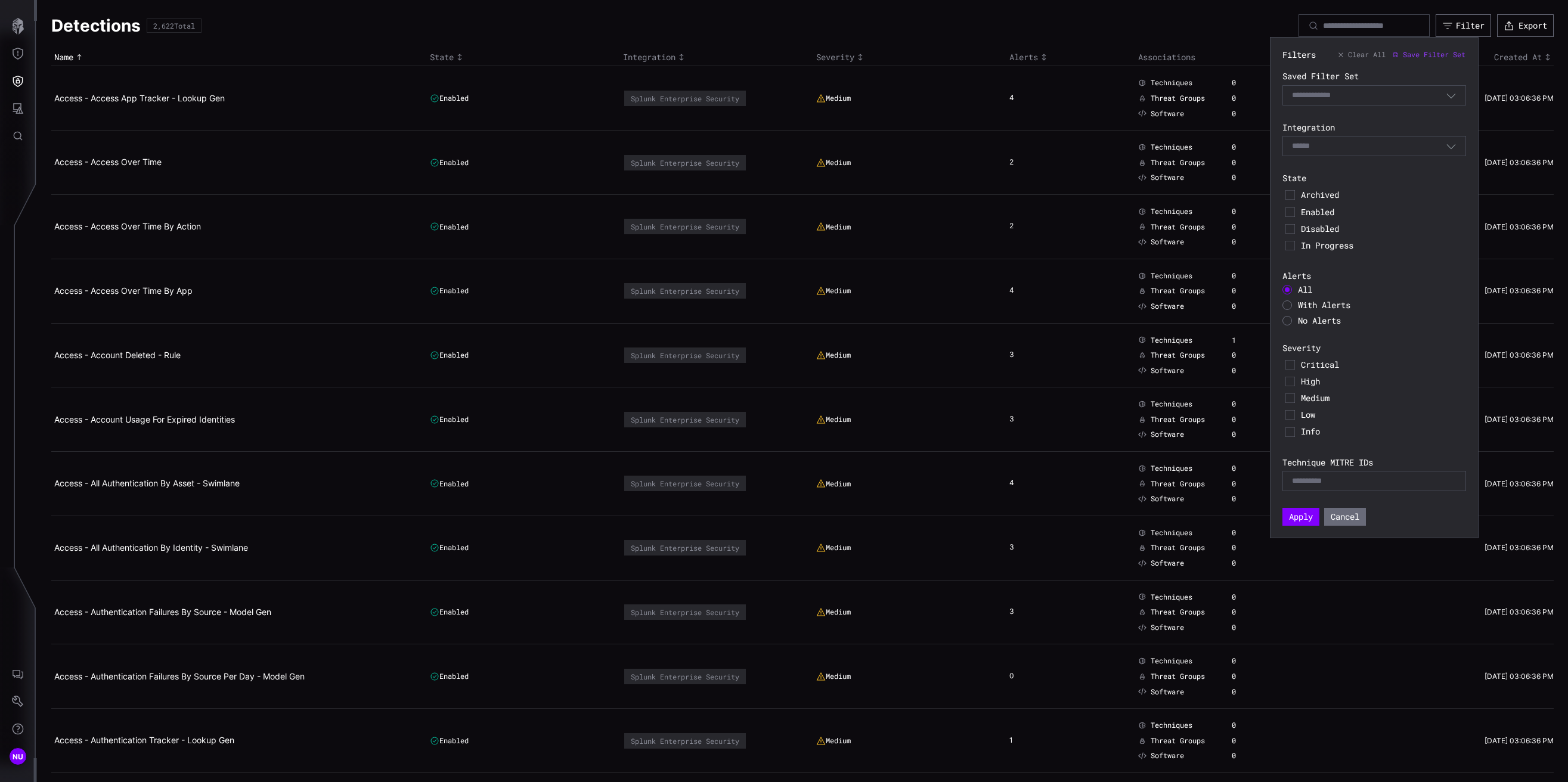
click at [1315, 467] on label "Technique MITRE IDs" at bounding box center [1374, 462] width 184 height 11
click at [1314, 488] on div "E.g. T1234" at bounding box center [1374, 481] width 184 height 20
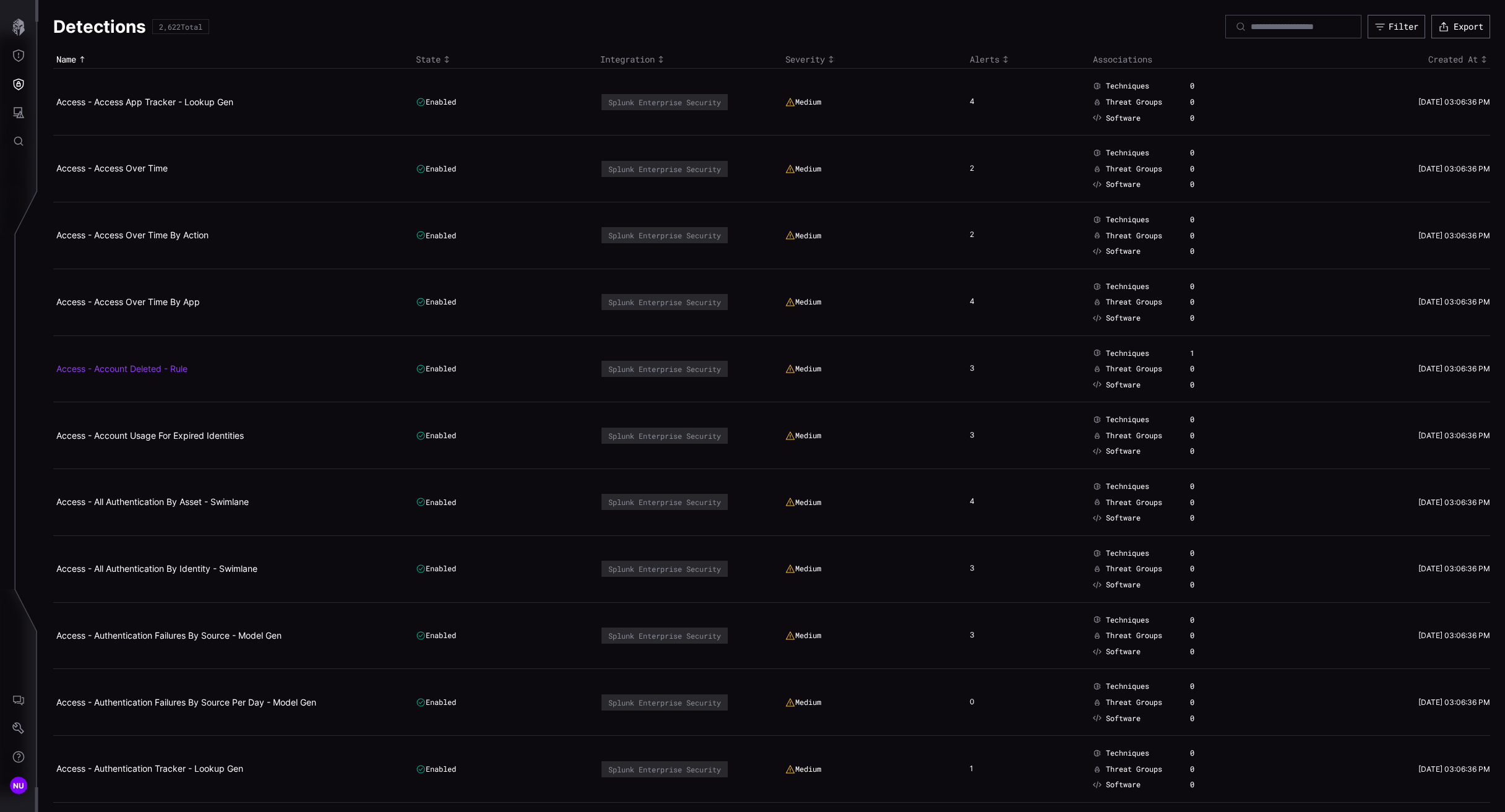
click at [146, 365] on link "Access - Account Deleted - Rule" at bounding box center [122, 369] width 131 height 10
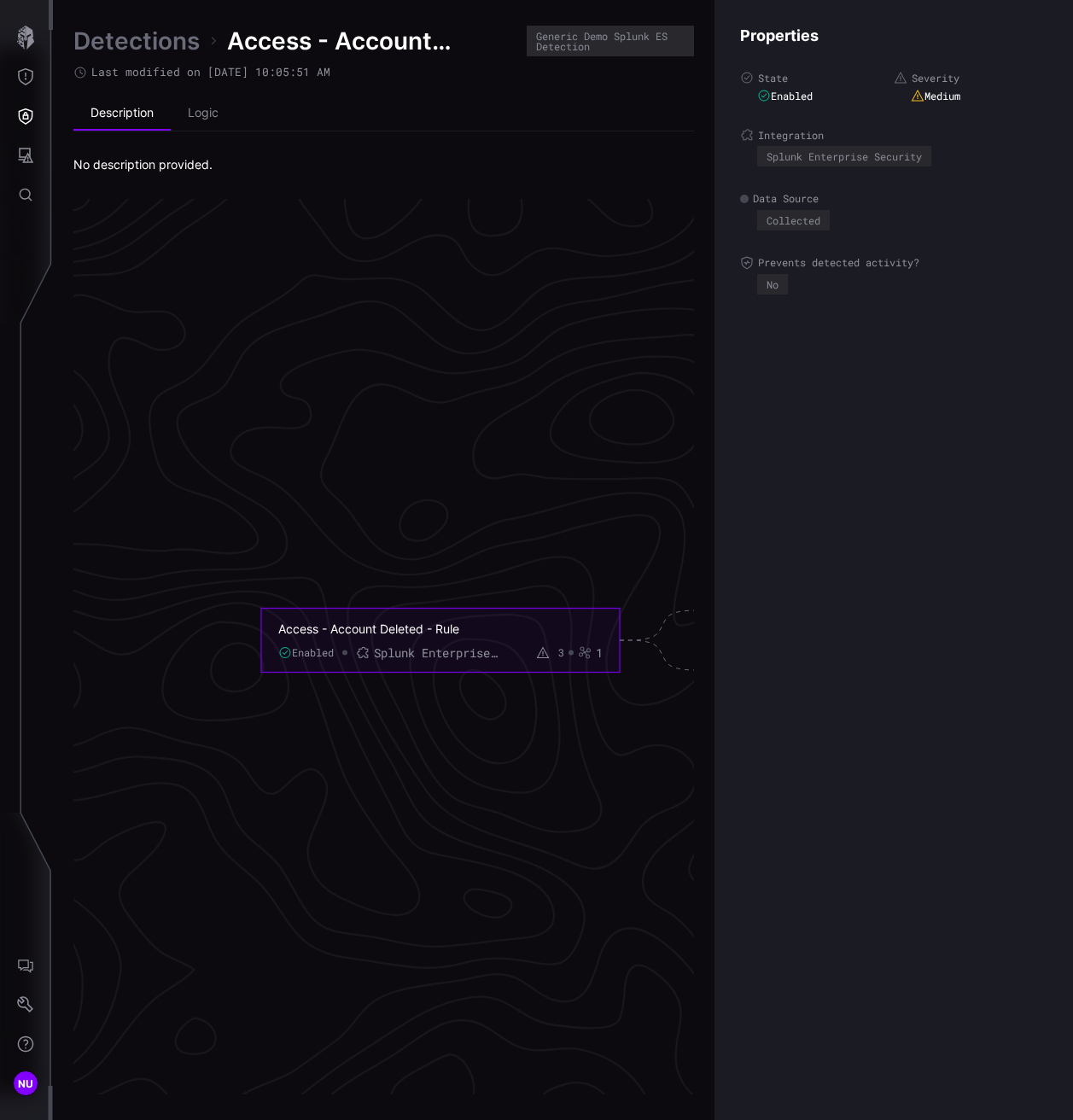
scroll to position [3399, 593]
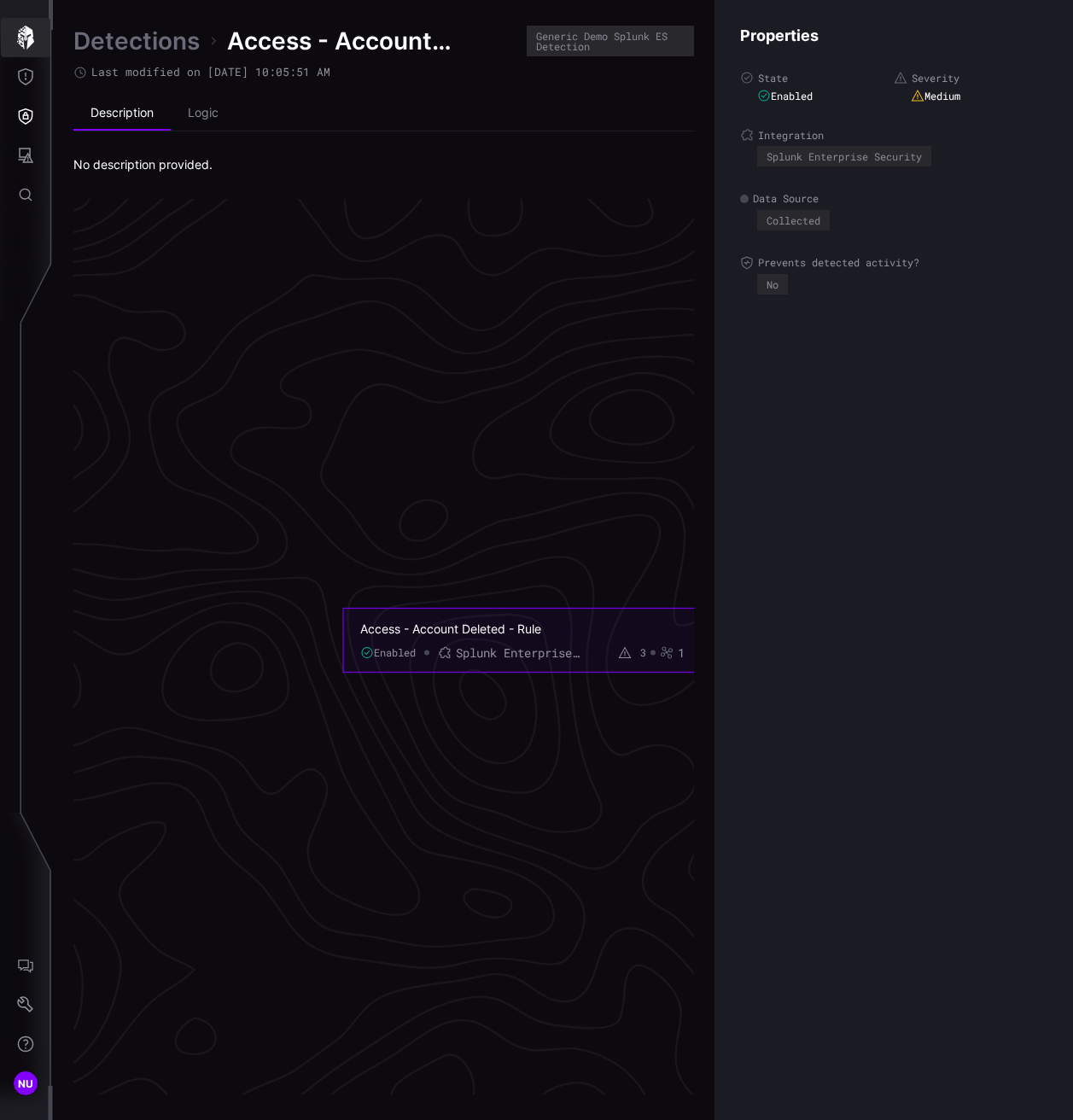
click at [2, 48] on button "button" at bounding box center [25, 37] width 50 height 39
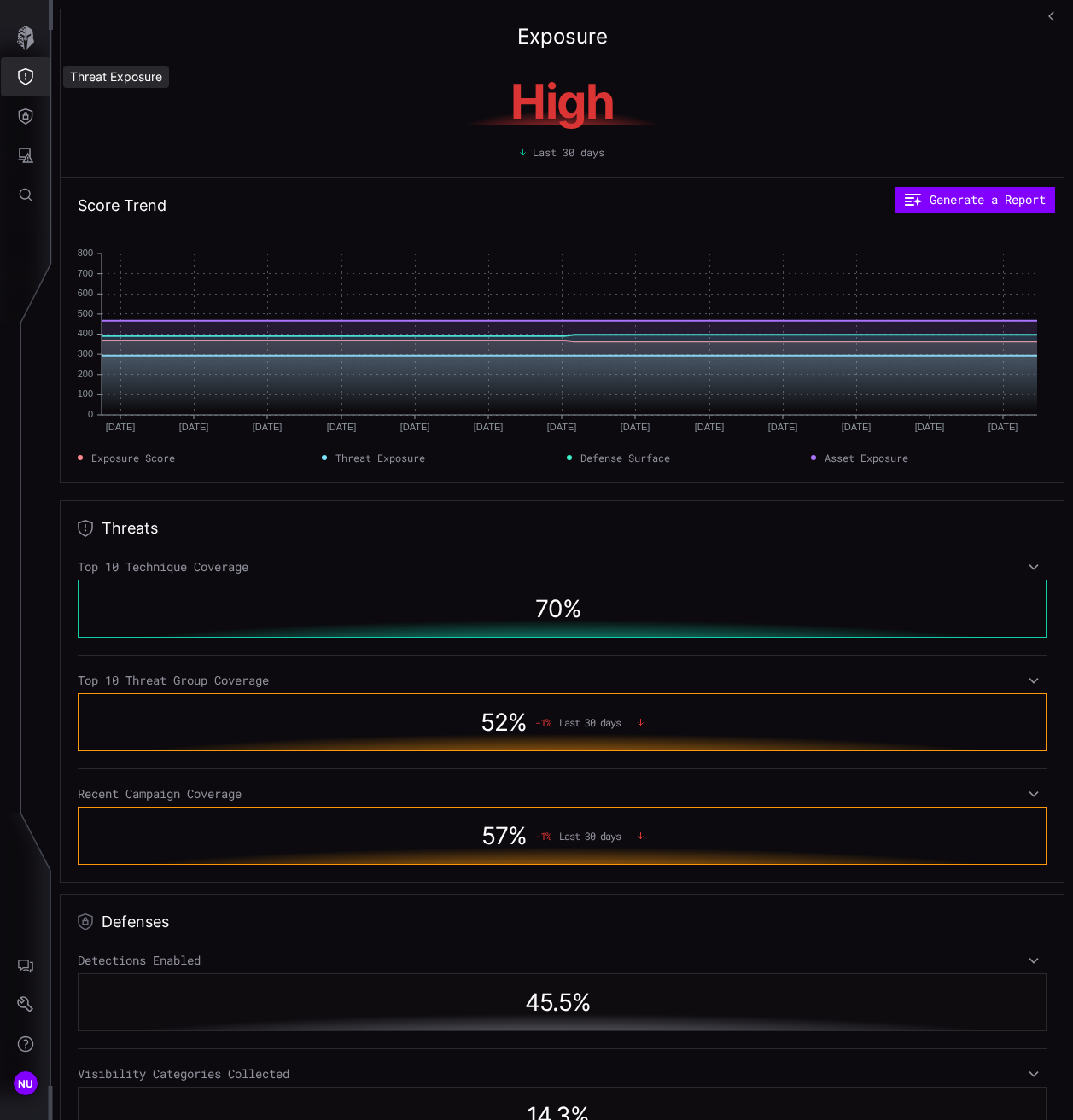
click at [17, 79] on icon "Threat Exposure" at bounding box center [25, 76] width 17 height 17
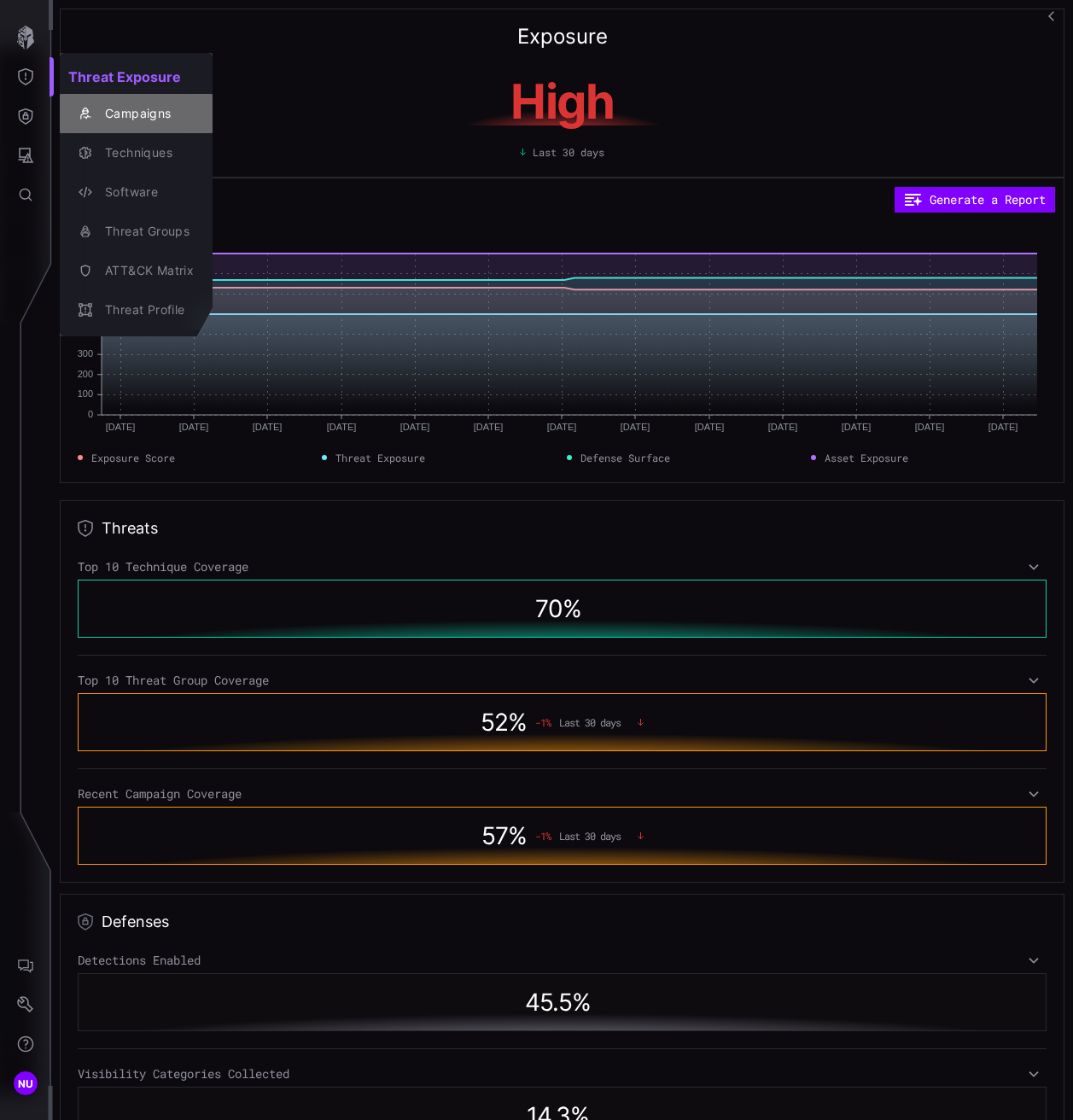
click at [88, 122] on div "Campaigns" at bounding box center [137, 113] width 139 height 24
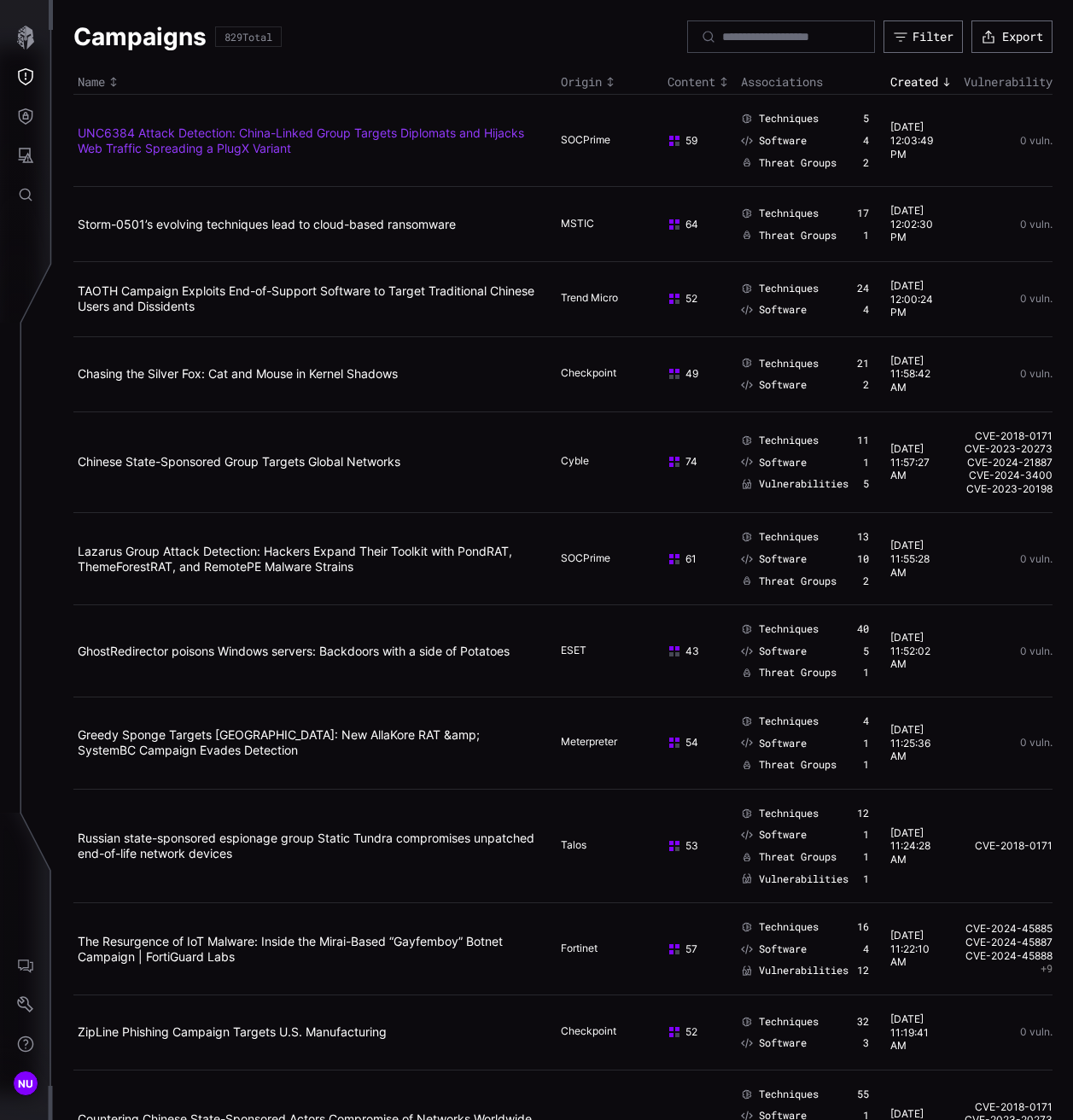
click at [139, 140] on link "UNC6384 Attack Detection: China-Linked Group Targets Diplomats and Hijacks Web …" at bounding box center [300, 140] width 446 height 30
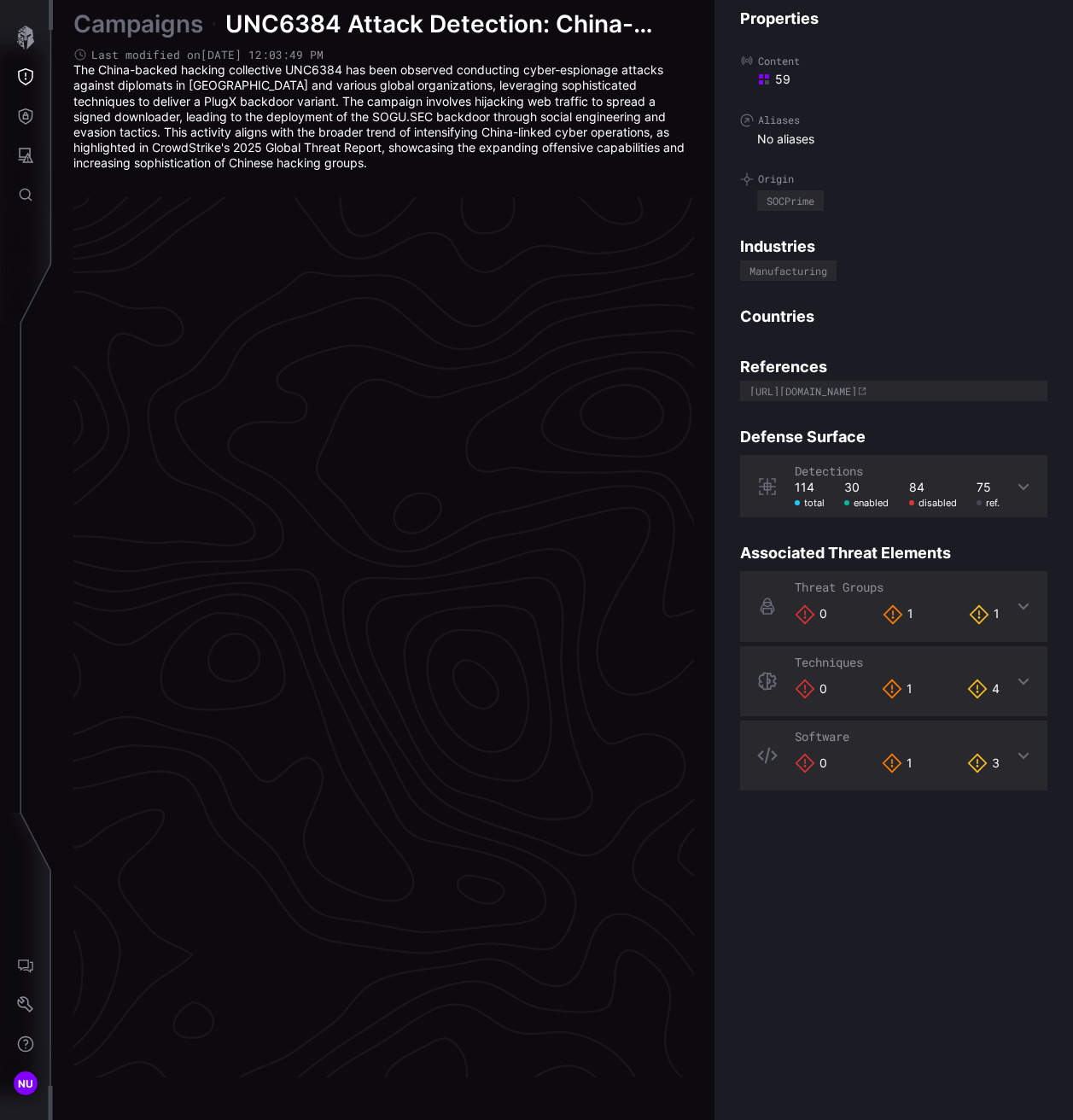
scroll to position [3407, 976]
